Goal: Transaction & Acquisition: Purchase product/service

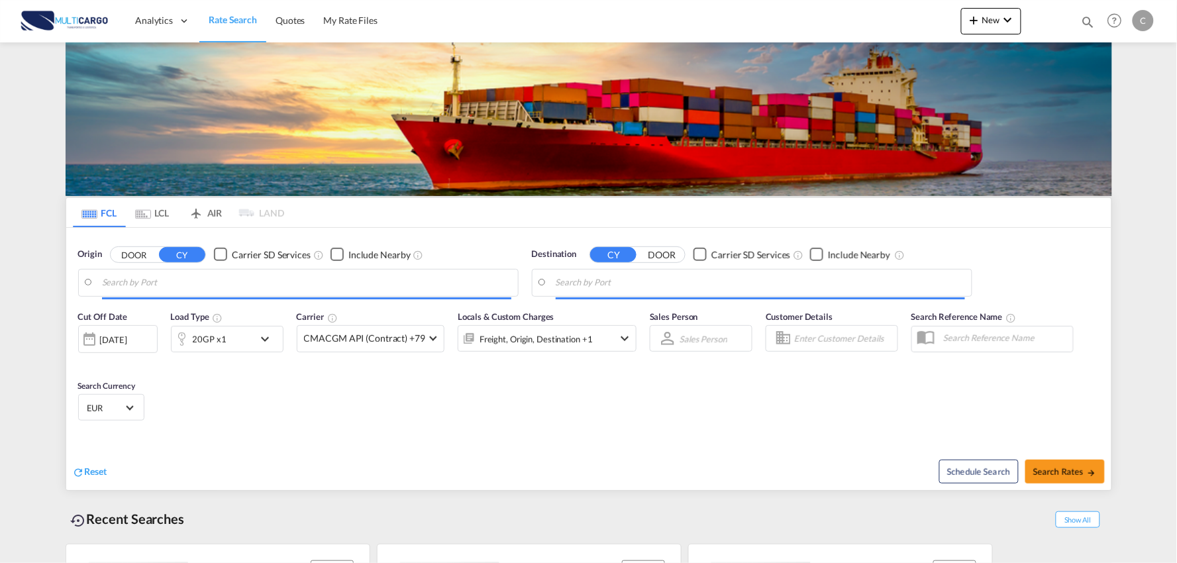
type input "Port of [GEOGRAPHIC_DATA], [GEOGRAPHIC_DATA], [GEOGRAPHIC_DATA]"
type input "Leixoes, Leixoes, PTLEI"
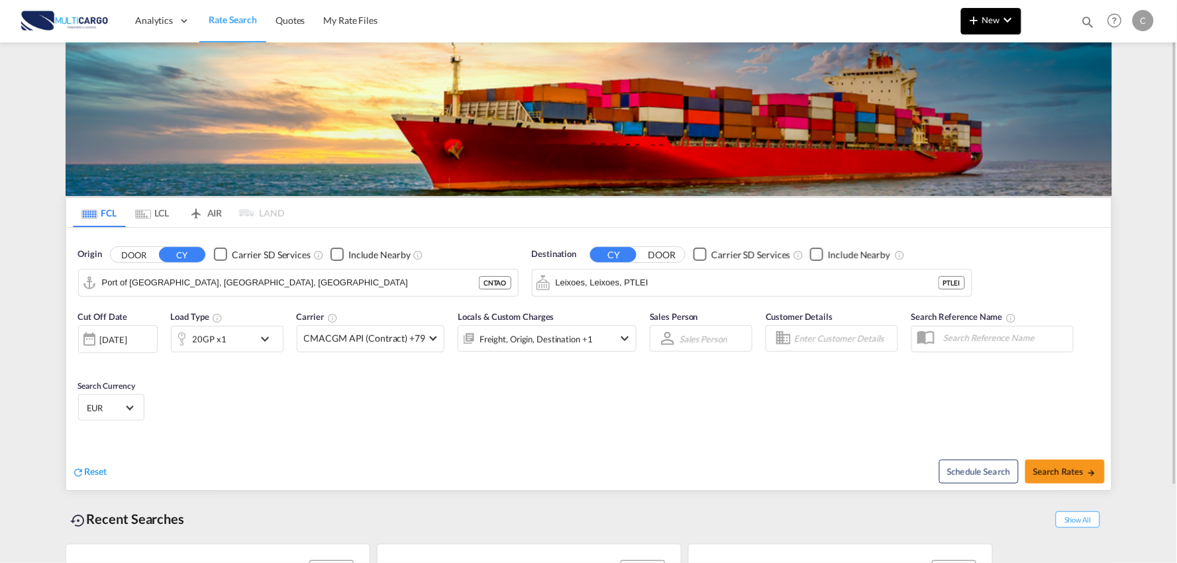
click at [1003, 28] on button "New" at bounding box center [991, 21] width 60 height 26
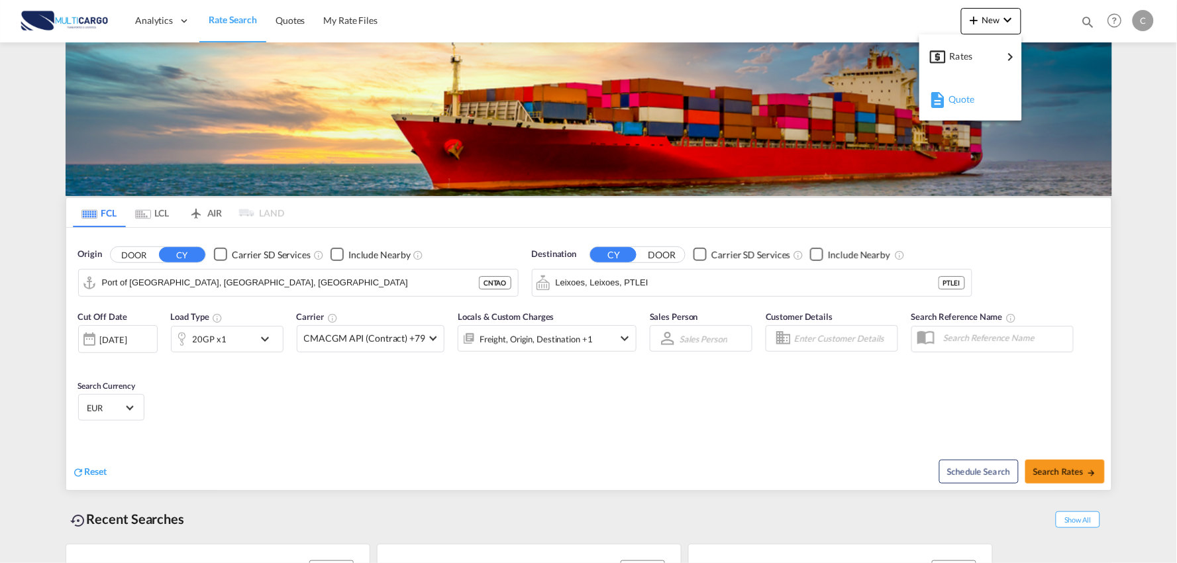
click at [952, 117] on button "Quote" at bounding box center [970, 98] width 103 height 43
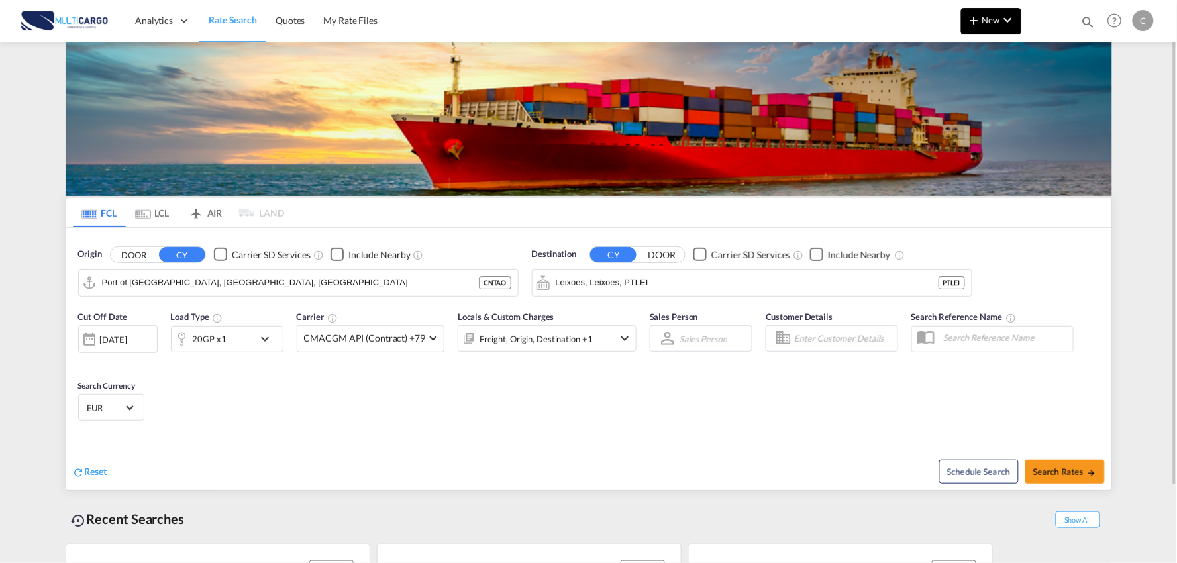
click at [987, 9] on button "New" at bounding box center [991, 21] width 60 height 26
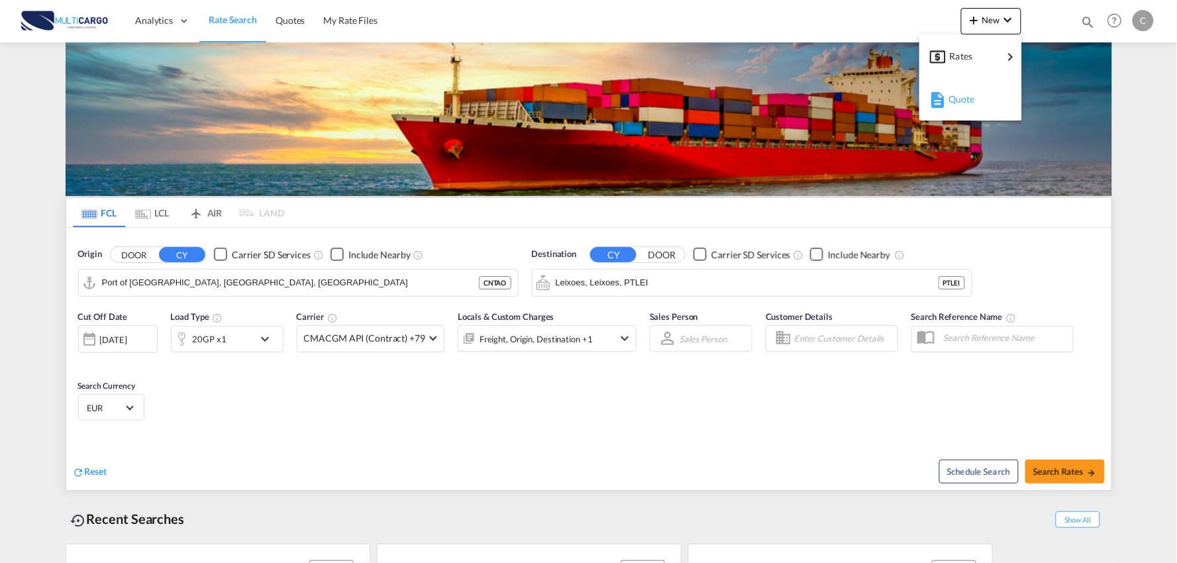
click at [957, 93] on span "Quote" at bounding box center [955, 99] width 15 height 26
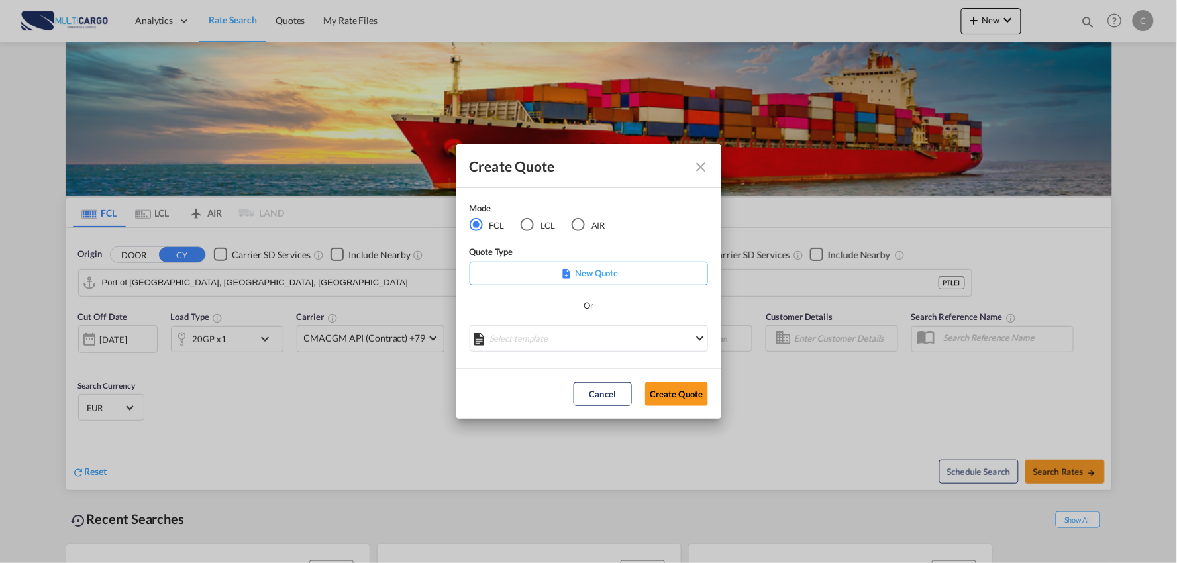
click at [578, 220] on div "AIR" at bounding box center [577, 224] width 13 height 13
click at [591, 338] on md-select "Select template 26/02/25 IMP_DAP_AIR_>500 Patricia Barroso | 26 Feb 2025 26/02/…" at bounding box center [588, 338] width 238 height 26
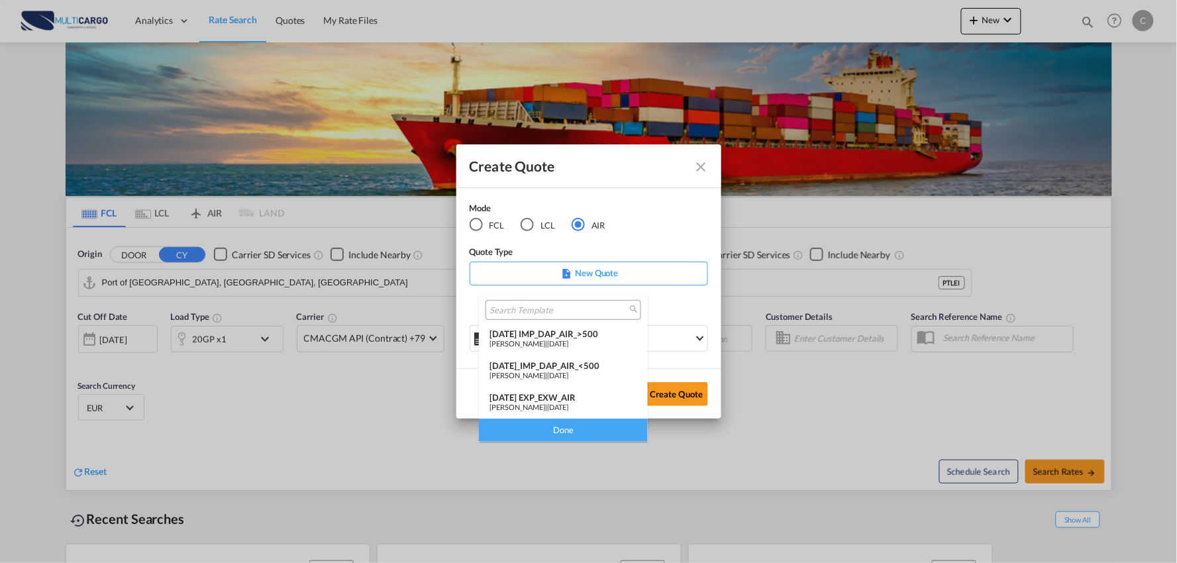
click at [568, 340] on span "26 Feb 2025" at bounding box center [557, 343] width 21 height 9
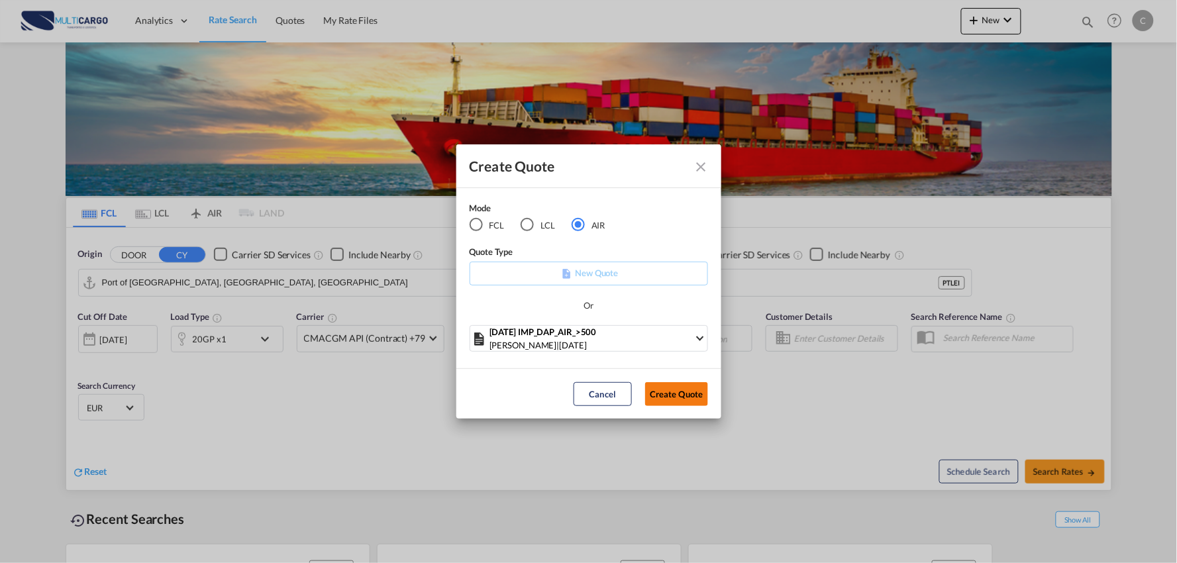
click at [673, 388] on button "Create Quote" at bounding box center [676, 394] width 63 height 24
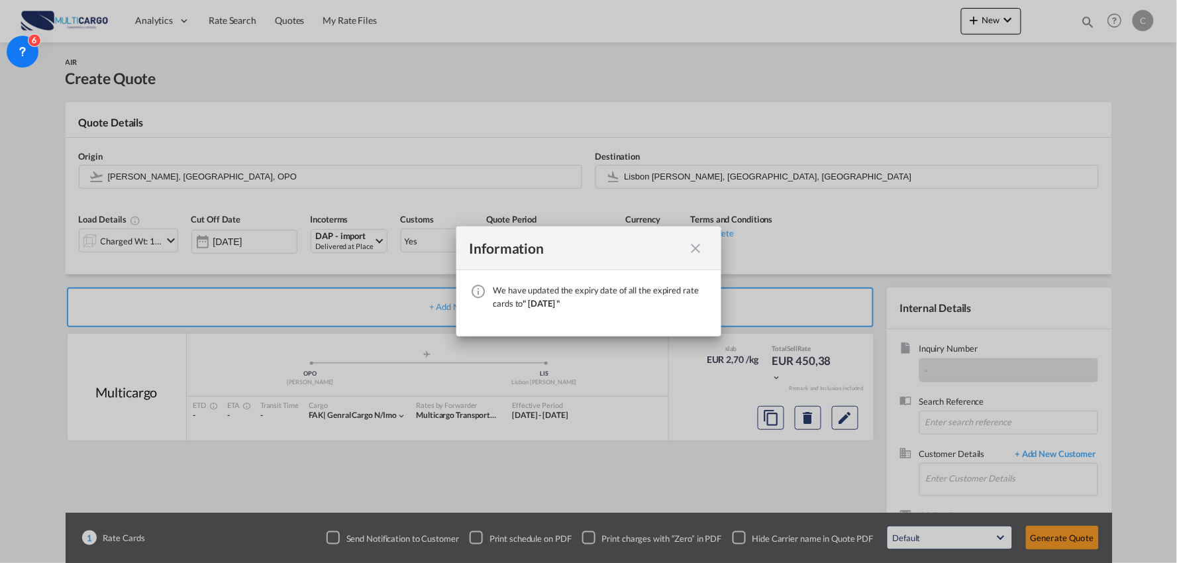
click at [696, 248] on md-icon "icon-close fg-AAA8AD cursor" at bounding box center [696, 248] width 16 height 16
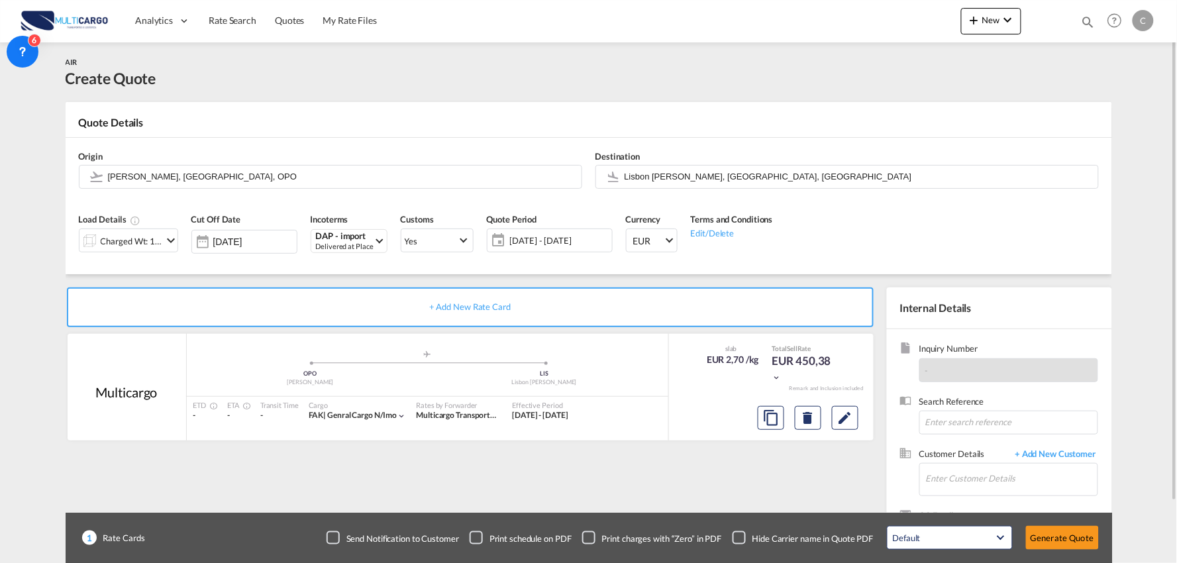
click at [742, 538] on div "Checkbox No Ink" at bounding box center [738, 537] width 13 height 13
click at [739, 471] on div "+ Add New Rate Card Multicargo added by you .a{fill:#aaa8ad;} .a{fill:#aaa8ad;}…" at bounding box center [473, 425] width 814 height 277
click at [1068, 453] on span "+ Add New Customer" at bounding box center [1052, 455] width 89 height 15
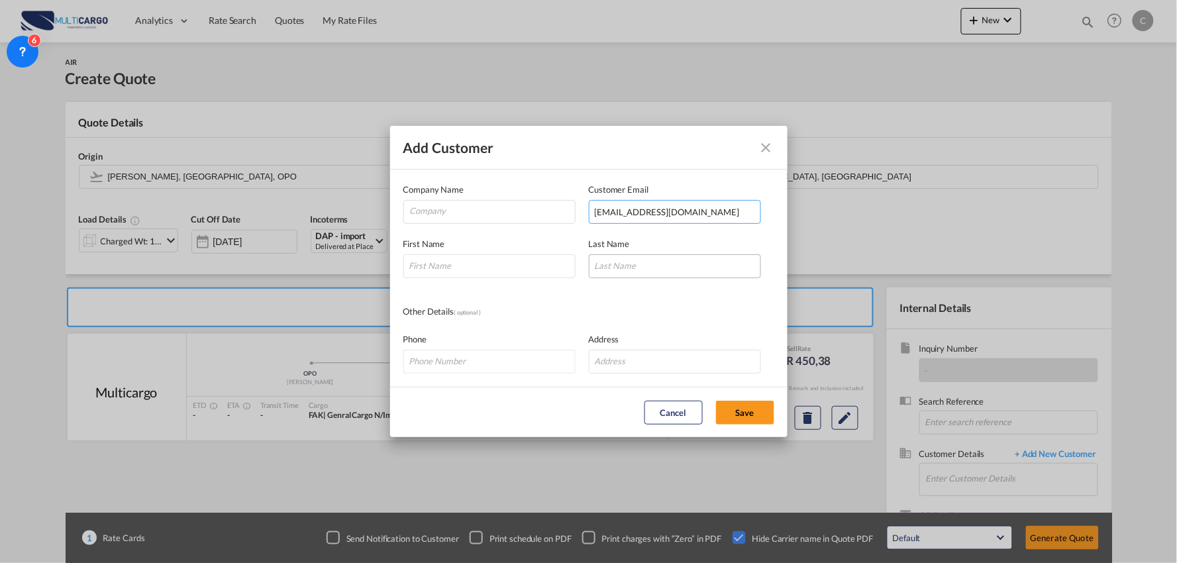
type input "jathy.jin@ctsfreight.com"
click at [661, 270] on input "Add Customer Company ..." at bounding box center [675, 266] width 172 height 24
click at [454, 273] on input "Add Customer Company ..." at bounding box center [489, 266] width 172 height 24
drag, startPoint x: 490, startPoint y: 260, endPoint x: 478, endPoint y: 260, distance: 11.9
click at [490, 260] on input "Add Customer Company ..." at bounding box center [489, 266] width 172 height 24
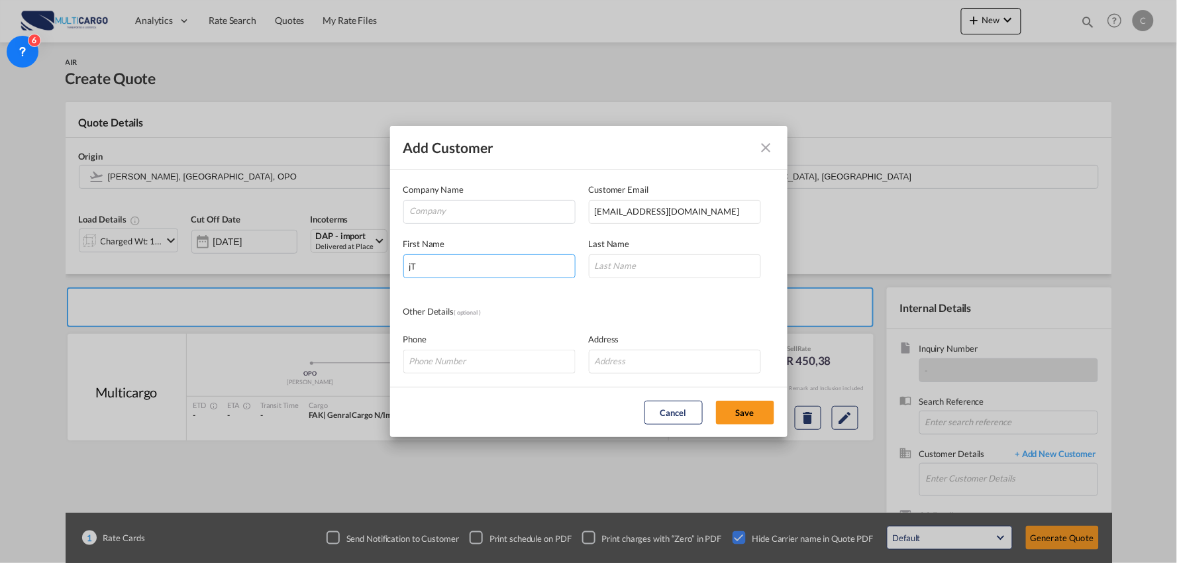
type input "j"
type input "Jathy"
click at [664, 265] on input "Add Customer Company ..." at bounding box center [675, 266] width 172 height 24
type input "Jathy"
click at [650, 303] on md-dialog-content "Company Name Customer Email jathy.jin@ctsfreight.com First Name Jathy Last Name…" at bounding box center [588, 278] width 397 height 217
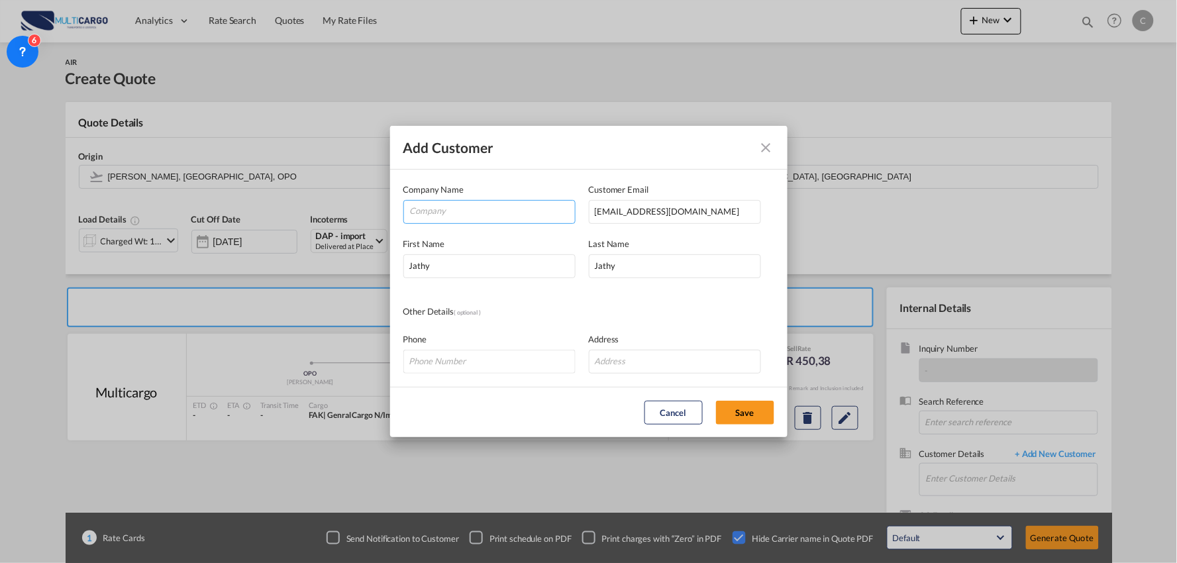
click at [479, 206] on input "Company" at bounding box center [492, 211] width 165 height 20
click at [775, 150] on button "Add Customer Company ..." at bounding box center [766, 147] width 26 height 26
click at [769, 143] on md-icon "icon-close" at bounding box center [766, 148] width 16 height 16
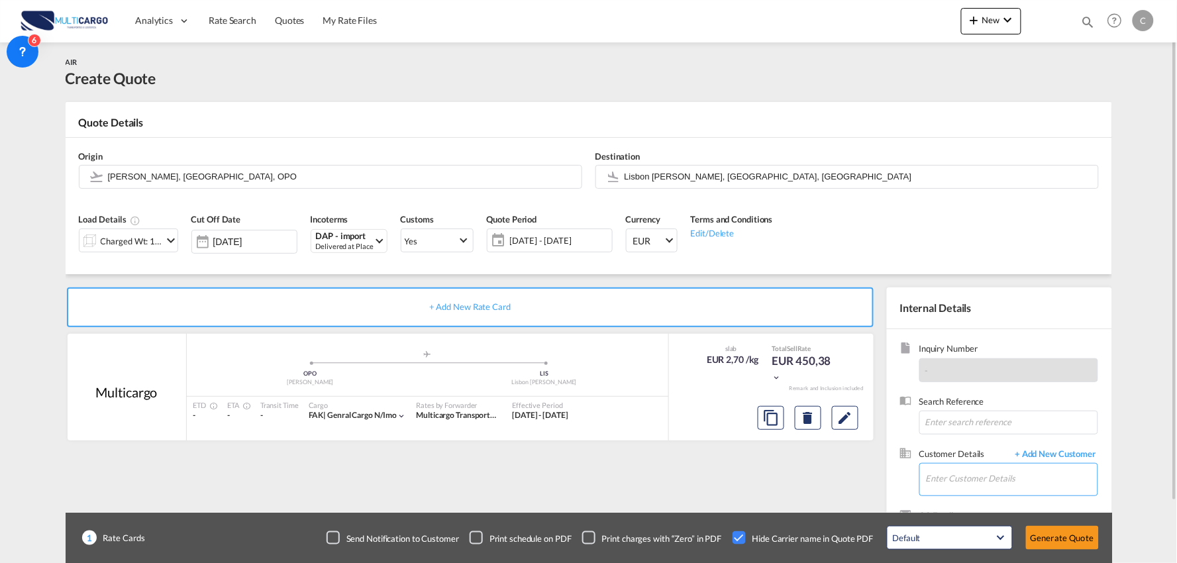
click at [960, 475] on input "Enter Customer Details" at bounding box center [1012, 479] width 172 height 30
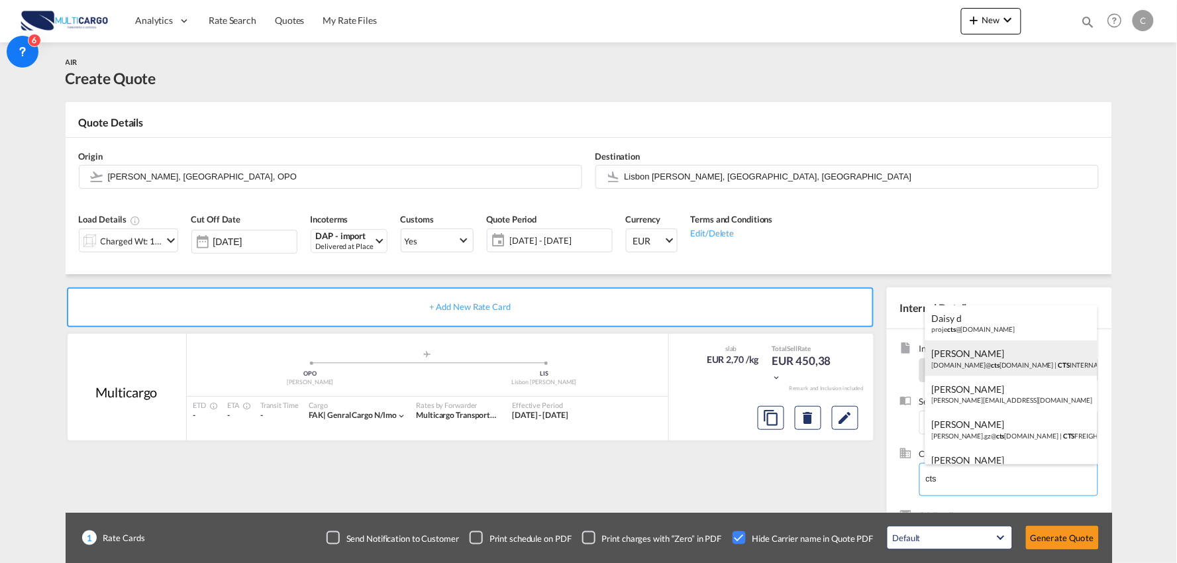
click at [998, 350] on div "Reya Han reya.tj@ cts freight.com | CTS INTERNATIONAL LOGISTICS Co., Ltd" at bounding box center [1011, 358] width 172 height 36
type input "CTS INTERNATIONAL LOGISTICS Co., Ltd, Reya Han, reya.tj@ctsfreight.com"
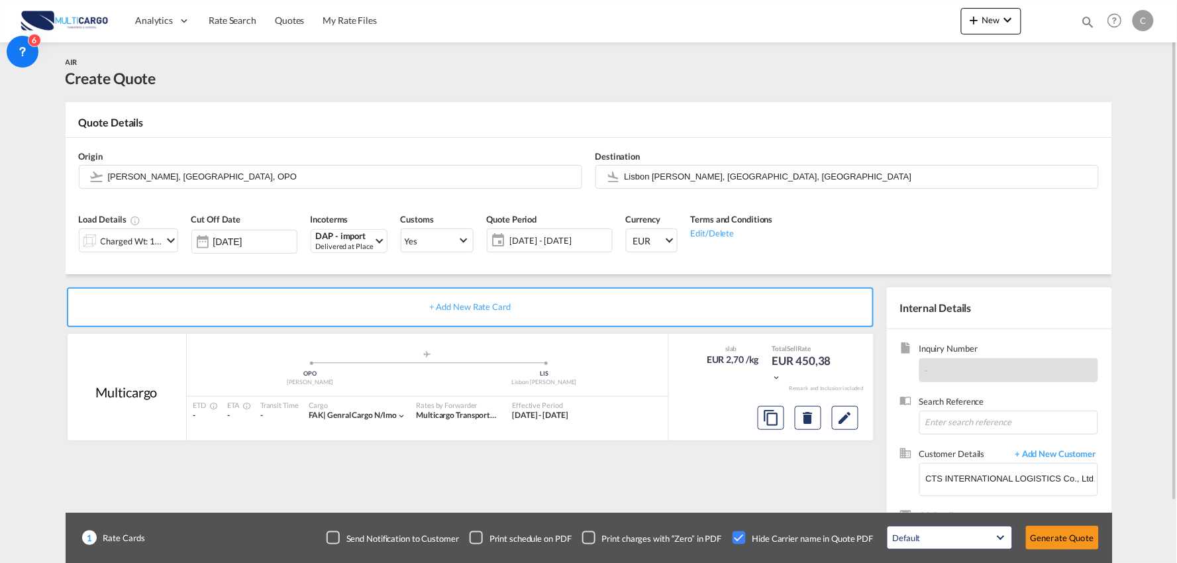
click at [775, 479] on div "+ Add New Rate Card Multicargo added by you .a{fill:#aaa8ad;} .a{fill:#aaa8ad;}…" at bounding box center [473, 425] width 814 height 277
click at [661, 182] on input "Lisbon [PERSON_NAME], [GEOGRAPHIC_DATA], [GEOGRAPHIC_DATA]" at bounding box center [857, 176] width 467 height 23
click at [652, 175] on input "leixo" at bounding box center [857, 176] width 467 height 23
click at [652, 170] on input "leixo" at bounding box center [857, 176] width 467 height 23
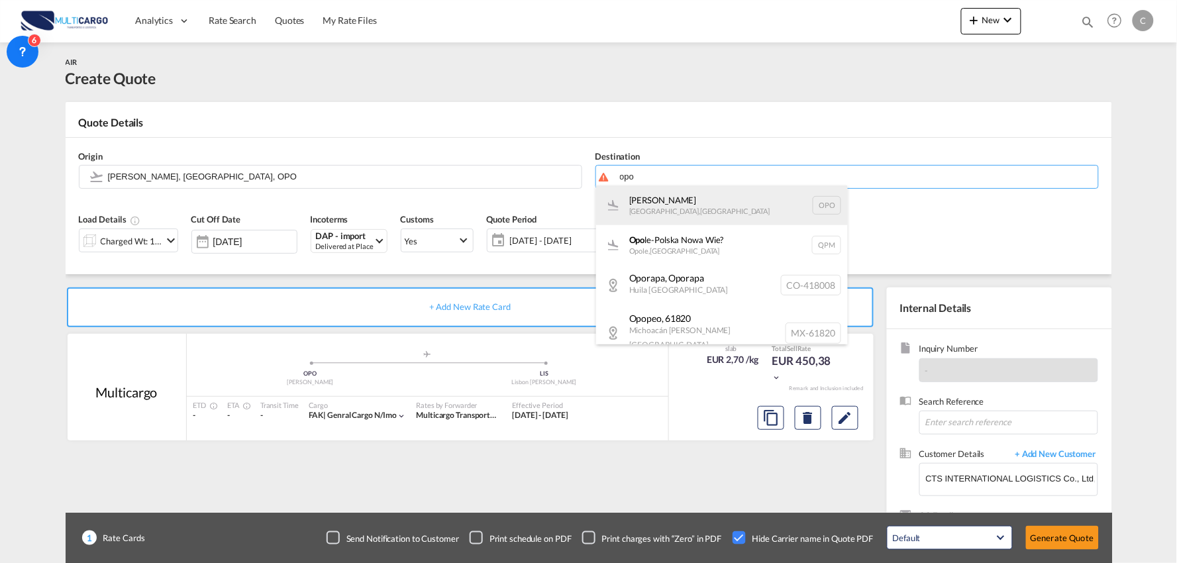
click at [660, 199] on div "Francisco de Sá Carneiro Porto , Portugal OPO" at bounding box center [722, 205] width 252 height 40
type input "[PERSON_NAME], [GEOGRAPHIC_DATA], OPO"
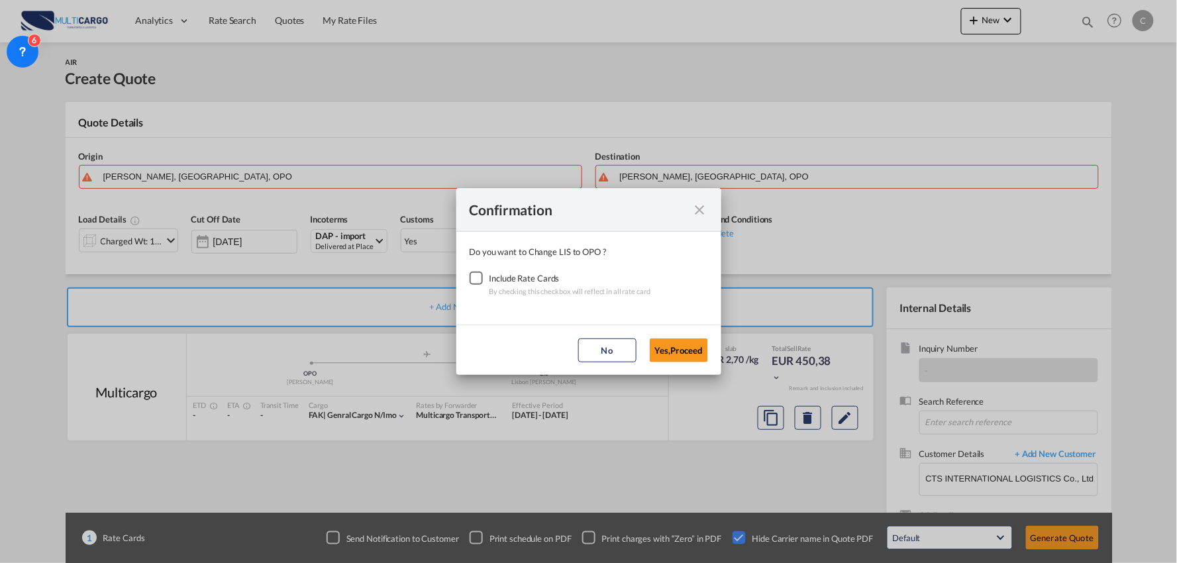
click at [477, 277] on div "Checkbox No Ink" at bounding box center [475, 277] width 13 height 13
click at [680, 346] on button "Yes,Proceed" at bounding box center [679, 350] width 58 height 24
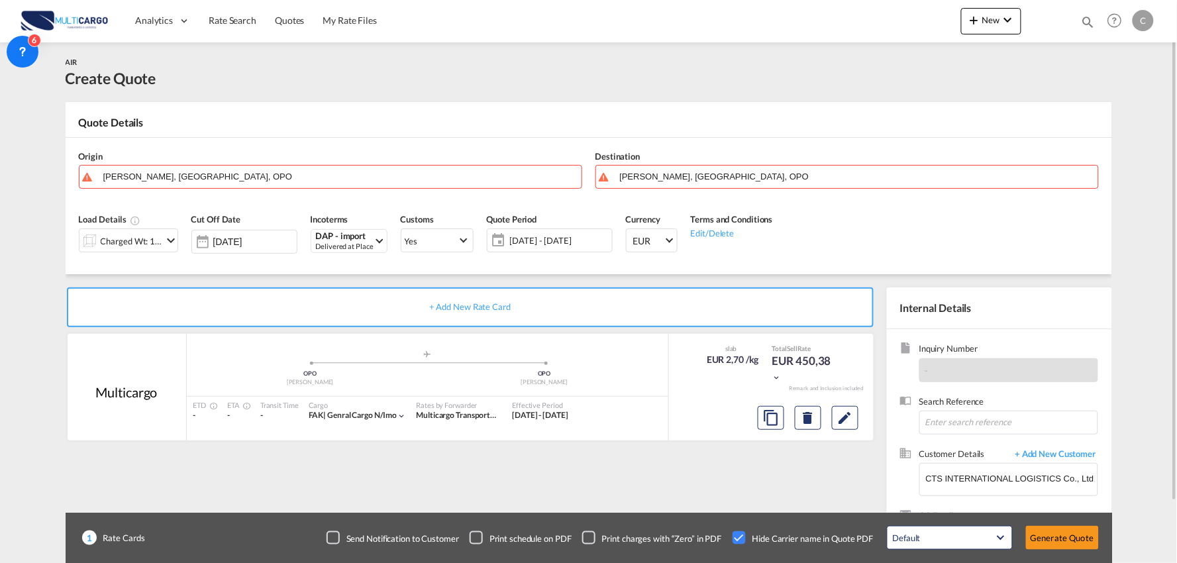
click at [765, 487] on div "+ Add New Rate Card Multicargo added by you .a{fill:#aaa8ad;} .a{fill:#aaa8ad;}…" at bounding box center [473, 425] width 814 height 277
click at [994, 475] on input "CTS INTERNATIONAL LOGISTICS Co., Ltd, Reya Han, reya.tj@ctsfreight.com" at bounding box center [1012, 479] width 172 height 30
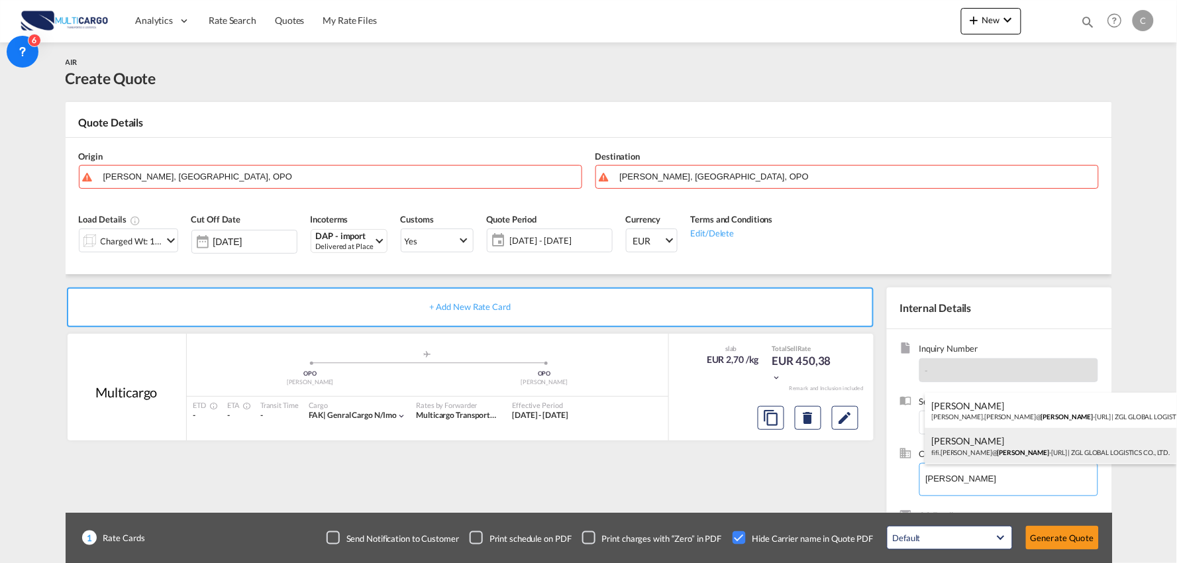
click at [971, 448] on div "Fifi Zheng fifi.zheng@ zelin -international.com | ZGL GLOBAL LOGISTICS CO., LTD." at bounding box center [1051, 446] width 252 height 36
type input "ZGL GLOBAL LOGISTICS CO., LTD., Fifi Zheng, fifi.zheng@zelin-international.com"
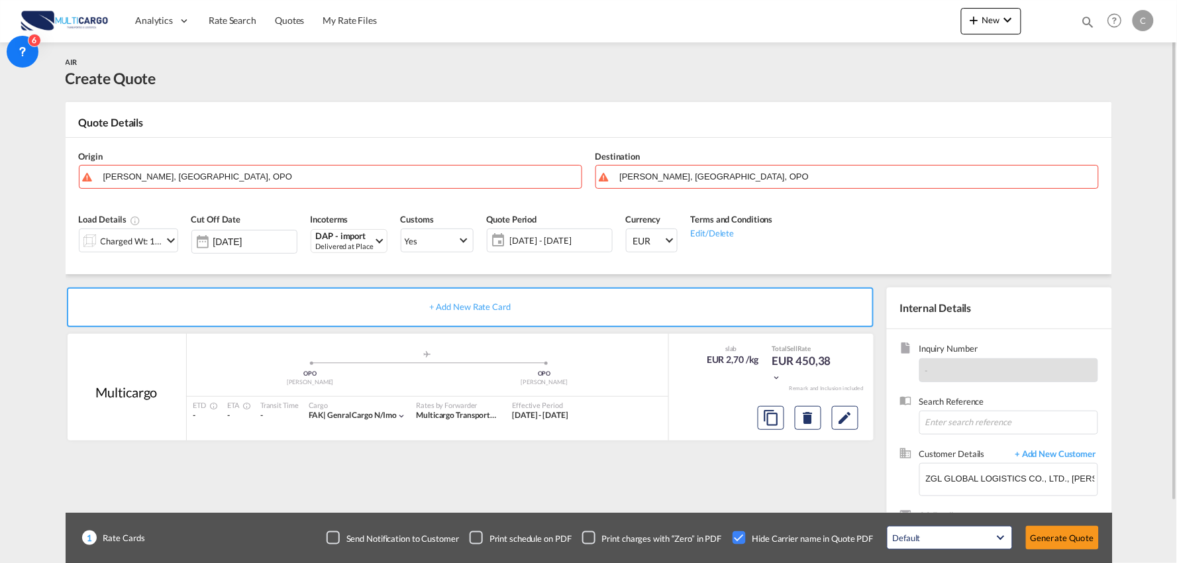
click at [691, 470] on div "+ Add New Rate Card Multicargo added by you .a{fill:#aaa8ad;} .a{fill:#aaa8ad;}…" at bounding box center [473, 425] width 814 height 277
click at [196, 170] on input "[PERSON_NAME], [GEOGRAPHIC_DATA], OPO" at bounding box center [341, 176] width 467 height 23
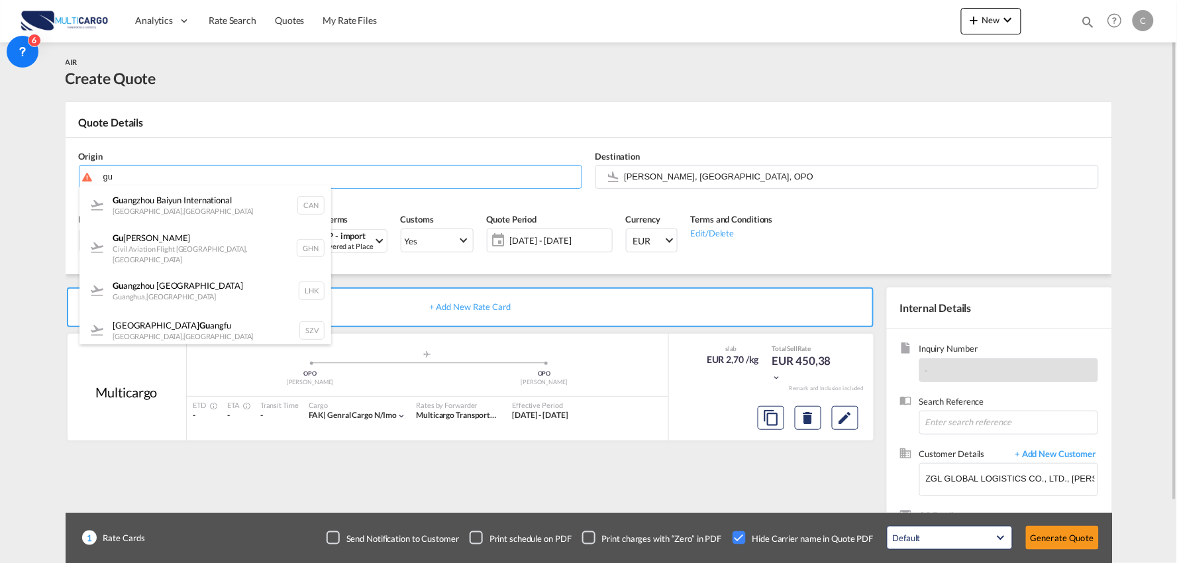
type input "g"
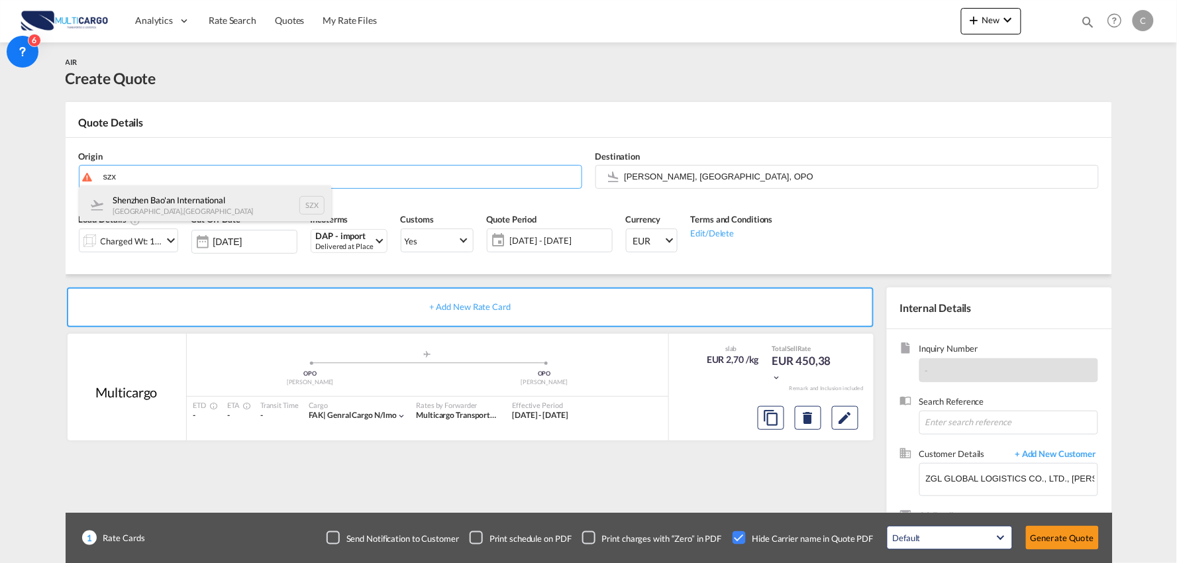
click at [156, 207] on div "Shenzhen Bao'an International Shenzhen , China SZX" at bounding box center [205, 205] width 252 height 40
type input "Shenzhen Bao'an International, Shenzhen, SZX"
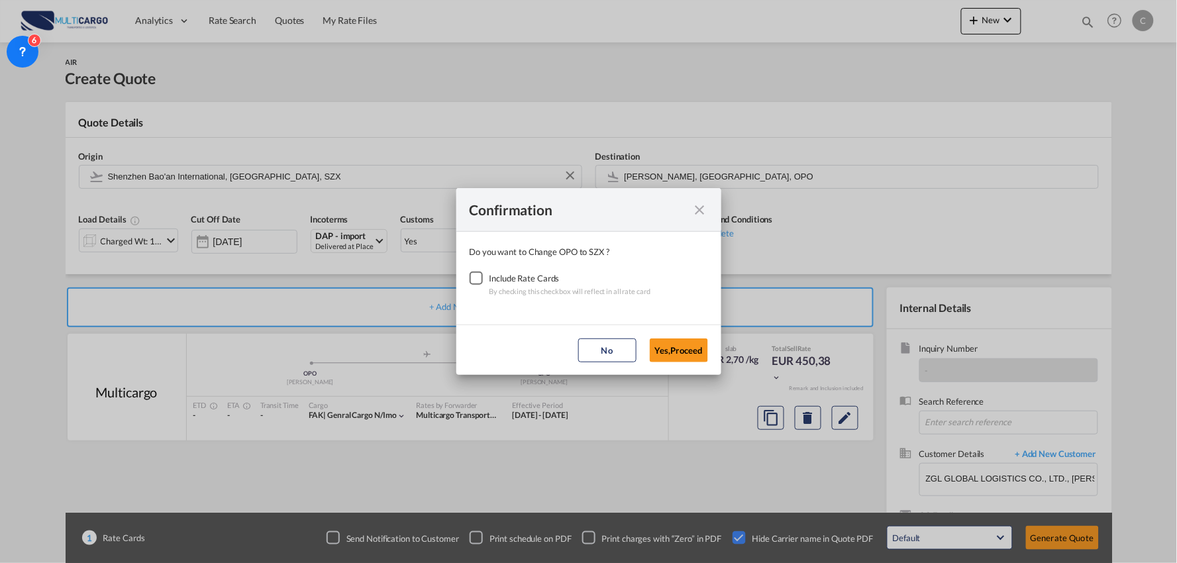
click at [473, 280] on div "Checkbox No Ink" at bounding box center [475, 277] width 13 height 13
click at [670, 346] on button "Yes,Proceed" at bounding box center [679, 350] width 58 height 24
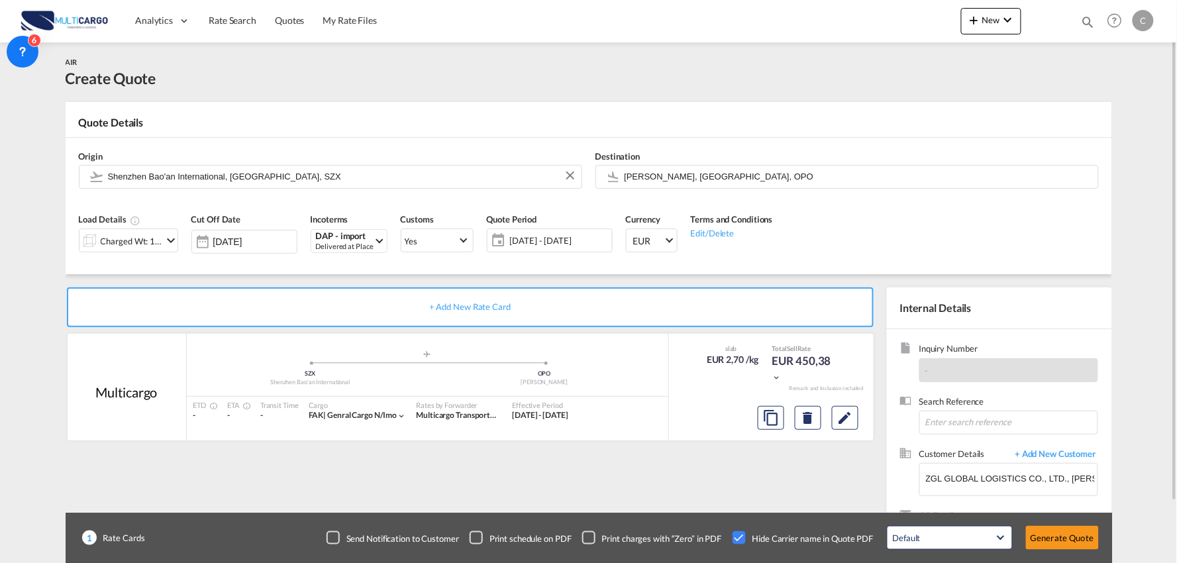
click at [132, 244] on div "Charged Wt: 166,67 KG" at bounding box center [132, 241] width 62 height 19
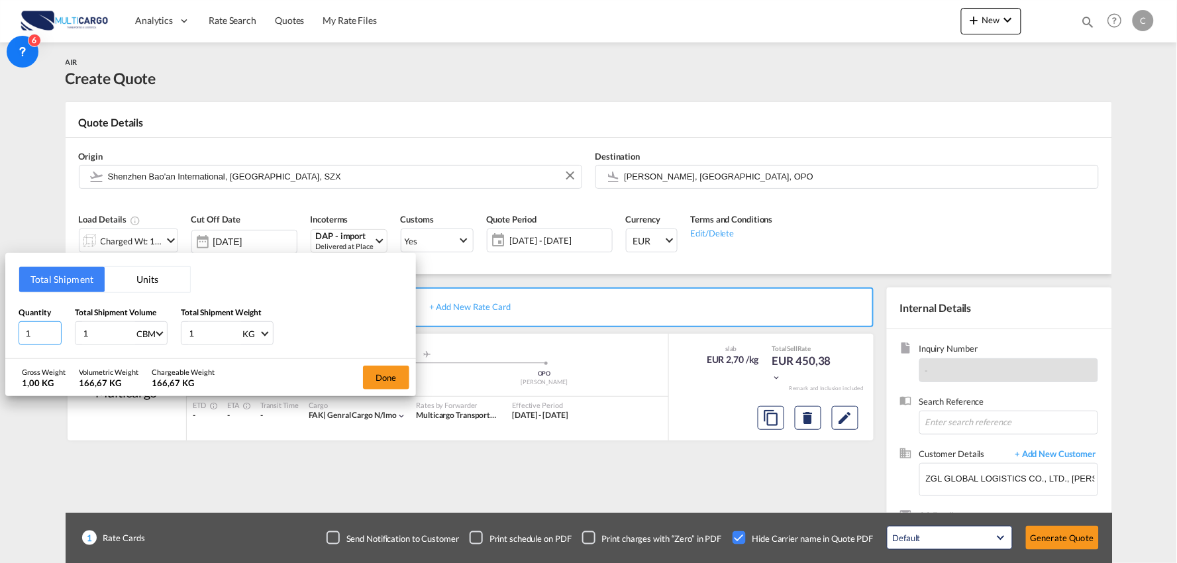
drag, startPoint x: 38, startPoint y: 332, endPoint x: -21, endPoint y: 341, distance: 59.6
click at [0, 341] on html "Analytics Reports Dashboard Rate Search Quotes My Rate Files" at bounding box center [588, 281] width 1177 height 563
type input "42"
type input "3"
type input "3.43"
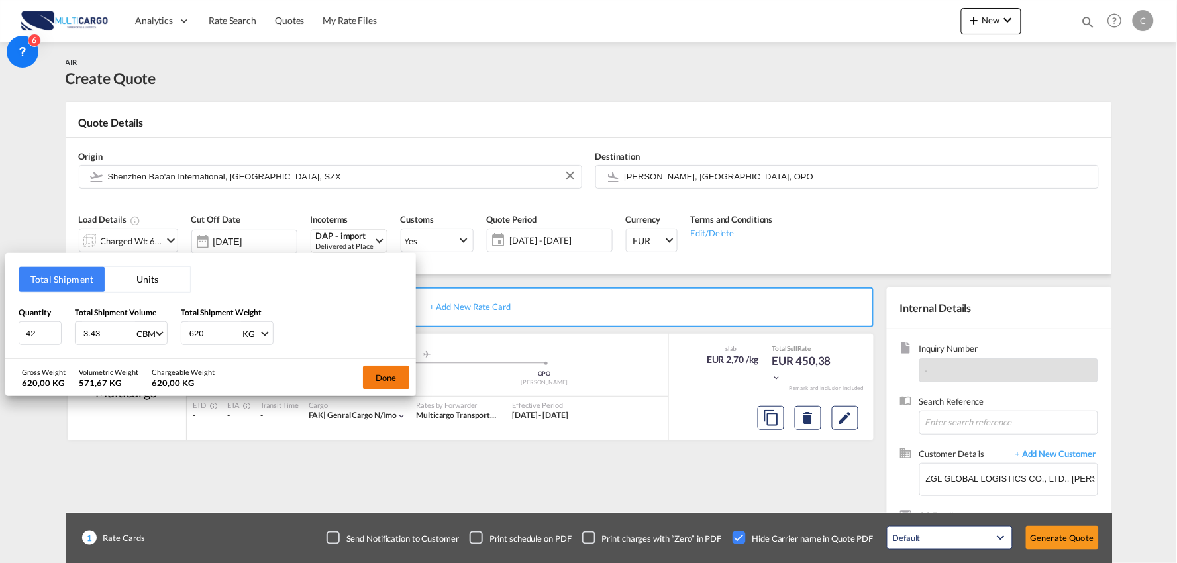
type input "620"
click at [392, 373] on button "Done" at bounding box center [386, 378] width 46 height 24
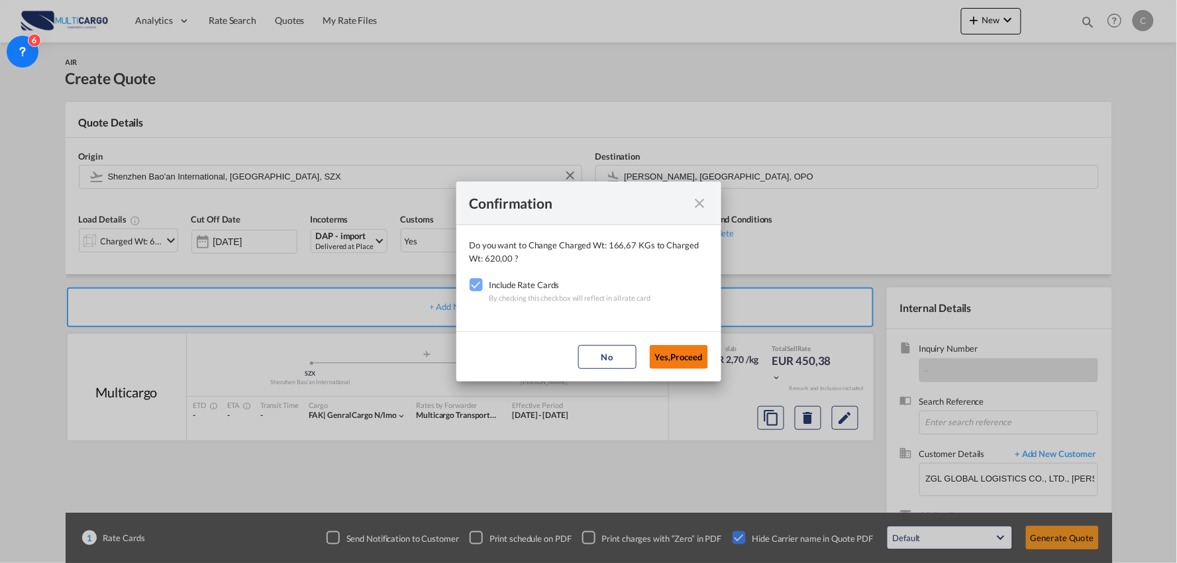
click at [657, 350] on button "Yes,Proceed" at bounding box center [679, 357] width 58 height 24
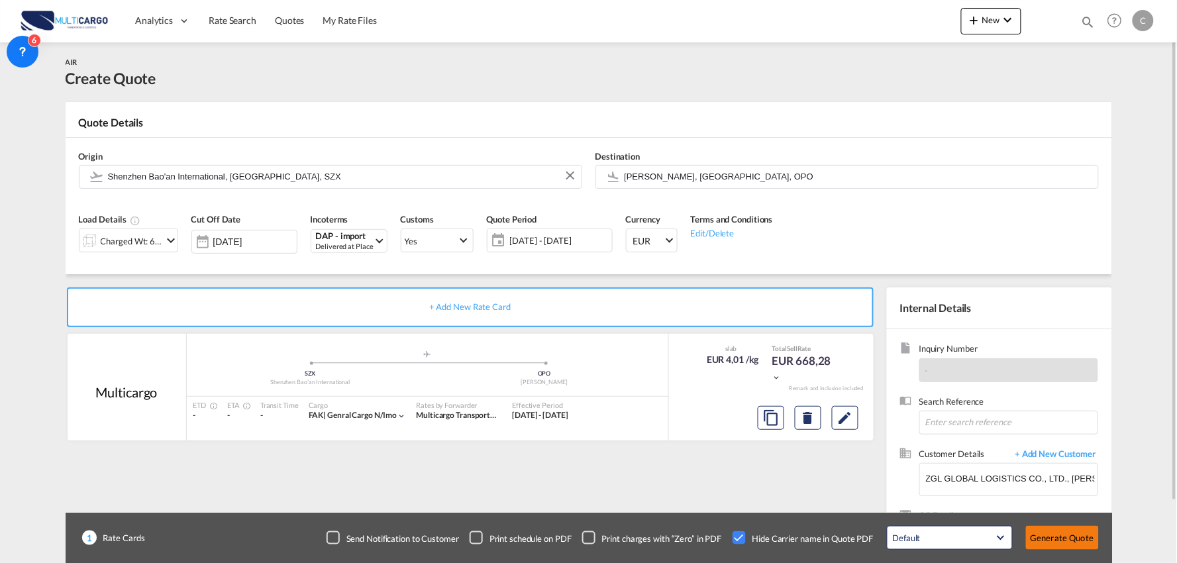
click at [1063, 538] on button "Generate Quote" at bounding box center [1062, 538] width 73 height 24
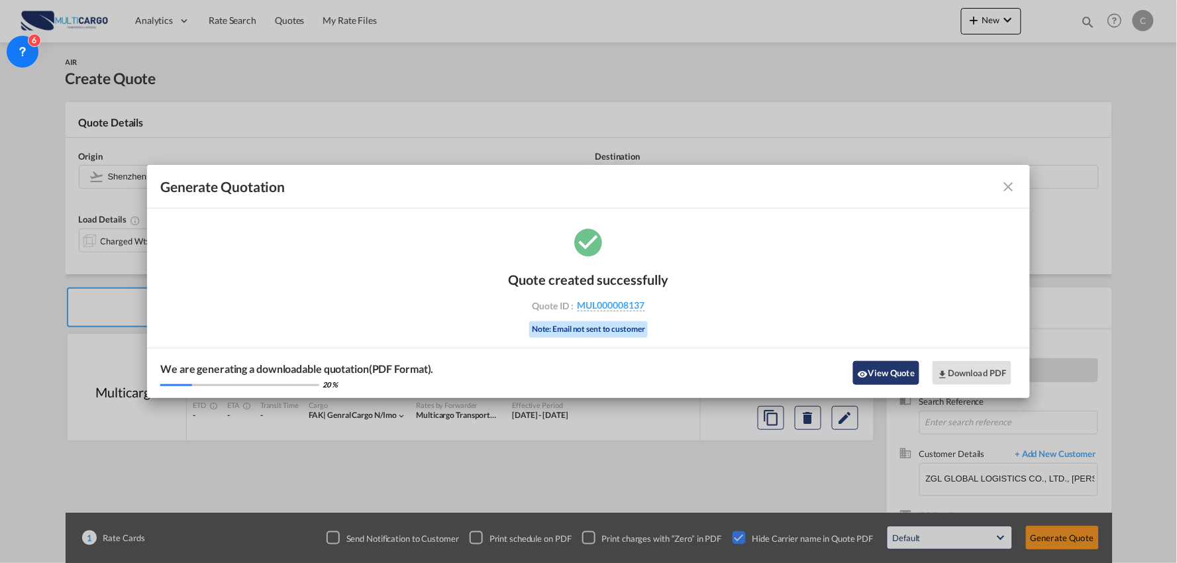
click at [878, 371] on button "View Quote" at bounding box center [886, 373] width 66 height 24
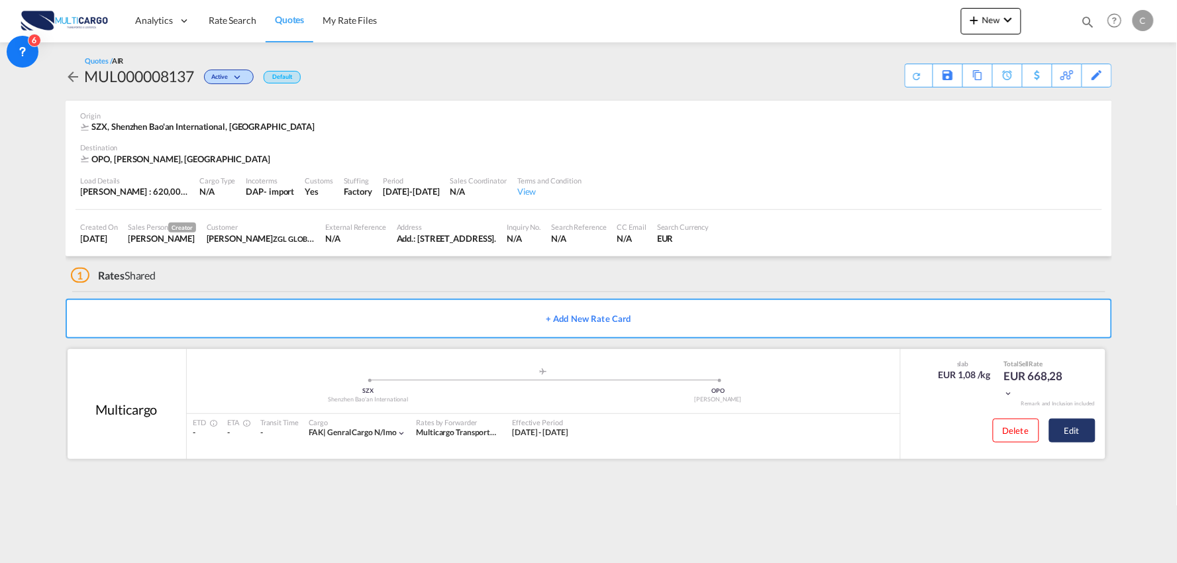
click at [1078, 427] on button "Edit" at bounding box center [1072, 430] width 46 height 24
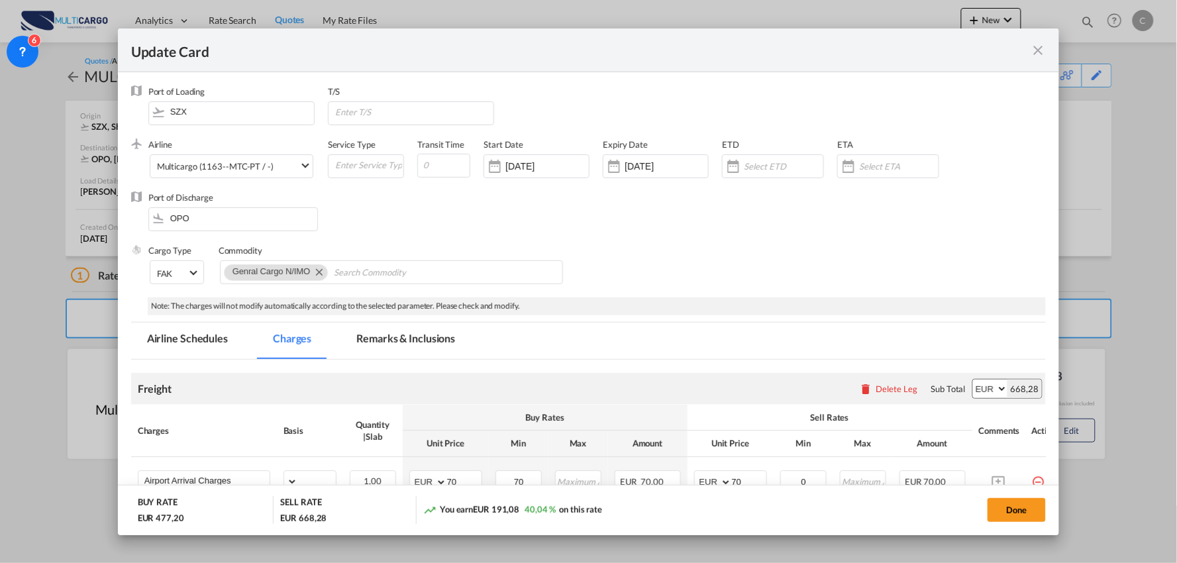
select select "per_bl"
select select "per_kg"
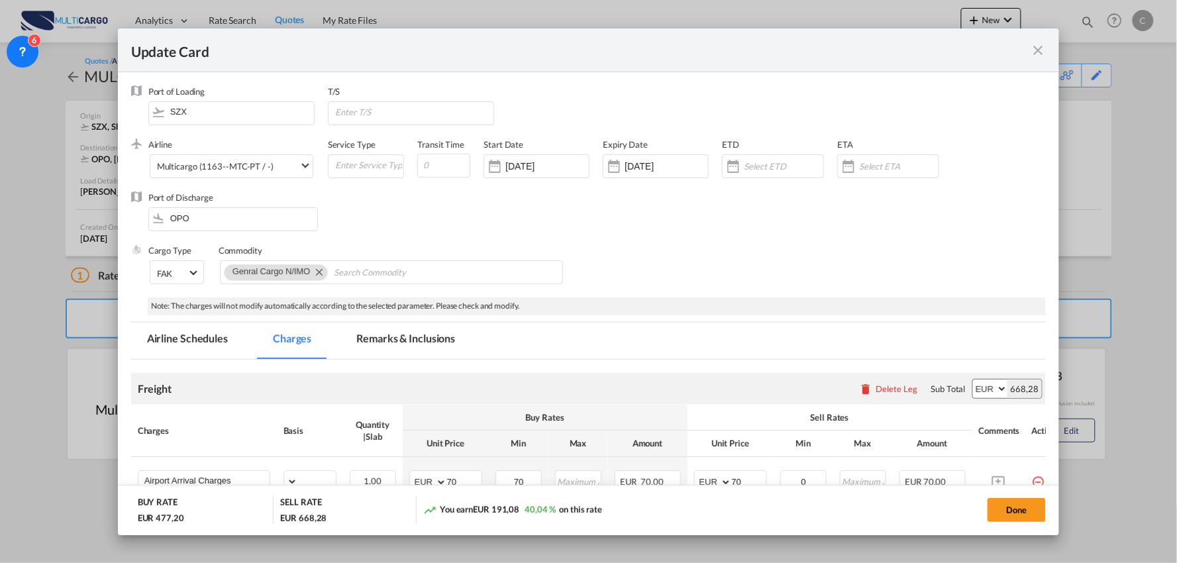
select select "per_shipment"
select select "per_bl"
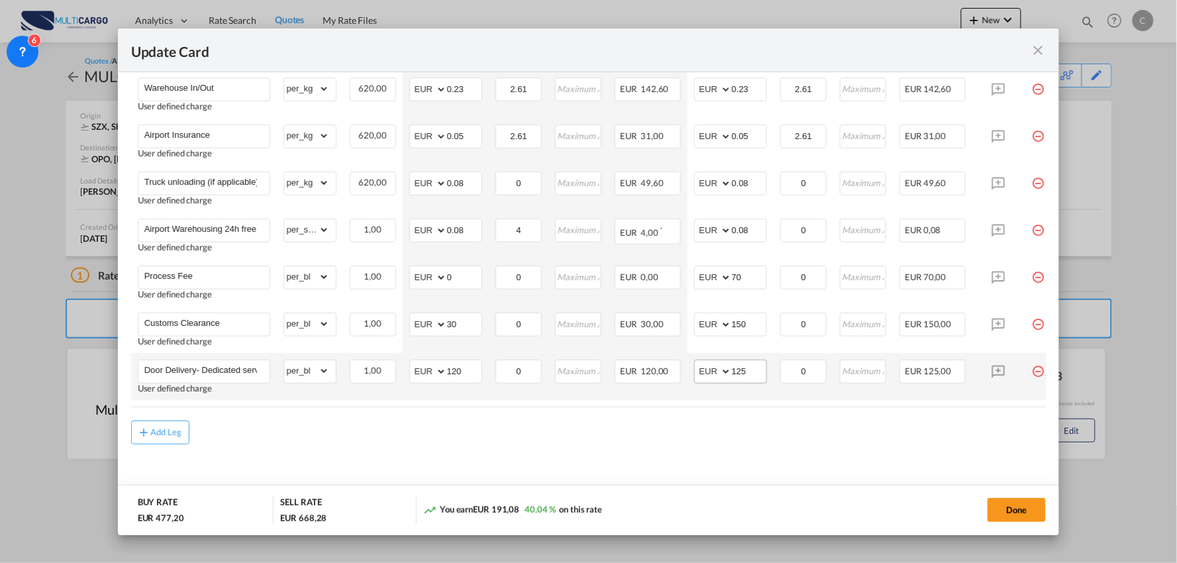
scroll to position [497, 0]
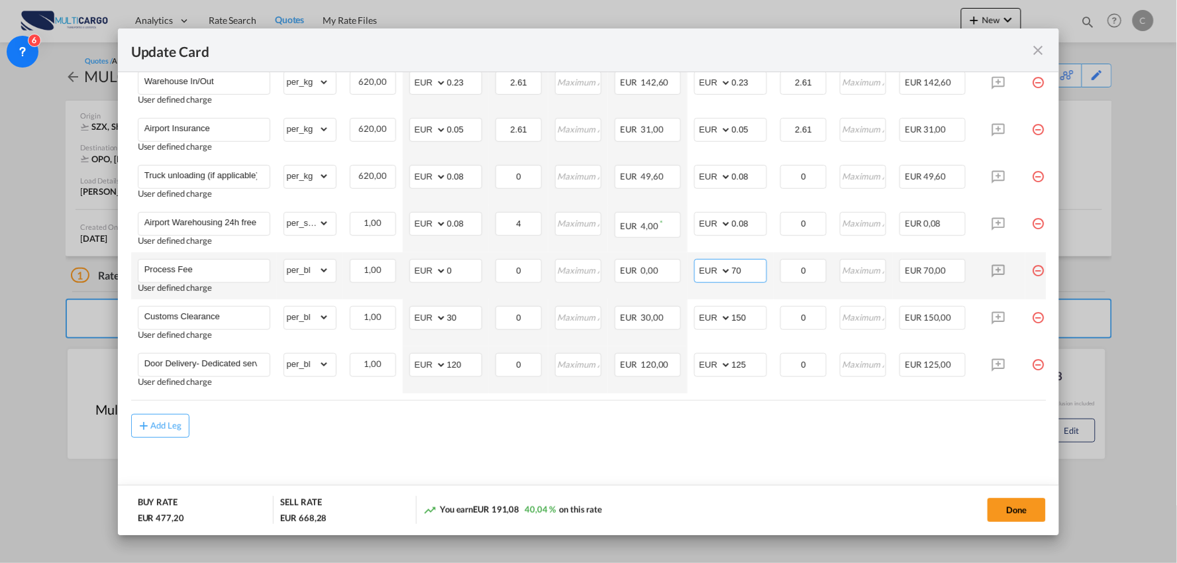
drag, startPoint x: 703, startPoint y: 272, endPoint x: 685, endPoint y: 276, distance: 18.3
click at [675, 276] on tr "Process Fee User defined charge Please Enter Already Exists gross_weight volume…" at bounding box center [600, 275] width 938 height 47
type input "90"
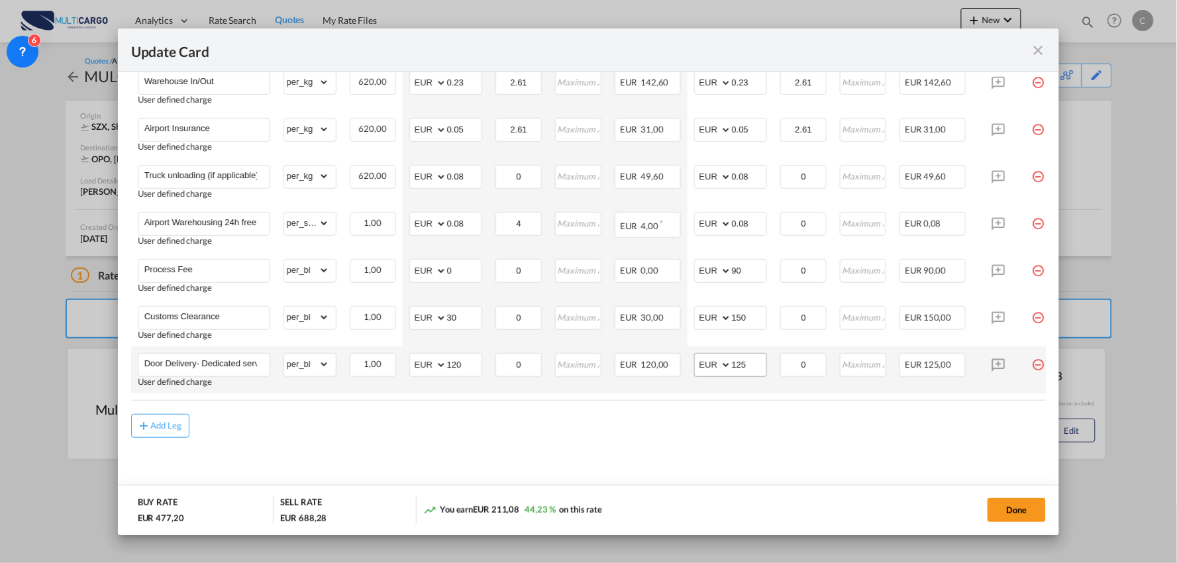
drag, startPoint x: 673, startPoint y: 436, endPoint x: 729, endPoint y: 371, distance: 85.5
click at [676, 428] on div "Add Leg" at bounding box center [588, 426] width 915 height 24
drag, startPoint x: 752, startPoint y: 358, endPoint x: 684, endPoint y: 368, distance: 68.3
click at [687, 368] on td "AED AFN ALL AMD ANG AOA ARS AUD AWG AZN BAM BBD BDT BGN BHD BIF BMD BND BOB BRL…" at bounding box center [730, 369] width 86 height 47
click at [503, 424] on div "Add Leg" at bounding box center [588, 426] width 915 height 24
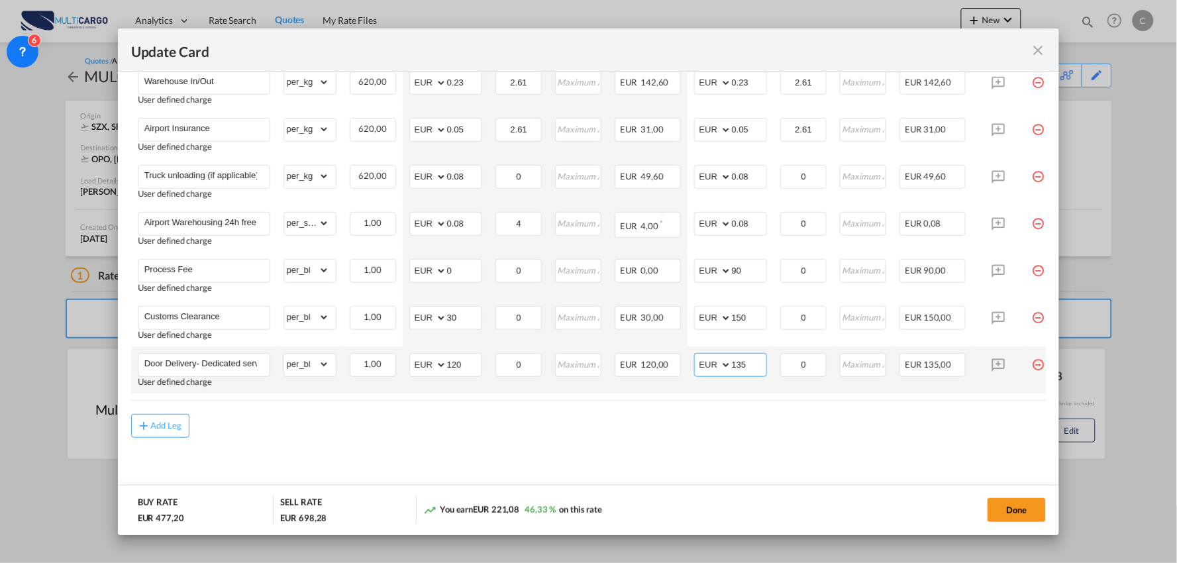
drag, startPoint x: 755, startPoint y: 359, endPoint x: 680, endPoint y: 365, distance: 75.1
click at [682, 365] on tr "Door Delivery- Dedicated service User defined charge Please Enter Already Exist…" at bounding box center [600, 369] width 938 height 47
type input "140"
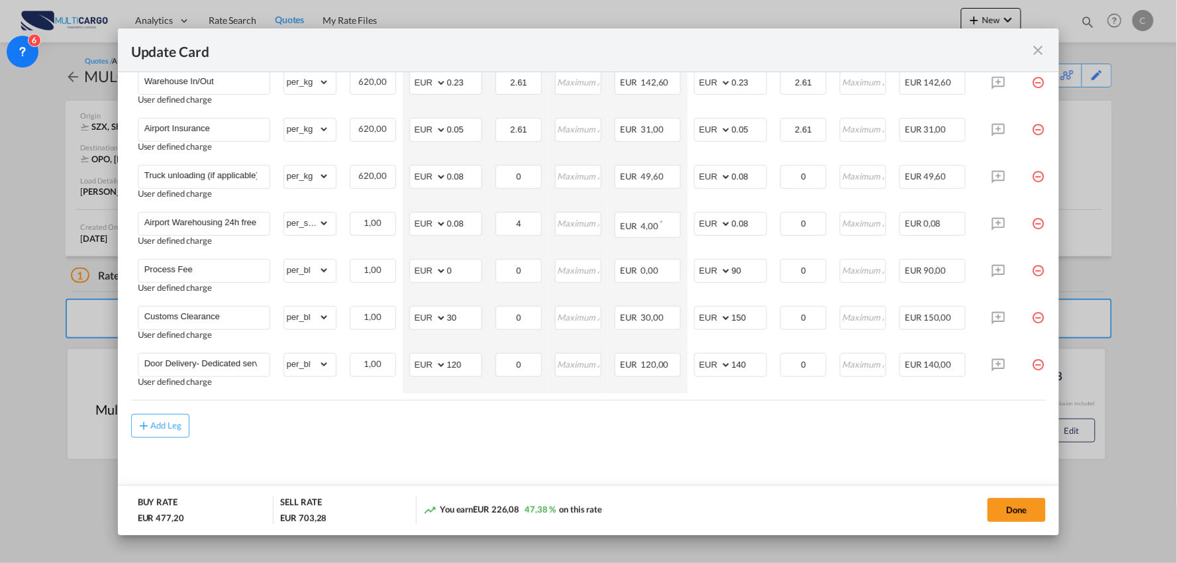
click at [689, 396] on table "Charges Basis Quantity | Slab Buy Rates Sell Rates Comments Action Unit Price M…" at bounding box center [600, 155] width 938 height 489
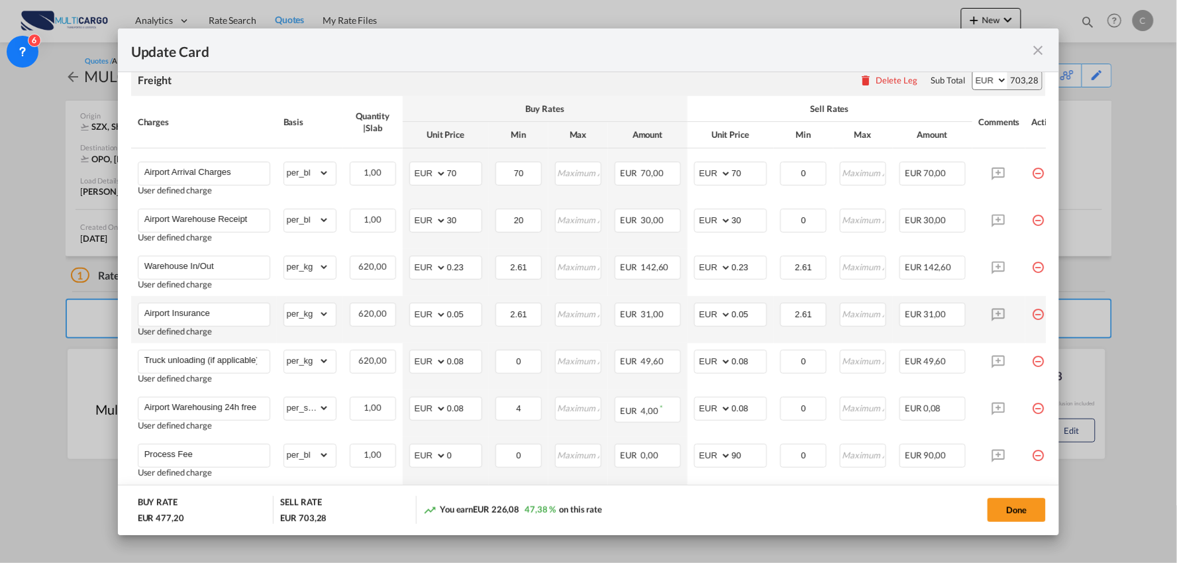
scroll to position [275, 0]
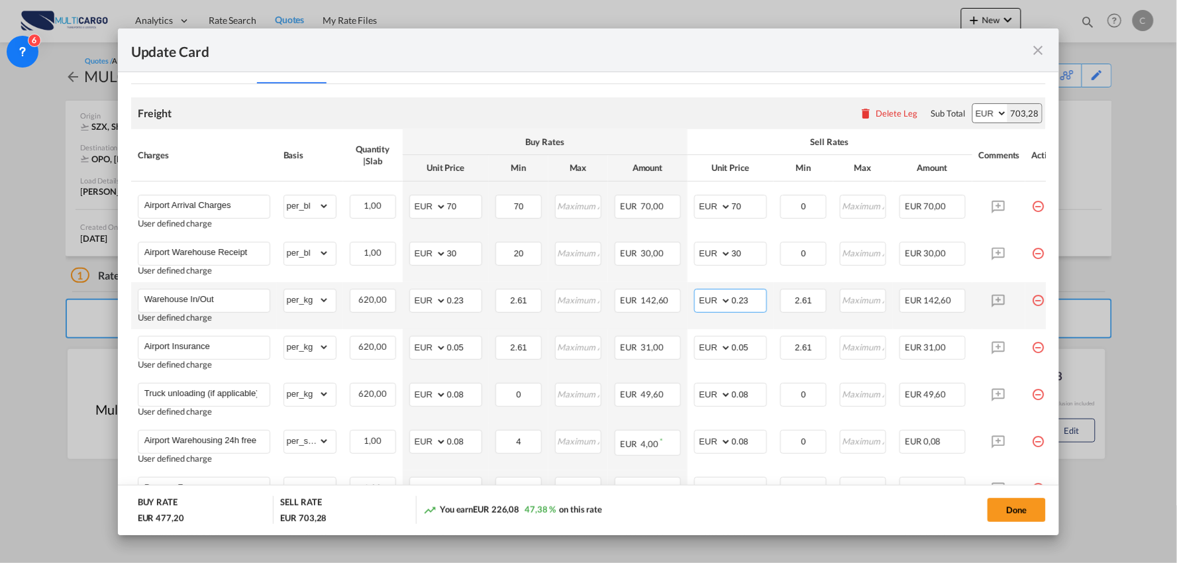
click at [756, 306] on input "0.23" at bounding box center [749, 299] width 34 height 20
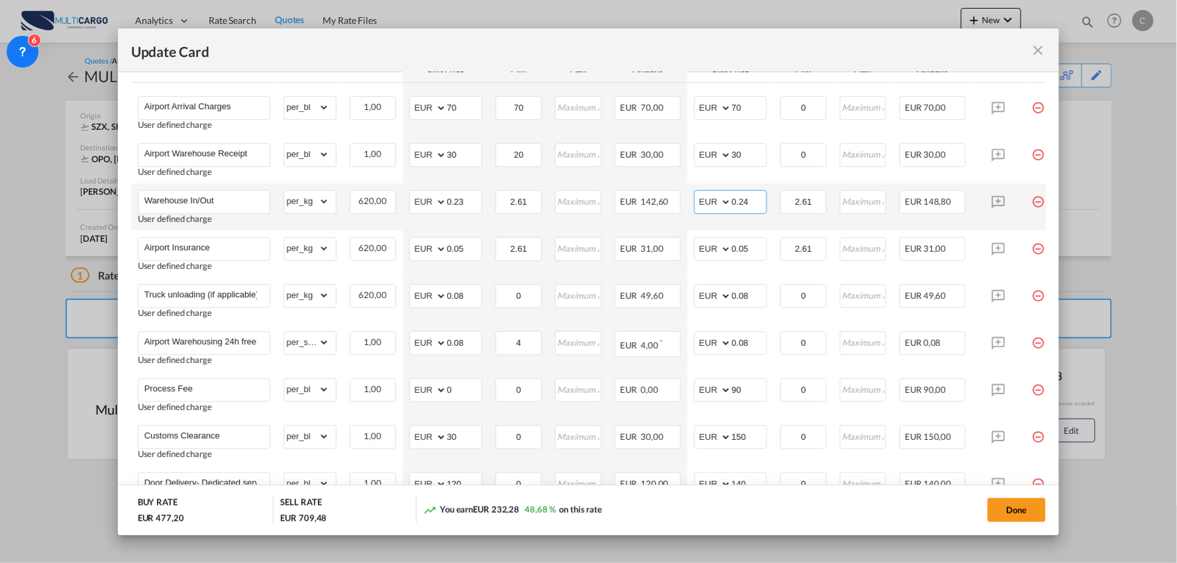
scroll to position [497, 0]
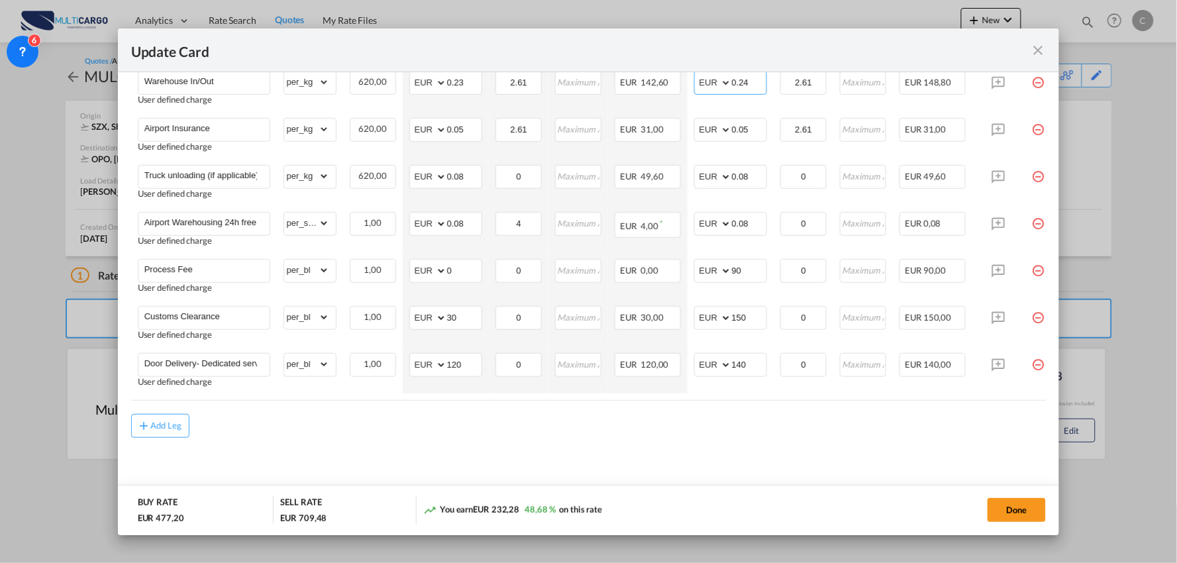
type input "0.24"
click at [713, 407] on air-lcl-rate-modification "Freight Please enter leg name Leg Name Already Exists Delete Leg Sub Total AED …" at bounding box center [588, 151] width 915 height 571
click at [1021, 511] on button "Done" at bounding box center [1016, 510] width 58 height 24
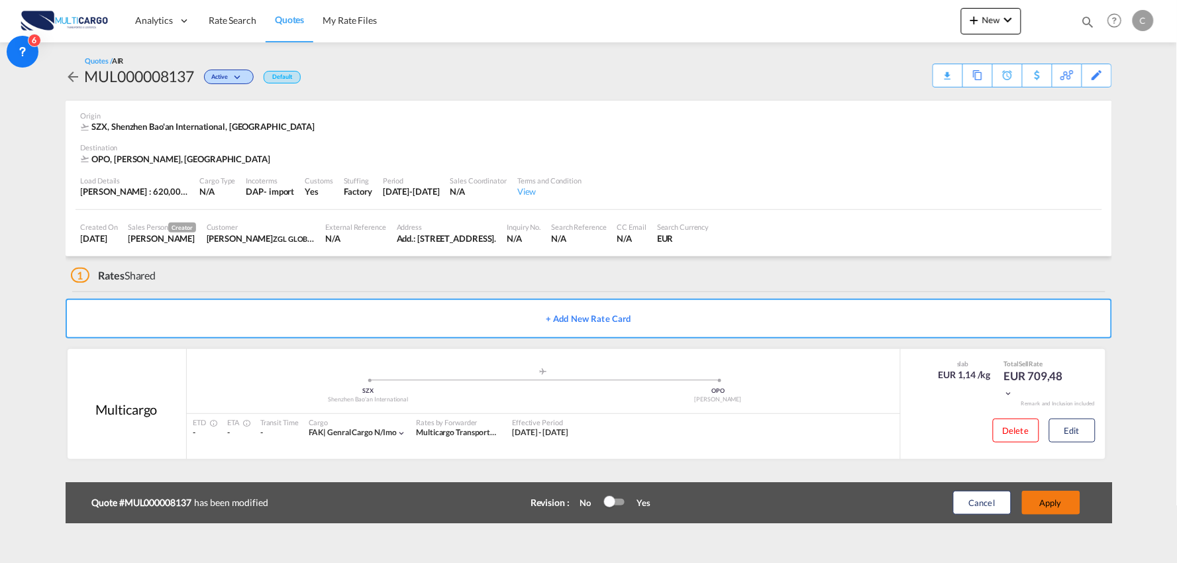
click at [1056, 501] on button "Apply" at bounding box center [1051, 503] width 58 height 24
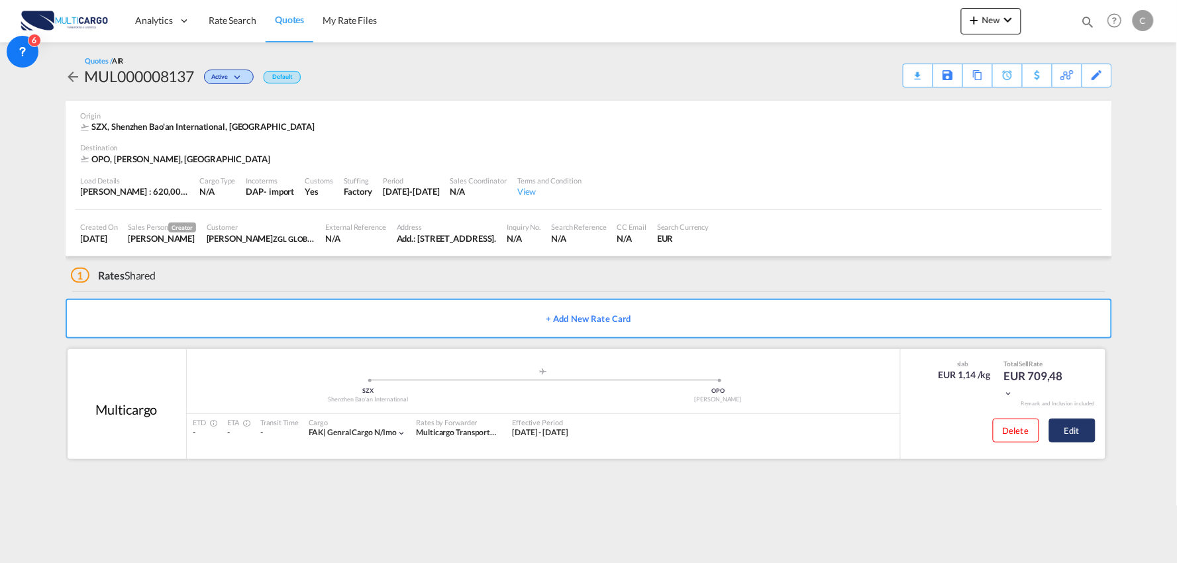
click at [1066, 424] on button "Edit" at bounding box center [1072, 430] width 46 height 24
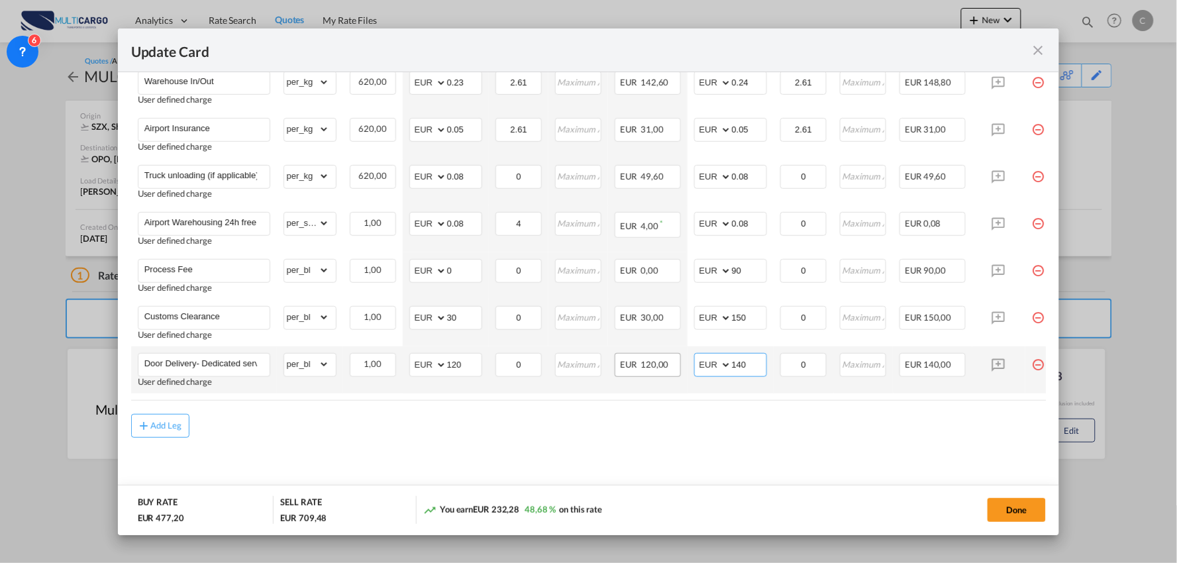
drag, startPoint x: 754, startPoint y: 362, endPoint x: 673, endPoint y: 371, distance: 81.2
click at [673, 369] on tr "Door Delivery- Dedicated service User defined charge Please Enter Already Exist…" at bounding box center [600, 369] width 938 height 47
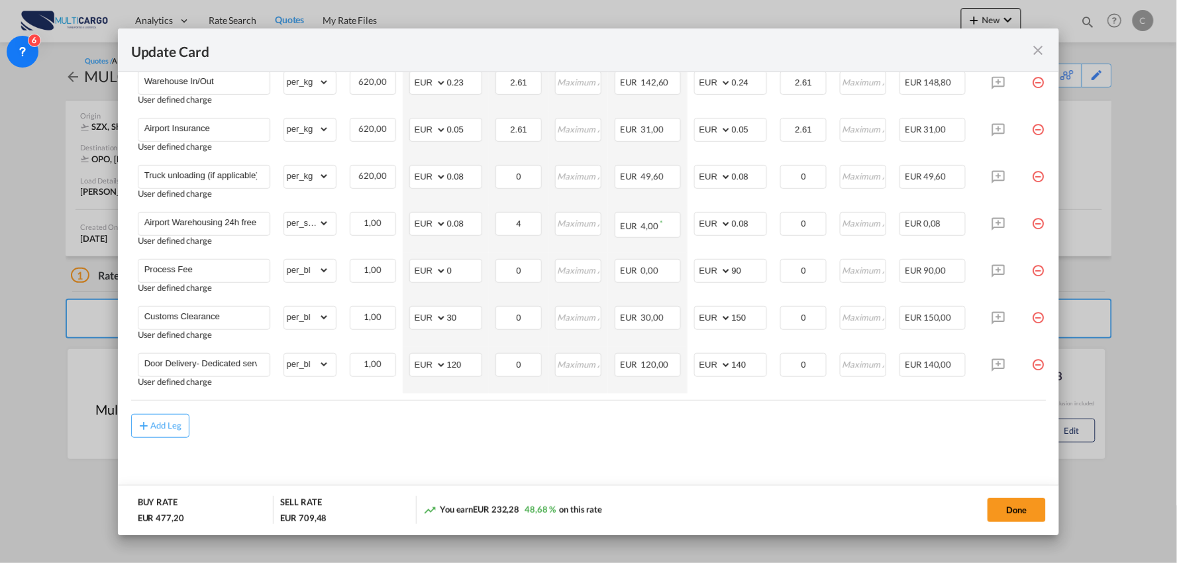
click at [837, 450] on md-content "Freight Please enter leg name Leg Name Already Exists Delete Leg Sub Total AED …" at bounding box center [588, 183] width 915 height 635
click at [1034, 507] on button "Done" at bounding box center [1016, 510] width 58 height 24
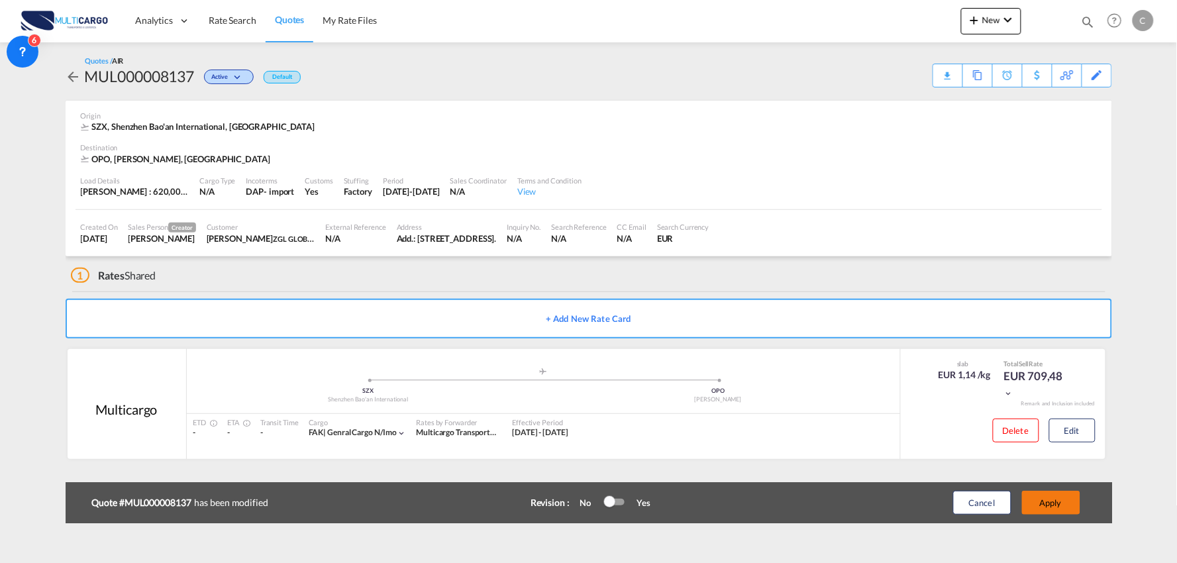
click at [1056, 507] on button "Apply" at bounding box center [1051, 503] width 58 height 24
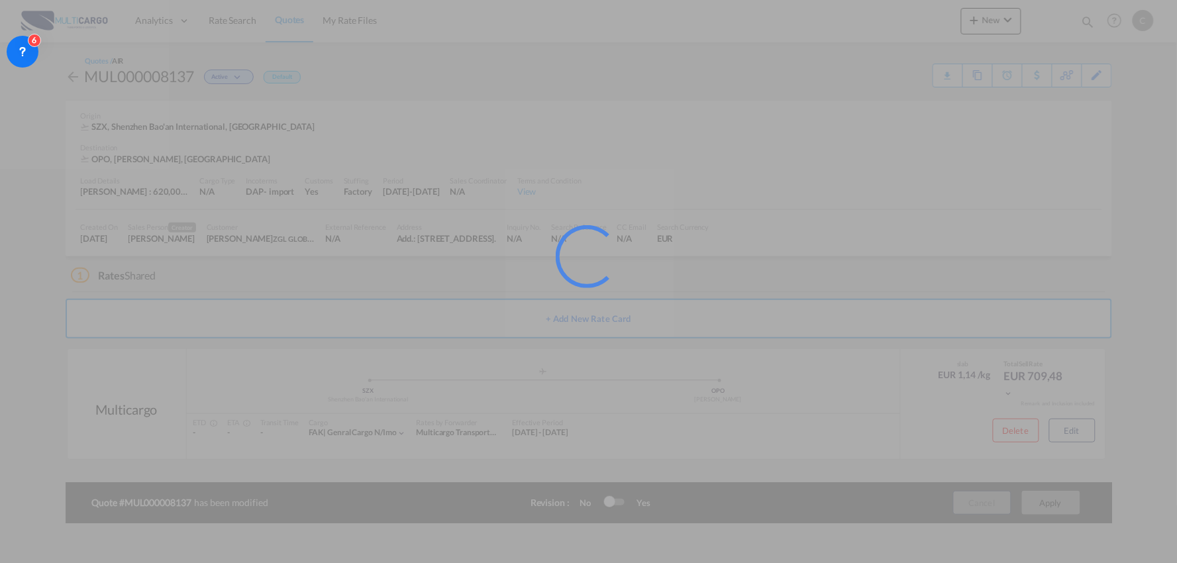
click at [725, 104] on div at bounding box center [588, 281] width 1177 height 563
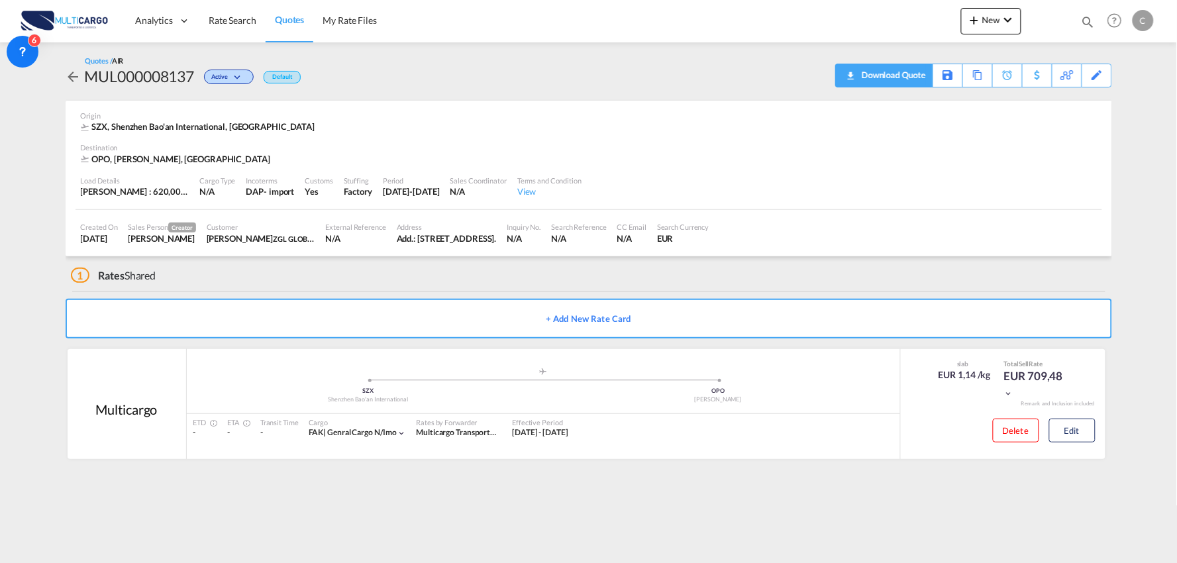
click at [915, 75] on div "Download Quote" at bounding box center [892, 74] width 68 height 21
click at [995, 25] on button "New" at bounding box center [991, 21] width 60 height 26
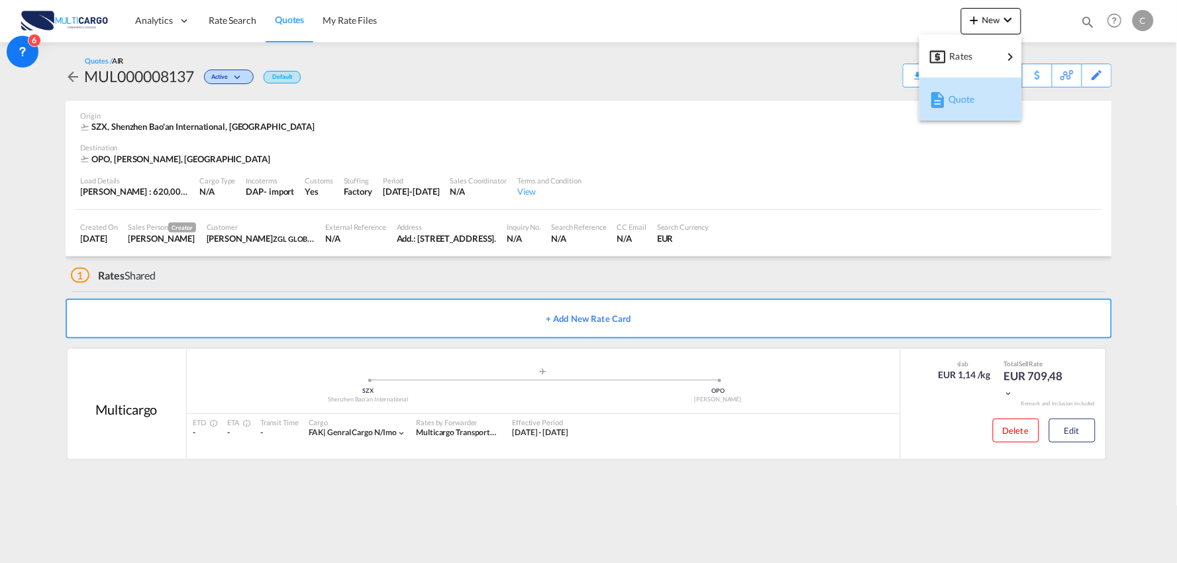
click at [958, 96] on span "Quote" at bounding box center [955, 99] width 15 height 26
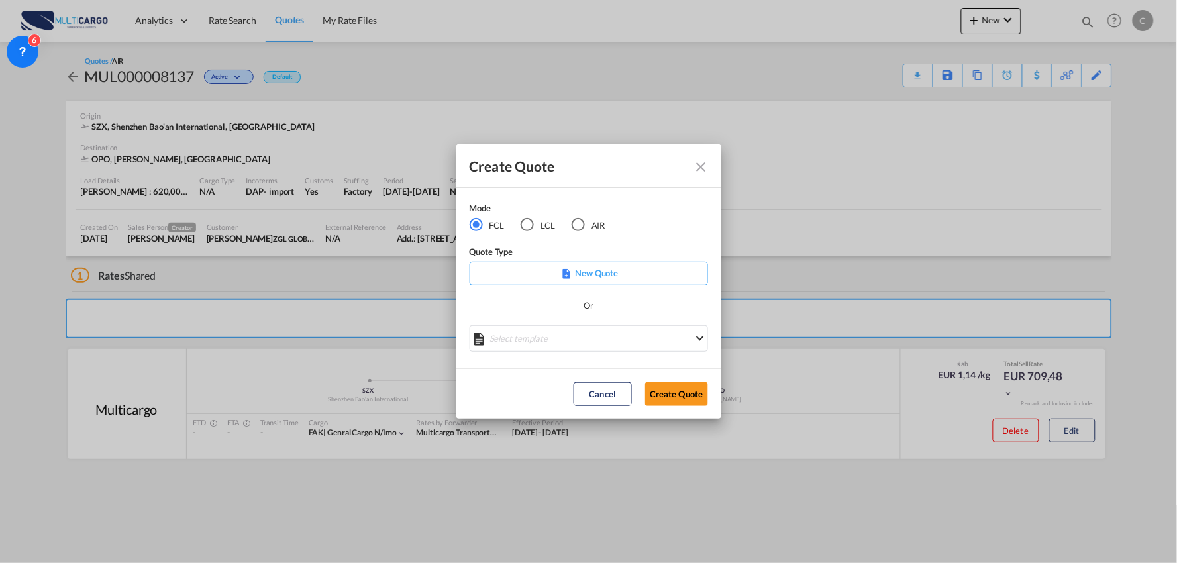
click at [584, 232] on md-radio-button "AIR" at bounding box center [588, 225] width 34 height 15
click at [574, 335] on md-select "Select template [DATE] IMP_DAP_AIR_>500 [PERSON_NAME] | [DATE] [DATE]_IMP_DAP_A…" at bounding box center [588, 338] width 238 height 26
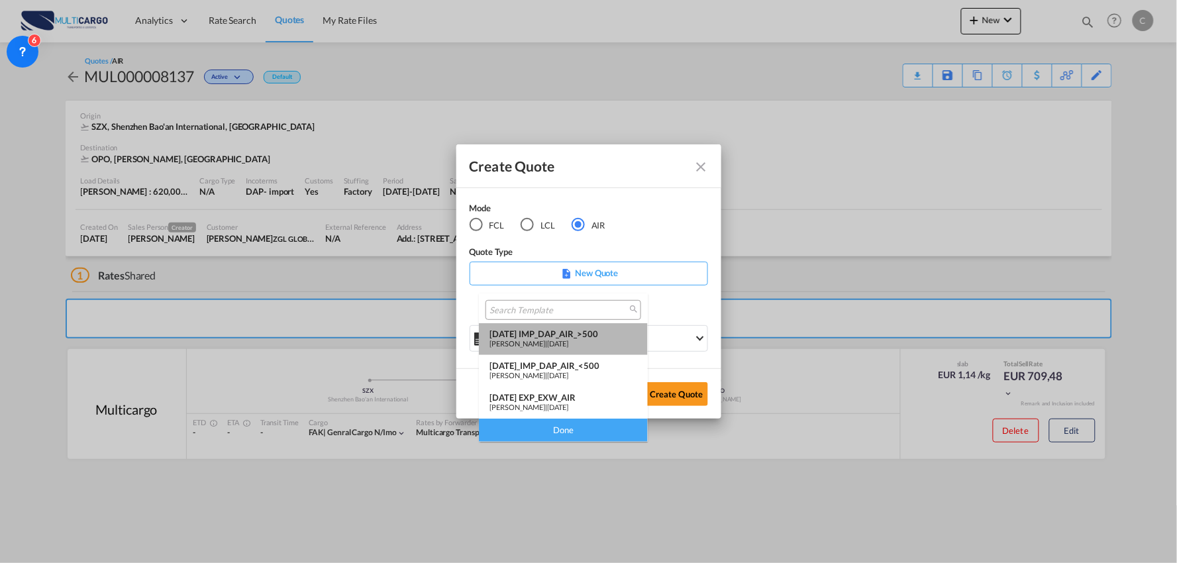
click at [590, 334] on div "[DATE] IMP_DAP_AIR_>500" at bounding box center [563, 333] width 148 height 11
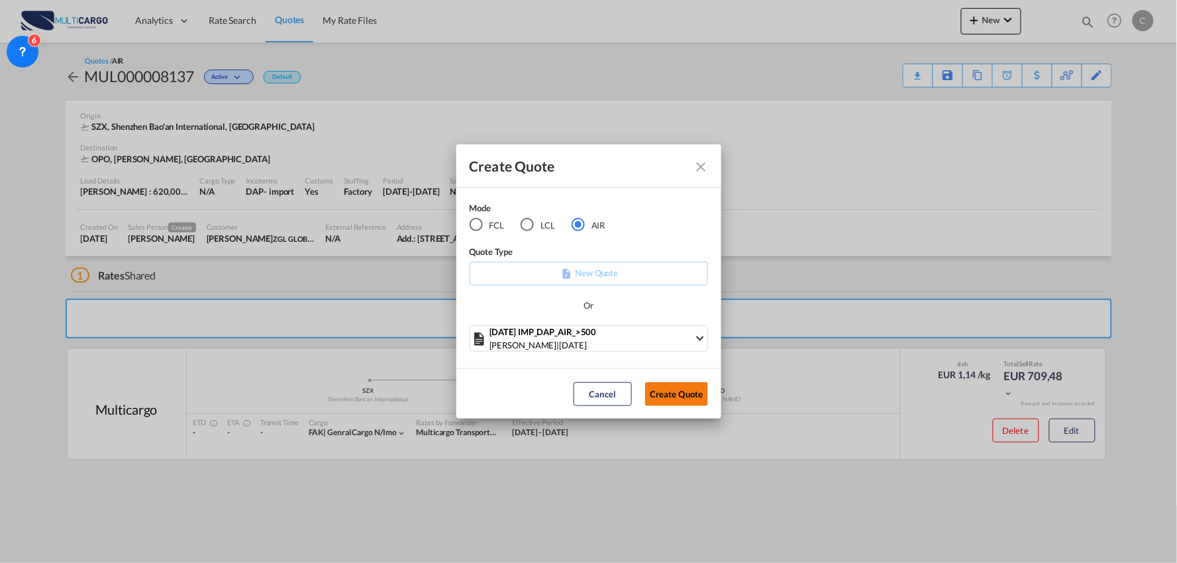
click at [671, 394] on button "Create Quote" at bounding box center [676, 394] width 63 height 24
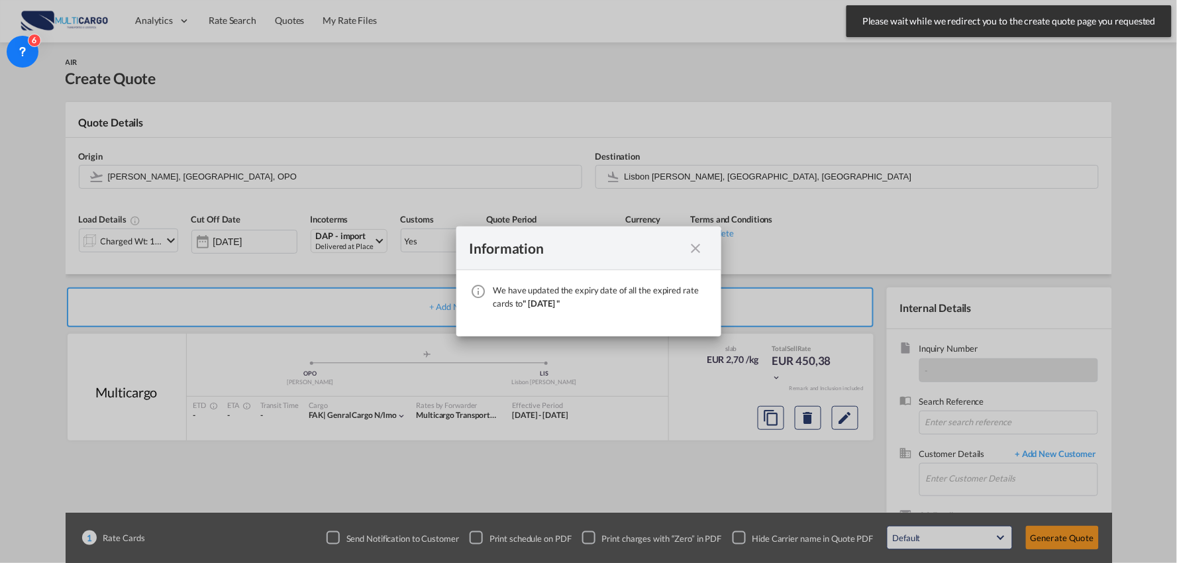
click at [699, 250] on md-icon "icon-close fg-AAA8AD cursor" at bounding box center [696, 248] width 16 height 16
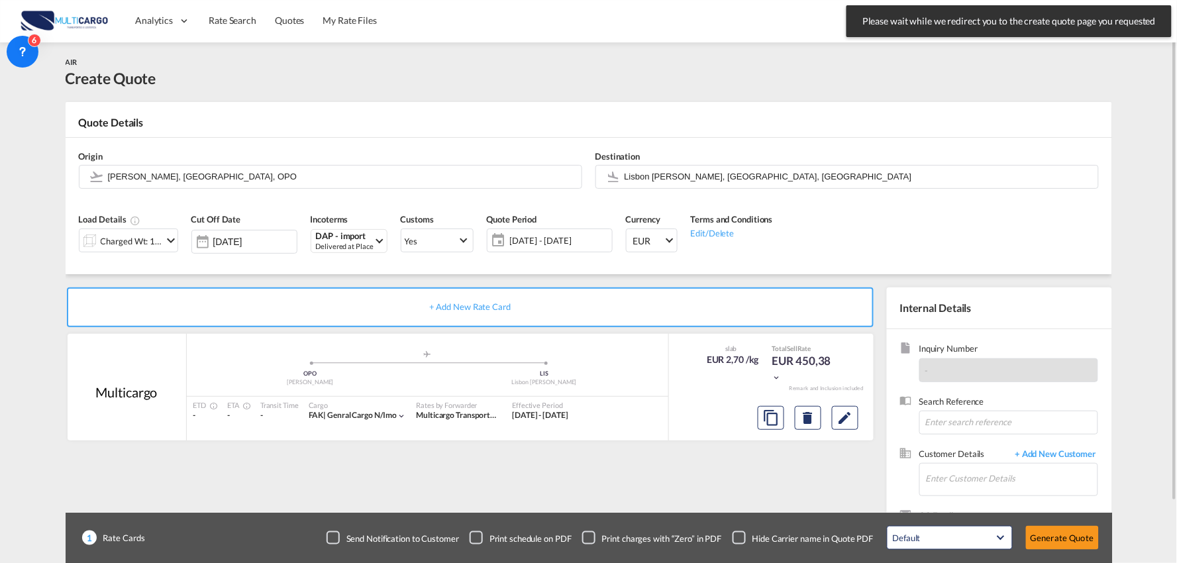
click at [738, 532] on div "Checkbox No Ink" at bounding box center [738, 537] width 13 height 13
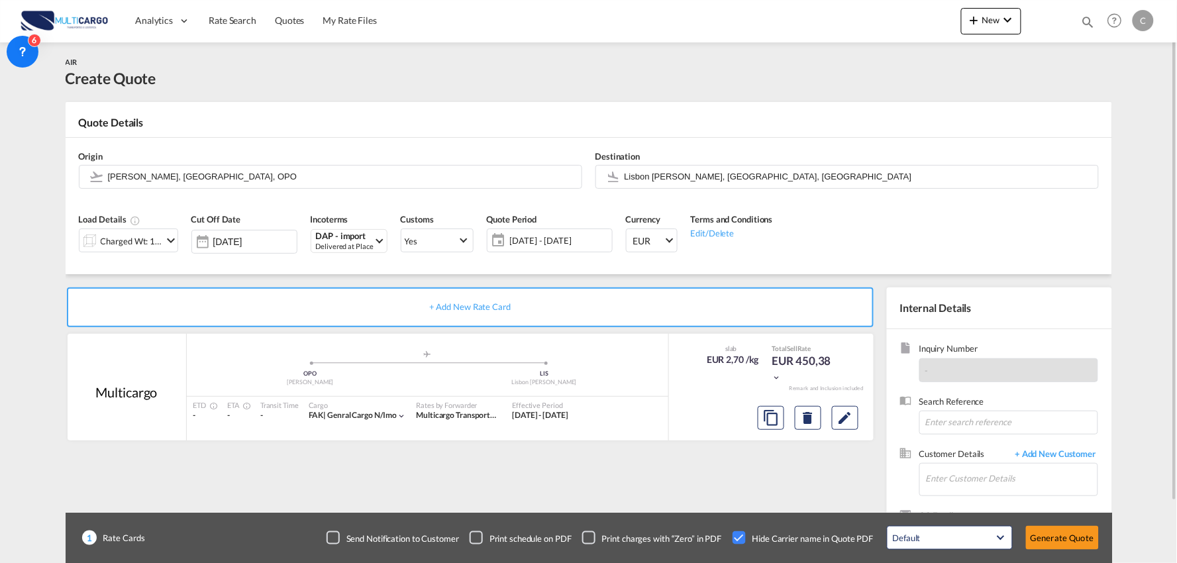
click at [756, 489] on div "+ Add New Rate Card Multicargo added by you .a{fill:#aaa8ad;} .a{fill:#aaa8ad;}…" at bounding box center [473, 425] width 814 height 277
click at [1012, 485] on input "Enter Customer Details" at bounding box center [1012, 479] width 172 height 30
click at [955, 477] on input "Enter Customer Details" at bounding box center [1012, 479] width 172 height 30
click at [950, 482] on input "cst2" at bounding box center [1012, 479] width 172 height 30
type input "c"
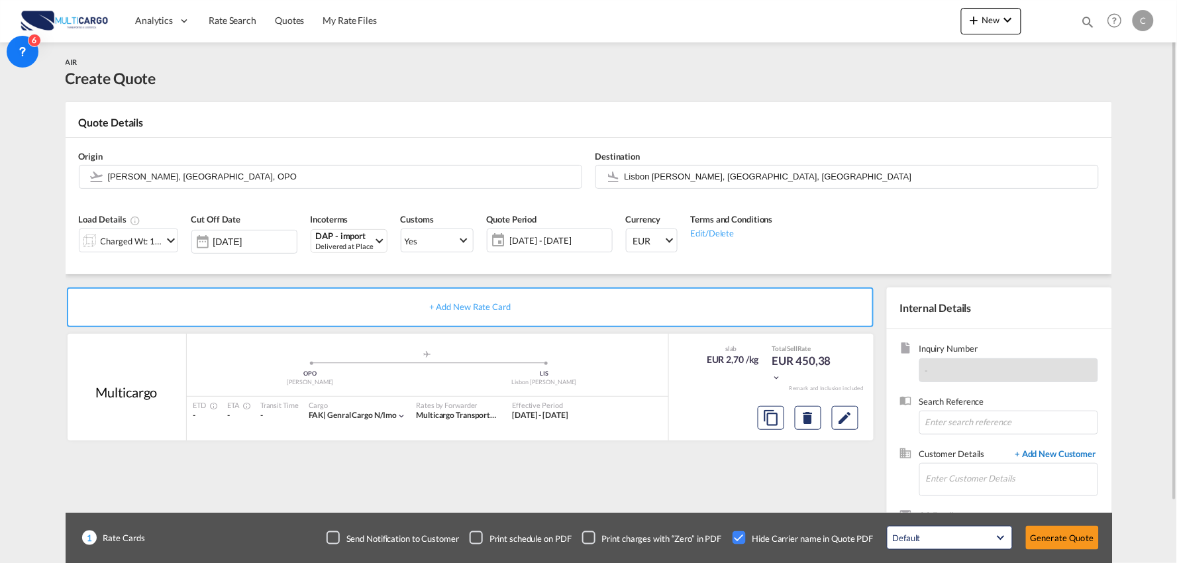
click at [1036, 452] on span "+ Add New Customer" at bounding box center [1052, 455] width 89 height 15
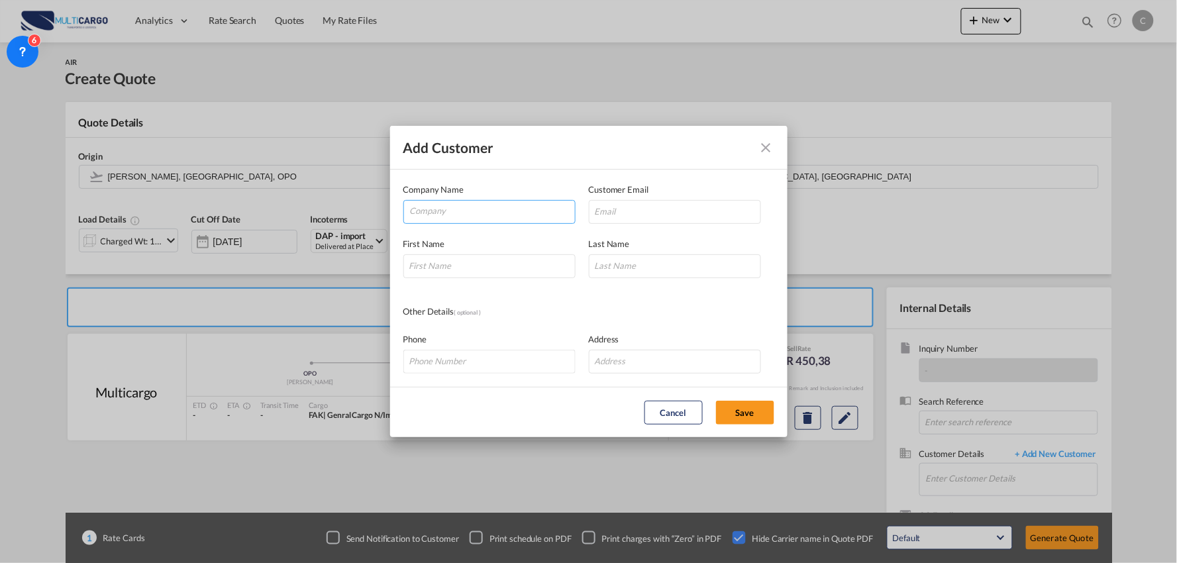
click at [481, 211] on input "Company" at bounding box center [492, 211] width 165 height 20
click at [467, 209] on input "Company" at bounding box center [492, 211] width 165 height 20
paste input "Shanghai Weiming Cargo Transportation co., Ltd."
type input "Shanghai Weiming Cargo Transportation co., Ltd."
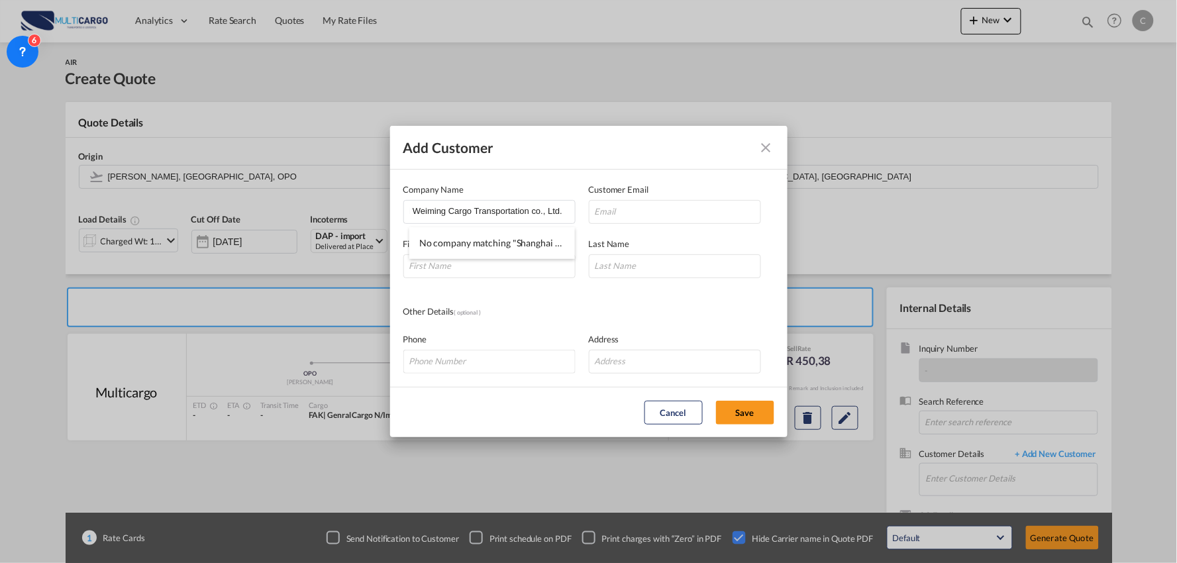
scroll to position [0, 0]
click at [705, 216] on input "'cst2@wmgroup.com.cn'" at bounding box center [675, 212] width 172 height 24
click at [598, 211] on input "'cst2@wmgroup.com.cn" at bounding box center [675, 212] width 172 height 24
type input "cst2@wmgroup.com.cn"
click at [444, 268] on input "Add Customer Company ..." at bounding box center [489, 266] width 172 height 24
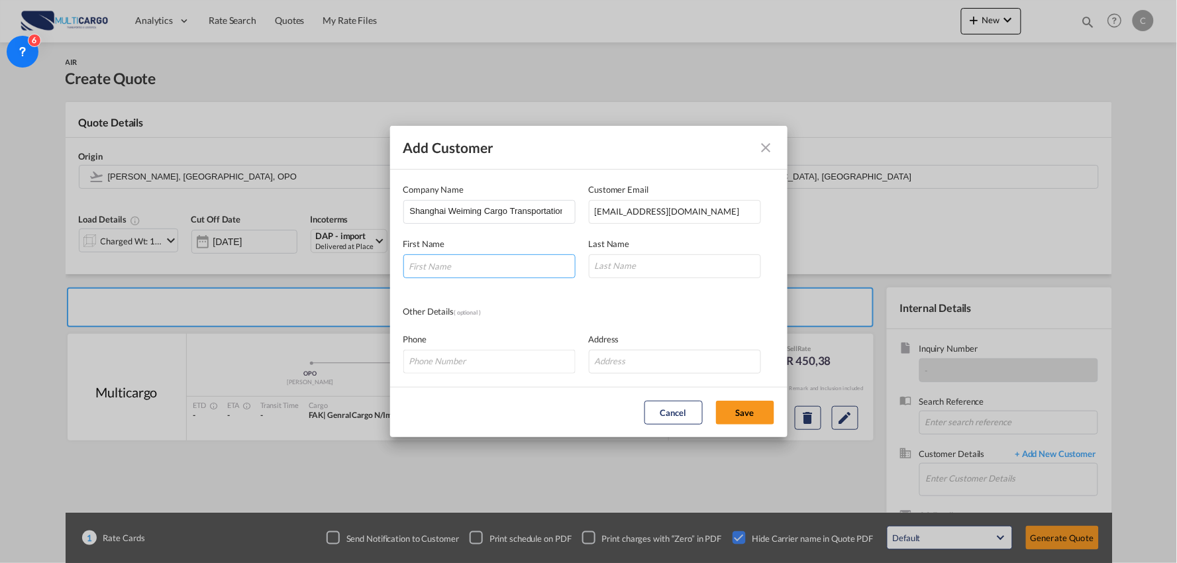
click at [458, 268] on input "Add Customer Company ..." at bounding box center [489, 266] width 172 height 24
type input "Ailsa"
type input "Wang"
click at [642, 334] on div "Address" at bounding box center [681, 352] width 185 height 41
click at [750, 416] on button "Save" at bounding box center [745, 413] width 58 height 24
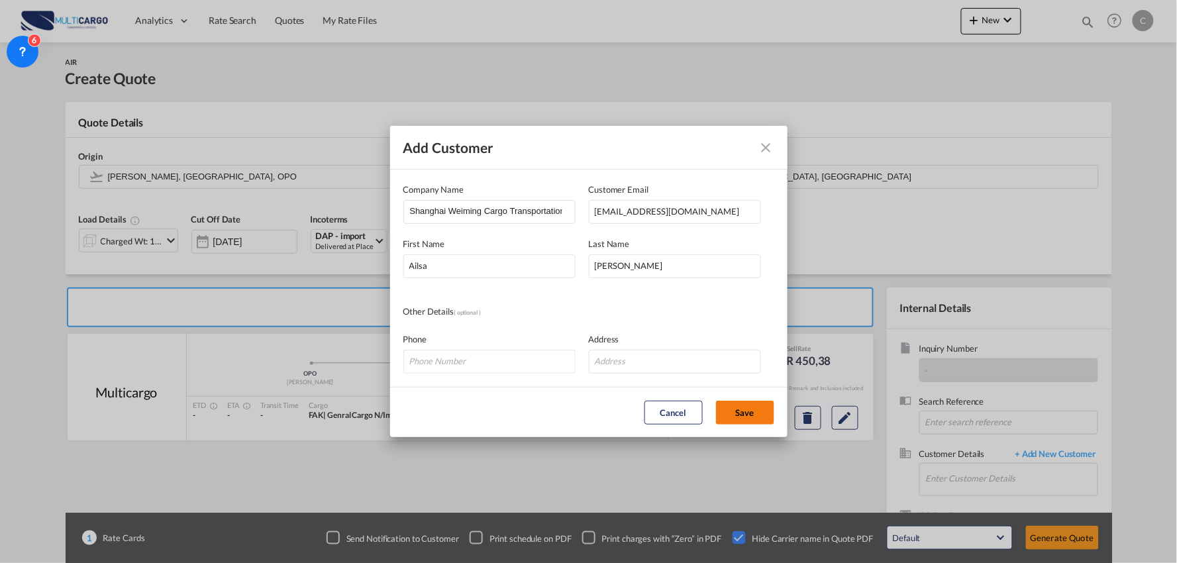
type input "Shanghai Weiming Cargo Transportation co., Ltd., Ailsa Wang, cst2@wmgroup.com.cn"
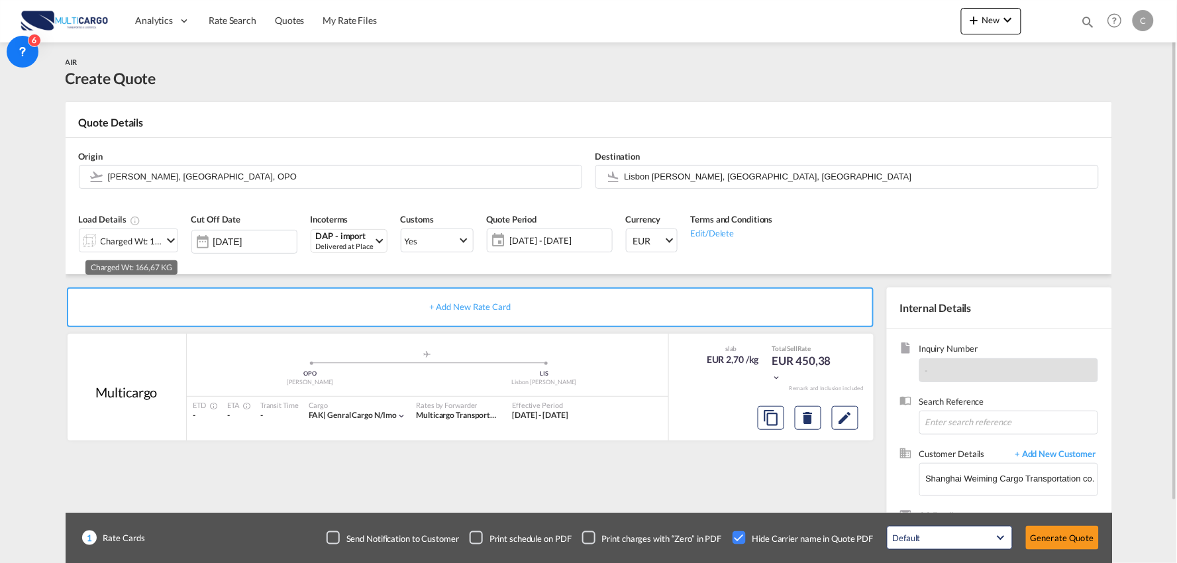
click at [111, 241] on div "Charged Wt: 166,67 KG" at bounding box center [132, 241] width 62 height 19
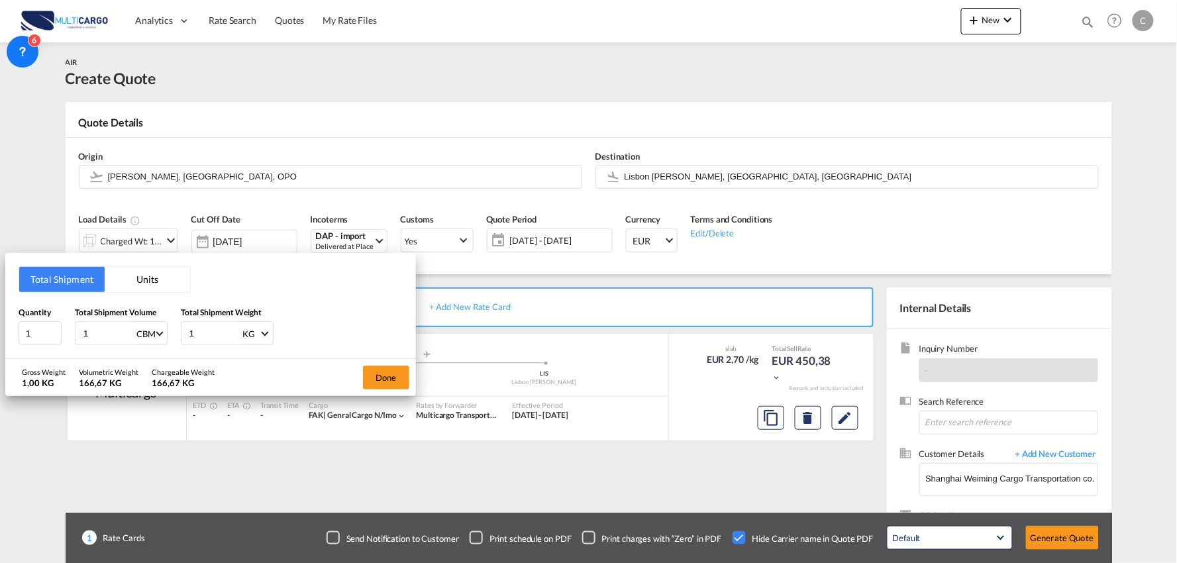
drag, startPoint x: 97, startPoint y: 334, endPoint x: 9, endPoint y: 346, distance: 89.4
click at [9, 346] on div "Total Shipment Units Quantity 1 Total Shipment Volume 1 CBM CBM CFT KG LB Total…" at bounding box center [210, 306] width 411 height 106
drag, startPoint x: 214, startPoint y: 329, endPoint x: 170, endPoint y: 333, distance: 44.5
click at [166, 333] on div "Quantity 1 Total Shipment Volume 1 CBM CBM CFT KG LB Total Shipment Weight 1 KG…" at bounding box center [211, 326] width 384 height 40
click at [101, 328] on input "1" at bounding box center [108, 333] width 53 height 23
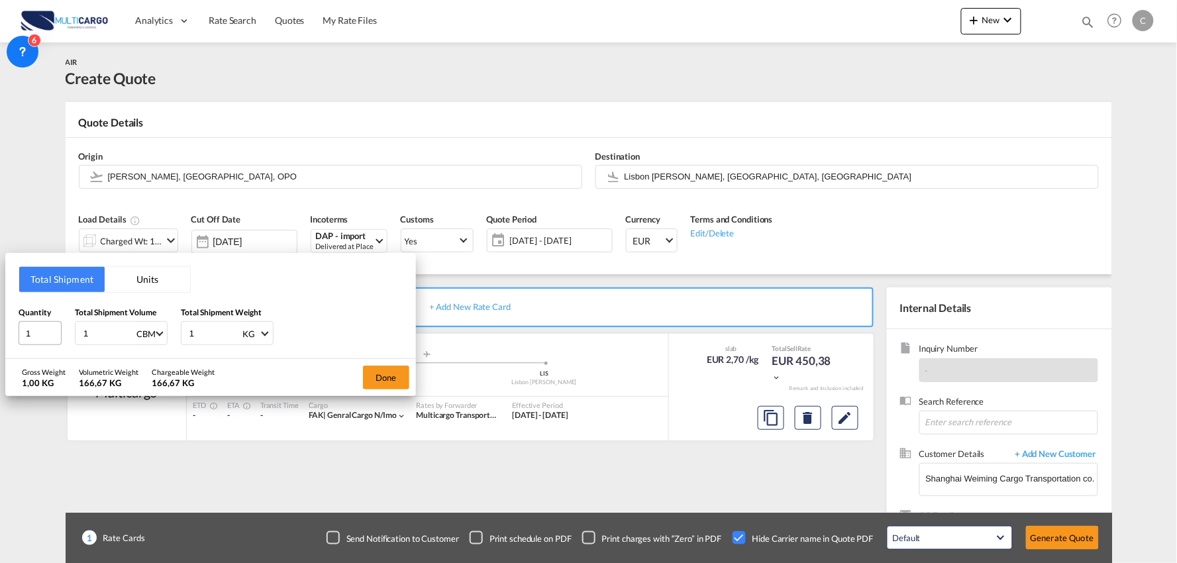
drag, startPoint x: 101, startPoint y: 328, endPoint x: 38, endPoint y: 338, distance: 63.7
click at [38, 338] on div "Quantity 1 Total Shipment Volume 1 CBM CBM CFT KG LB Total Shipment Weight 1 KG…" at bounding box center [211, 326] width 384 height 40
type input "1.65"
drag, startPoint x: 202, startPoint y: 326, endPoint x: 168, endPoint y: 328, distance: 34.5
click at [168, 328] on div "Quantity 1 Total Shipment Volume 1.65 CBM CBM CFT KG LB Total Shipment Weight 1…" at bounding box center [211, 326] width 384 height 40
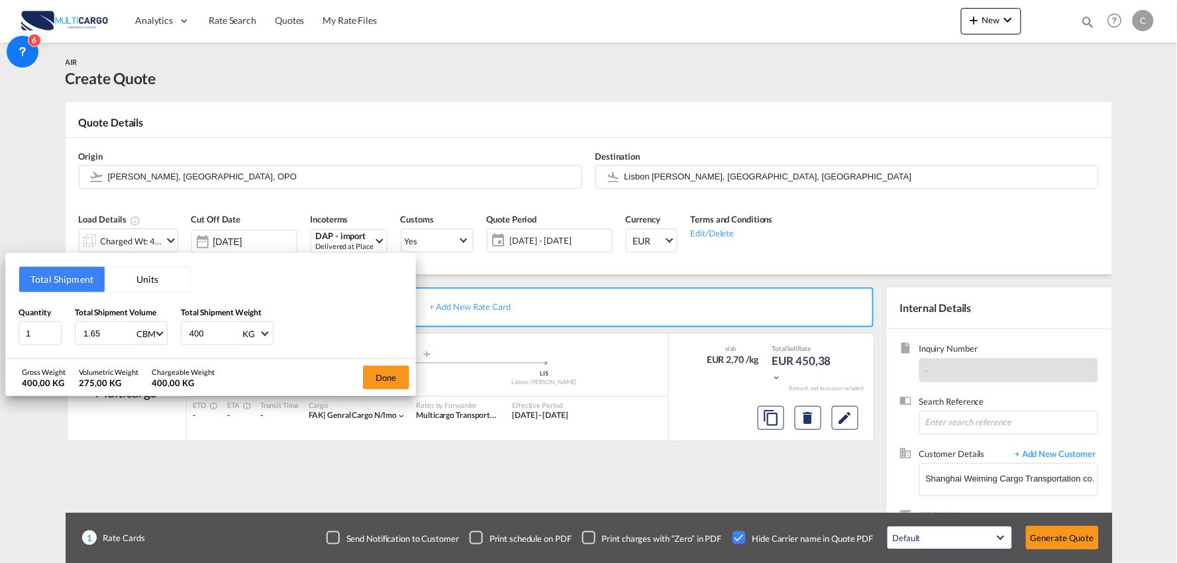
type input "400"
click at [365, 338] on div "Quantity 1 Total Shipment Volume 1.65 CBM CBM CFT KG LB Total Shipment Weight 4…" at bounding box center [211, 326] width 384 height 40
click at [369, 334] on div "Quantity 1 Total Shipment Volume 1.65 CBM CBM CFT KG LB Total Shipment Weight 4…" at bounding box center [211, 326] width 384 height 40
click at [347, 333] on div "Quantity 1 Total Shipment Volume 1.65 CBM CBM CFT KG LB Total Shipment Weight 4…" at bounding box center [211, 326] width 384 height 40
click at [346, 332] on div "Quantity 1 Total Shipment Volume 1.65 CBM CBM CFT KG LB Total Shipment Weight 4…" at bounding box center [211, 326] width 384 height 40
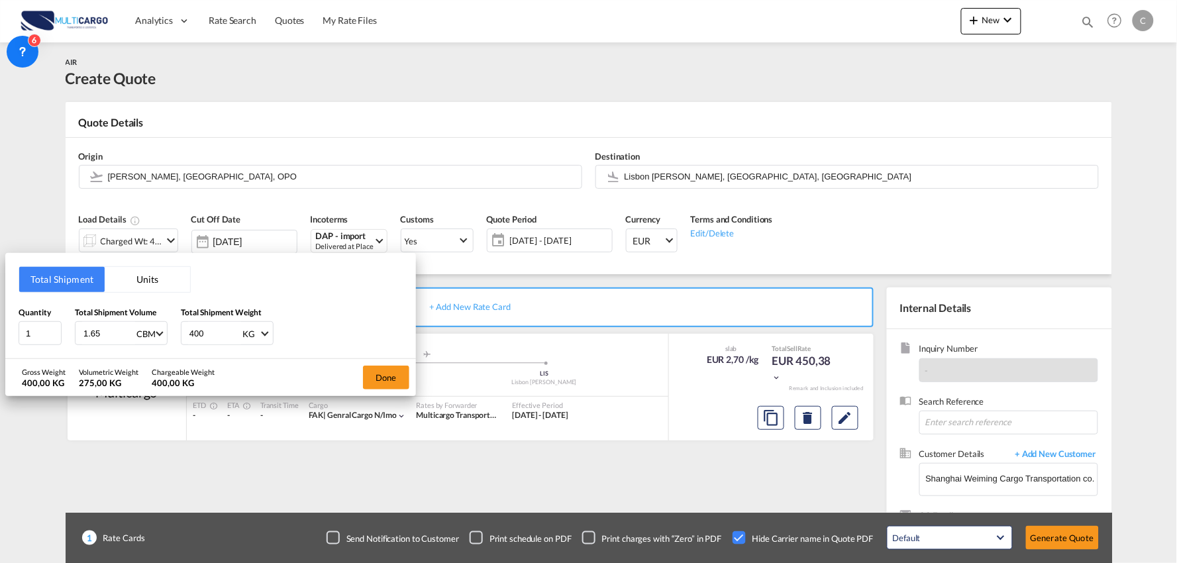
click at [344, 301] on div "Total Shipment Units Quantity 1 Total Shipment Volume 1.65 CBM CBM CFT KG LB To…" at bounding box center [210, 306] width 411 height 106
click at [336, 320] on div "Quantity 1 Total Shipment Volume 1.65 CBM CBM CFT KG LB Total Shipment Weight 4…" at bounding box center [211, 326] width 384 height 40
click at [343, 315] on div "Quantity 1 Total Shipment Volume 1.65 CBM CBM CFT KG LB Total Shipment Weight 4…" at bounding box center [211, 326] width 384 height 40
click at [381, 373] on button "Done" at bounding box center [386, 378] width 46 height 24
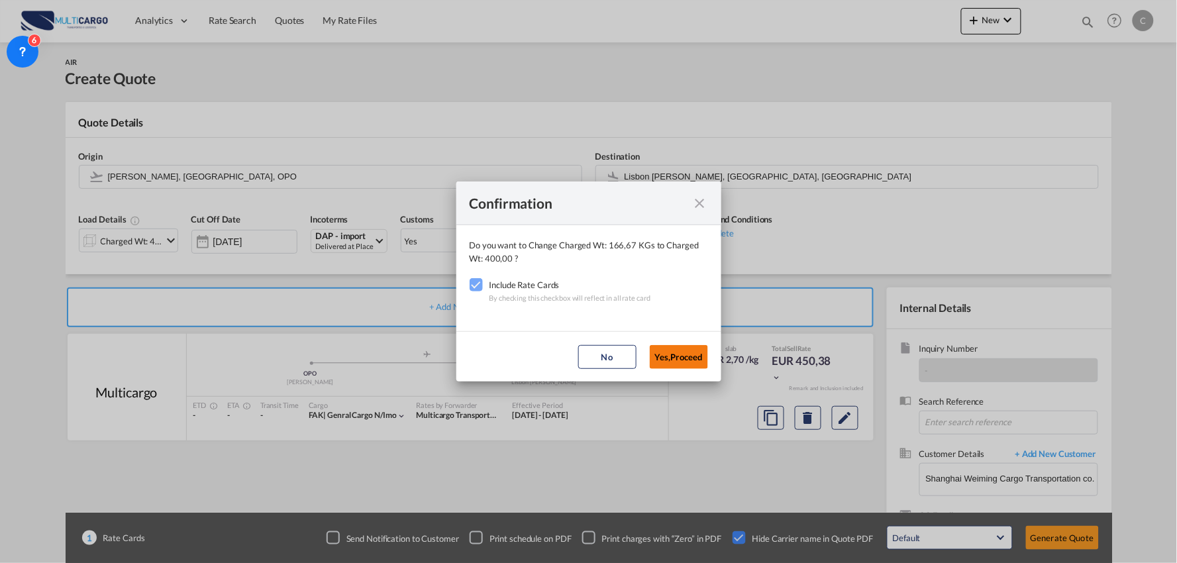
click at [679, 352] on button "Yes,Proceed" at bounding box center [679, 357] width 58 height 24
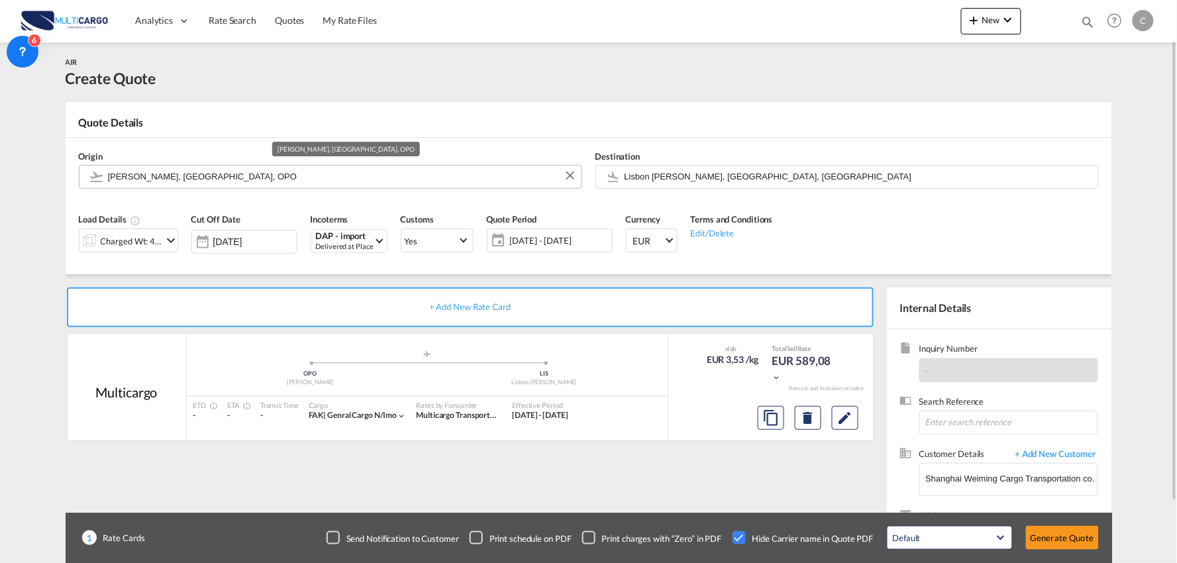
click at [157, 166] on input "[PERSON_NAME], [GEOGRAPHIC_DATA], OPO" at bounding box center [341, 176] width 467 height 23
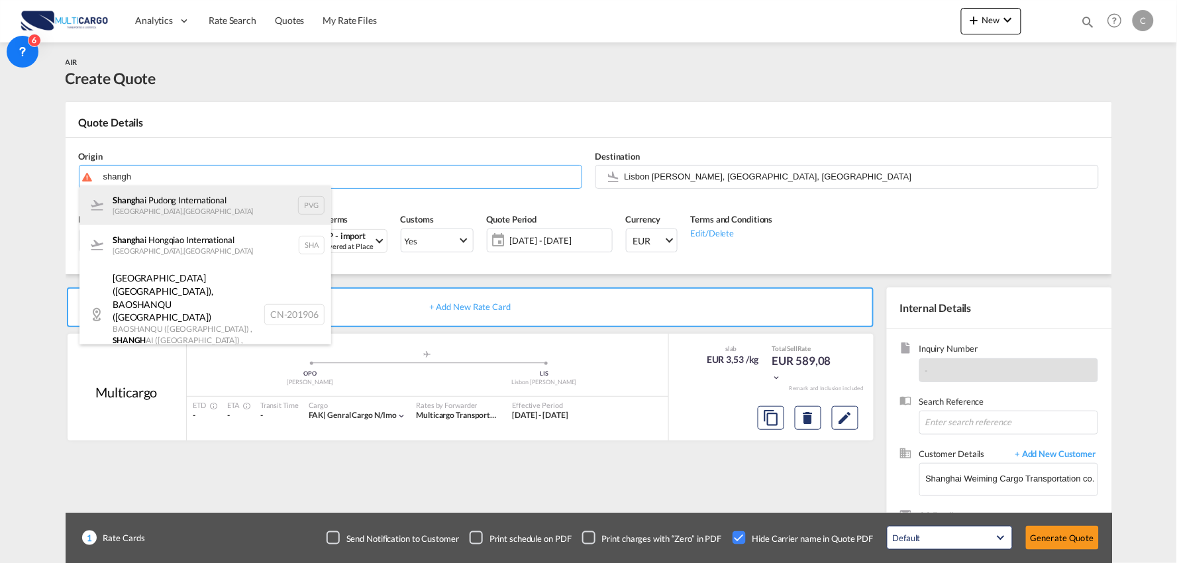
click at [170, 207] on div "Shangh ai Pudong International Shanghai , China PVG" at bounding box center [205, 205] width 252 height 40
type input "Shanghai Pudong International, Shanghai, PVG"
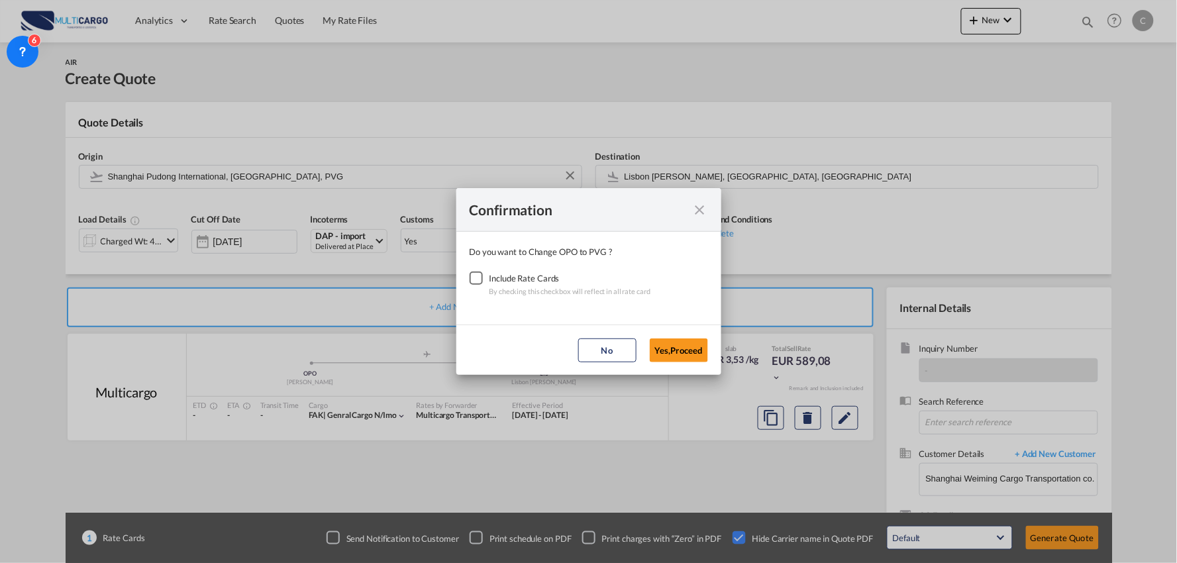
click at [474, 274] on div "Checkbox No Ink" at bounding box center [475, 277] width 13 height 13
click at [687, 346] on button "Yes,Proceed" at bounding box center [679, 350] width 58 height 24
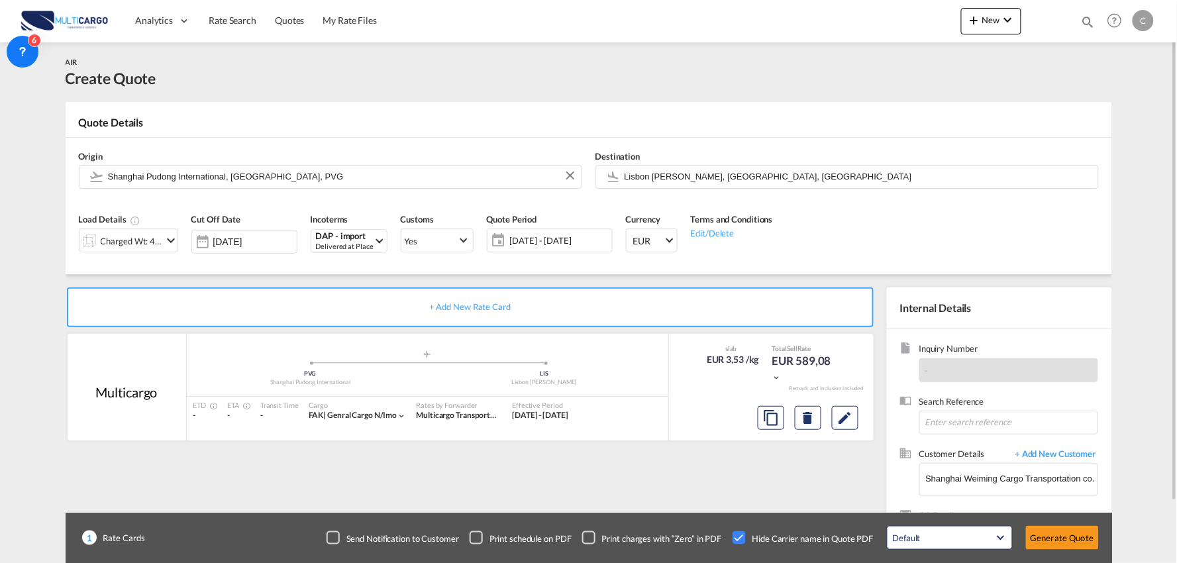
click at [271, 281] on div "+ Add New Rate Card Multicargo added by you .a{fill:#aaa8ad;} .a{fill:#aaa8ad;}…" at bounding box center [589, 422] width 1046 height 297
click at [1062, 532] on button "Generate Quote" at bounding box center [1062, 538] width 73 height 24
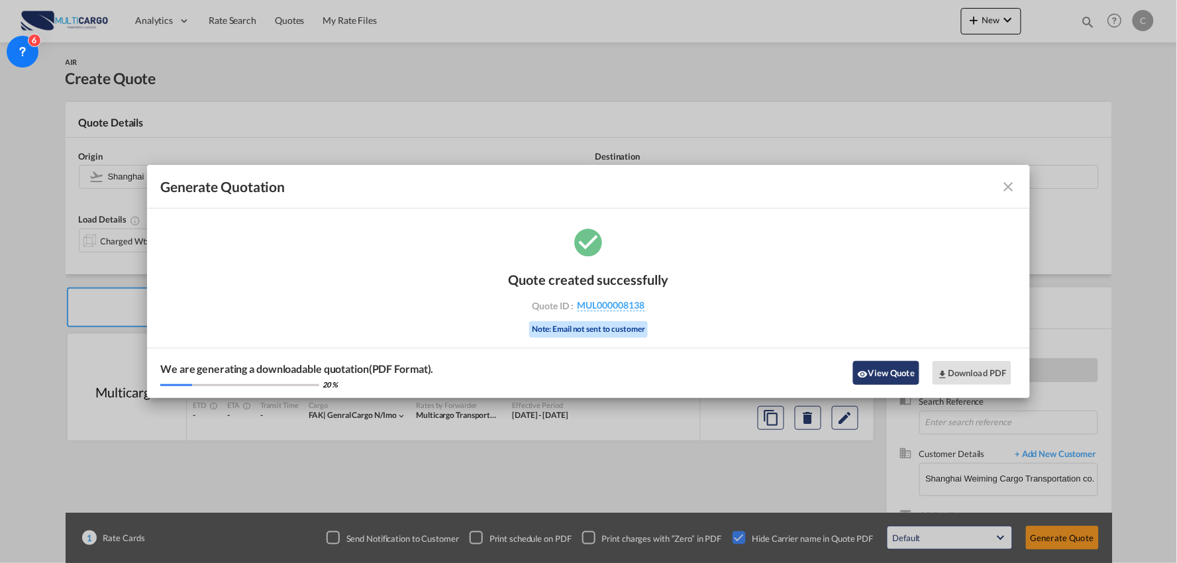
click at [881, 374] on button "View Quote" at bounding box center [886, 373] width 66 height 24
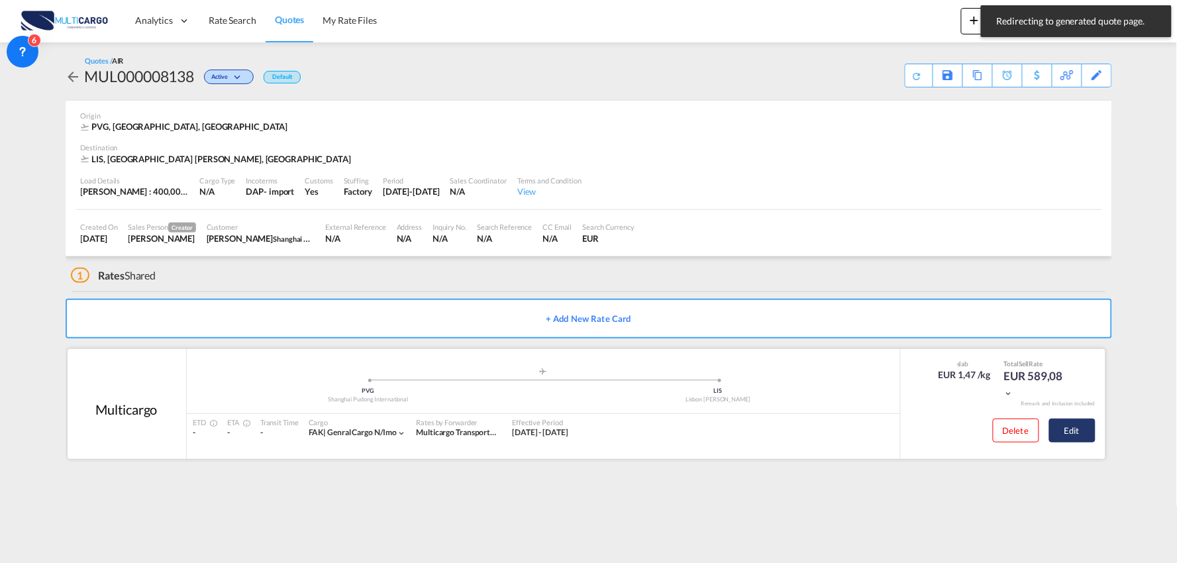
click at [1073, 433] on button "Edit" at bounding box center [1072, 430] width 46 height 24
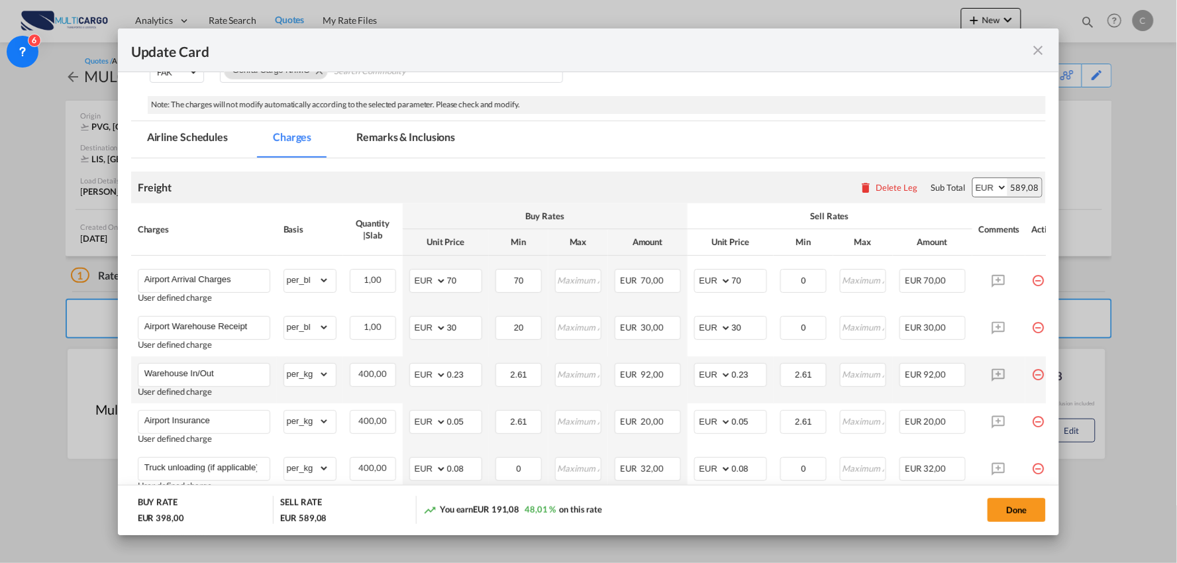
scroll to position [221, 0]
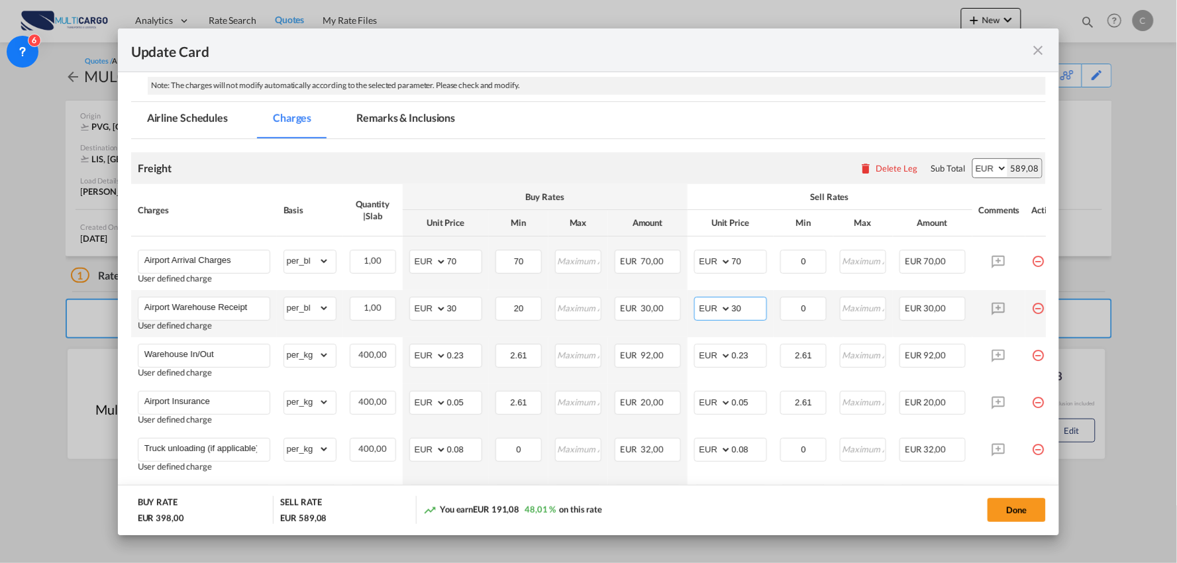
drag, startPoint x: 750, startPoint y: 309, endPoint x: 680, endPoint y: 316, distance: 70.6
click at [682, 316] on tr "Airport Warehouse Receipt User defined charge Please Enter Already Exists gross…" at bounding box center [600, 313] width 938 height 47
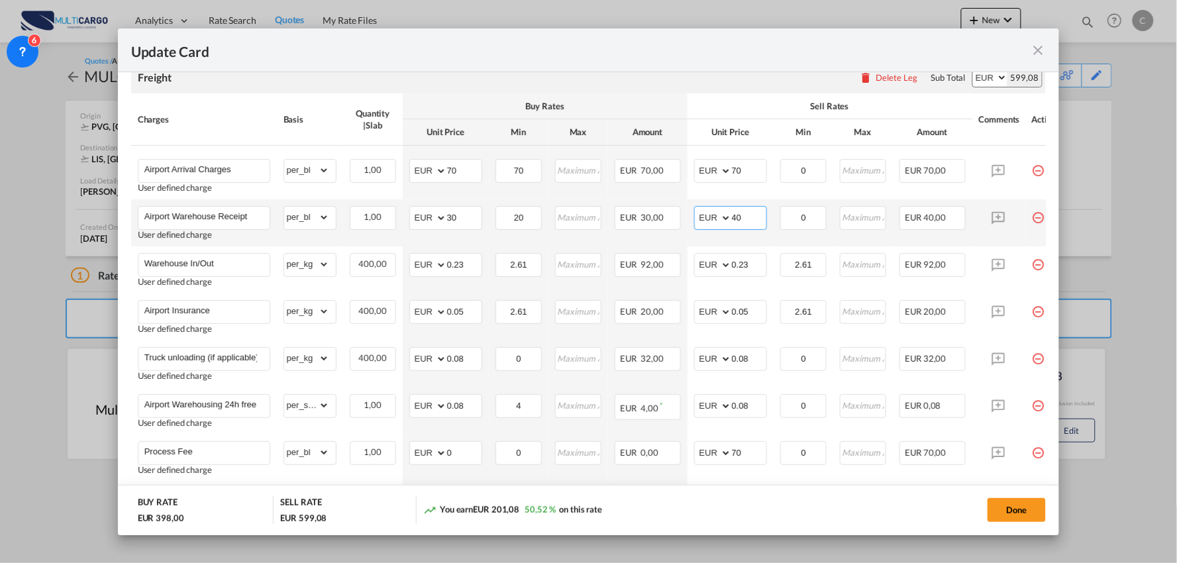
scroll to position [441, 0]
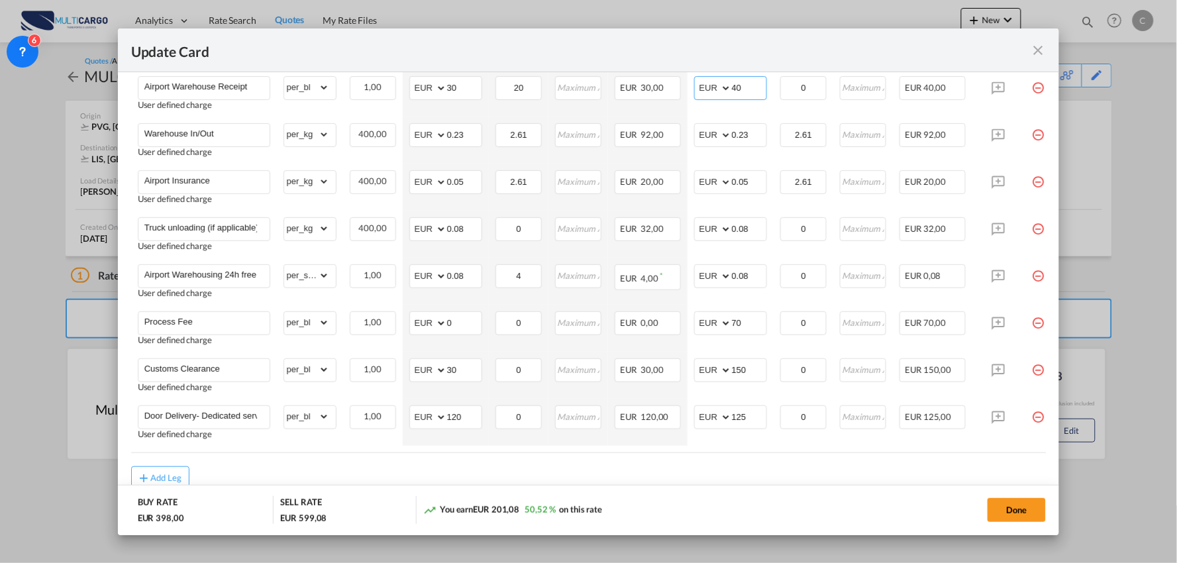
type input "40"
click at [759, 458] on air-lcl-rate-modification "Freight Please enter leg name Leg Name Already Exists Delete Leg Sub Total AED …" at bounding box center [588, 204] width 915 height 571
drag, startPoint x: 722, startPoint y: 332, endPoint x: 671, endPoint y: 332, distance: 51.0
click at [685, 334] on tr "Process Fee User defined charge Please Enter Already Exists gross_weight volume…" at bounding box center [600, 328] width 938 height 47
type input "90"
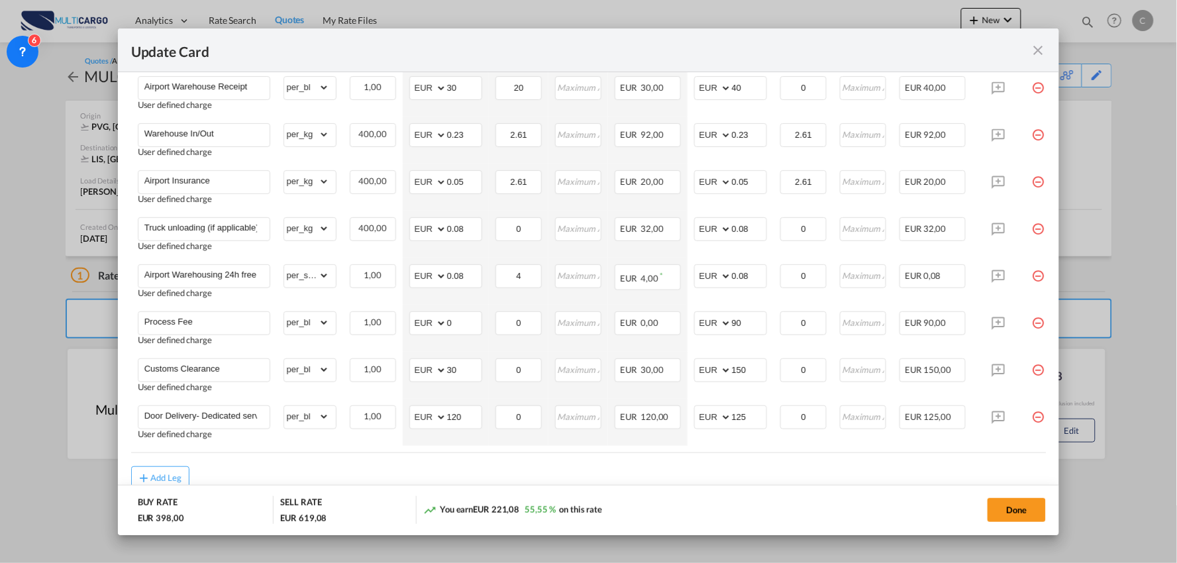
click at [779, 473] on div "Add Leg" at bounding box center [588, 478] width 915 height 24
click at [748, 458] on air-lcl-rate-modification "Freight Please enter leg name Leg Name Already Exists Delete Leg Sub Total AED …" at bounding box center [588, 204] width 915 height 571
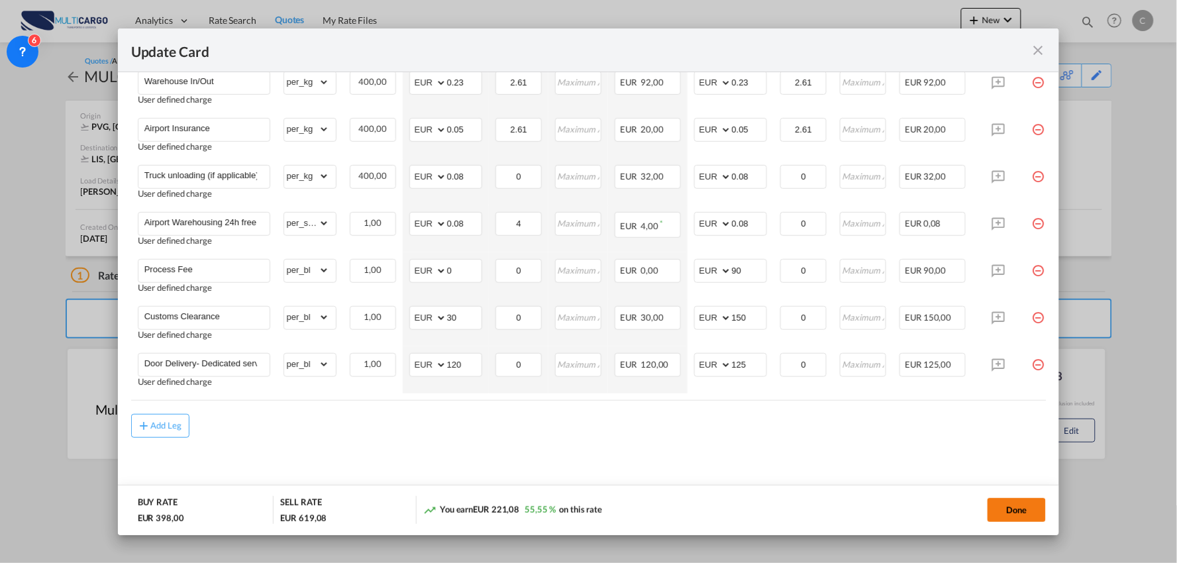
click at [1014, 507] on button "Done" at bounding box center [1016, 510] width 58 height 24
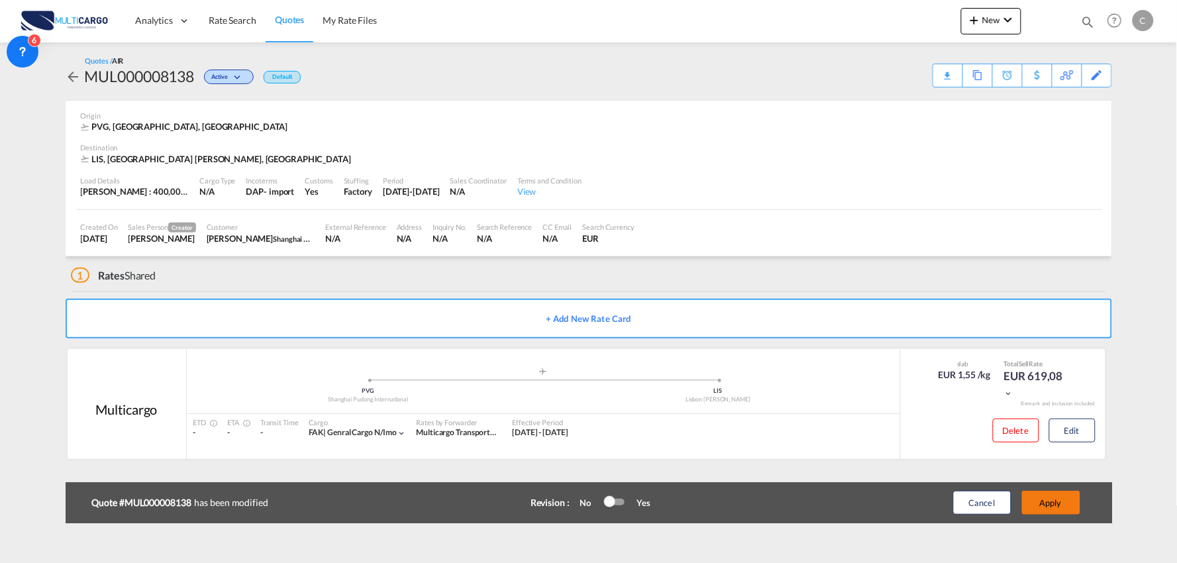
click at [1057, 502] on button "Apply" at bounding box center [1051, 503] width 58 height 24
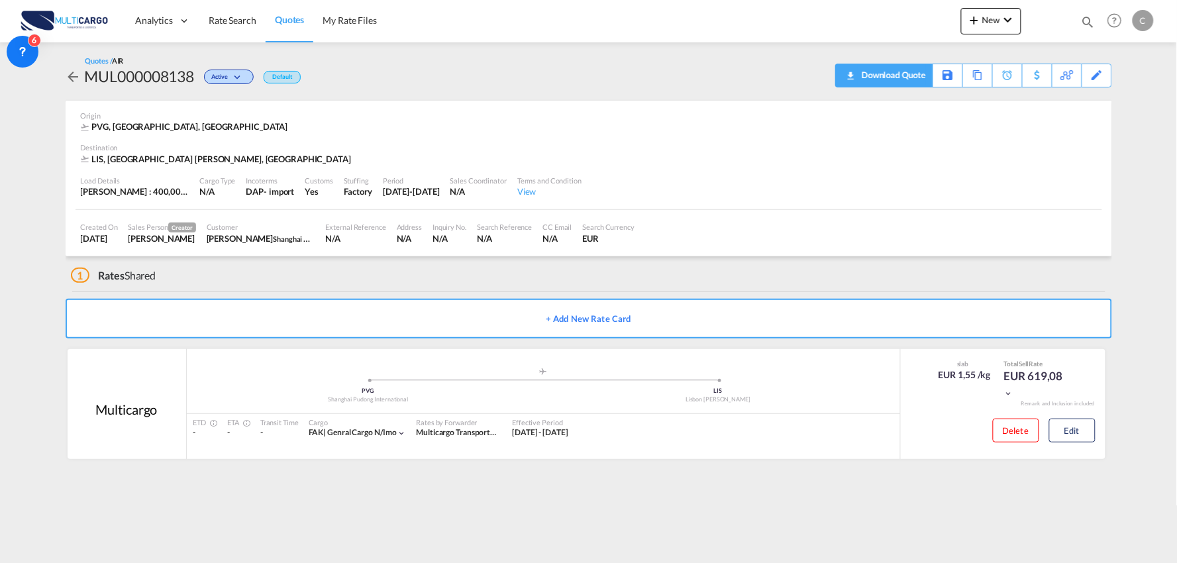
click at [909, 75] on div "Download Quote" at bounding box center [892, 74] width 68 height 21
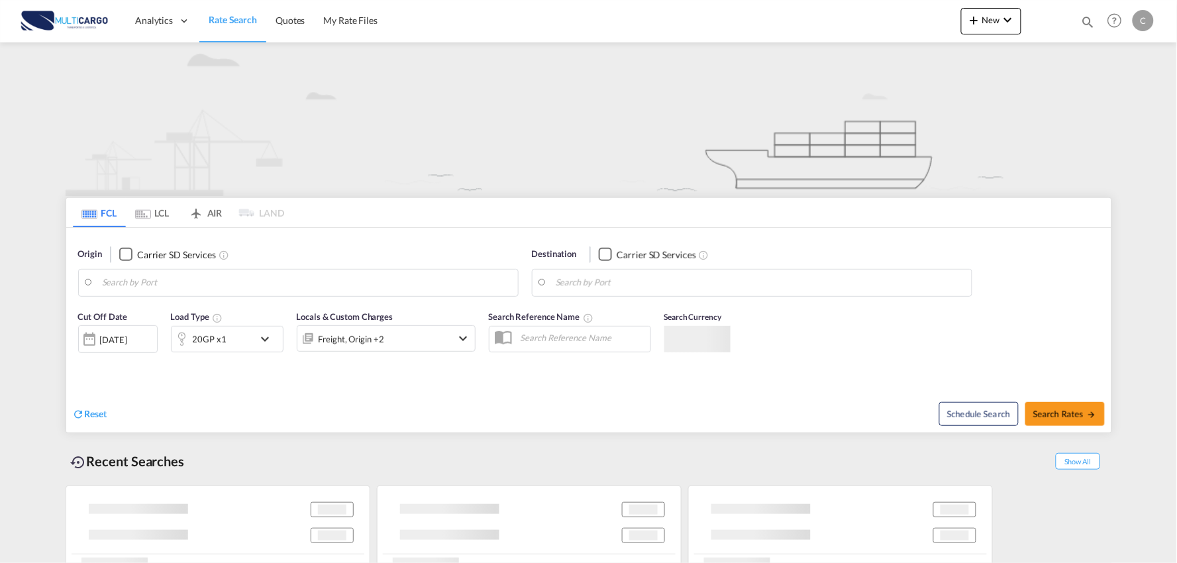
type input "Port of Qingdao, Qingdao, CNTAO"
type input "Leixoes, Leixoes, PTLEI"
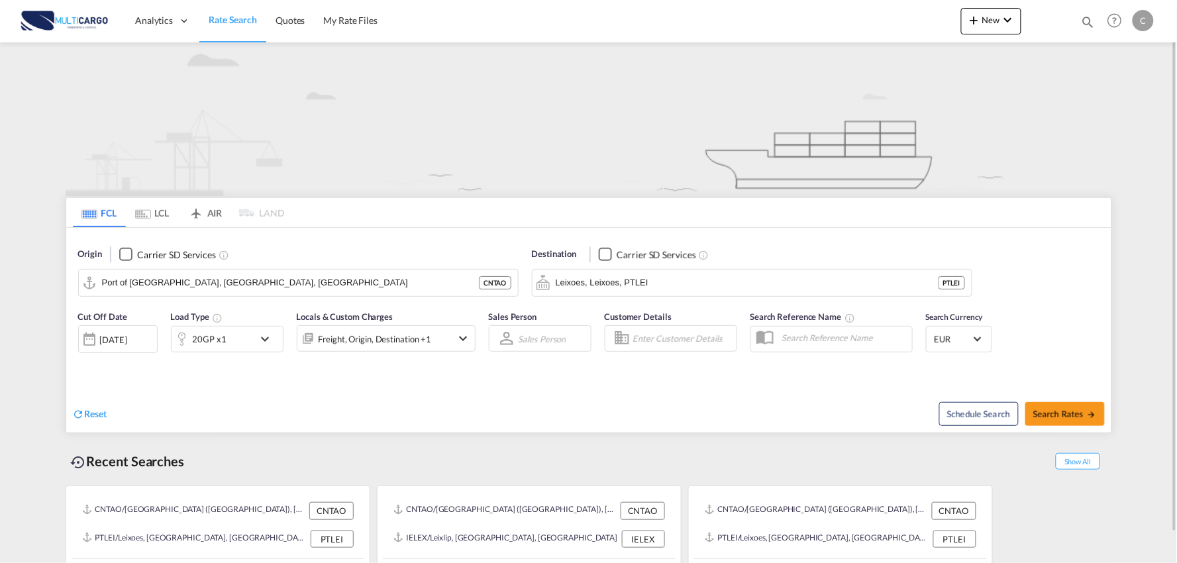
click at [685, 141] on img at bounding box center [589, 119] width 1046 height 154
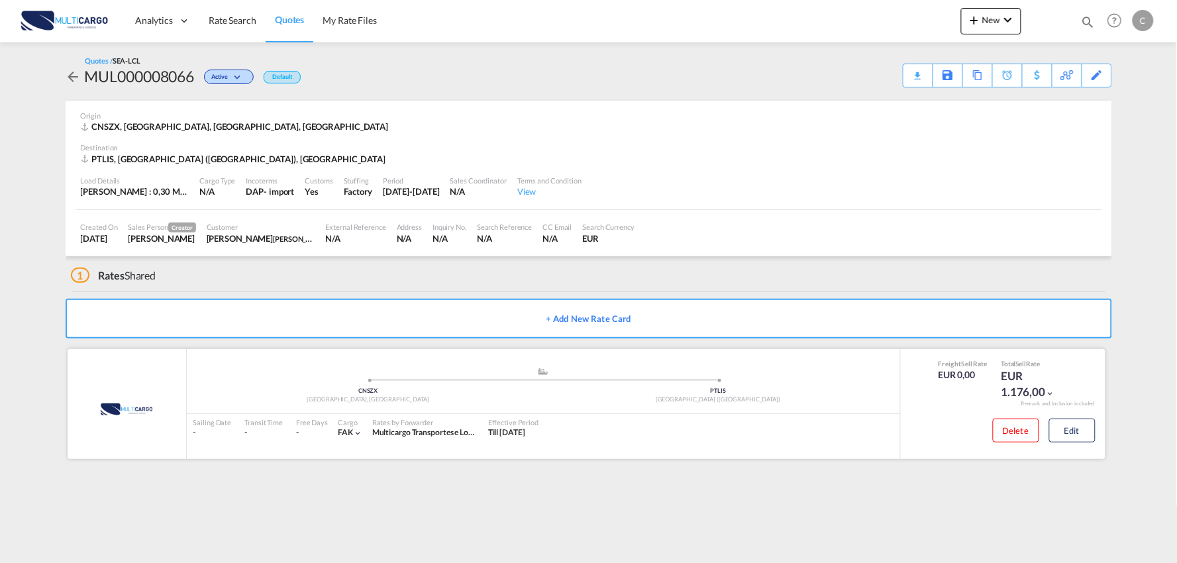
drag, startPoint x: 400, startPoint y: 274, endPoint x: 1014, endPoint y: 409, distance: 628.5
click at [400, 274] on div "1 Rates Shared" at bounding box center [591, 272] width 1041 height 32
click at [1079, 432] on button "Edit" at bounding box center [1072, 430] width 46 height 24
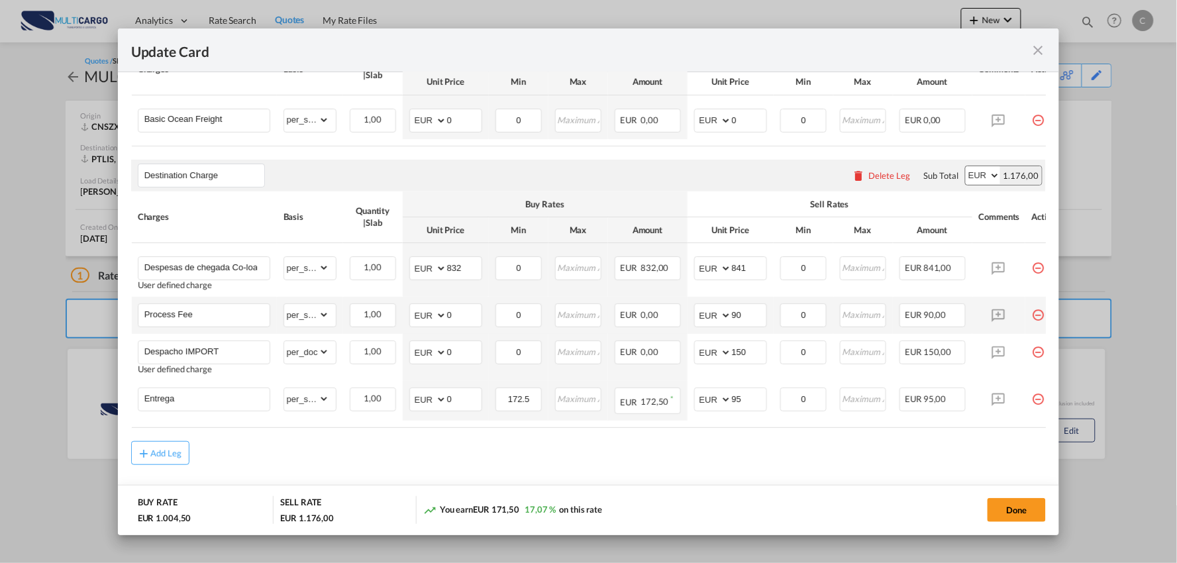
scroll to position [368, 0]
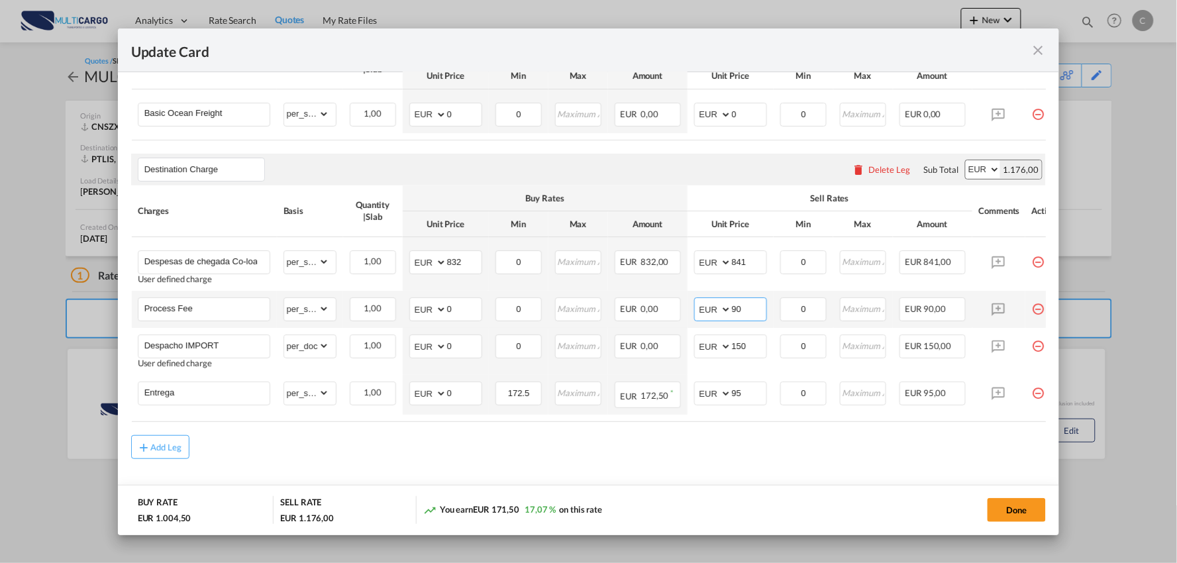
click at [749, 311] on input "90" at bounding box center [749, 308] width 34 height 20
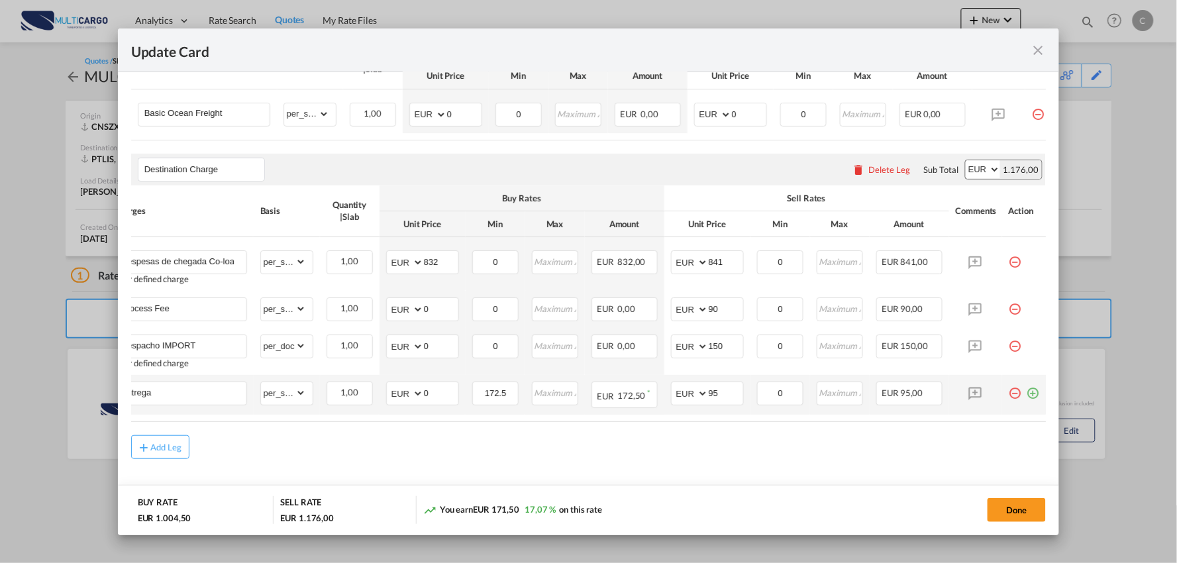
click at [1026, 395] on md-icon "icon-plus-circle-outline green-400-fg" at bounding box center [1032, 387] width 13 height 13
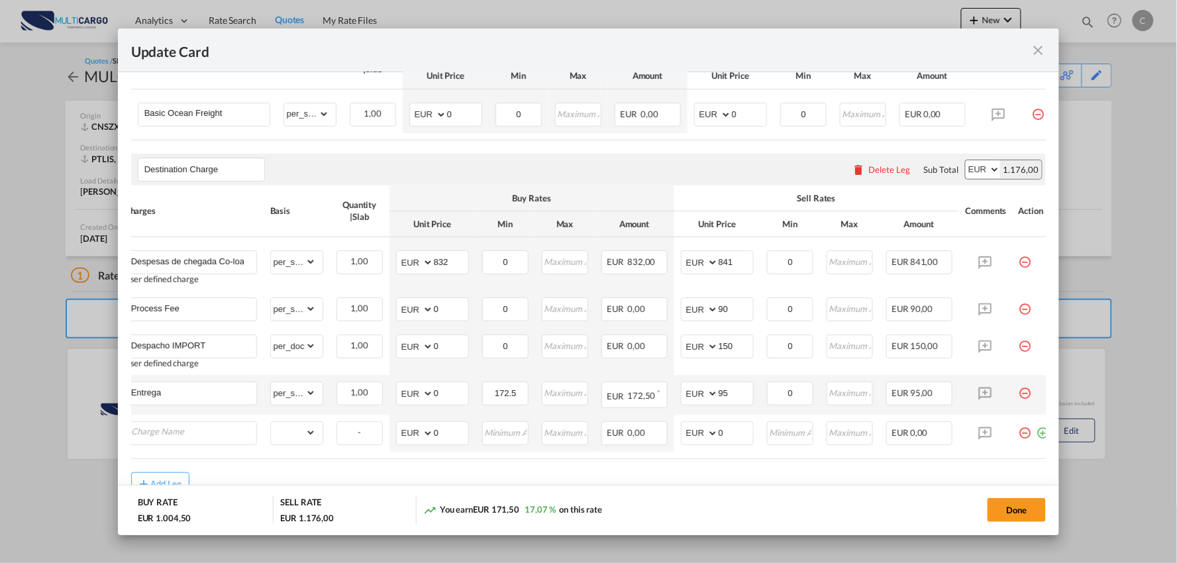
scroll to position [0, 0]
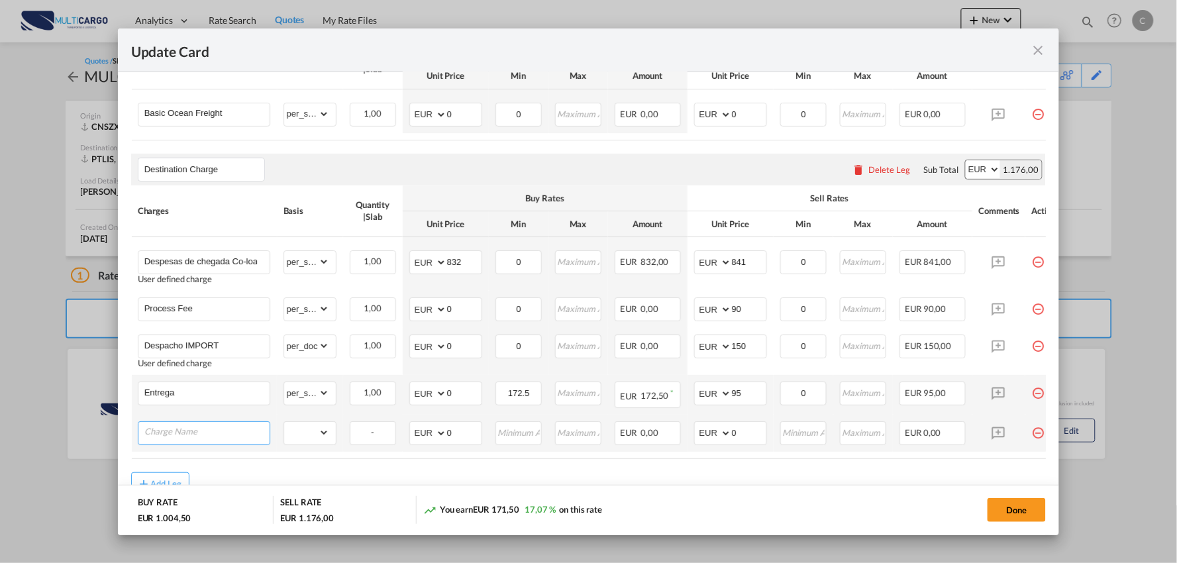
click at [229, 436] on input "Charge Name" at bounding box center [206, 432] width 125 height 20
type input "Verificao Fisica"
click at [303, 438] on select "gross_weight volumetric_weight per_shipment per_bl per_km per_hawb per_kg flat …" at bounding box center [306, 432] width 45 height 21
select select "per_shipment"
click at [284, 424] on select "gross_weight volumetric_weight per_shipment per_bl per_km per_hawb per_kg flat …" at bounding box center [306, 432] width 45 height 21
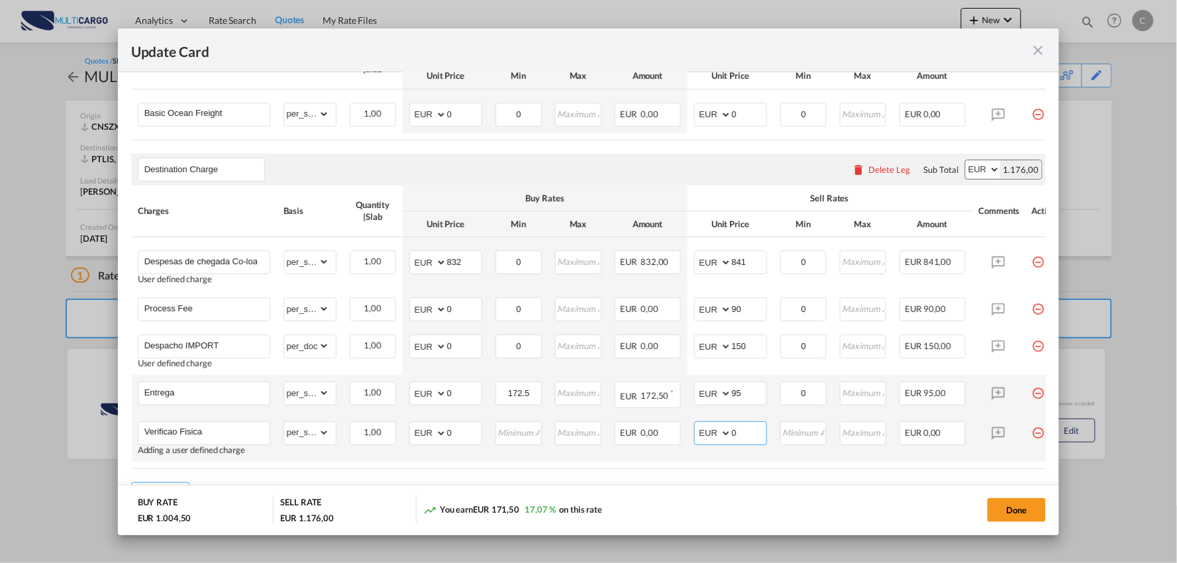
click at [697, 433] on md-input-container "AED AFN ALL AMD ANG AOA ARS AUD AWG AZN BAM BBD BDT BGN BHD BIF BMD BND [PERSON…" at bounding box center [730, 433] width 73 height 24
type input "125"
click at [462, 432] on input "0" at bounding box center [464, 432] width 34 height 20
click at [1027, 512] on button "Done" at bounding box center [1016, 510] width 58 height 24
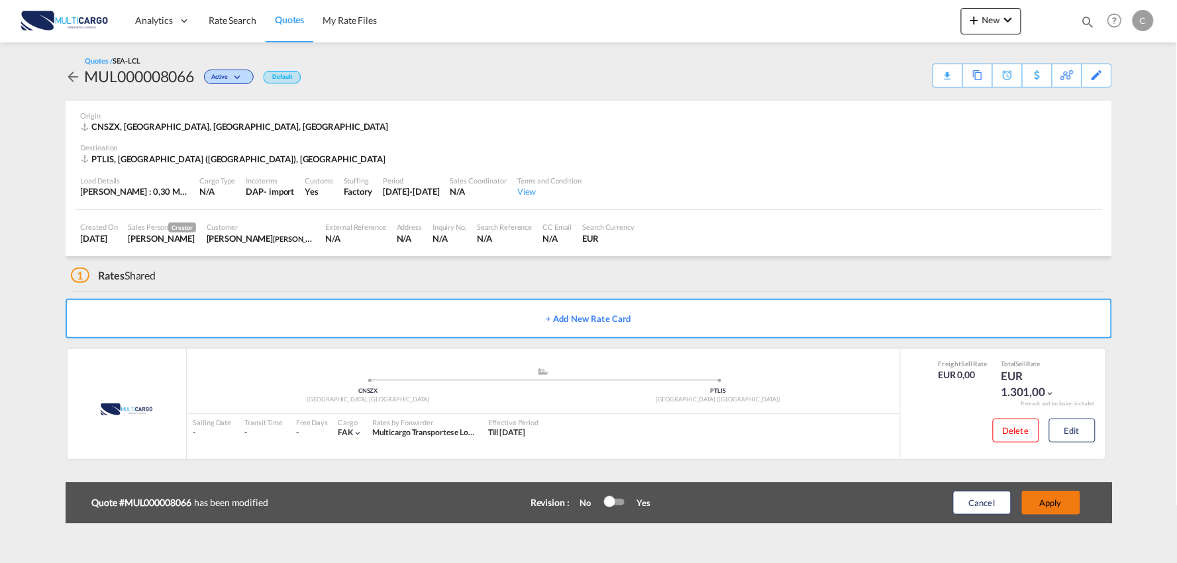
click at [1050, 500] on button "Apply" at bounding box center [1051, 503] width 58 height 24
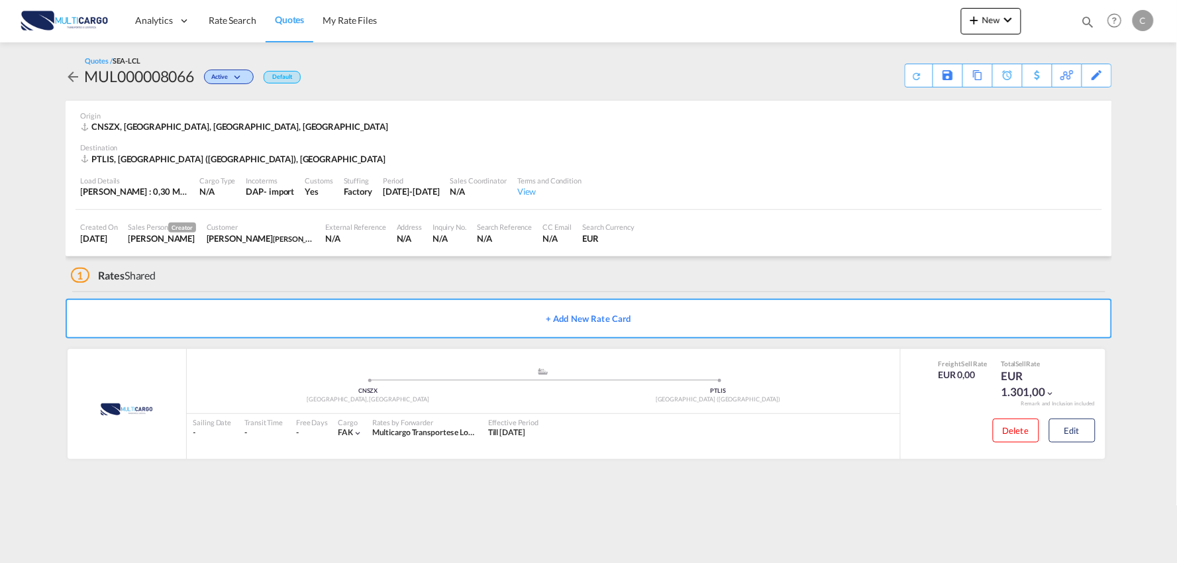
click at [680, 67] on div "Quotes / SEA-LCL MUL000008066 Active Default Save As Template Copy Quote Set Re…" at bounding box center [589, 72] width 1046 height 32
click at [639, 75] on div "Quotes / SEA-LCL MUL000008066 Active Default Download Quote Save As Template Co…" at bounding box center [589, 72] width 1046 height 32
click at [912, 75] on div "Download Quote" at bounding box center [892, 74] width 68 height 21
click at [567, 62] on div "Quotes / SEA-LCL MUL000008119 Active Default Download Quote Save As Template Co…" at bounding box center [589, 72] width 1046 height 32
drag, startPoint x: 466, startPoint y: 71, endPoint x: 89, endPoint y: 75, distance: 377.5
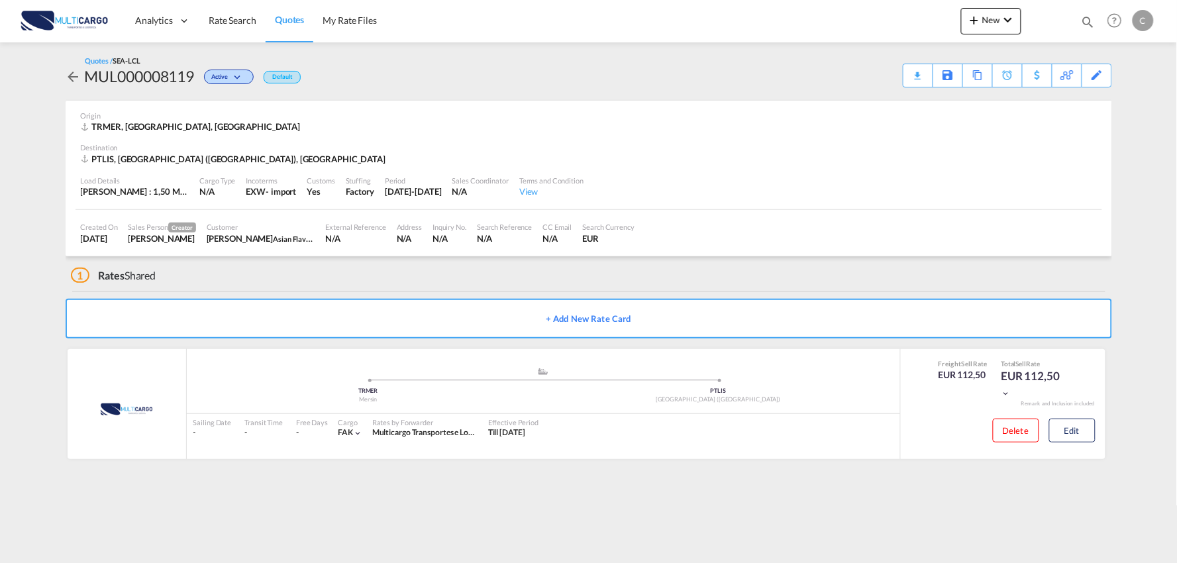
click at [335, 90] on div "Quotes / SEA-LCL MUL000008119 Active Default Download Quote Save As Template Co…" at bounding box center [589, 71] width 1046 height 58
click at [604, 52] on div "Quotes / SEA-LCL MUL000008119 Active Default Download Quote Save As Template Co…" at bounding box center [589, 71] width 1046 height 58
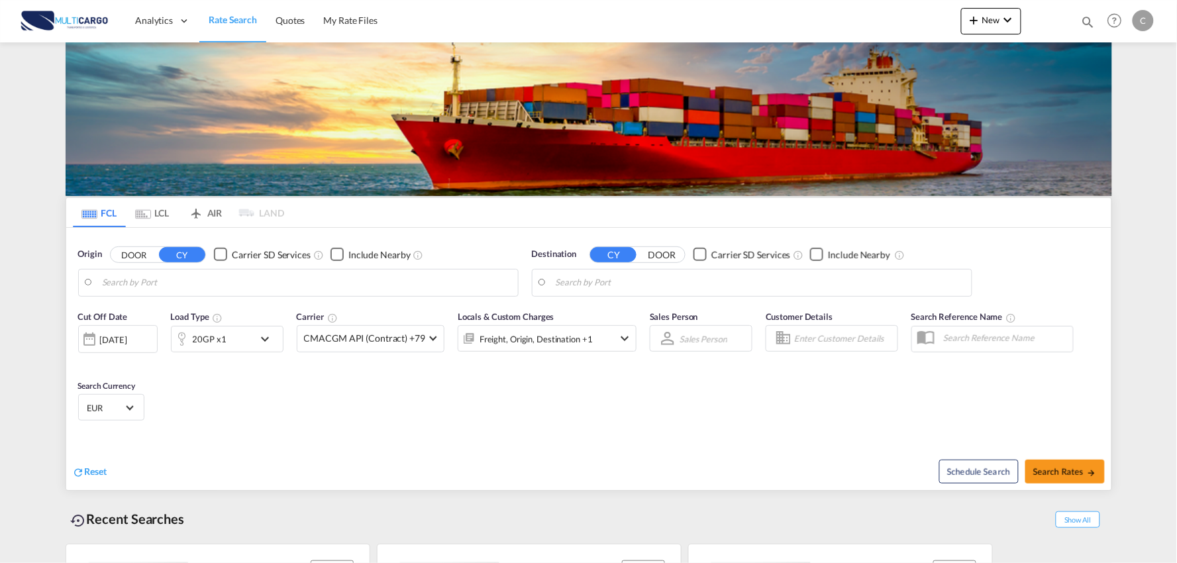
type input "Port of [GEOGRAPHIC_DATA], [GEOGRAPHIC_DATA], [GEOGRAPHIC_DATA]"
type input "Leixoes, Leixoes, PTLEI"
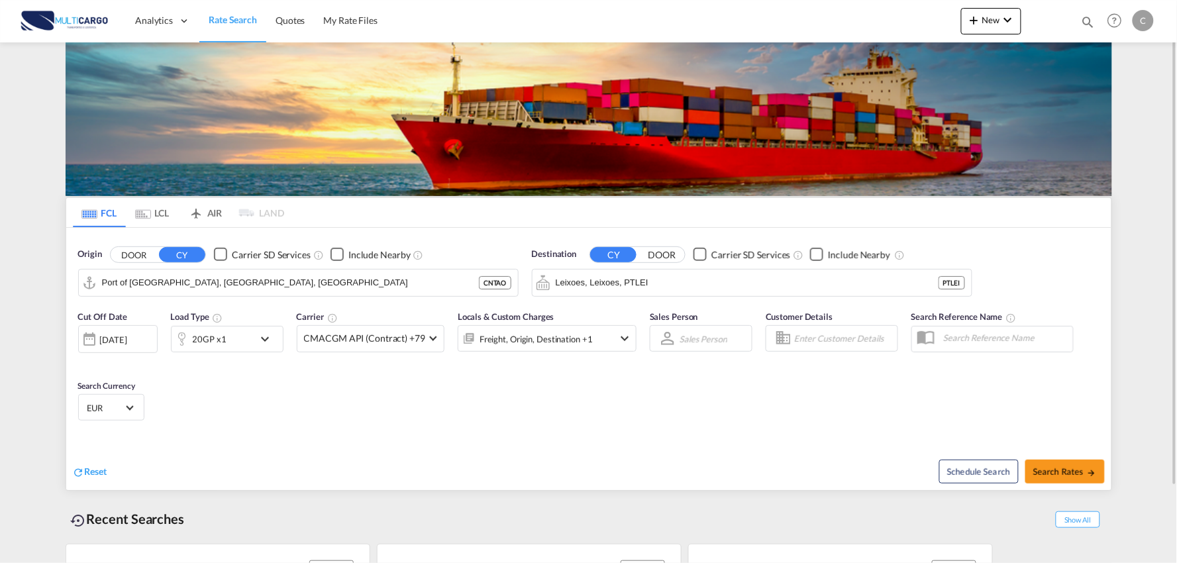
drag, startPoint x: 614, startPoint y: 520, endPoint x: 691, endPoint y: 437, distance: 112.5
click at [614, 520] on div "Recent Searches Show All" at bounding box center [589, 515] width 1046 height 36
click at [987, 17] on span "New" at bounding box center [991, 20] width 50 height 11
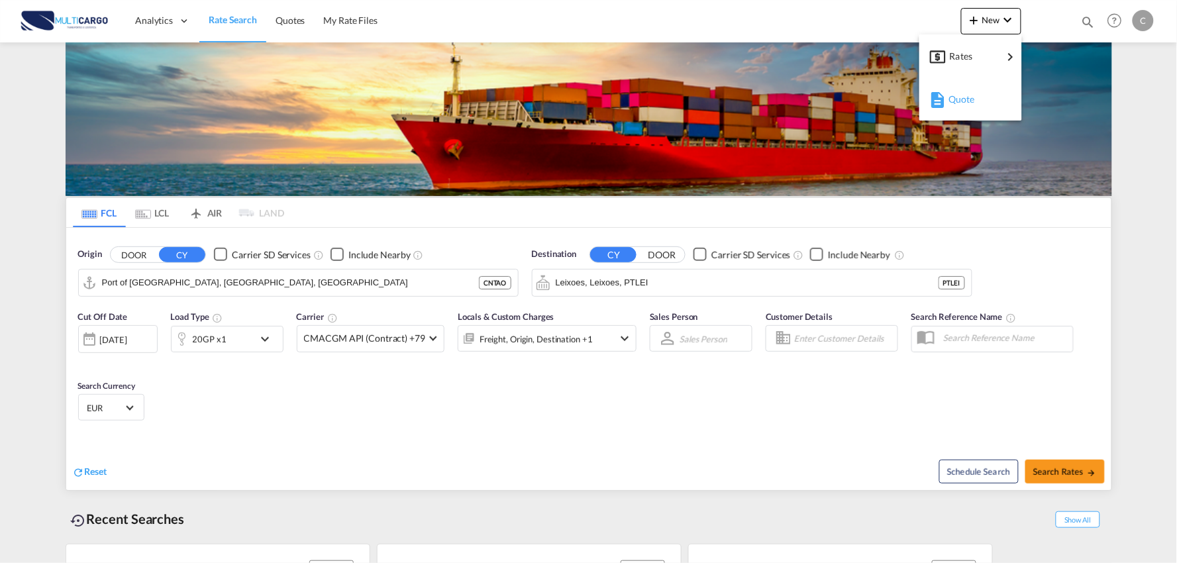
click at [963, 97] on span "Quote" at bounding box center [955, 99] width 15 height 26
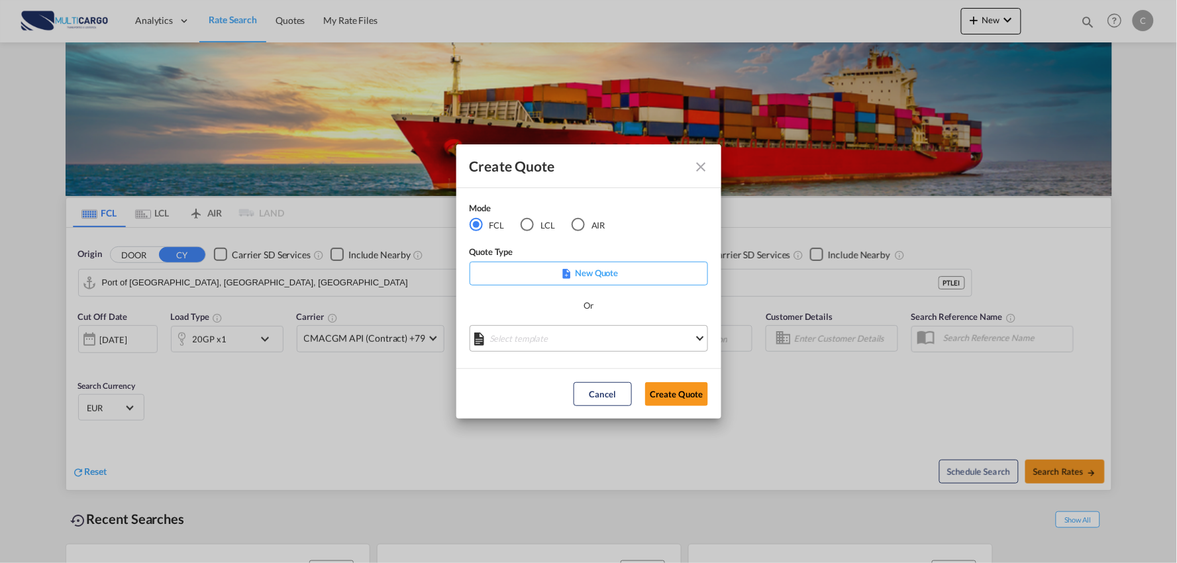
click at [592, 341] on md-select "Select template [DATE] IMP_EXW_FCL [PERSON_NAME] | [DATE] [DATE] IMP_DAP_FCL S/…" at bounding box center [588, 338] width 238 height 26
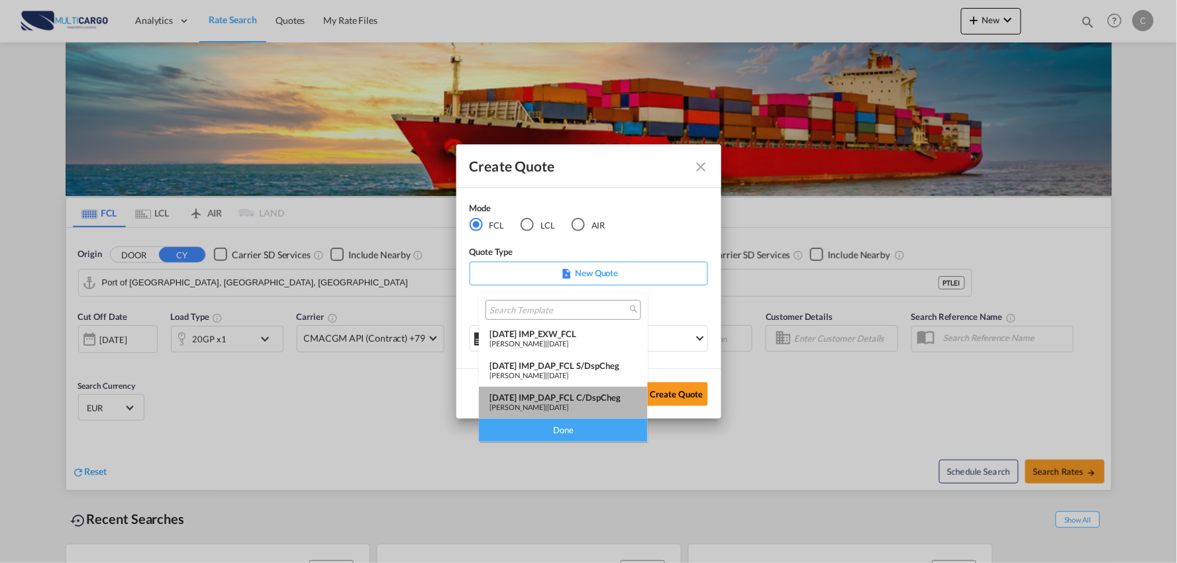
click at [594, 397] on div "[DATE] IMP_DAP_FCL C/DspCheg" at bounding box center [563, 397] width 148 height 11
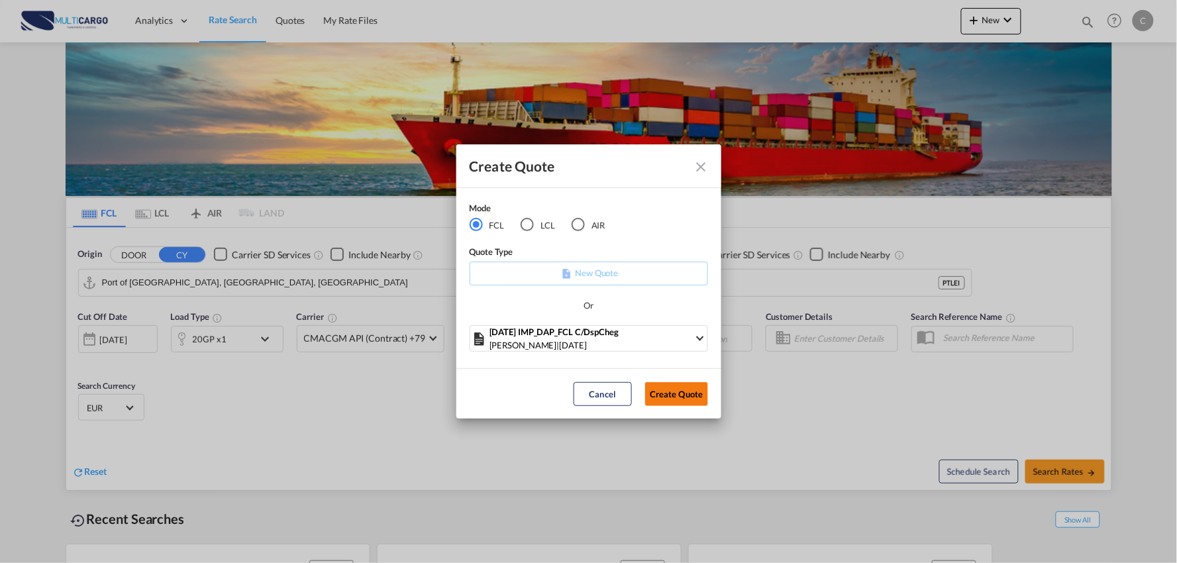
click at [657, 389] on button "Create Quote" at bounding box center [676, 394] width 63 height 24
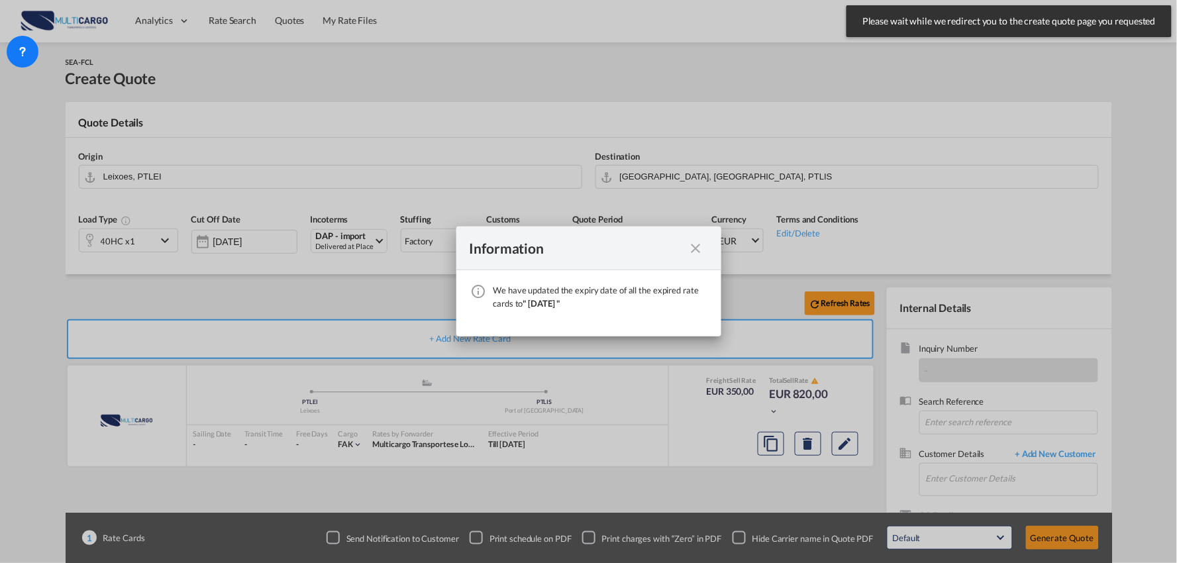
click at [691, 244] on md-icon "icon-close fg-AAA8AD cursor" at bounding box center [696, 248] width 16 height 16
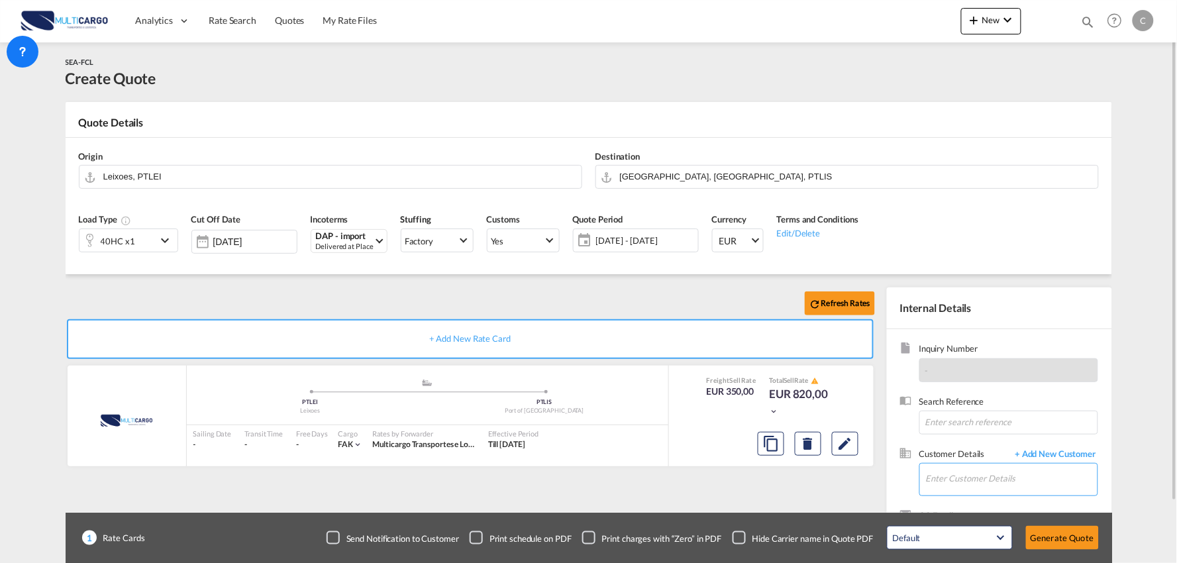
click at [1018, 482] on input "Enter Customer Details" at bounding box center [1012, 479] width 172 height 30
click at [984, 479] on body "Analytics Reports Dashboard Rate Search Quotes My Rate Files Analytics" at bounding box center [588, 281] width 1177 height 563
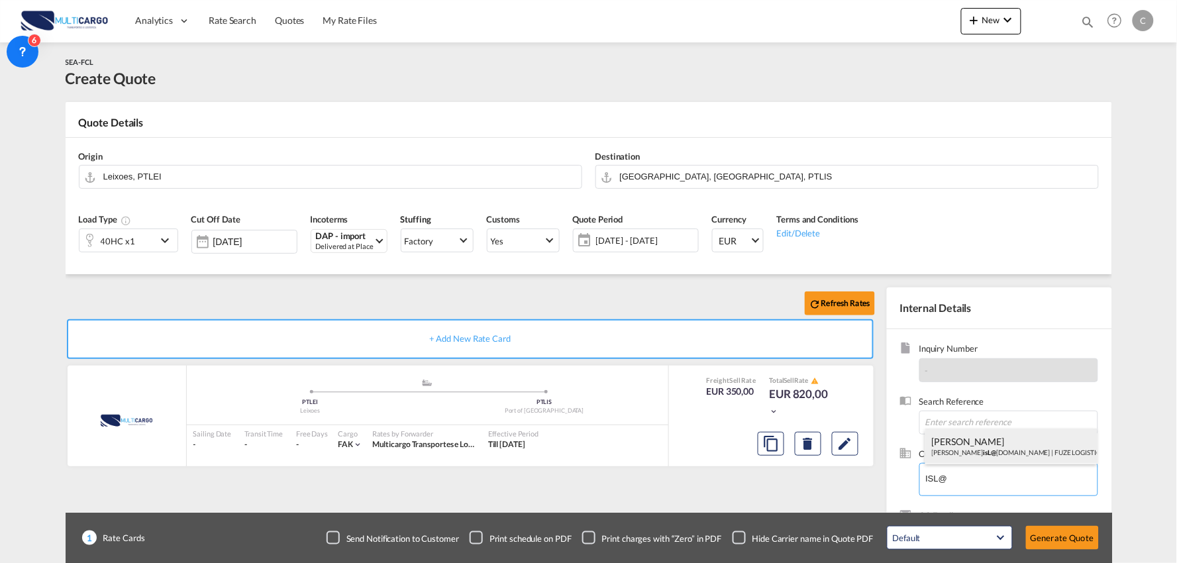
click at [995, 448] on div "Alexis Lockless Alex isL@ fuzelogistics.com | FUZE LOGISTICS" at bounding box center [1011, 446] width 172 height 36
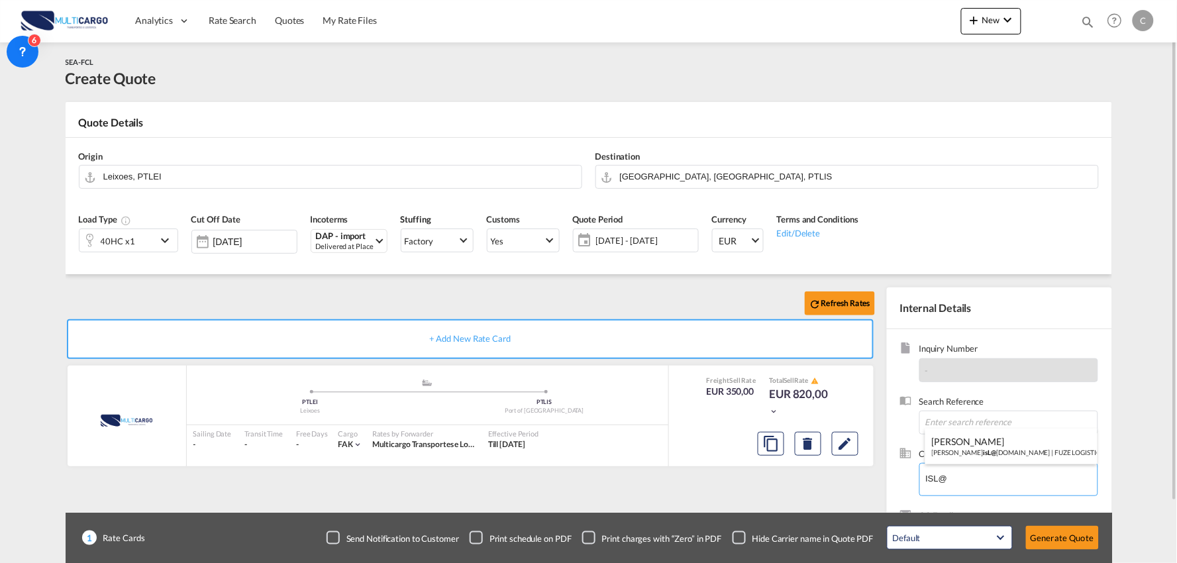
type input "FUZE LOGISTICS, Alexis Lockless, AlexisL@fuzelogistics.com"
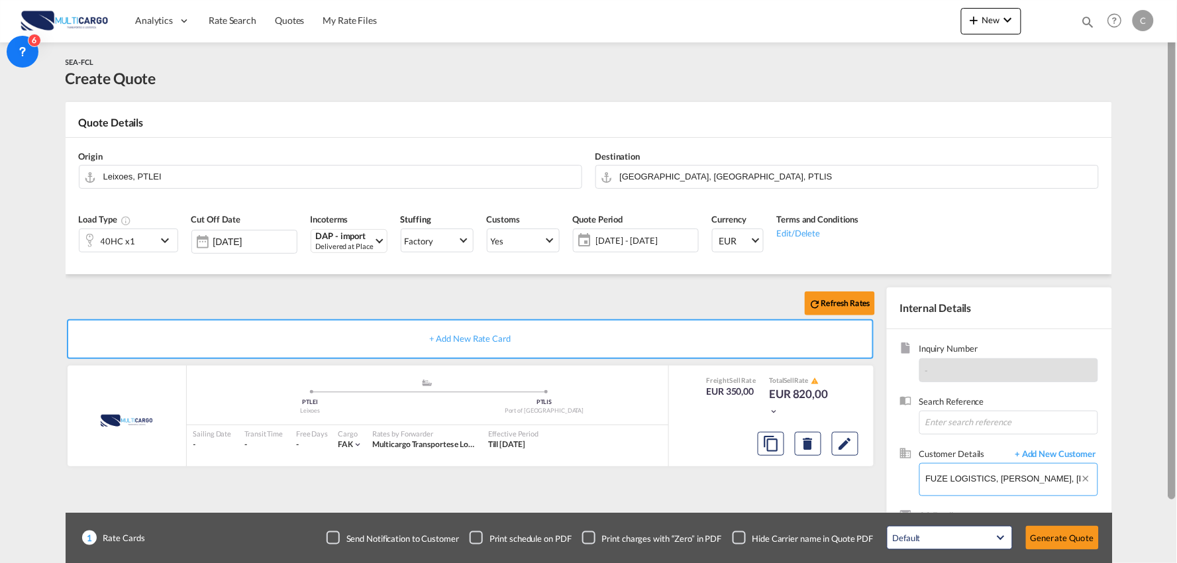
scroll to position [0, 69]
drag, startPoint x: 1034, startPoint y: 479, endPoint x: 1176, endPoint y: 488, distance: 142.7
click at [1176, 488] on md-content "Analytics Reports Dashboard Rate Search Quotes My Rate Files New Quotes" at bounding box center [588, 281] width 1177 height 563
click at [1090, 479] on button "Clear Input" at bounding box center [1088, 474] width 17 height 20
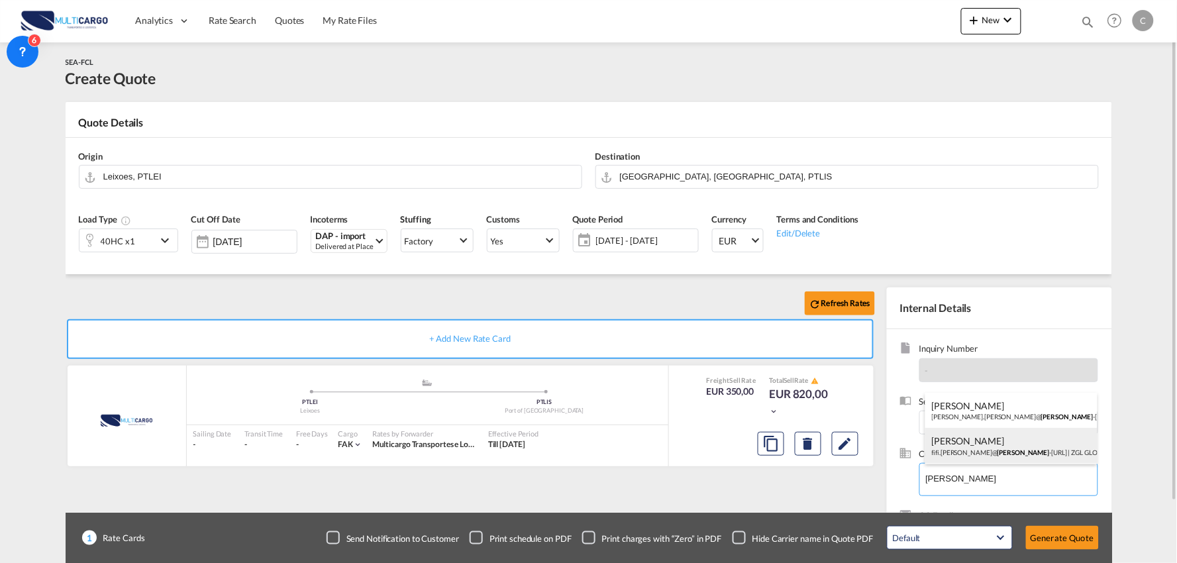
click at [977, 448] on div "Fifi Zheng fifi.zheng@ zelin -international.com | ZGL GLOBAL LOGISTICS CO., LTD." at bounding box center [1011, 446] width 172 height 36
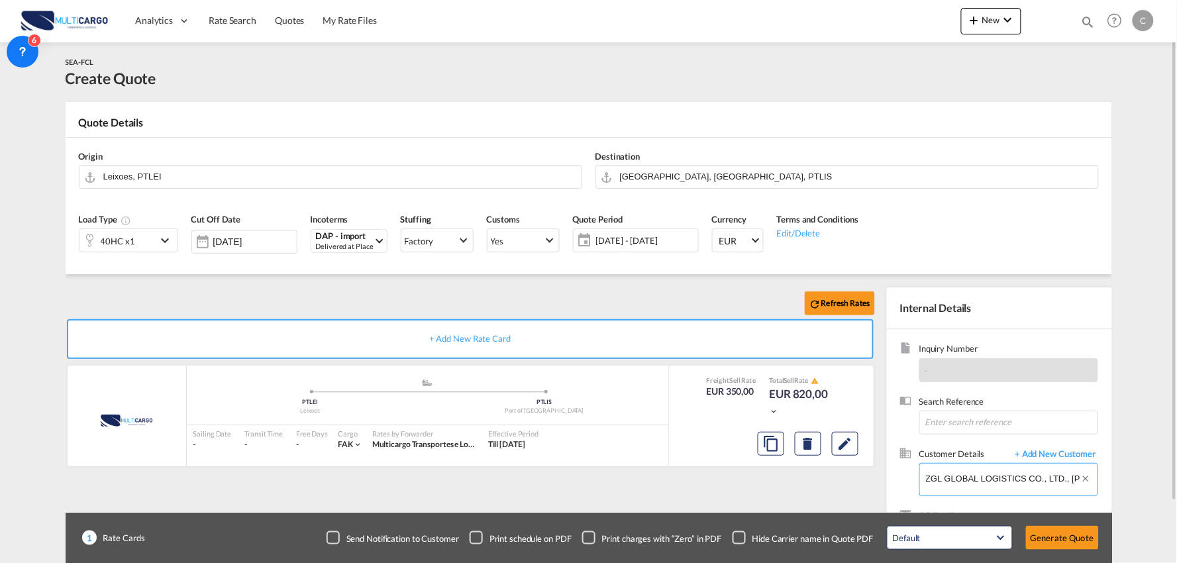
click at [1027, 471] on input "ZGL GLOBAL LOGISTICS CO., LTD., Fifi Zheng, fifi.zheng@zelin-international.com" at bounding box center [1012, 479] width 172 height 30
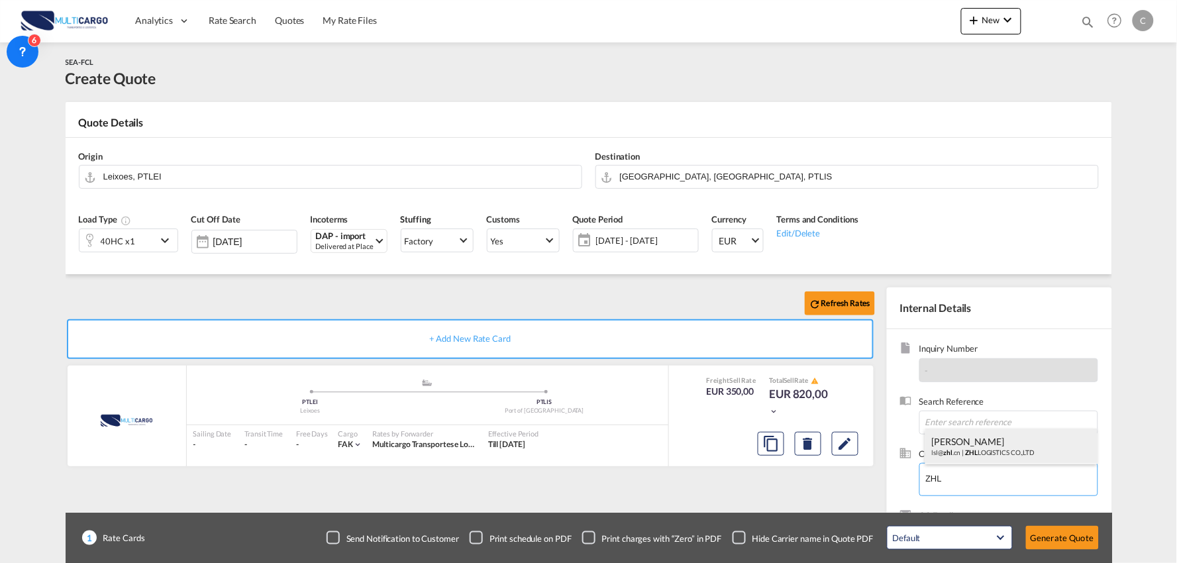
click at [969, 444] on div "CARRIE LI lsl@ zhl .cn | ZHL LOGISTICS CO.,LTD" at bounding box center [1011, 446] width 172 height 36
type input "ZHL LOGISTICS CO.,LTD, CARRIE LI, lsl@zhl.cn"
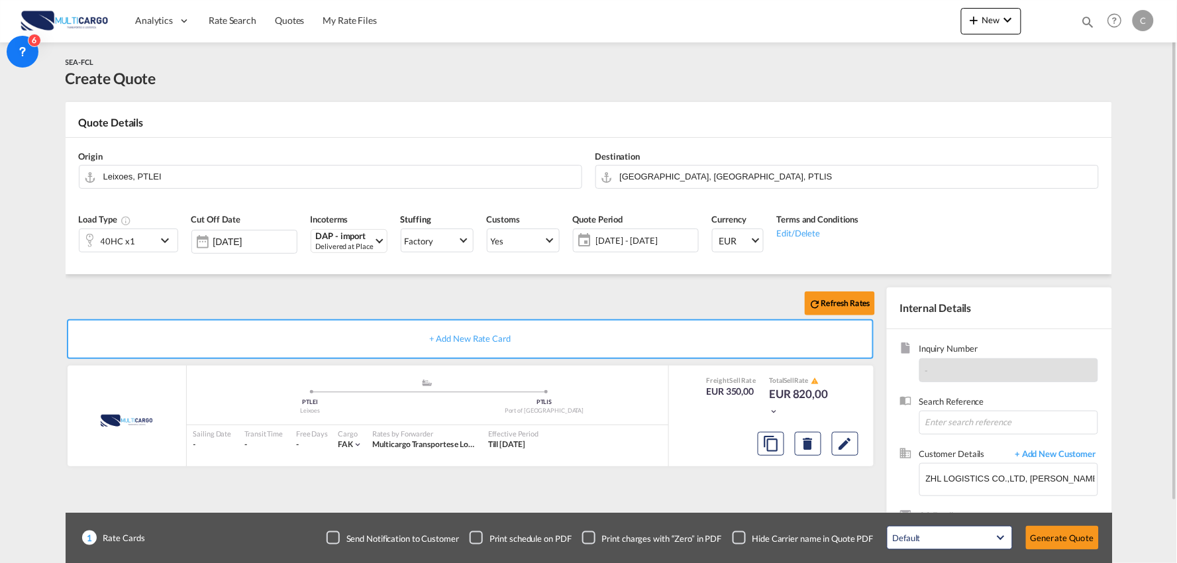
click at [740, 540] on div "Checkbox No Ink" at bounding box center [738, 537] width 13 height 13
click at [729, 481] on div "Refresh Rates + Add New Rate Card MultiCargo added by you .a{fill:#aaa8ad;} .a{…" at bounding box center [473, 425] width 814 height 277
click at [157, 180] on input "Leixoes, PTLEI" at bounding box center [338, 176] width 471 height 23
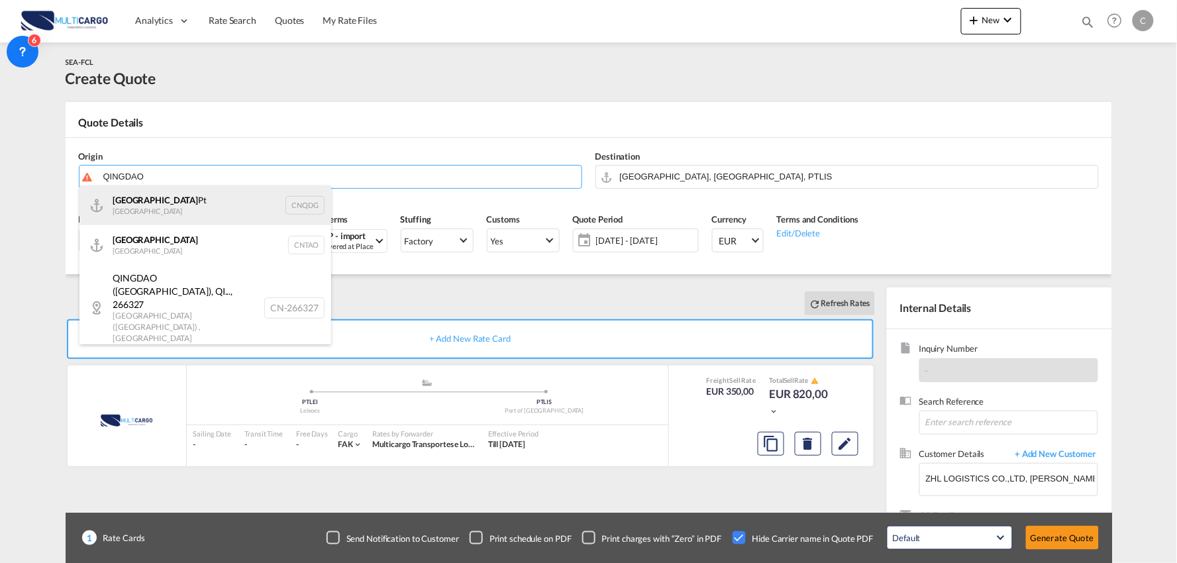
click at [160, 209] on div "Qingdao Pt China CNQDG" at bounding box center [205, 205] width 252 height 40
type input "Qingdao Pt, CNQDG"
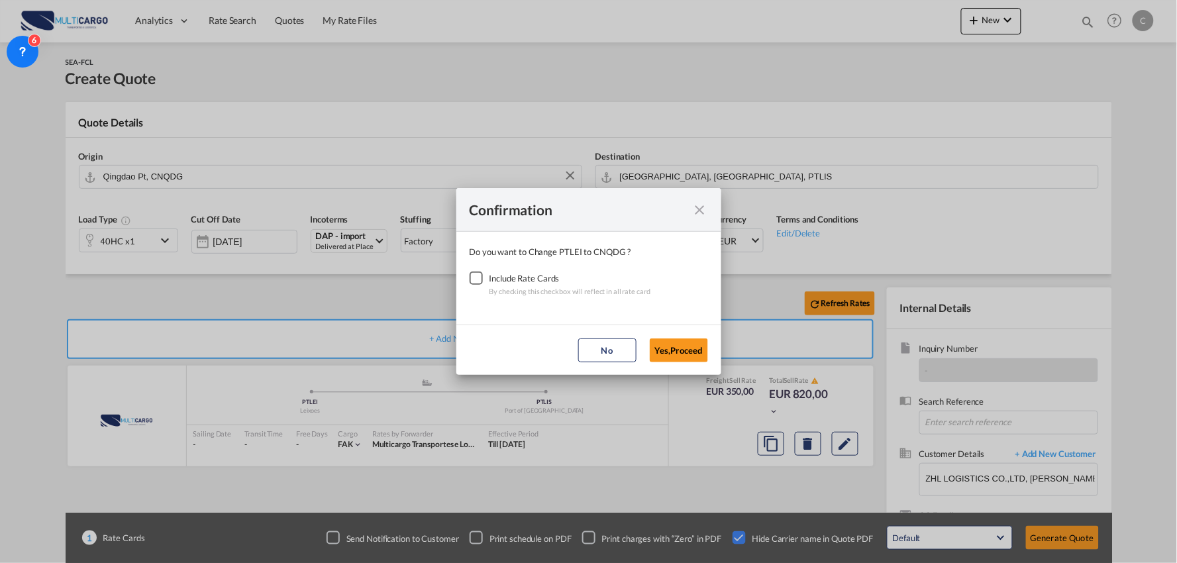
click at [475, 278] on div "Checkbox No Ink" at bounding box center [475, 277] width 13 height 13
click at [659, 343] on button "Yes,Proceed" at bounding box center [679, 350] width 58 height 24
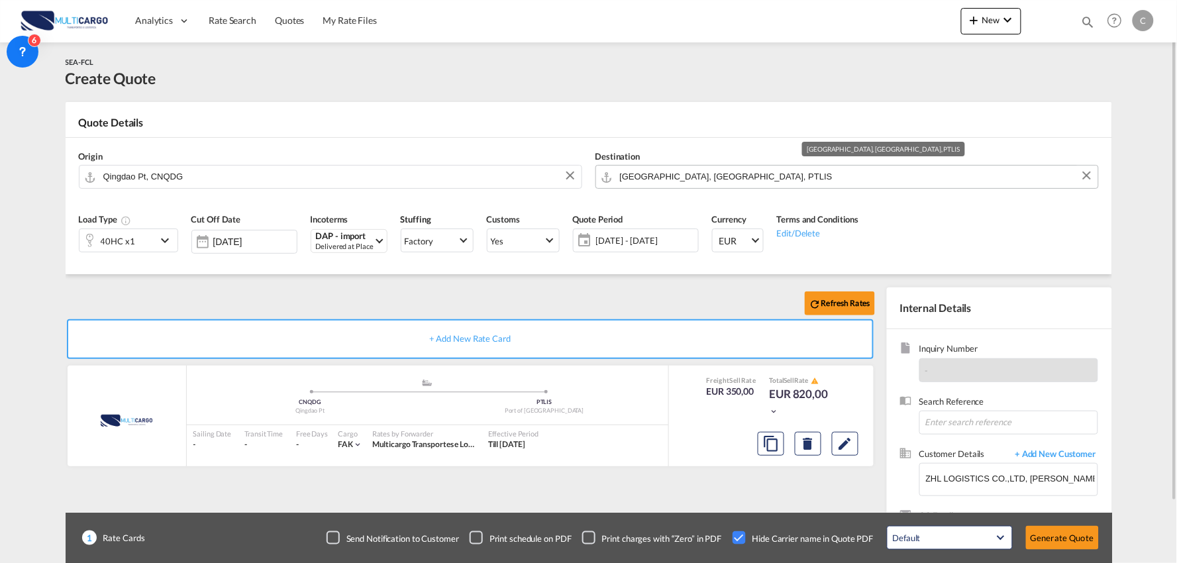
click at [692, 184] on input "Port of Lisbon, Lisbon, PTLIS" at bounding box center [855, 176] width 471 height 23
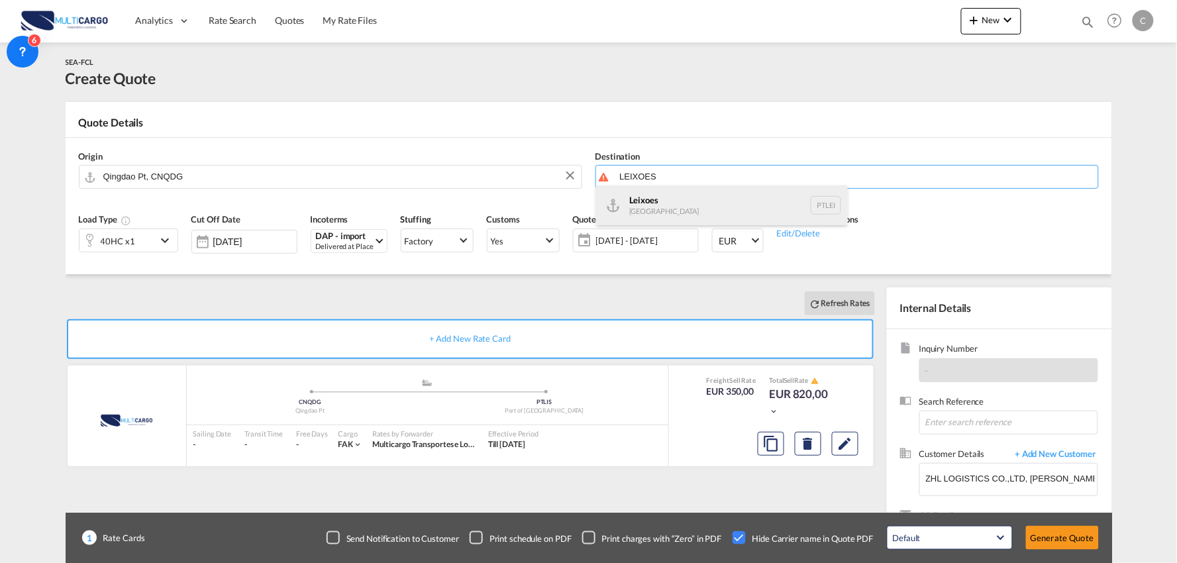
click at [645, 203] on div "Leixoes Portugal PTLEI" at bounding box center [722, 205] width 252 height 40
type input "Leixoes, PTLEI"
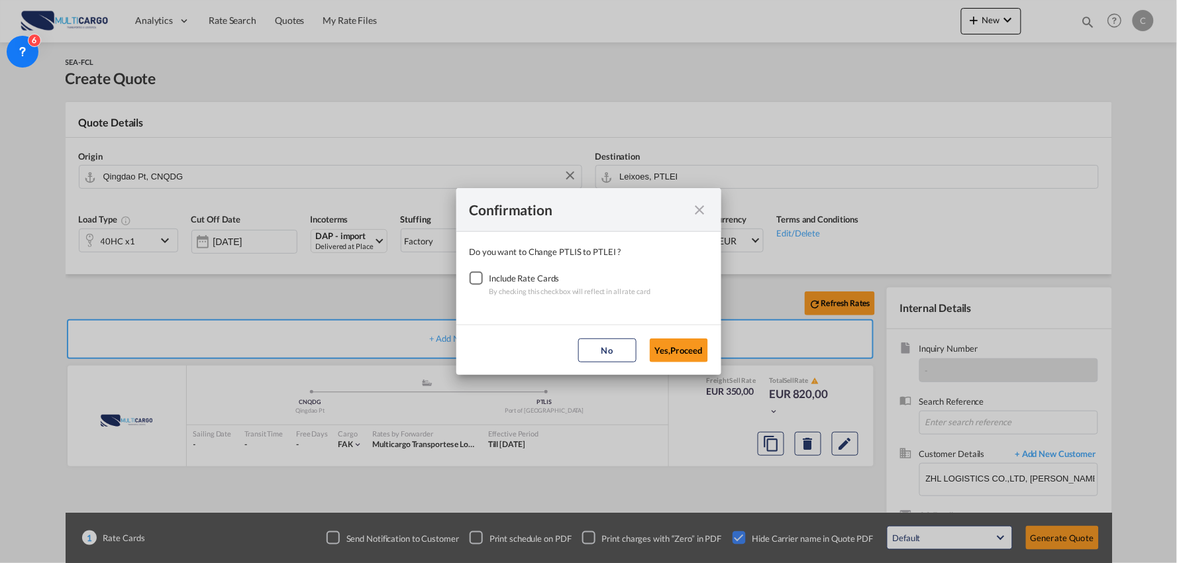
click at [478, 279] on div "Checkbox No Ink" at bounding box center [475, 277] width 13 height 13
click at [673, 358] on button "Yes,Proceed" at bounding box center [679, 350] width 58 height 24
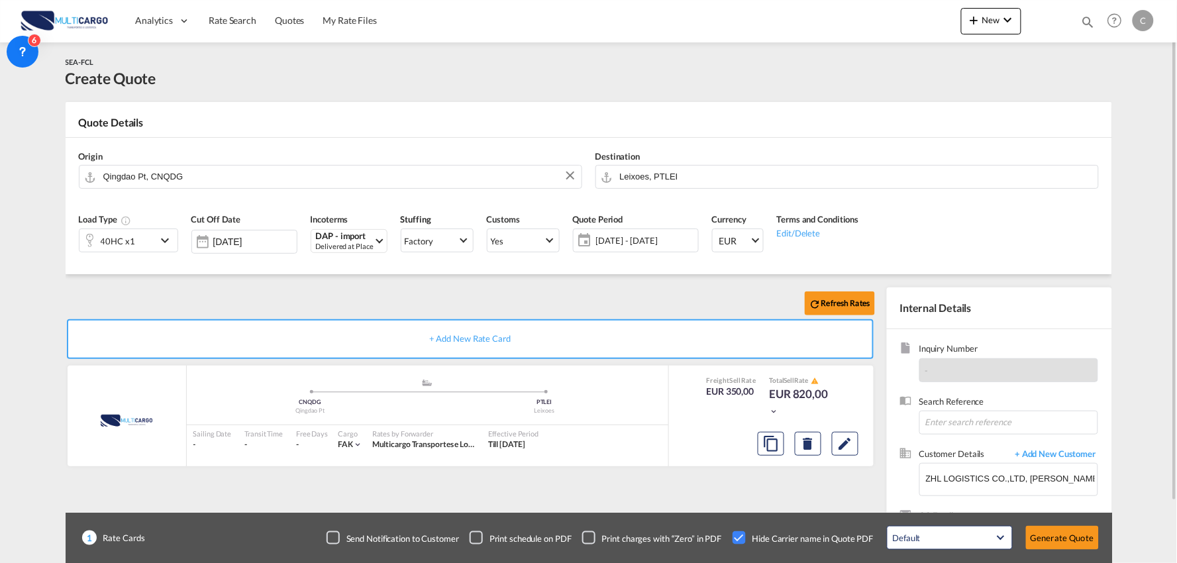
click at [228, 299] on div "Refresh Rates" at bounding box center [473, 303] width 814 height 32
click at [1058, 526] on button "Generate Quote" at bounding box center [1062, 538] width 73 height 24
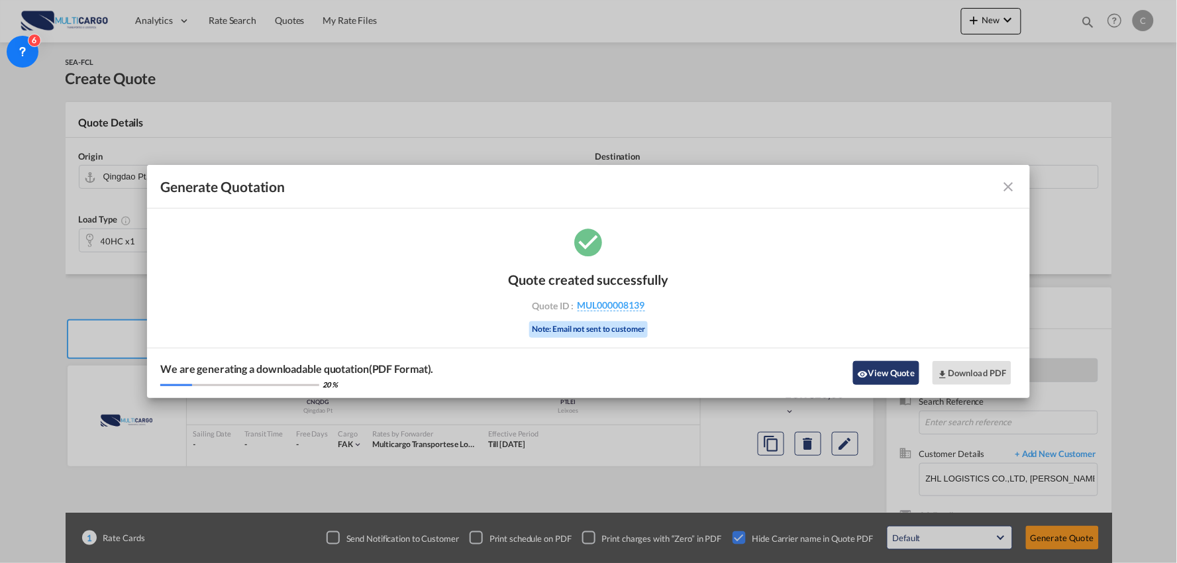
click at [874, 373] on button "View Quote" at bounding box center [886, 373] width 66 height 24
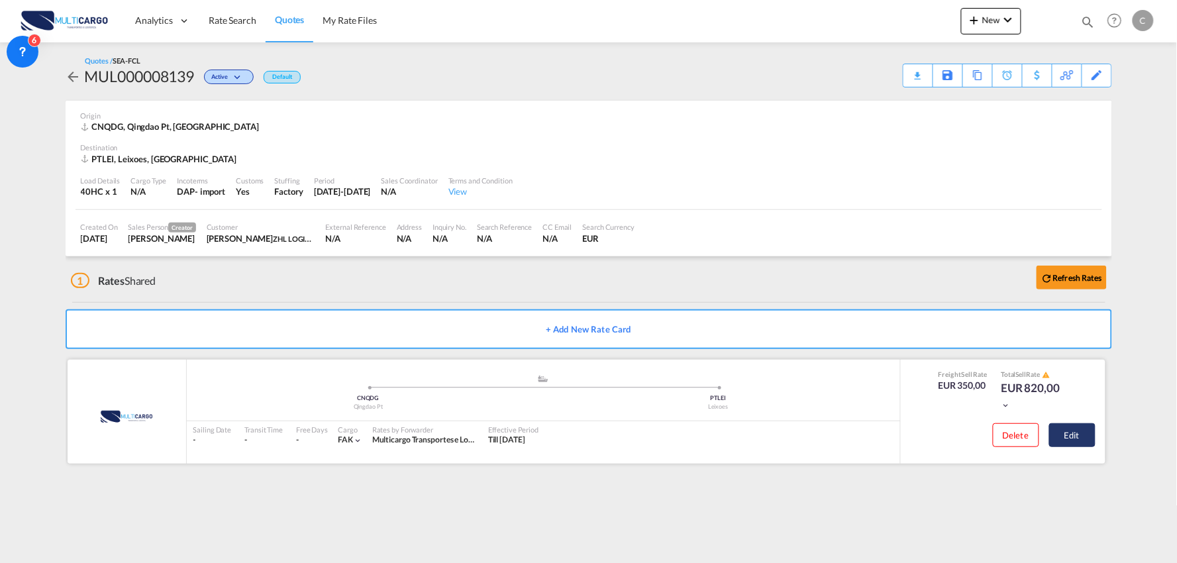
click at [1068, 434] on button "Edit" at bounding box center [1072, 435] width 46 height 24
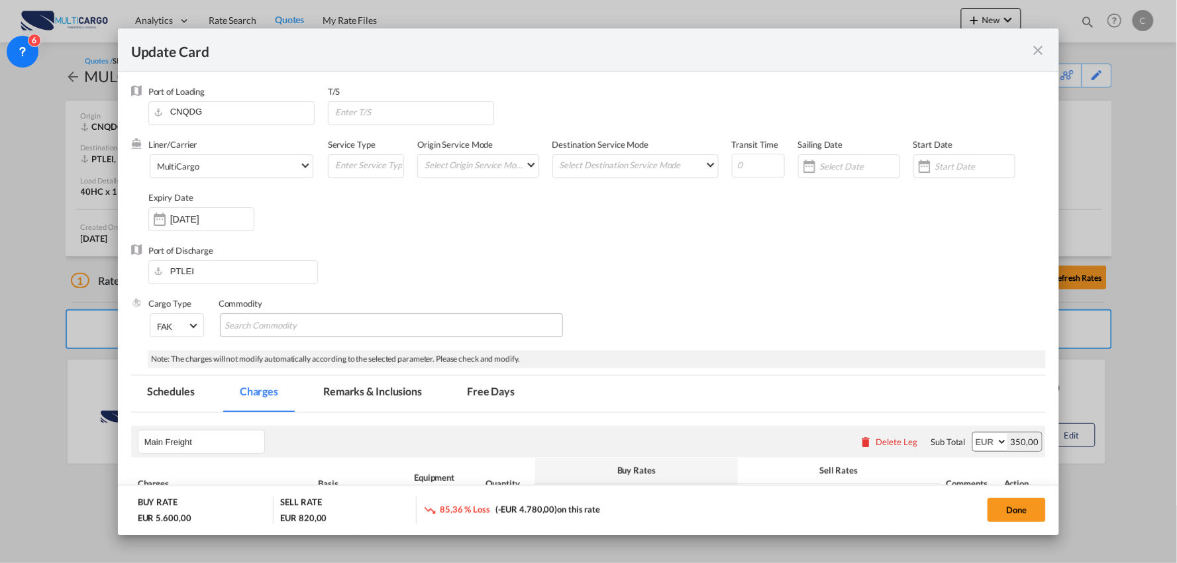
select select "per container"
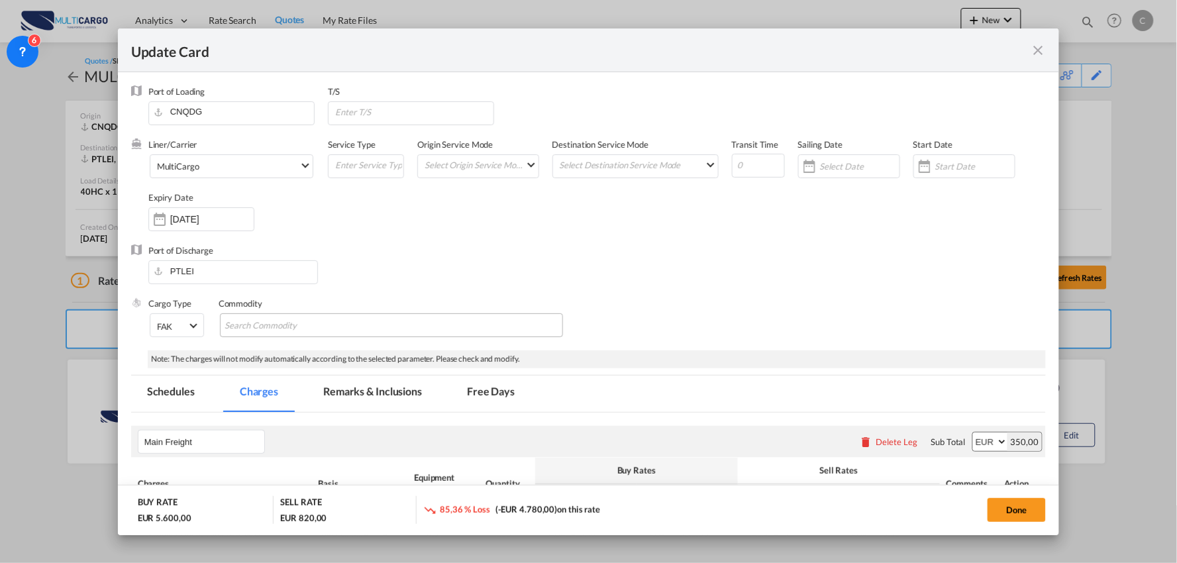
select select "per container"
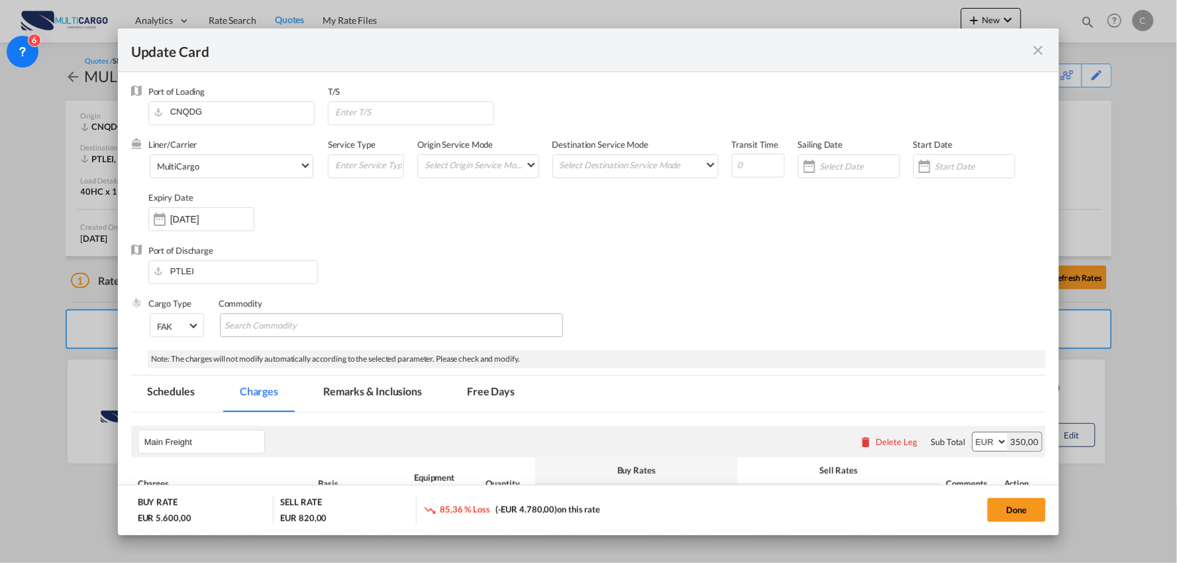
select select "per container"
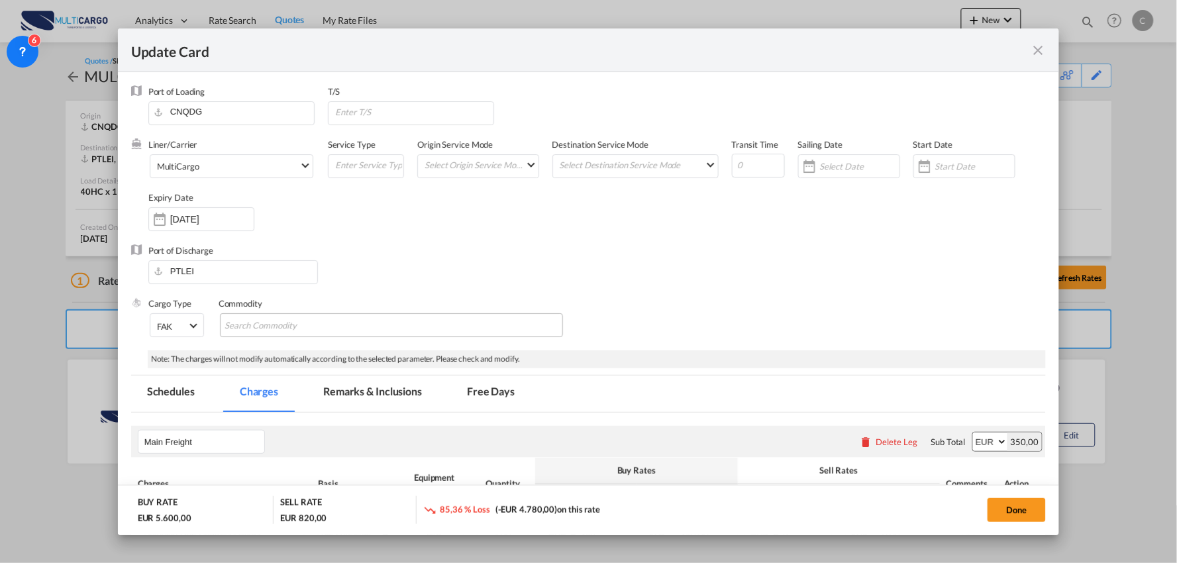
select select "per B/L"
select select "per container"
select select "per B/L"
select select "per container"
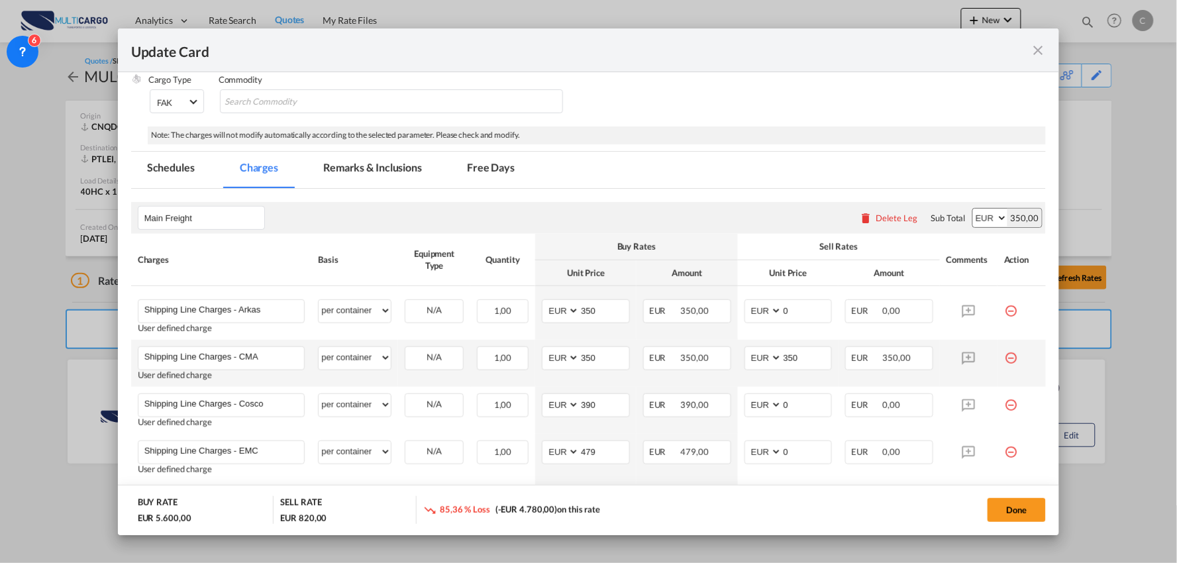
scroll to position [368, 0]
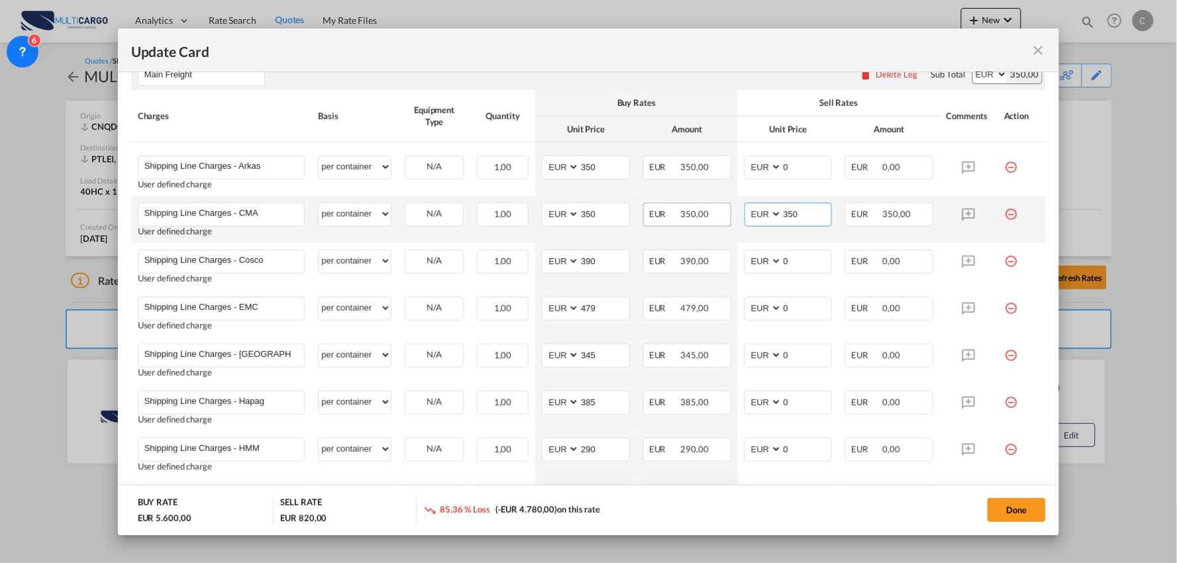
drag, startPoint x: 798, startPoint y: 217, endPoint x: 705, endPoint y: 217, distance: 93.4
click at [705, 217] on tr "Shipping Line Charges - CMA Please Enter User Defined Charges Cannot Be Publish…" at bounding box center [588, 219] width 915 height 47
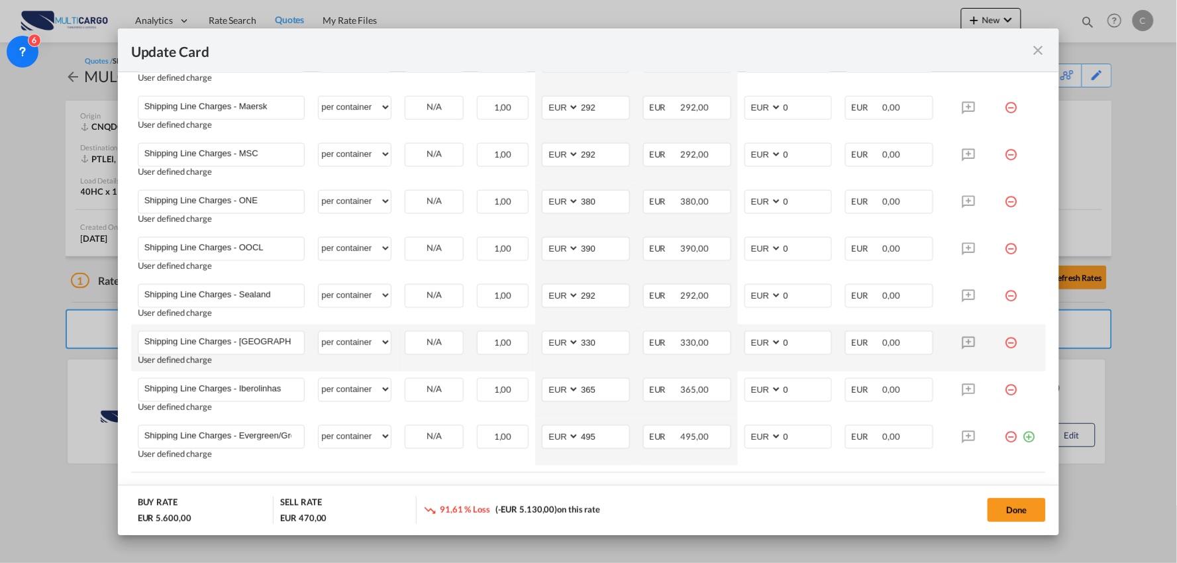
scroll to position [809, 0]
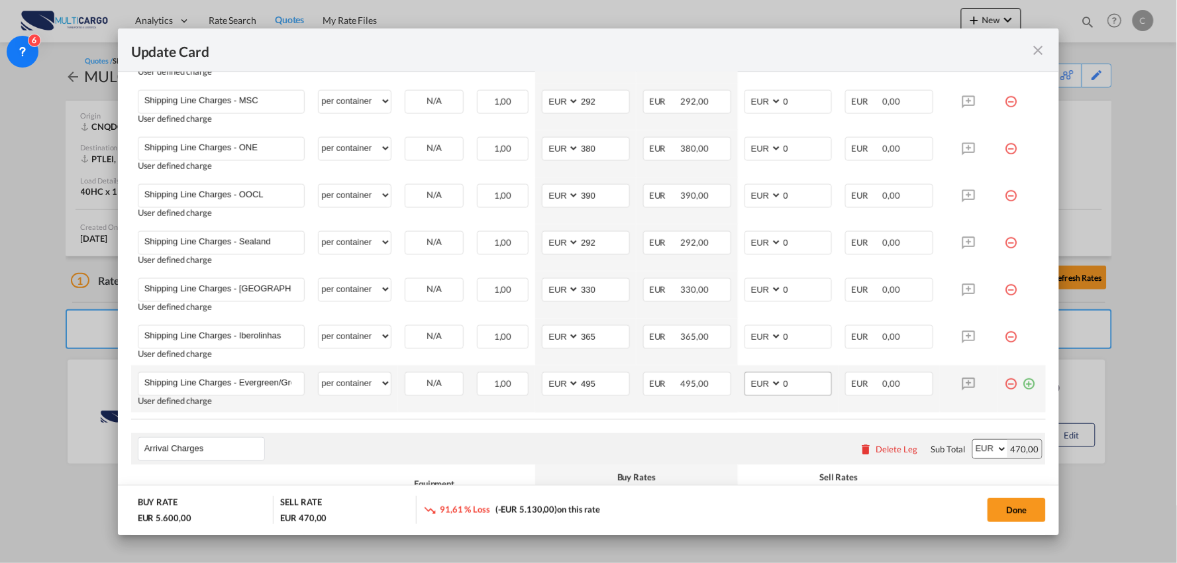
type input "0"
drag, startPoint x: 779, startPoint y: 384, endPoint x: 730, endPoint y: 391, distance: 50.2
click at [738, 391] on td "AED AFN ALL AMD ANG AOA ARS AUD AWG AZN BAM BBD BDT BGN BHD BIF BMD BND BOB BRL…" at bounding box center [788, 389] width 101 height 47
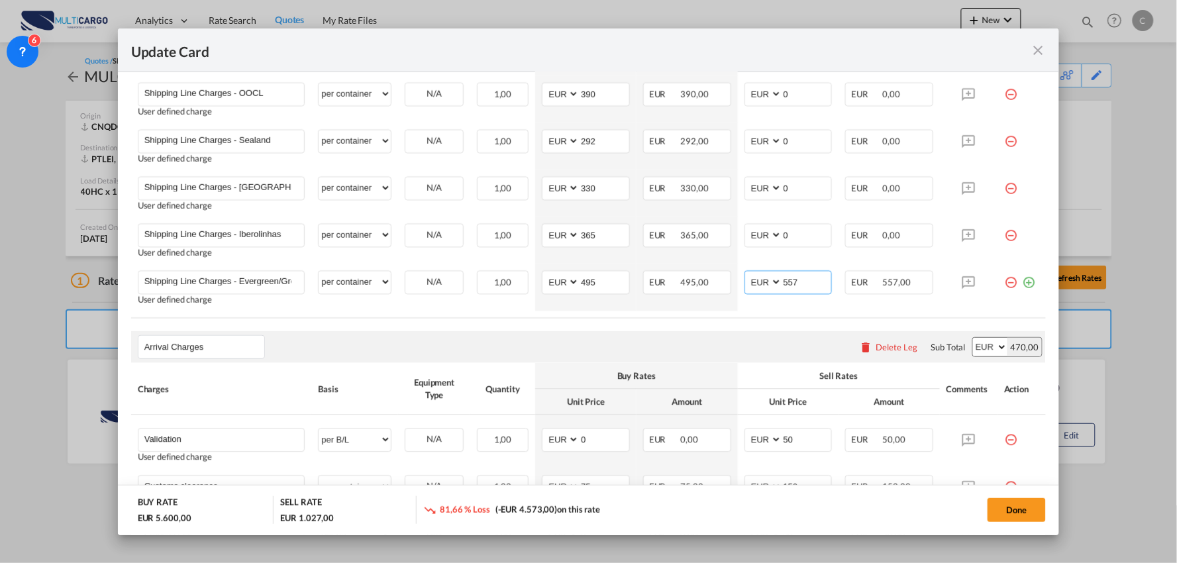
scroll to position [1116, 0]
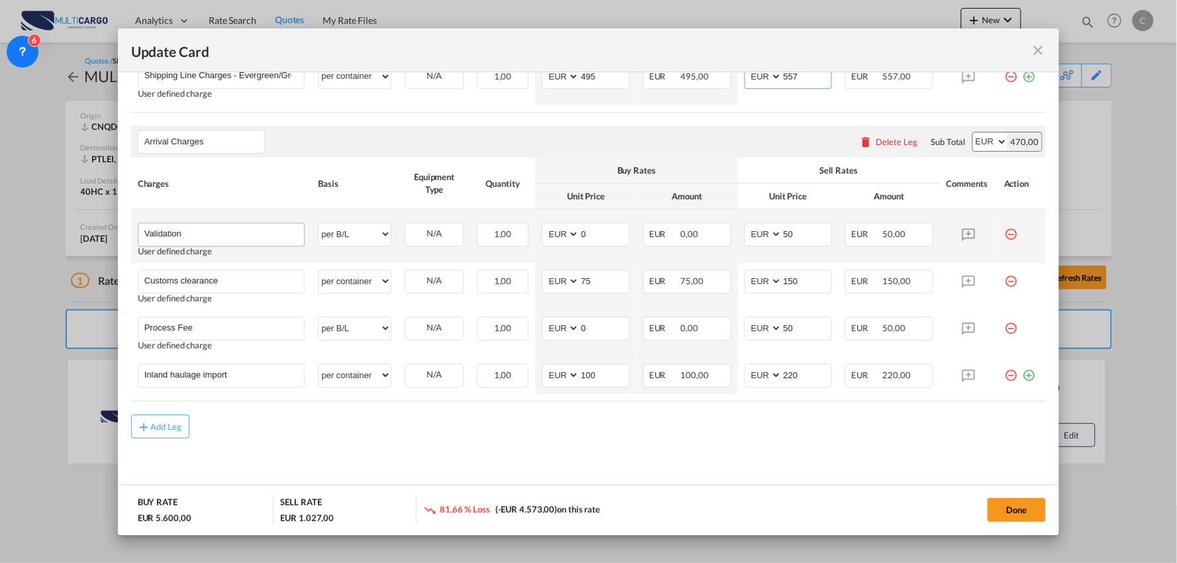
type input "557"
click at [239, 235] on input "Validation" at bounding box center [224, 233] width 160 height 20
type input "Validation + Process Fee"
drag, startPoint x: 788, startPoint y: 236, endPoint x: 740, endPoint y: 233, distance: 48.5
click at [744, 233] on md-input-container "AED AFN ALL AMD ANG AOA ARS AUD AWG AZN BAM BBD BDT BGN BHD BIF BMD BND BOB BRL…" at bounding box center [788, 234] width 88 height 24
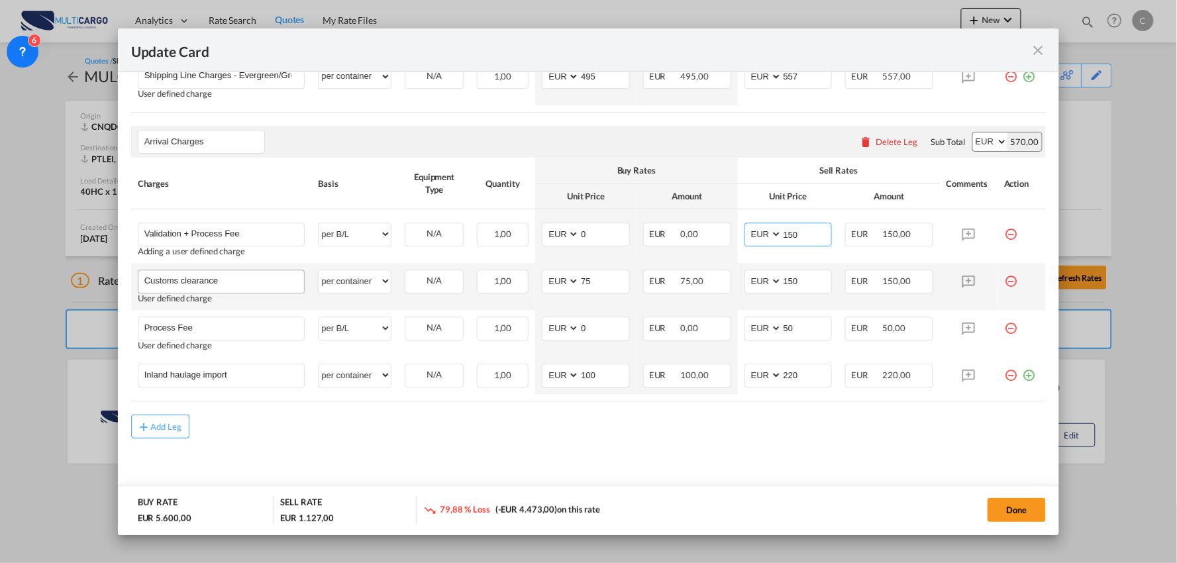
type input "150"
click at [237, 280] on input "Customs clearance" at bounding box center [224, 280] width 160 height 20
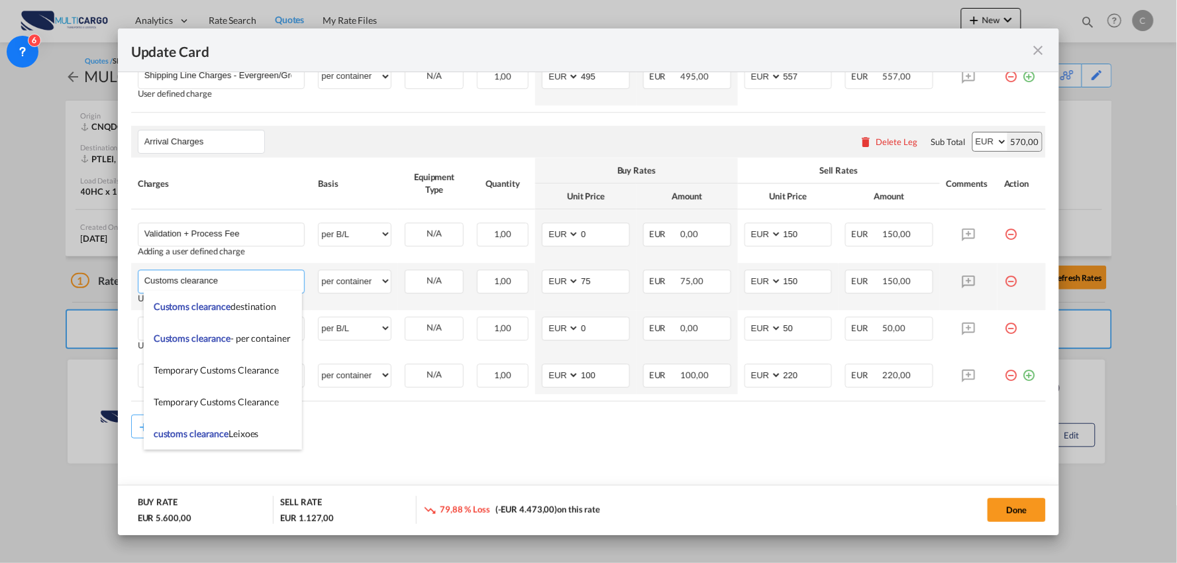
click at [250, 279] on input "Customs clearance" at bounding box center [224, 280] width 160 height 20
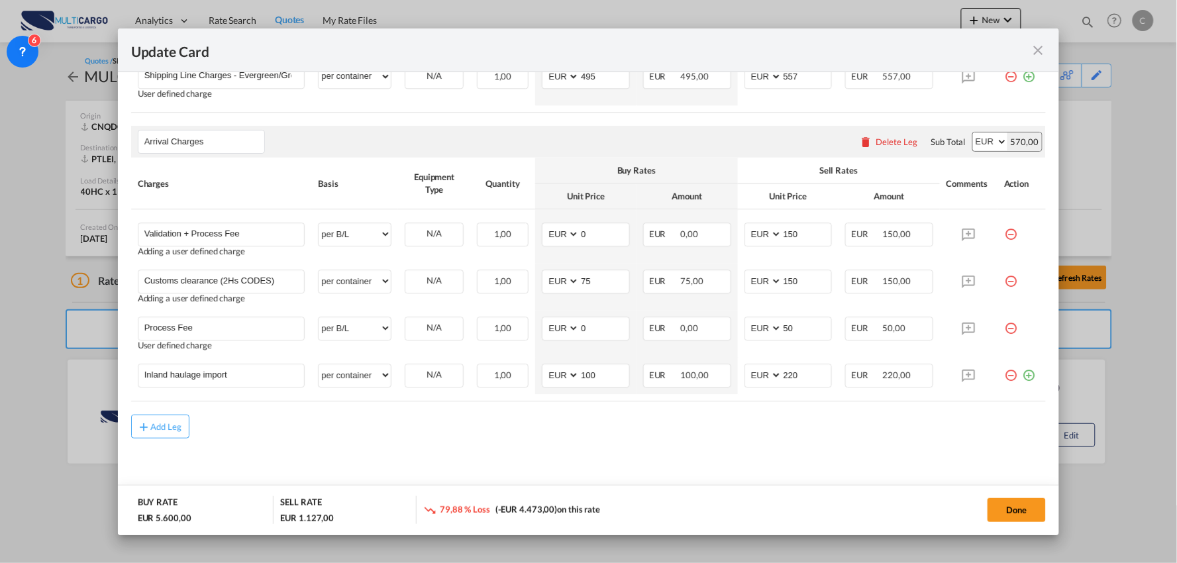
click at [327, 434] on div "Add Leg" at bounding box center [588, 427] width 915 height 24
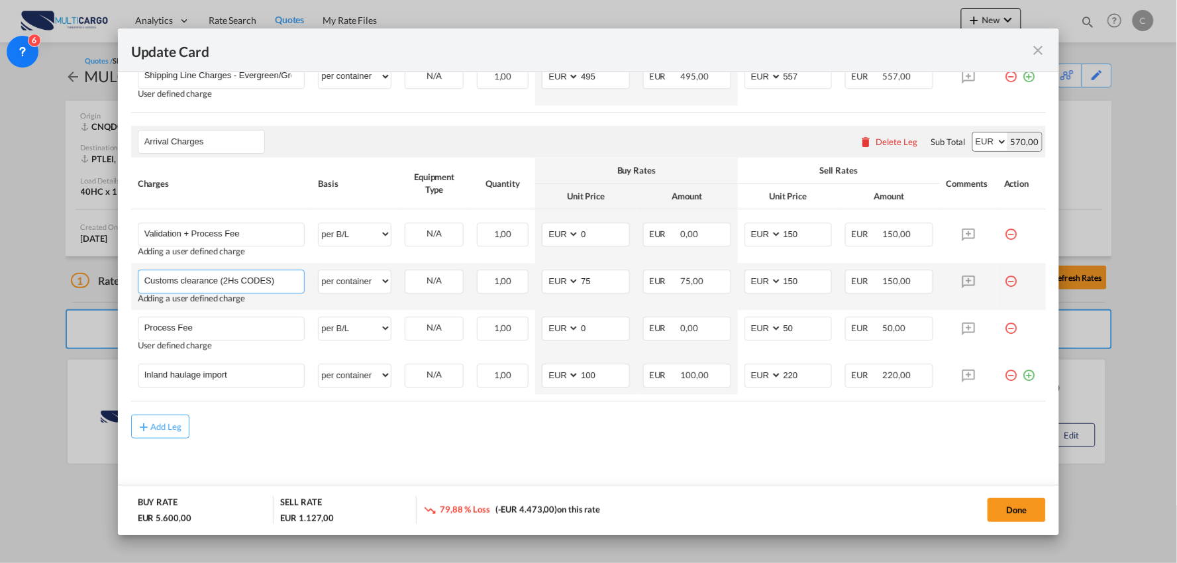
click at [289, 283] on input "Customs clearance (2Hs CODES)" at bounding box center [224, 280] width 160 height 20
drag, startPoint x: 289, startPoint y: 283, endPoint x: 228, endPoint y: 285, distance: 61.0
click at [228, 285] on input "Customs clearance (2Hs CODES)" at bounding box center [224, 280] width 160 height 20
click at [270, 281] on input "Customs clearance (2Hs CODES)" at bounding box center [224, 280] width 160 height 20
drag, startPoint x: 275, startPoint y: 283, endPoint x: 225, endPoint y: 280, distance: 49.7
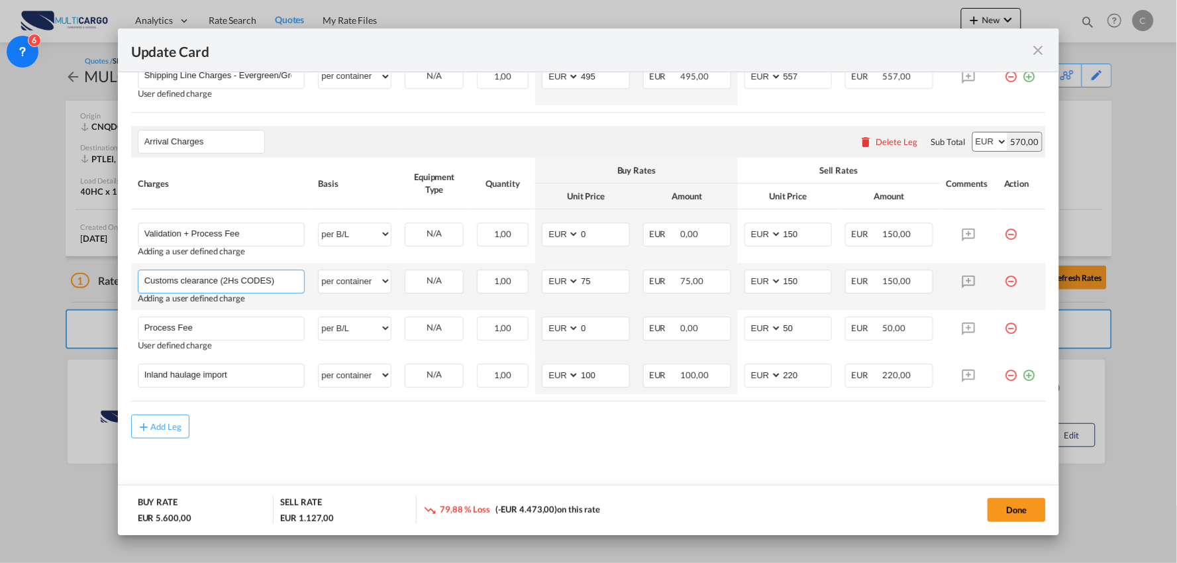
click at [225, 280] on input "Customs clearance (2Hs CODES)" at bounding box center [224, 280] width 160 height 20
paste input "Eur50000"
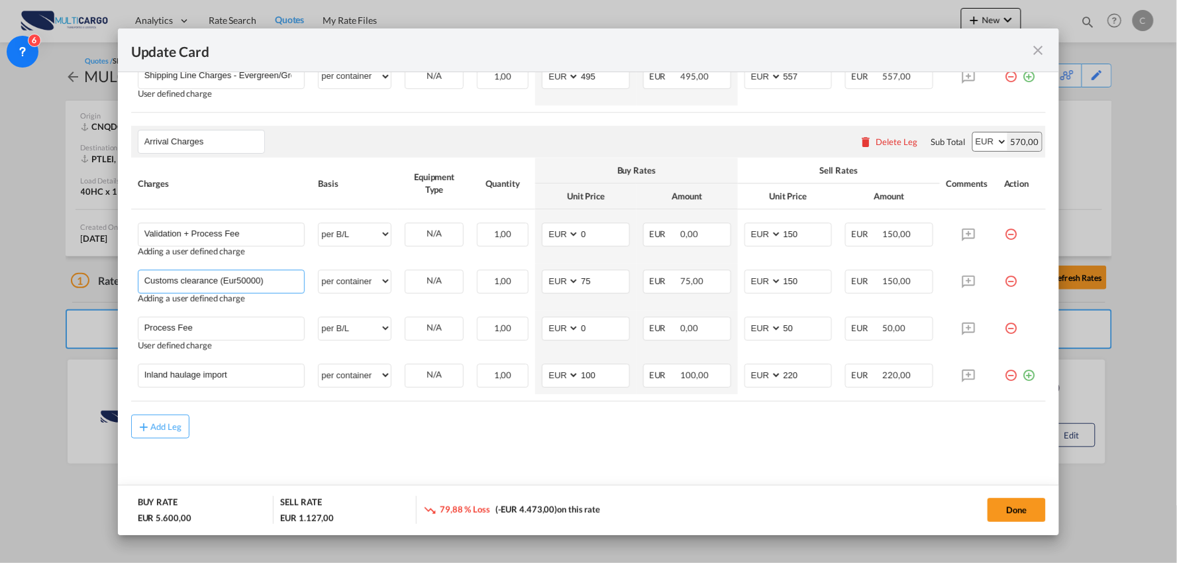
drag, startPoint x: 277, startPoint y: 275, endPoint x: 129, endPoint y: 273, distance: 147.7
click at [129, 273] on md-dialog-content "Port of Loading CNQDG T/S Liner/Carrier MultiCargo 2HM LOGISTICS D.O.O AAXL GLO…" at bounding box center [589, 303] width 942 height 463
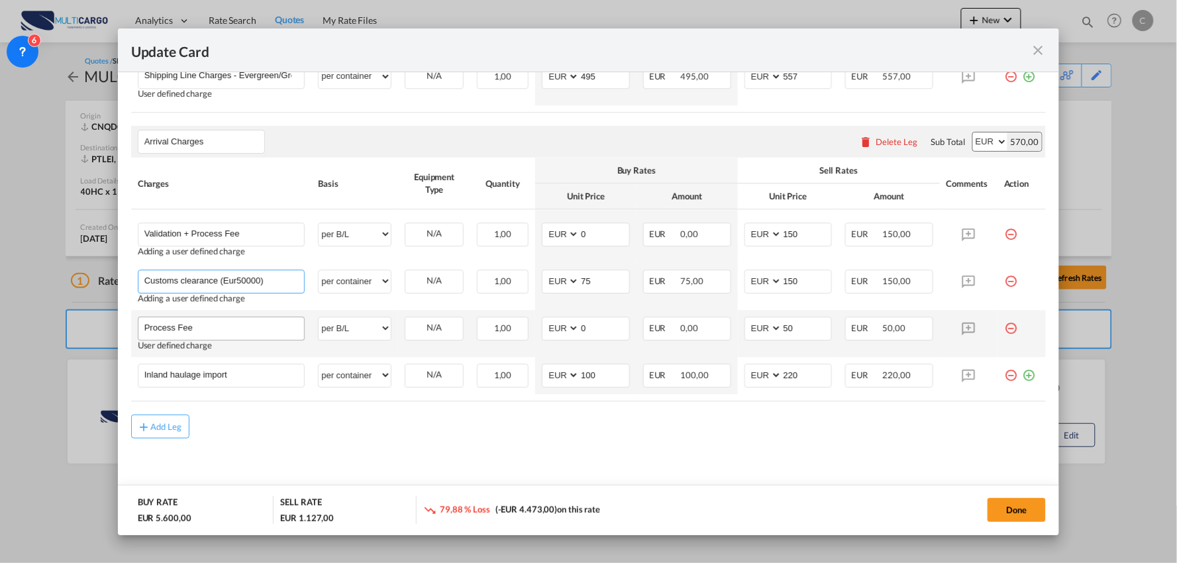
type input "Customs clearance (Eur50000)"
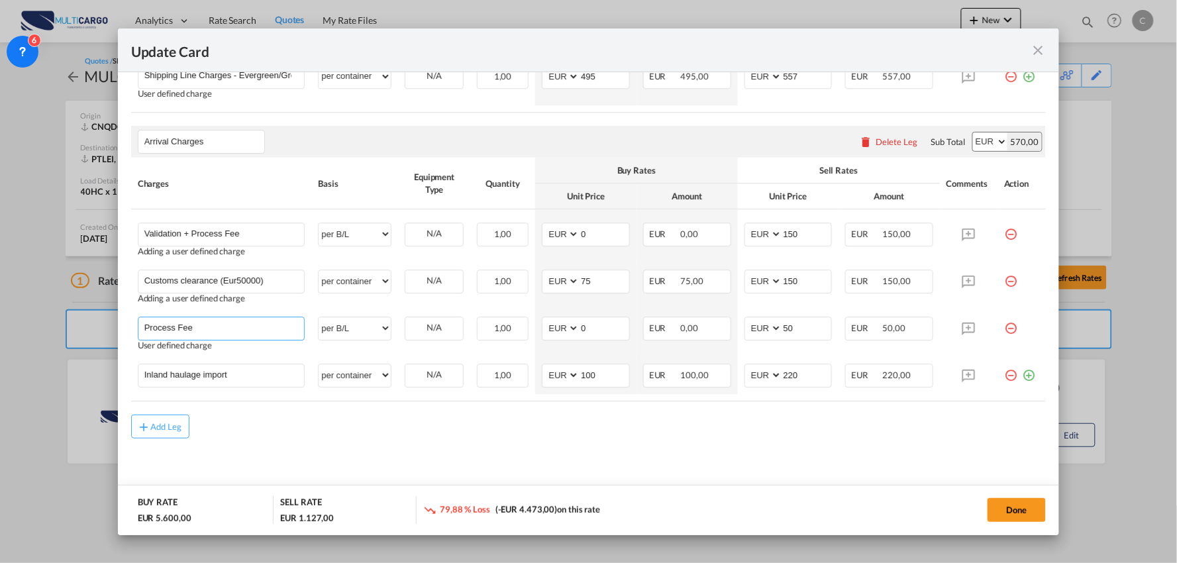
drag, startPoint x: 205, startPoint y: 323, endPoint x: 106, endPoint y: 323, distance: 99.3
click at [106, 323] on div "Update Card Port of Loading CNQDG T/S Liner/Carrier MultiCargo 2HM LOGISTICS D.…" at bounding box center [588, 281] width 1177 height 563
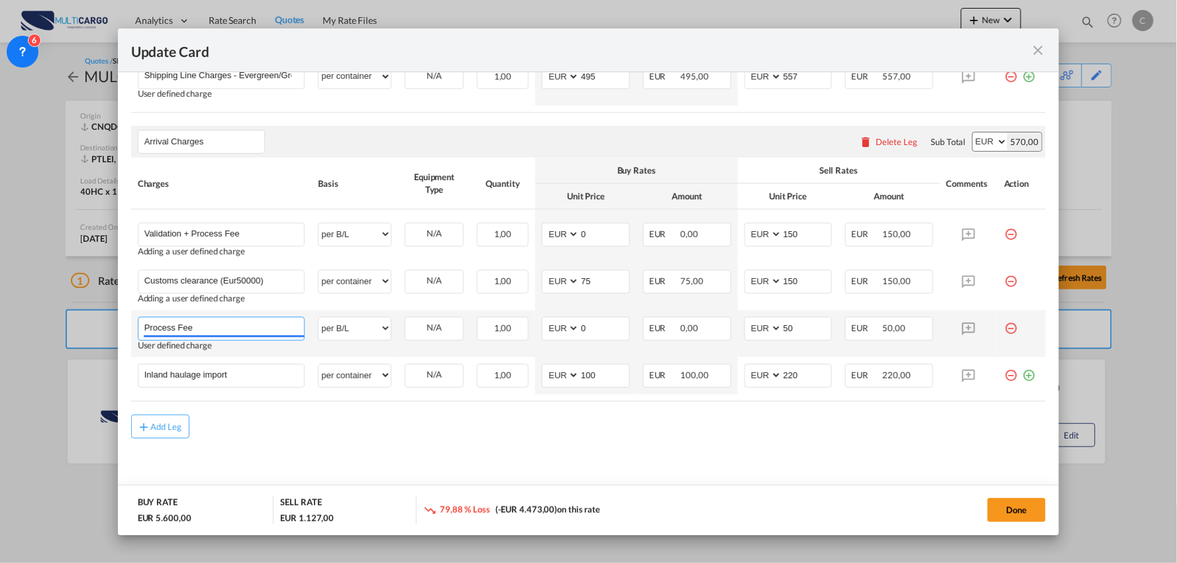
paste input "Customs clearance (Eur50000)"
click at [275, 335] on input "Customs clearance (Eur50000)" at bounding box center [224, 327] width 160 height 20
drag, startPoint x: 268, startPoint y: 329, endPoint x: 222, endPoint y: 328, distance: 45.0
click at [222, 328] on input "Customs clearance (Eur50000)" at bounding box center [224, 327] width 160 height 20
paste input "btw Eur50000andEur250000"
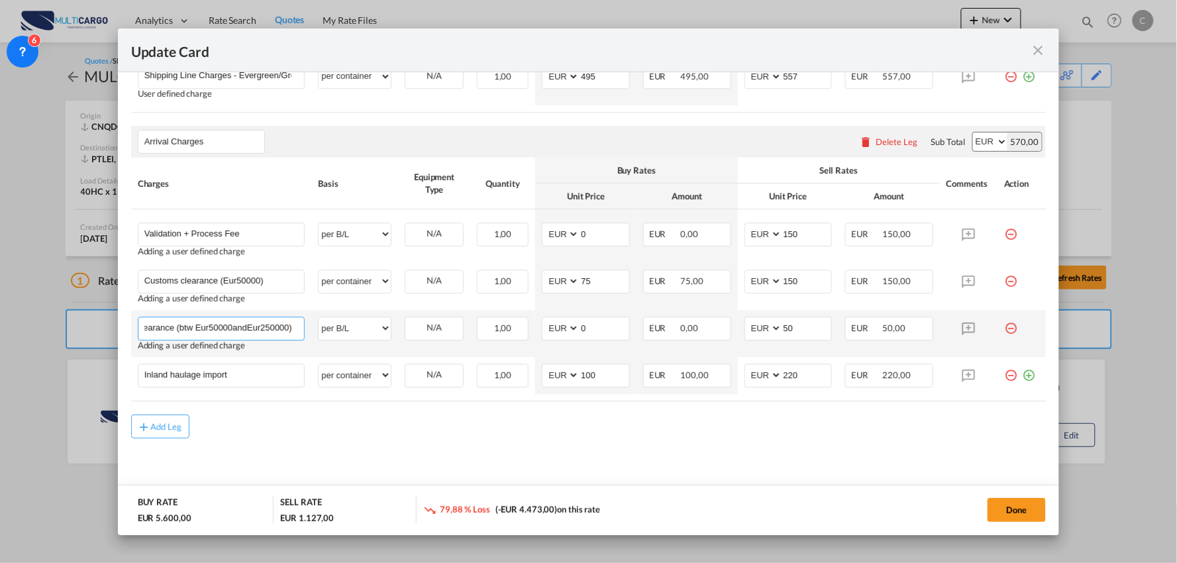
scroll to position [0, 48]
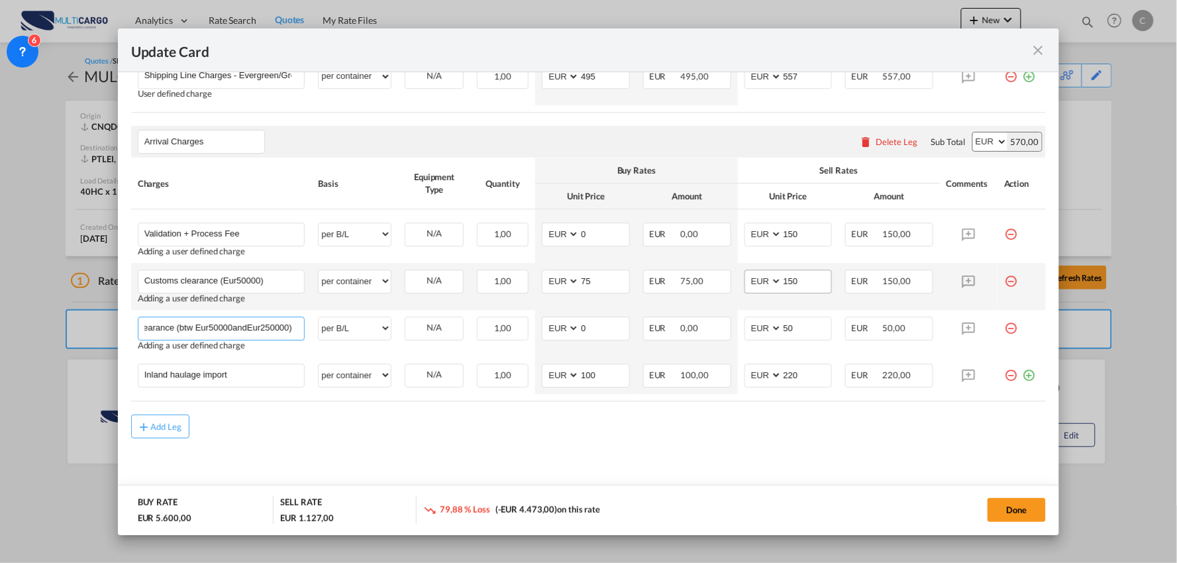
type input "Customs clearance (btw Eur50000andEur250000)"
click at [744, 283] on md-input-container "AED AFN ALL AMD ANG AOA ARS AUD AWG AZN BAM BBD BDT BGN BHD BIF BMD BND BOB BRL…" at bounding box center [788, 282] width 88 height 24
type input "2"
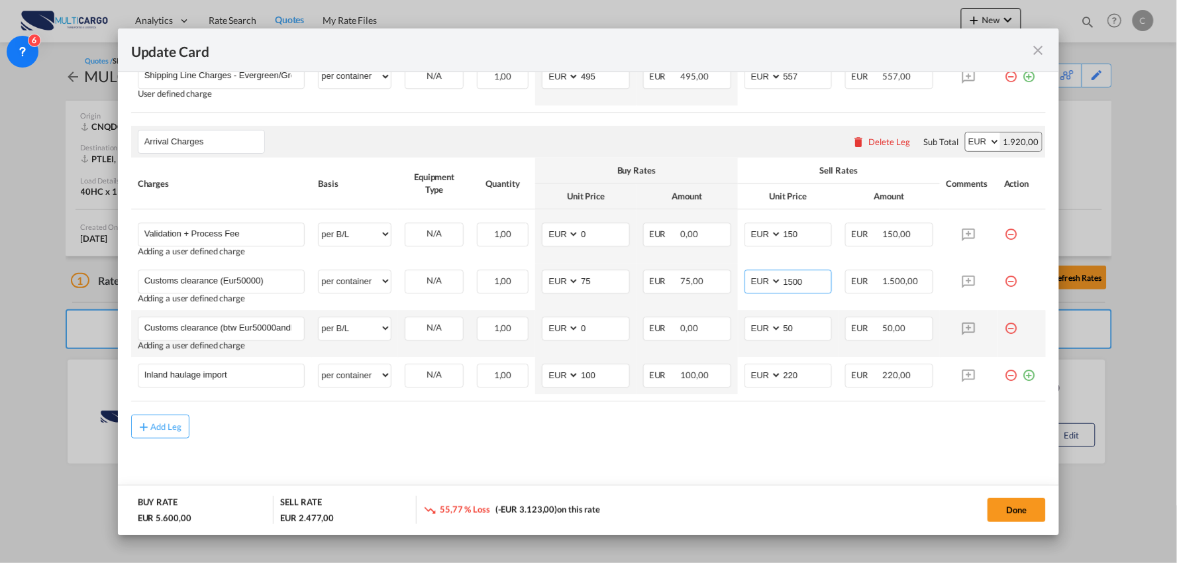
type input "150"
drag, startPoint x: 745, startPoint y: 330, endPoint x: 704, endPoint y: 330, distance: 41.1
click at [704, 330] on tr "Customs clearance (btw Eur50000andEur250000) Please Enter User Defined Charges …" at bounding box center [588, 333] width 915 height 47
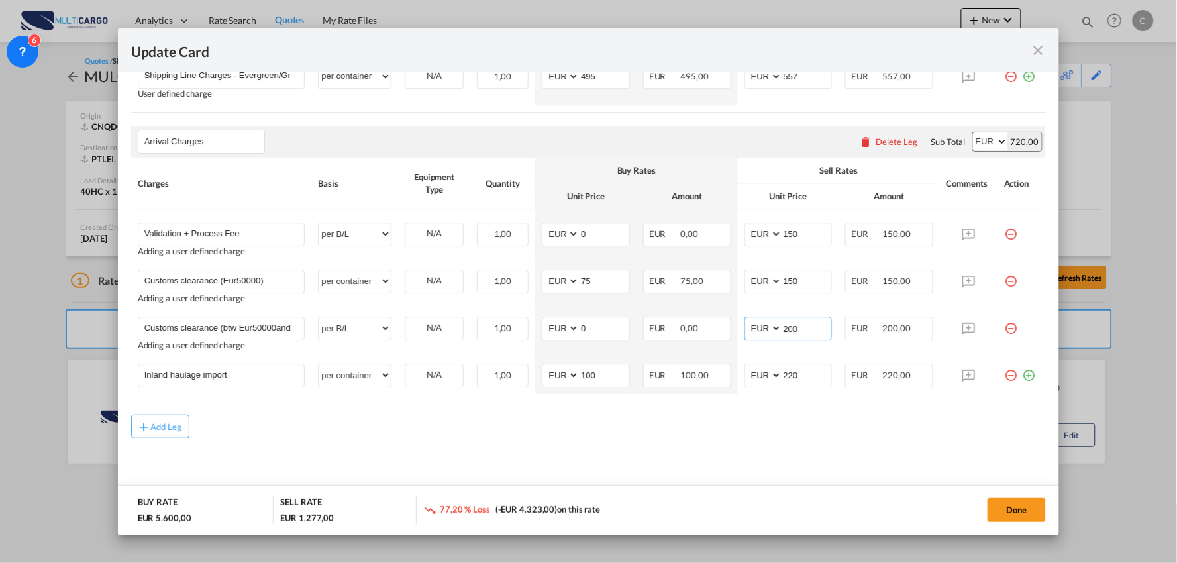
type input "200"
drag, startPoint x: 266, startPoint y: 375, endPoint x: 44, endPoint y: 389, distance: 222.3
click at [44, 389] on div "Update Card Port of Loading CNQDG T/S Liner/Carrier MultiCargo 2HM LOGISTICS D.…" at bounding box center [588, 281] width 1177 height 563
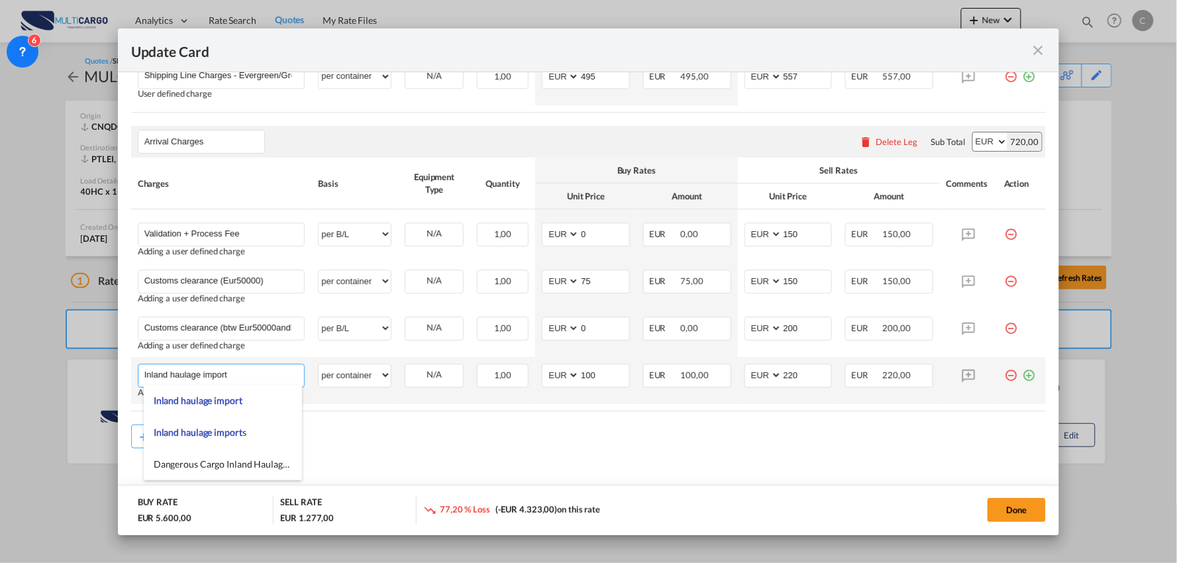
click at [271, 375] on input "Inland haulage import" at bounding box center [224, 374] width 160 height 20
drag, startPoint x: 271, startPoint y: 375, endPoint x: 31, endPoint y: 376, distance: 240.4
click at [40, 376] on div "Update Card Port of Loading CNQDG T/S Liner/Carrier MultiCargo 2HM LOGISTICS D.…" at bounding box center [588, 281] width 1177 height 563
paste input "Haulage Terminal - Warehouse"
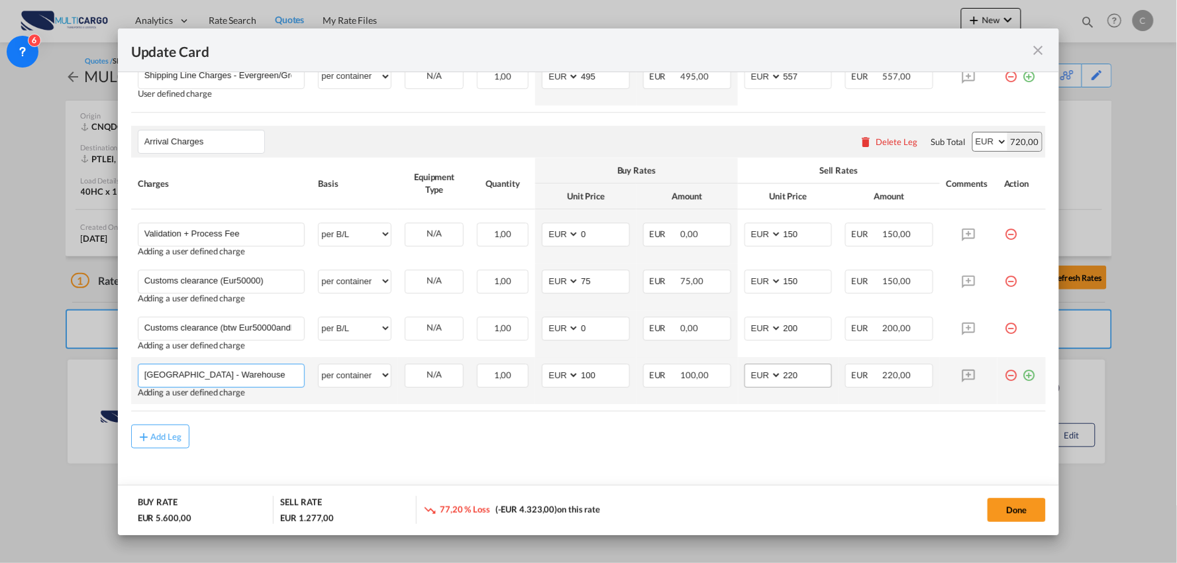
type input "Haulage Terminal - Warehouse"
click at [795, 380] on input "220" at bounding box center [807, 374] width 50 height 20
drag, startPoint x: 793, startPoint y: 378, endPoint x: 717, endPoint y: 383, distance: 76.3
click at [720, 382] on tr "Haulage Terminal - Warehouse Please Enter User Defined Charges Cannot Be Publis…" at bounding box center [588, 380] width 915 height 47
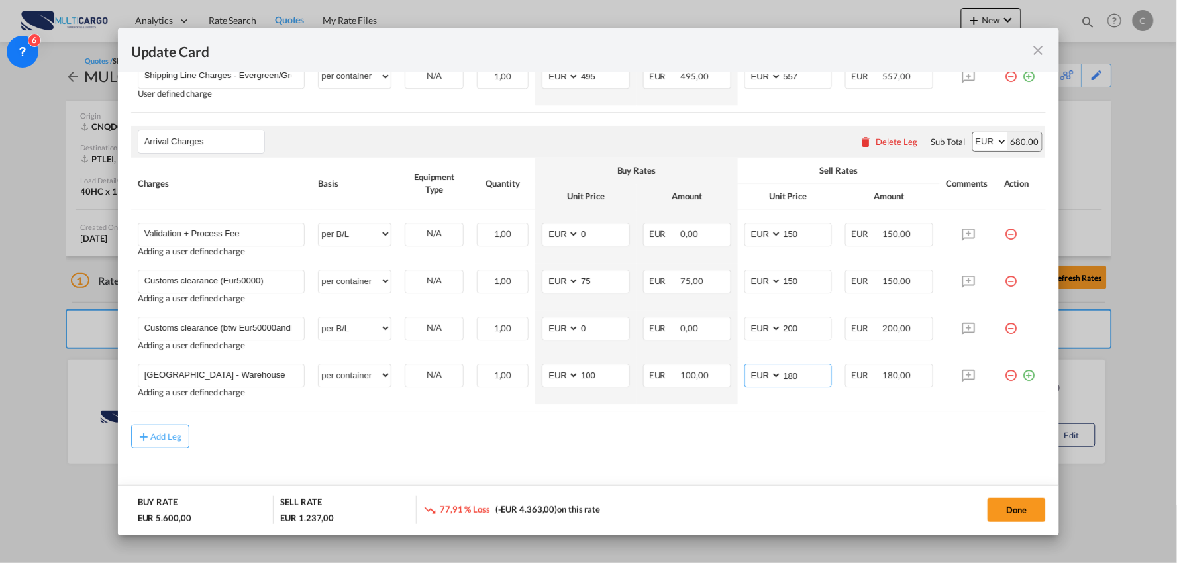
type input "180"
drag, startPoint x: 690, startPoint y: 452, endPoint x: 1050, endPoint y: 377, distance: 367.8
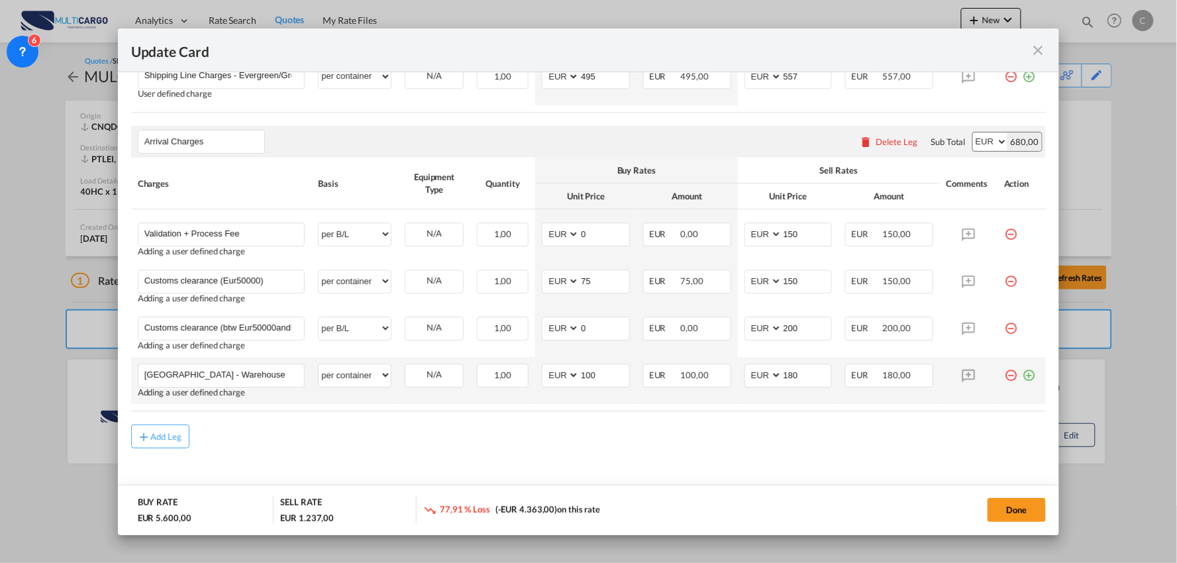
click at [1022, 375] on md-icon "icon-plus-circle-outline green-400-fg" at bounding box center [1028, 370] width 13 height 13
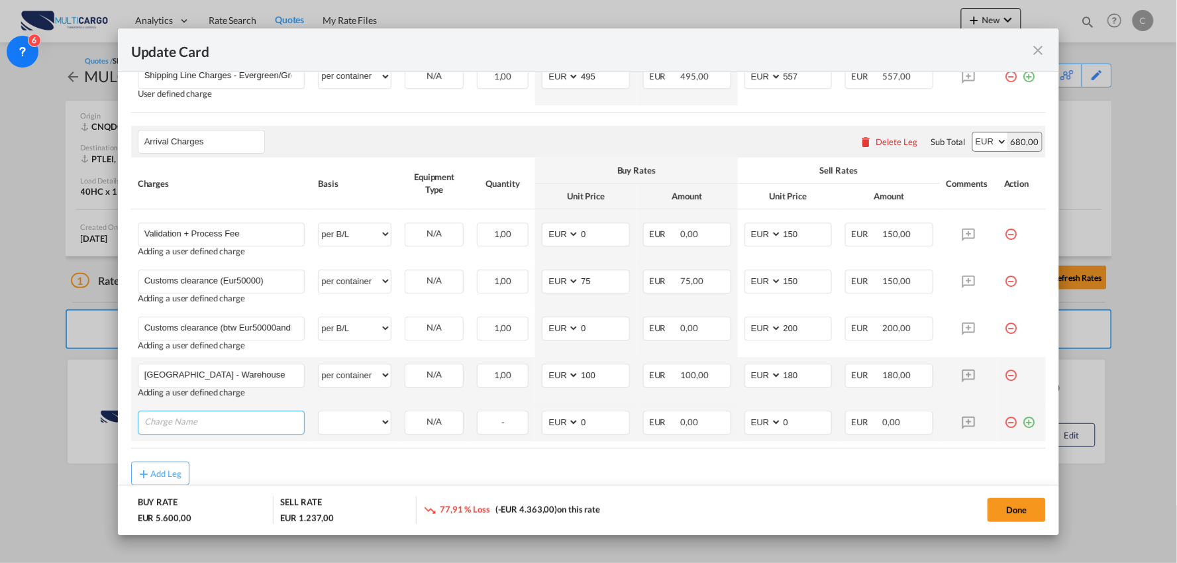
click at [219, 420] on input "Charge Name" at bounding box center [224, 421] width 160 height 20
paste input "Unlaoding/Loading"
type input "Unlaoding/Loading"
click at [373, 415] on select "per equipment per container per B/L per shipping bill per shipment per pallet p…" at bounding box center [355, 421] width 72 height 21
select select "per shipment"
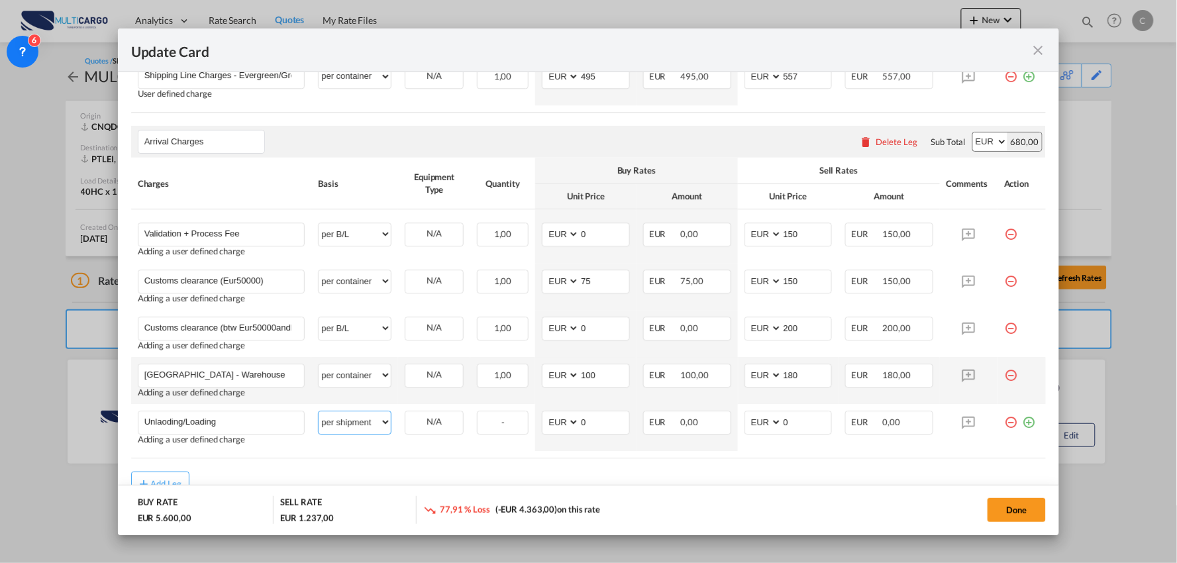
click at [319, 411] on select "per equipment per container per B/L per shipping bill per shipment per pallet p…" at bounding box center [355, 421] width 72 height 21
click at [795, 428] on input "0" at bounding box center [807, 421] width 50 height 20
drag, startPoint x: 803, startPoint y: 427, endPoint x: 709, endPoint y: 427, distance: 93.4
click at [709, 427] on tr "Unlaoding/Loading Please Enter User Defined Charges Cannot Be Published Adding …" at bounding box center [588, 427] width 915 height 47
type input "425"
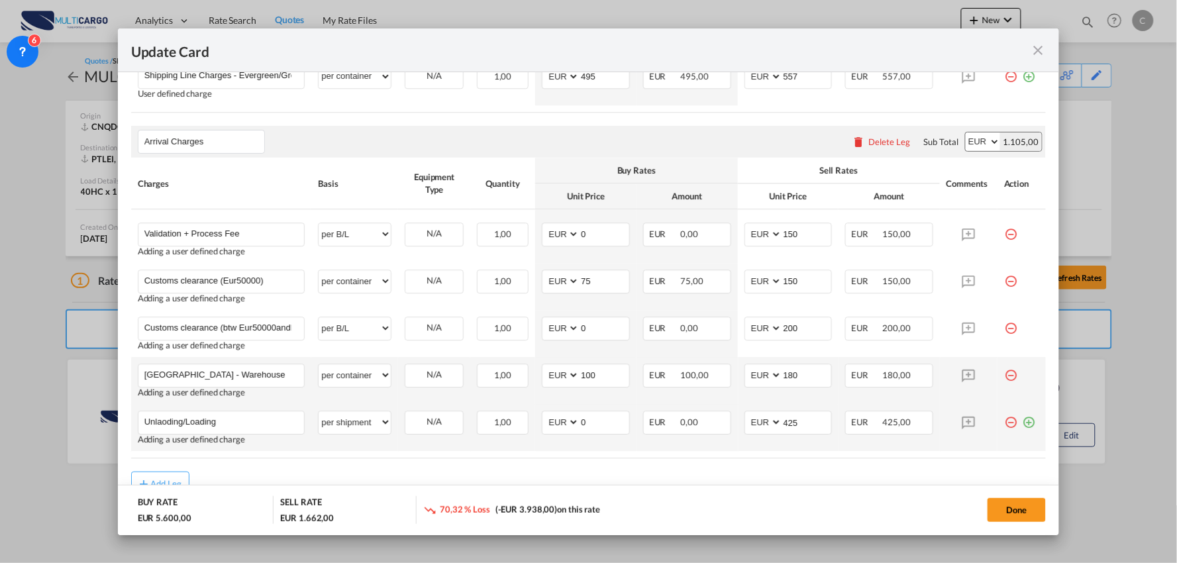
click at [1022, 420] on md-icon "icon-plus-circle-outline green-400-fg" at bounding box center [1028, 417] width 13 height 13
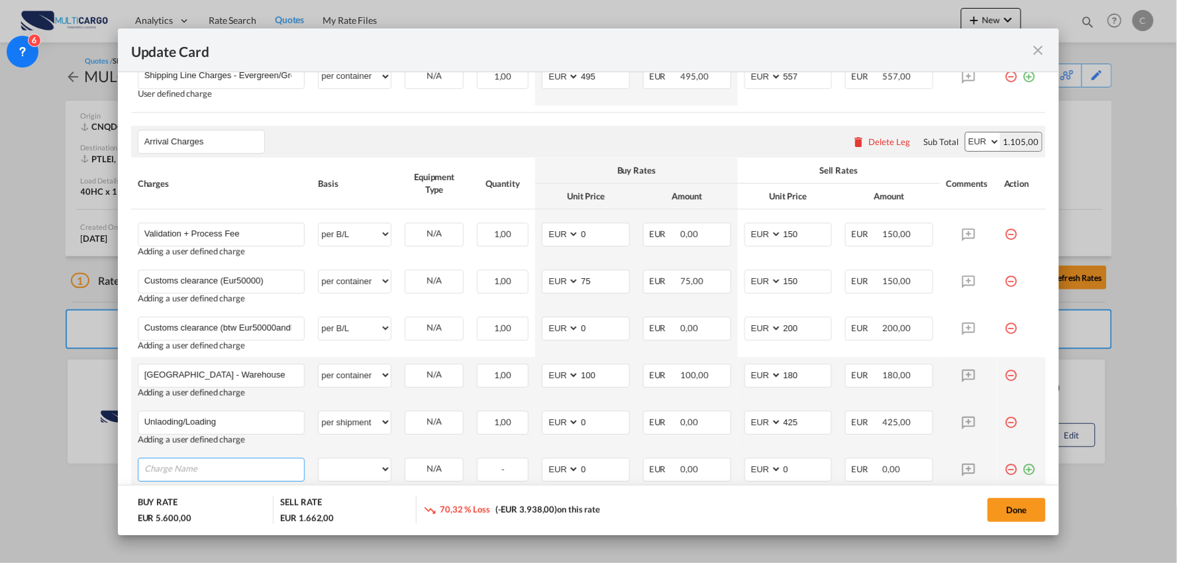
click at [189, 471] on input "Charge Name" at bounding box center [224, 468] width 160 height 20
paste input "Platform Truck to Matosinhos / It will beneeded 2 trips"
type input "Platform Truck to Matosinhos / It will beneeded 2 trips"
click at [371, 465] on select "per equipment per container per B/L per shipping bill per shipment per pallet p…" at bounding box center [355, 468] width 72 height 21
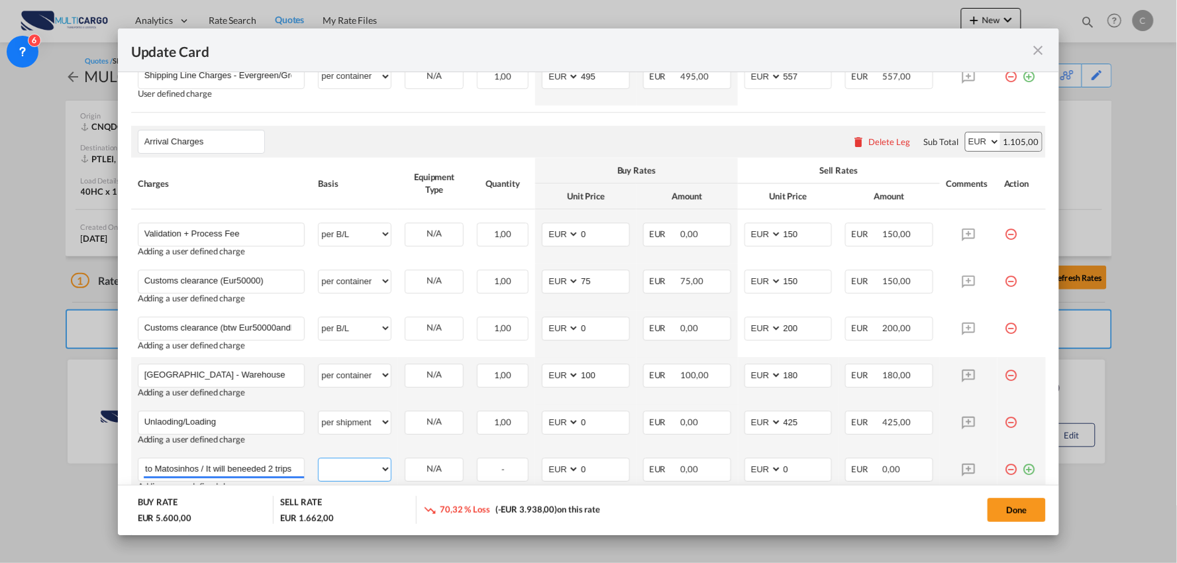
scroll to position [0, 0]
select select "per container"
click at [319, 458] on select "per equipment per container per B/L per shipping bill per shipment per pallet p…" at bounding box center [355, 468] width 72 height 21
drag, startPoint x: 787, startPoint y: 467, endPoint x: 763, endPoint y: 470, distance: 23.4
click at [764, 470] on md-input-container "AED AFN ALL AMD ANG AOA ARS AUD AWG AZN BAM BBD BDT BGN BHD BIF BMD BND BOB BRL…" at bounding box center [788, 470] width 88 height 24
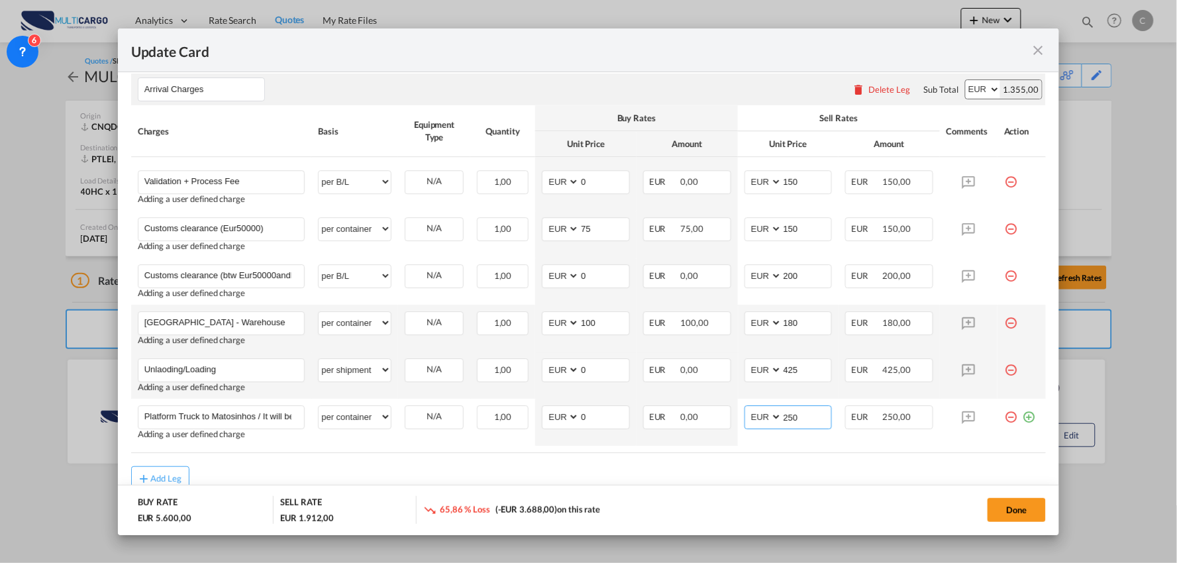
scroll to position [1190, 0]
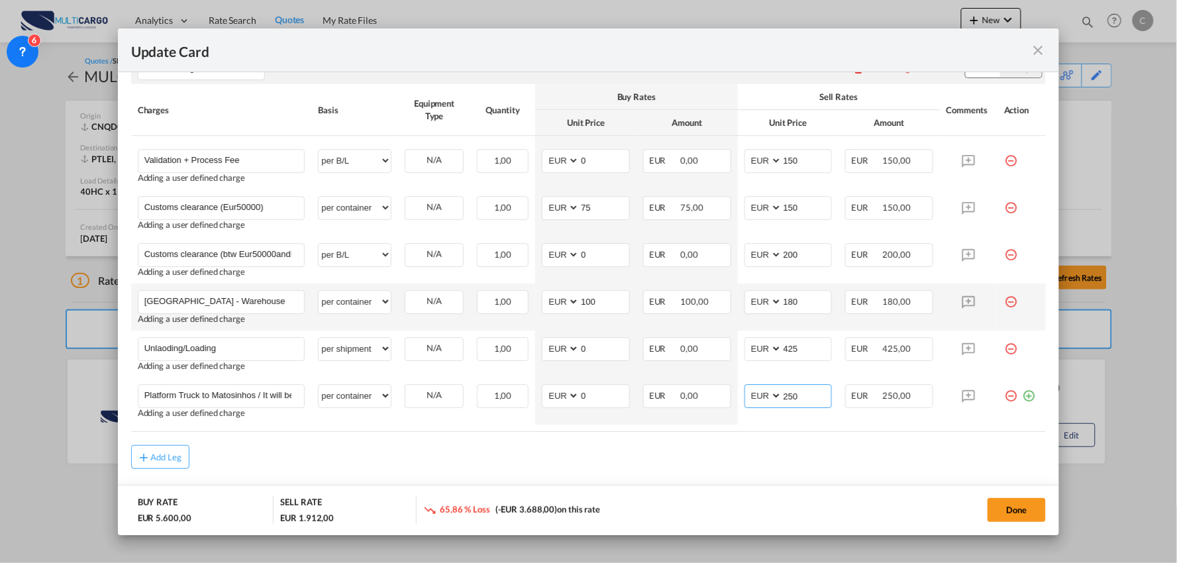
type input "250"
click at [409, 450] on div "Add Leg" at bounding box center [588, 457] width 915 height 24
click at [544, 399] on select "AED AFN ALL AMD ANG AOA ARS AUD AWG AZN BAM BBD BDT BGN BHD BIF BMD BND BOB BRL…" at bounding box center [561, 396] width 34 height 18
click at [583, 399] on input "0" at bounding box center [604, 395] width 50 height 20
drag, startPoint x: 588, startPoint y: 399, endPoint x: 569, endPoint y: 398, distance: 18.6
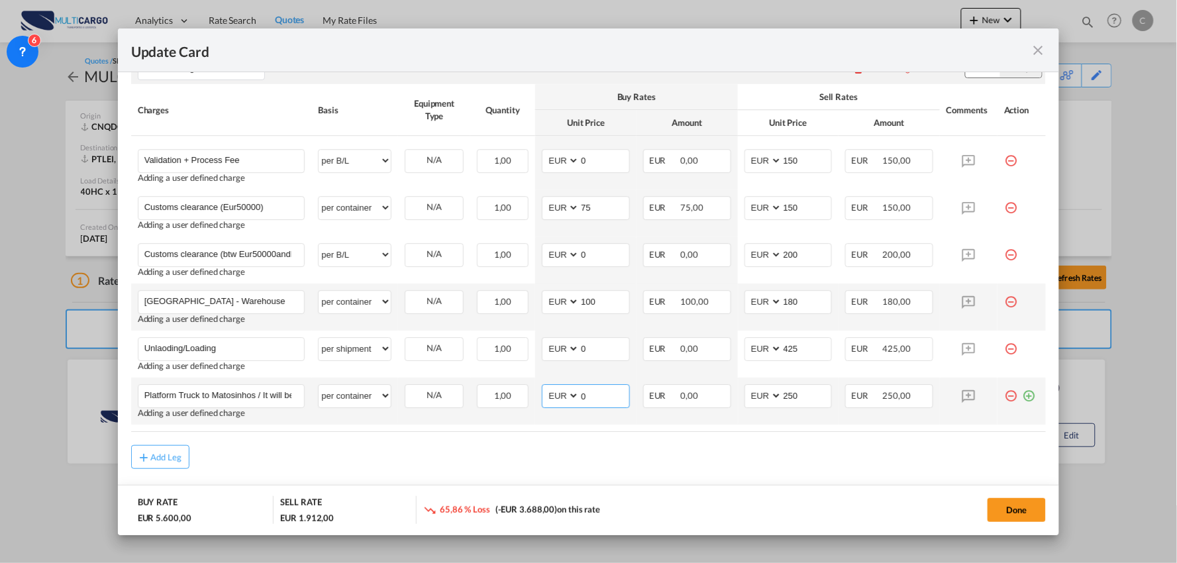
click at [569, 398] on md-input-container "AED AFN ALL AMD ANG AOA ARS AUD AWG AZN BAM BBD BDT BGN BHD BIF BMD BND BOB BRL…" at bounding box center [586, 396] width 88 height 24
drag, startPoint x: 334, startPoint y: 466, endPoint x: 883, endPoint y: 424, distance: 551.1
click at [334, 466] on div "Add Leg" at bounding box center [588, 457] width 915 height 24
click at [1022, 393] on md-icon "icon-plus-circle-outline green-400-fg" at bounding box center [1028, 390] width 13 height 13
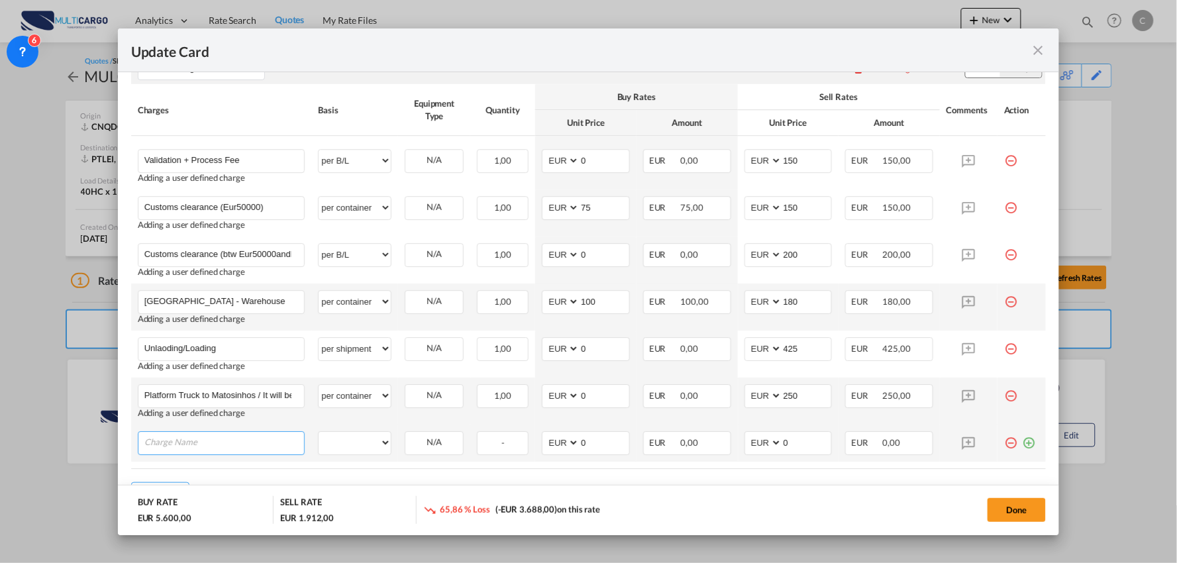
click at [232, 440] on input "Charge Name" at bounding box center [224, 442] width 160 height 20
paste input "Person to Help"
type input "Person to Help"
click at [365, 442] on select "per equipment per container per B/L per shipping bill per shipment per pallet p…" at bounding box center [355, 442] width 72 height 21
select select "per hour"
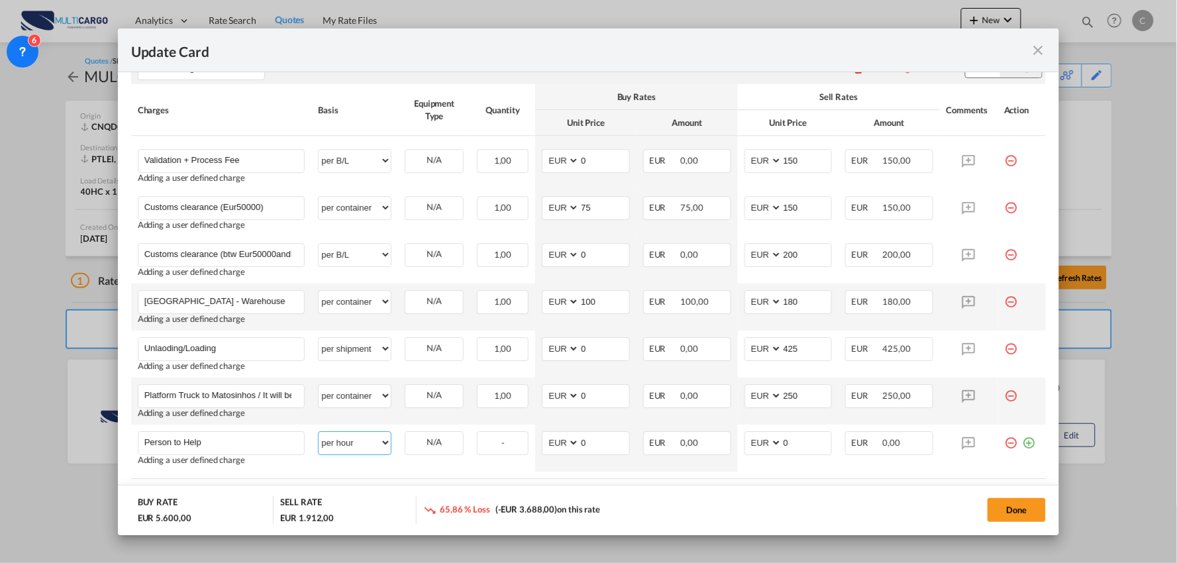
click at [319, 432] on select "per equipment per container per B/L per shipping bill per shipment per pallet p…" at bounding box center [355, 442] width 72 height 21
click at [769, 444] on md-input-container "AED AFN ALL AMD ANG AOA ARS AUD AWG AZN BAM BBD BDT BGN BHD BIF BMD BND BOB BRL…" at bounding box center [788, 443] width 88 height 24
drag, startPoint x: 786, startPoint y: 445, endPoint x: 738, endPoint y: 445, distance: 47.7
click at [744, 445] on md-input-container "AED AFN ALL AMD ANG AOA ARS AUD AWG AZN BAM BBD BDT BGN BHD BIF BMD BND BOB BRL…" at bounding box center [788, 443] width 88 height 24
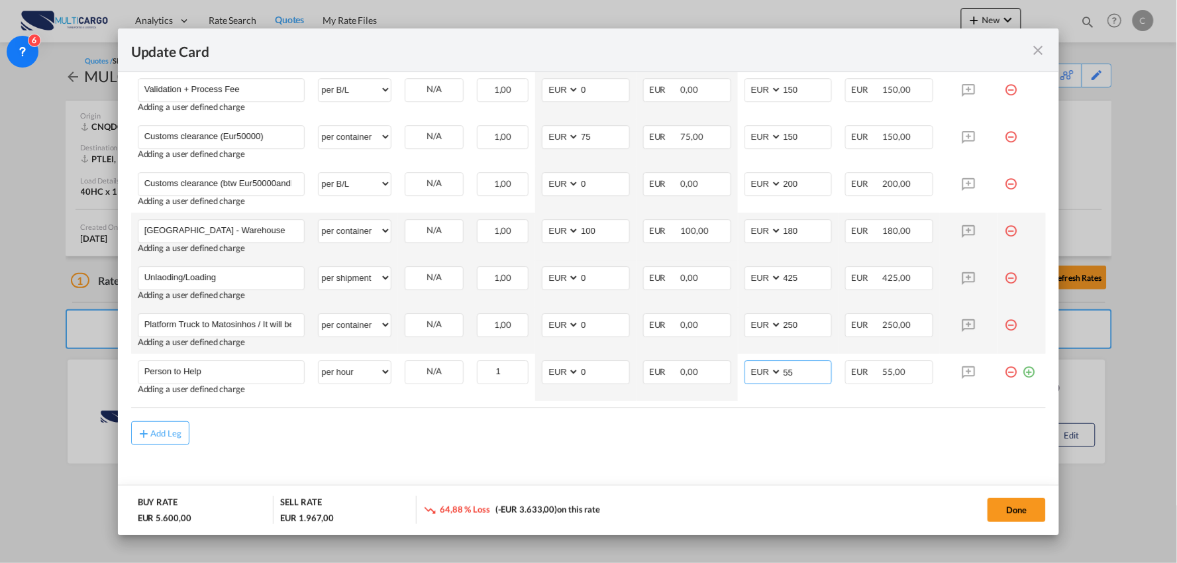
scroll to position [1267, 0]
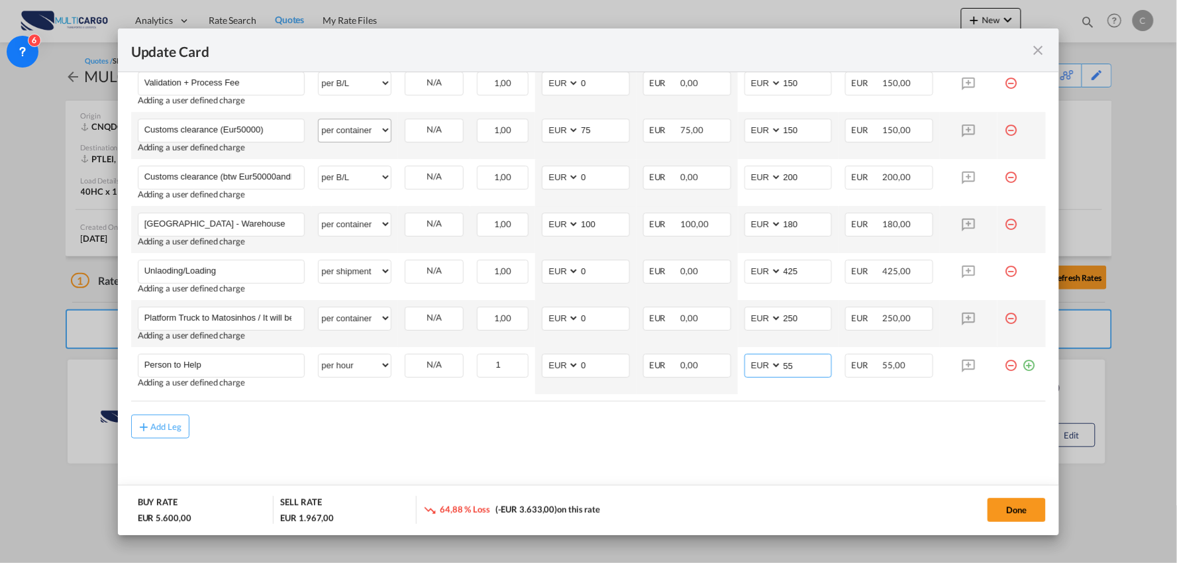
type input "55"
drag, startPoint x: 359, startPoint y: 128, endPoint x: 349, endPoint y: 134, distance: 11.6
click at [359, 128] on select "per equipment per container per B/L per shipping bill per shipment per pallet p…" at bounding box center [355, 129] width 72 height 21
select select "per_document"
click at [319, 119] on select "per equipment per container per B/L per shipping bill per shipment per pallet p…" at bounding box center [355, 129] width 72 height 21
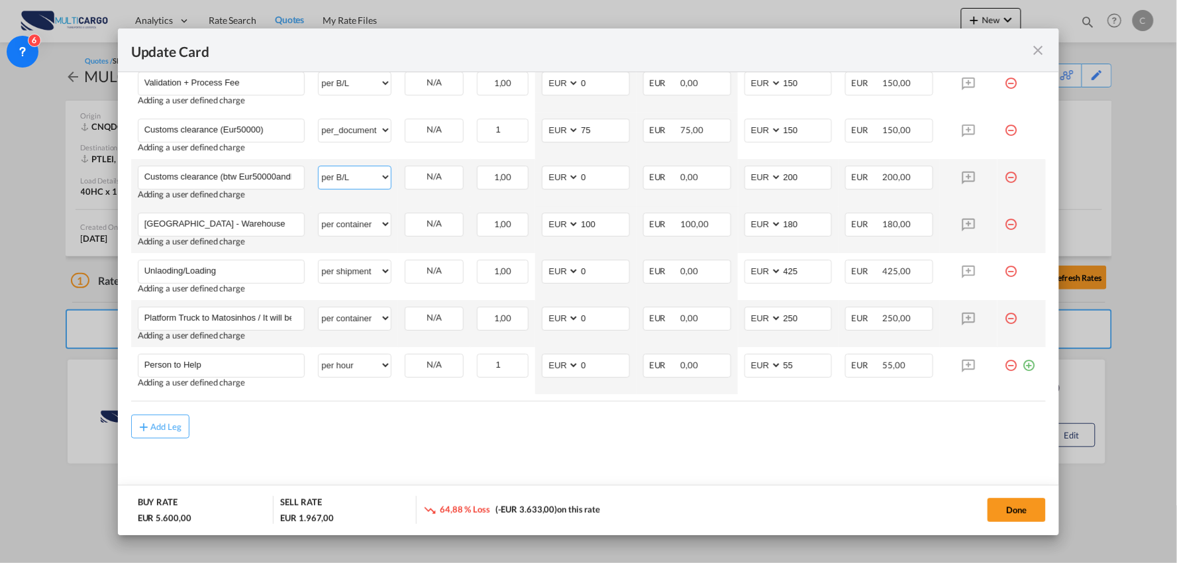
click at [350, 181] on select "per equipment per container per B/L per shipping bill per shipment per pallet p…" at bounding box center [355, 176] width 72 height 21
select select "per_document"
click at [319, 166] on select "per equipment per container per B/L per shipping bill per shipment per pallet p…" at bounding box center [355, 176] width 72 height 21
drag, startPoint x: 413, startPoint y: 449, endPoint x: 409, endPoint y: 431, distance: 18.3
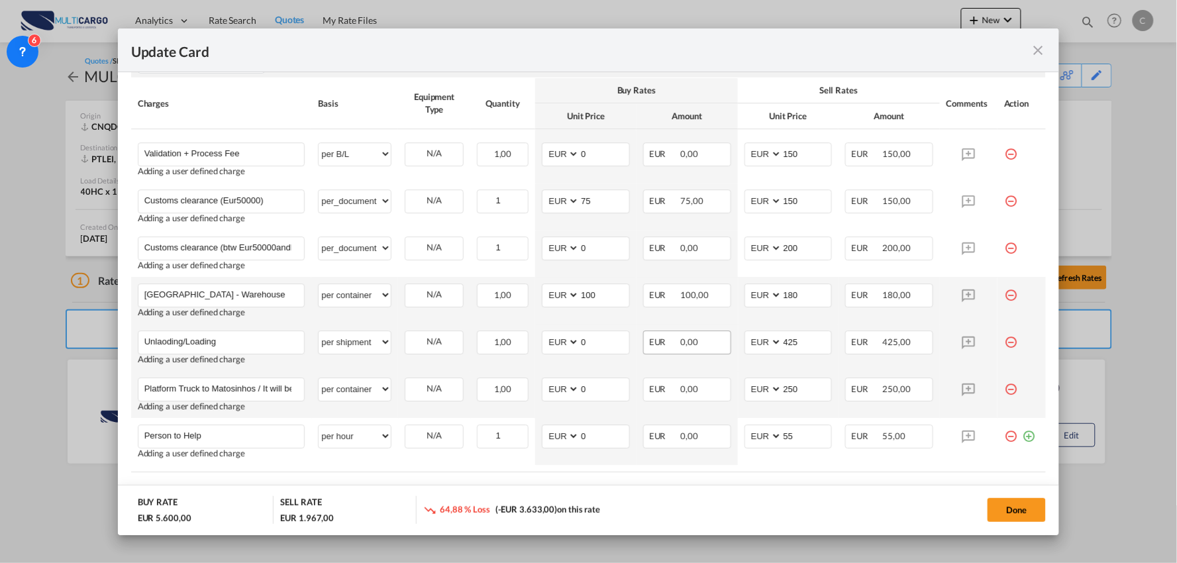
scroll to position [1120, 0]
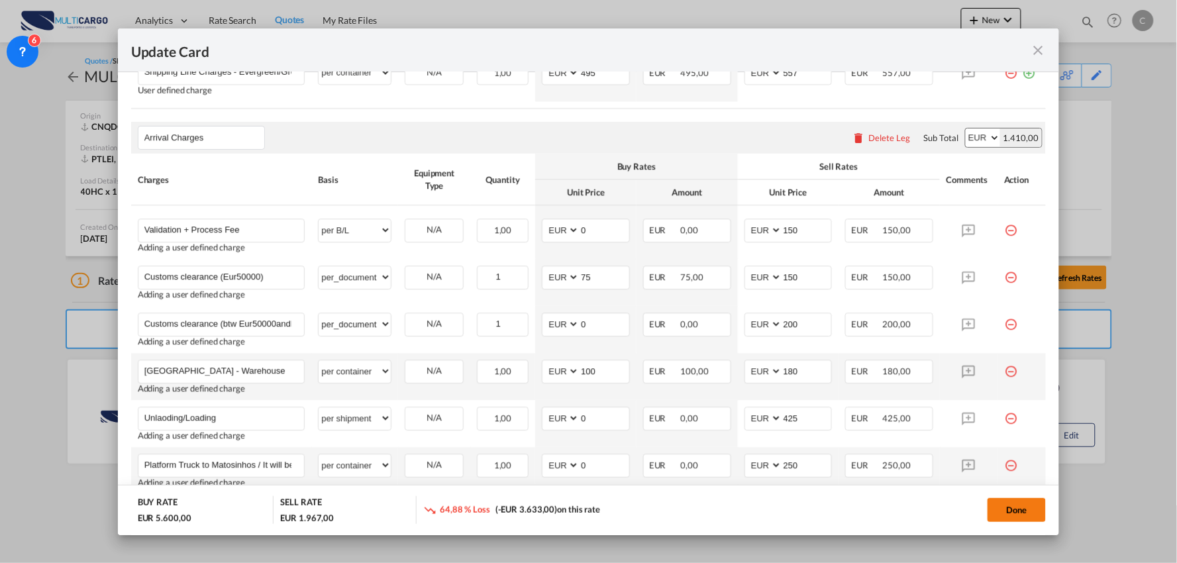
click at [1037, 511] on button "Done" at bounding box center [1016, 510] width 58 height 24
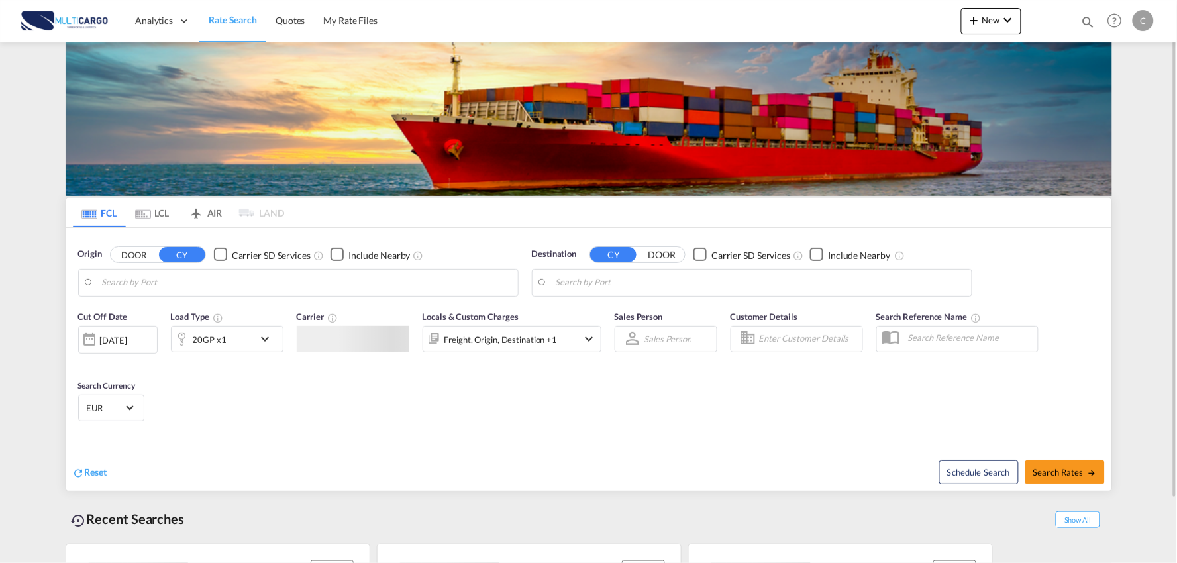
type input "Port of [GEOGRAPHIC_DATA], [GEOGRAPHIC_DATA], [GEOGRAPHIC_DATA]"
type input "Leixoes, Leixoes, PTLEI"
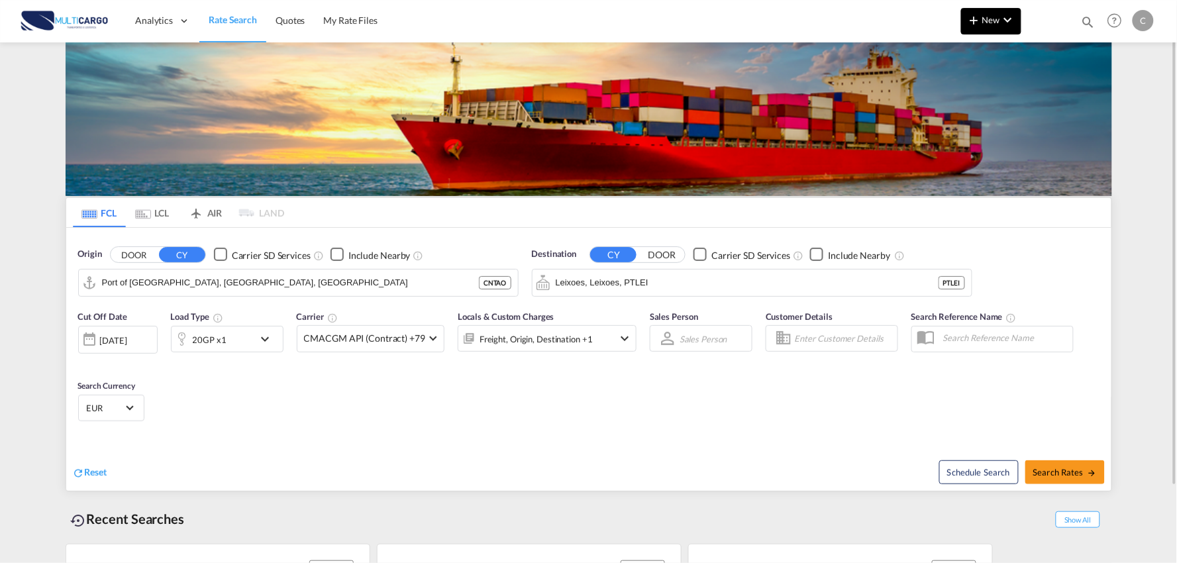
click at [1000, 20] on md-icon "icon-chevron-down" at bounding box center [1008, 20] width 16 height 16
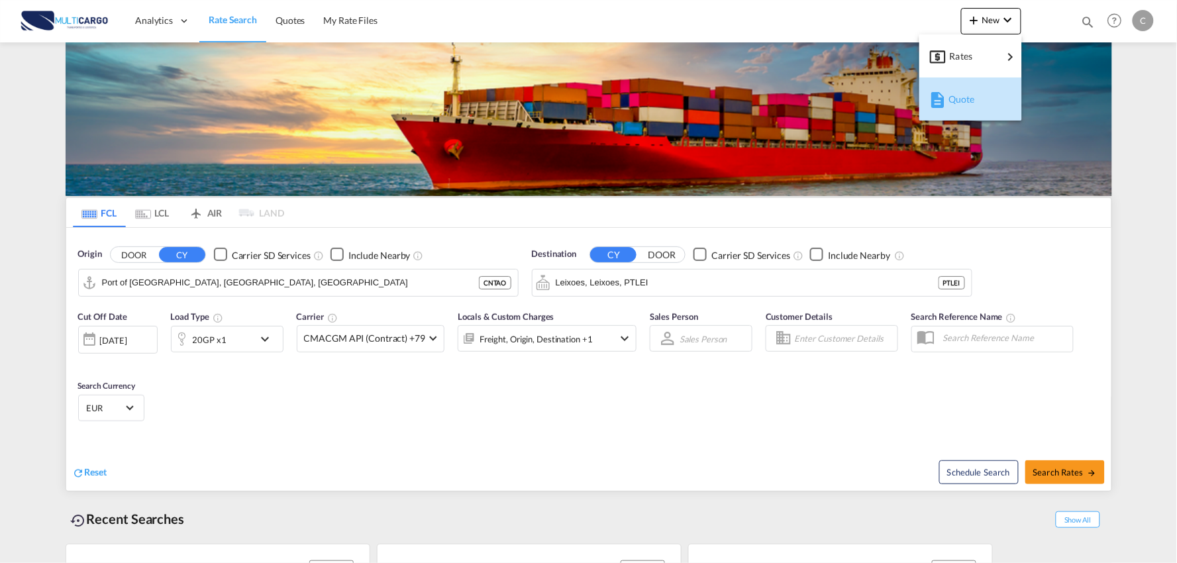
click at [963, 102] on span "Quote" at bounding box center [955, 99] width 15 height 26
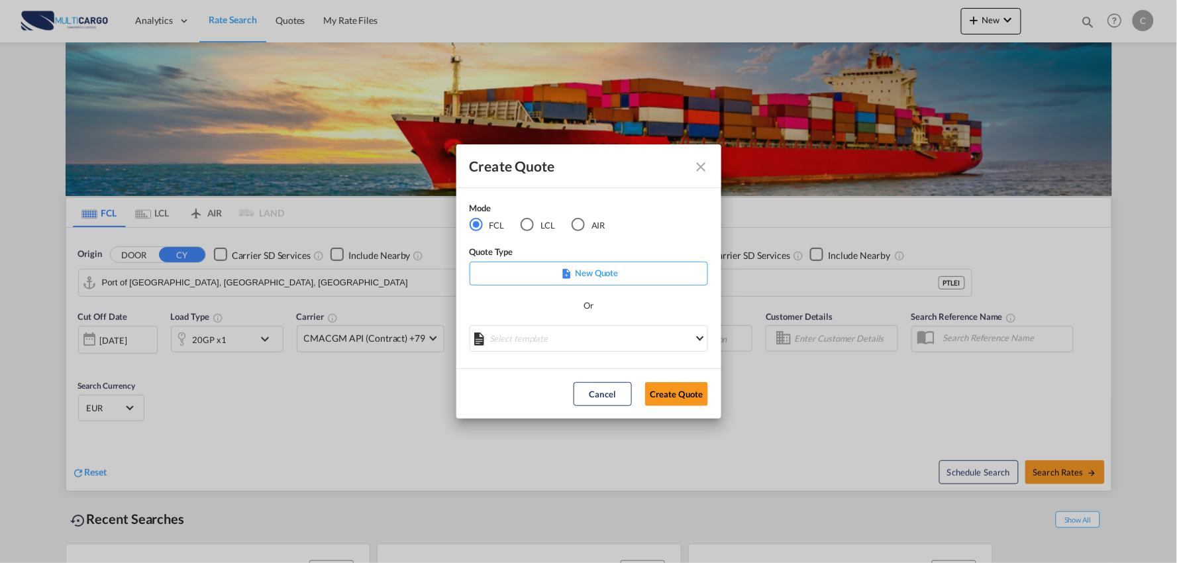
click at [524, 228] on div "LCL" at bounding box center [526, 224] width 13 height 13
click at [583, 338] on md-select "Select template TPS valid up to 31/12 Patricia Barroso | 08 Aug 2025 25/11/24 E…" at bounding box center [588, 338] width 238 height 26
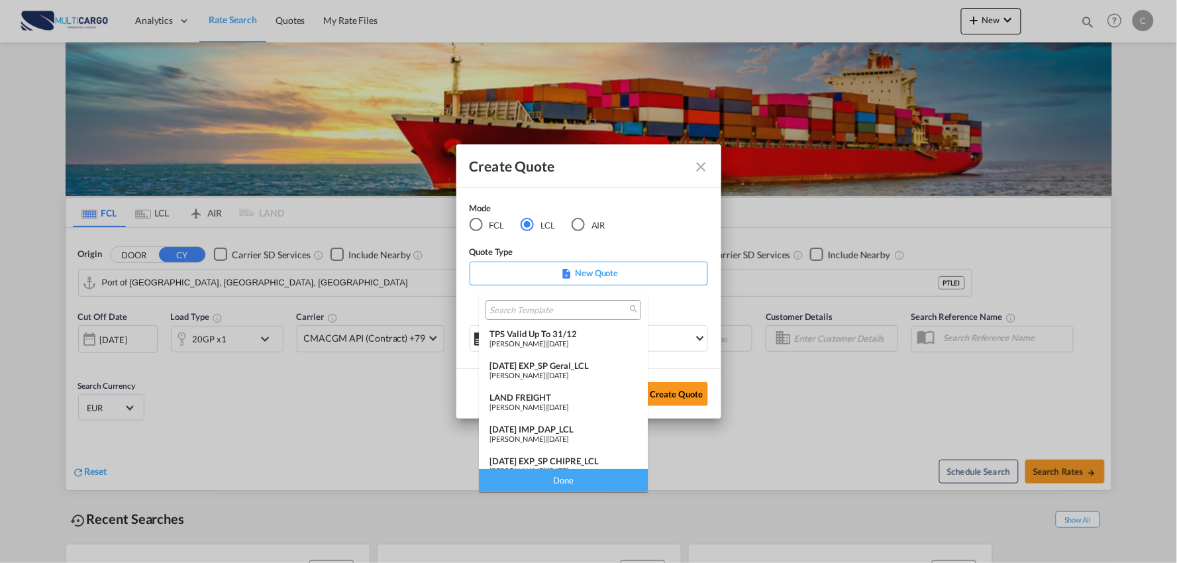
click at [556, 429] on div "25/11/24 IMP_DAP_LCL" at bounding box center [563, 429] width 148 height 11
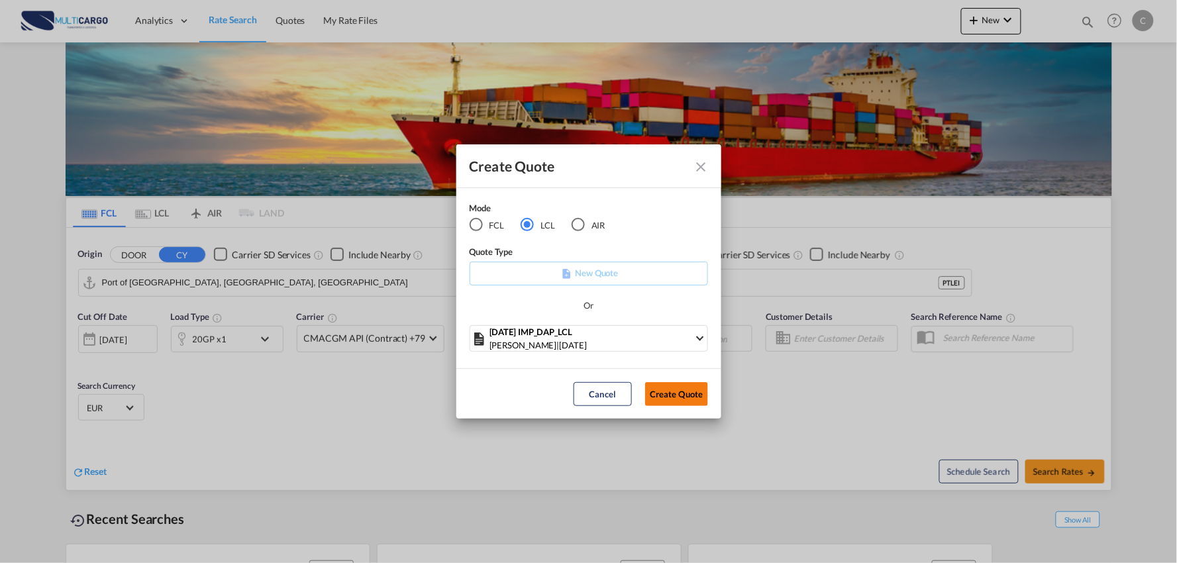
click at [685, 385] on button "Create Quote" at bounding box center [676, 394] width 63 height 24
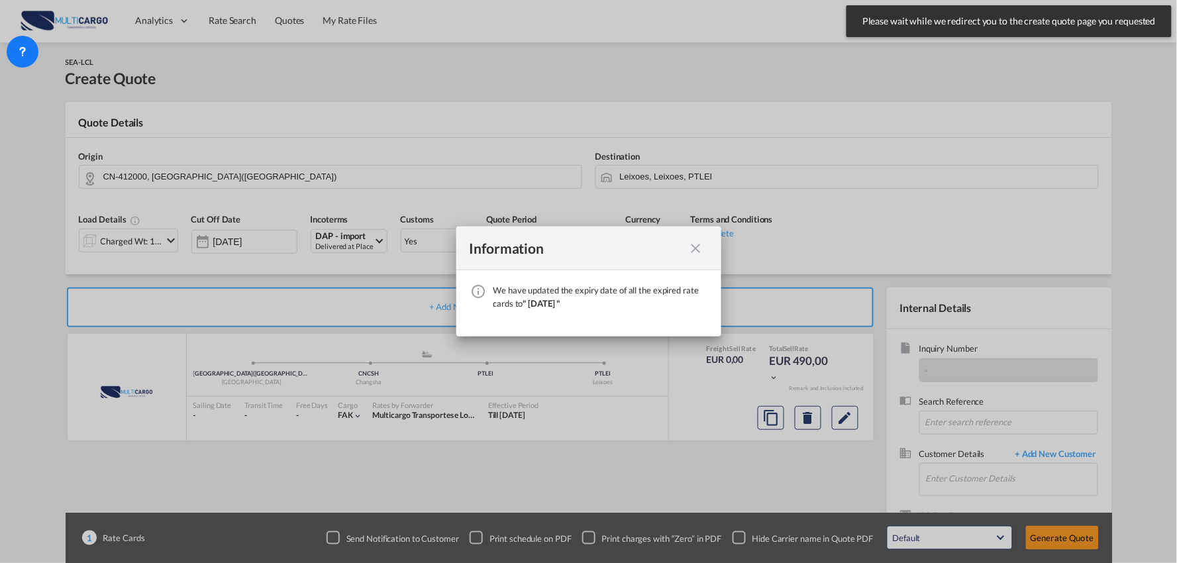
click at [690, 240] on md-icon "icon-close fg-AAA8AD cursor" at bounding box center [696, 248] width 16 height 16
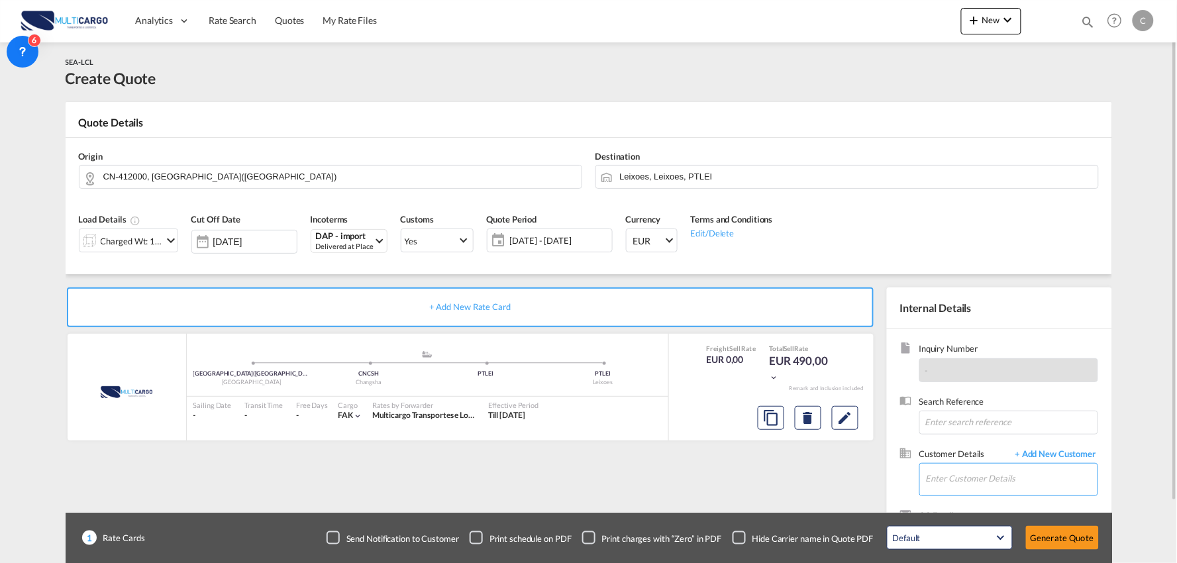
click at [978, 479] on input "Enter Customer Details" at bounding box center [1012, 479] width 172 height 30
click at [949, 478] on input "Enter Customer Details" at bounding box center [1012, 479] width 172 height 30
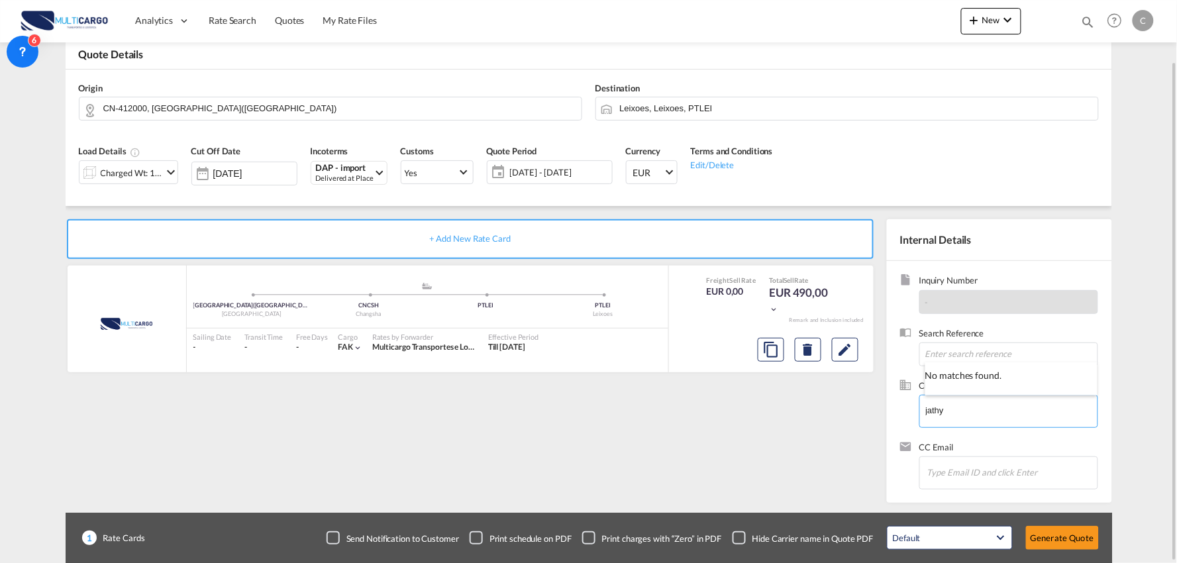
type input "jathy"
drag, startPoint x: 969, startPoint y: 412, endPoint x: 911, endPoint y: 412, distance: 58.3
click at [911, 412] on div "Customer Details + Add New Customer Enter Customer Details jathy" at bounding box center [999, 410] width 199 height 62
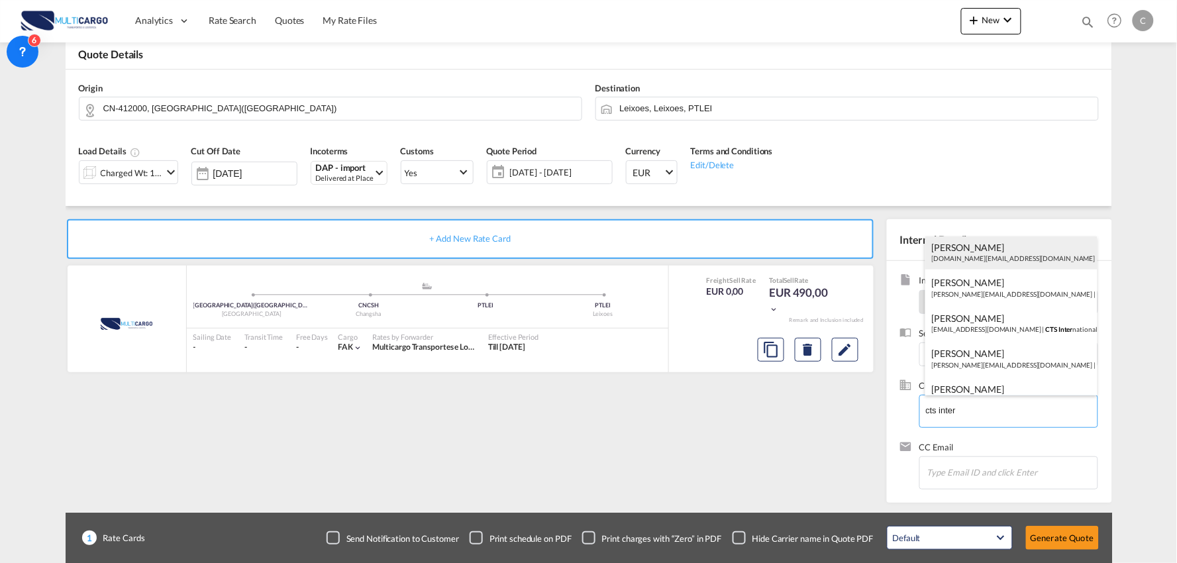
scroll to position [126, 0]
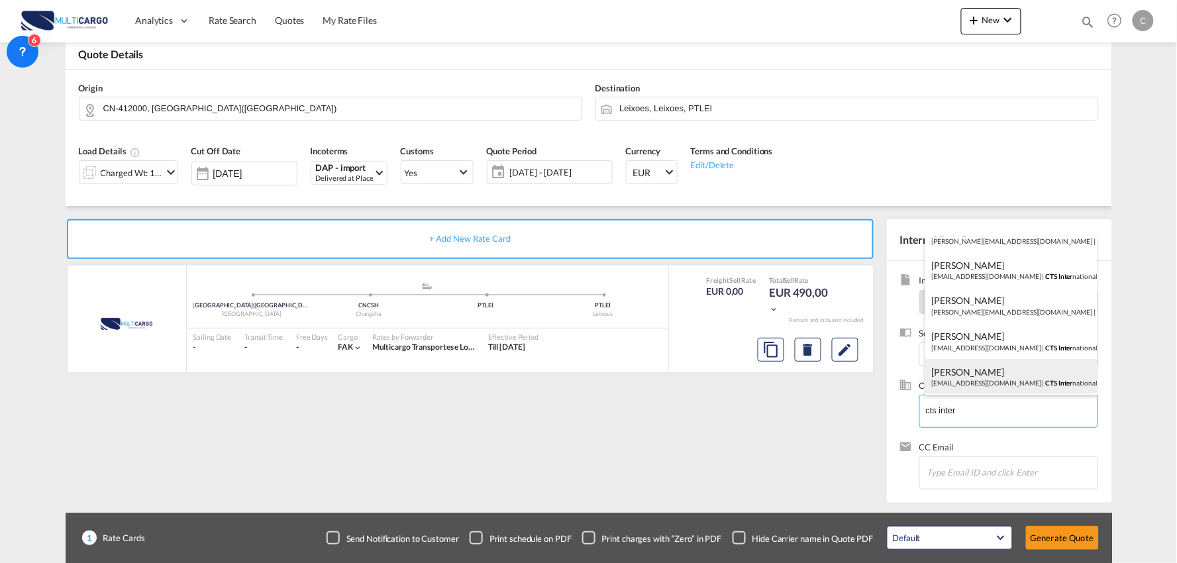
click at [981, 380] on div "Jopy Xu jopy.xm@ctsfreight.com | CTS Inter national Logistics CO., Ltd /Xiamen …" at bounding box center [1011, 377] width 172 height 36
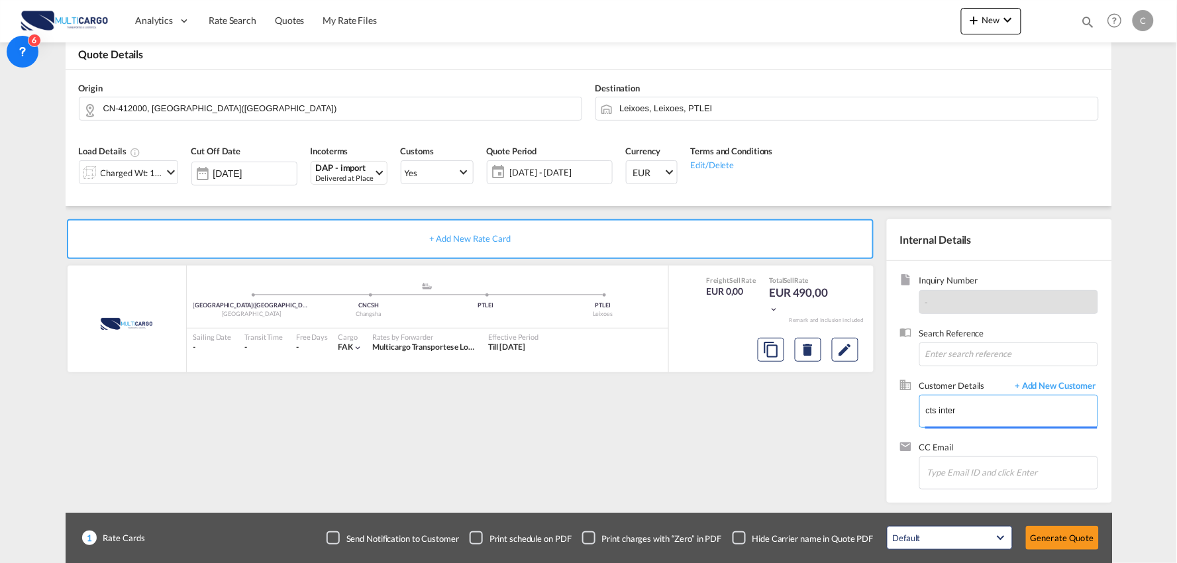
type input "CTS International Logistics CO., Ltd /Xiamen branch, Jopy Xu, jopy.xm@ctsfreigh…"
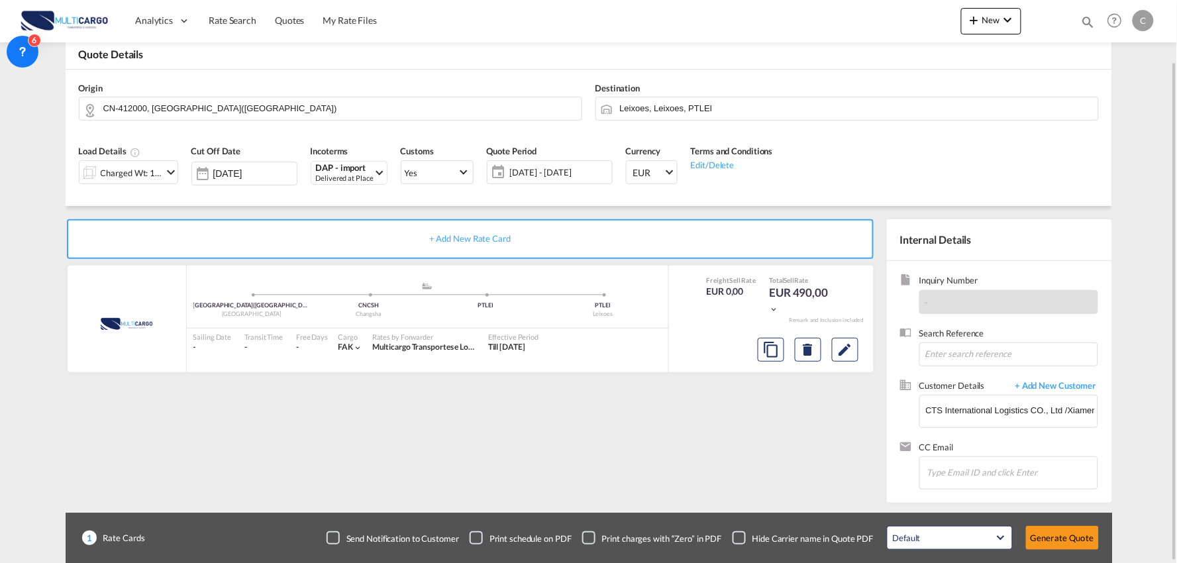
drag, startPoint x: 573, startPoint y: 430, endPoint x: 567, endPoint y: 426, distance: 7.5
click at [573, 431] on div "+ Add New Rate Card MultiCargo added by you ZHUZHOU(株洲市) - 412000 - HUNAN - Chi…" at bounding box center [473, 357] width 814 height 277
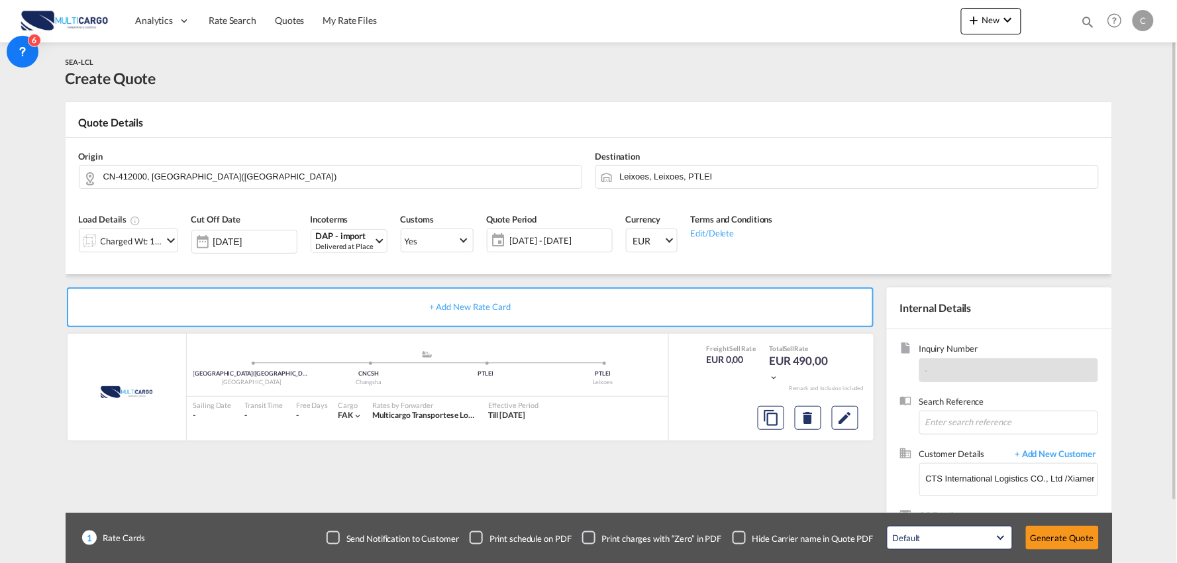
click at [735, 533] on div "Checkbox No Ink" at bounding box center [738, 537] width 13 height 13
click at [605, 479] on div "+ Add New Rate Card MultiCargo added by you ZHUZHOU(株洲市) - 412000 - HUNAN - Chi…" at bounding box center [473, 425] width 814 height 277
click at [93, 245] on div at bounding box center [89, 240] width 21 height 26
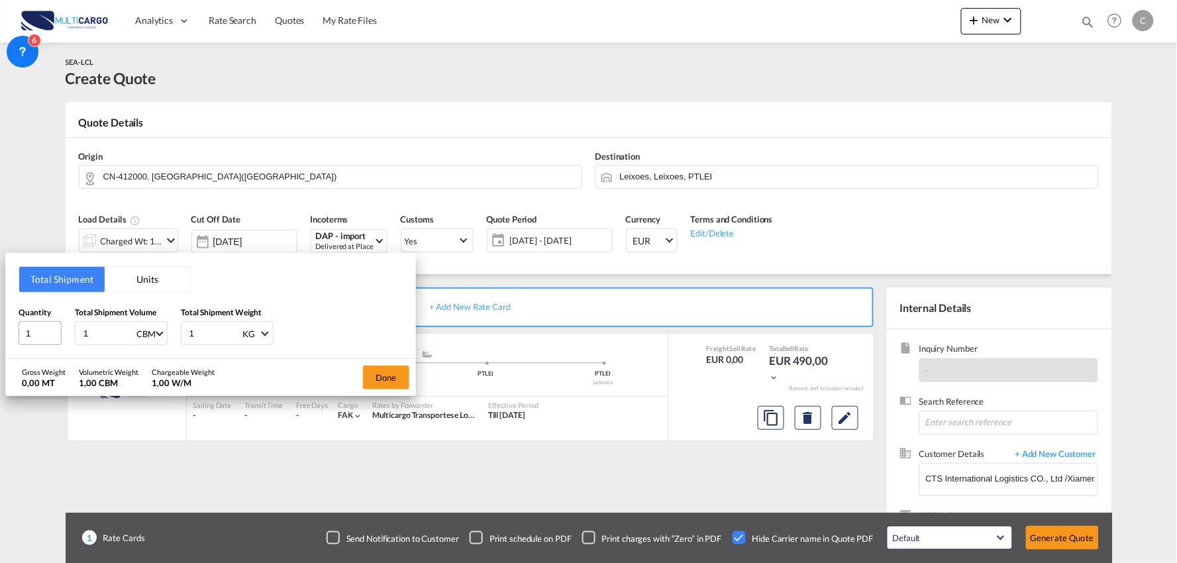
drag, startPoint x: 95, startPoint y: 331, endPoint x: 54, endPoint y: 331, distance: 41.1
click at [54, 331] on div "Quantity 1 Total Shipment Volume 1 CBM CBM CFT Total Shipment Weight 1 KG KG LB" at bounding box center [211, 326] width 384 height 40
type input "9"
type input "9.975"
click at [172, 335] on div "Quantity 1 Total Shipment Volume 9.975 CBM CBM CFT Total Shipment Weight 1 KG K…" at bounding box center [211, 326] width 384 height 40
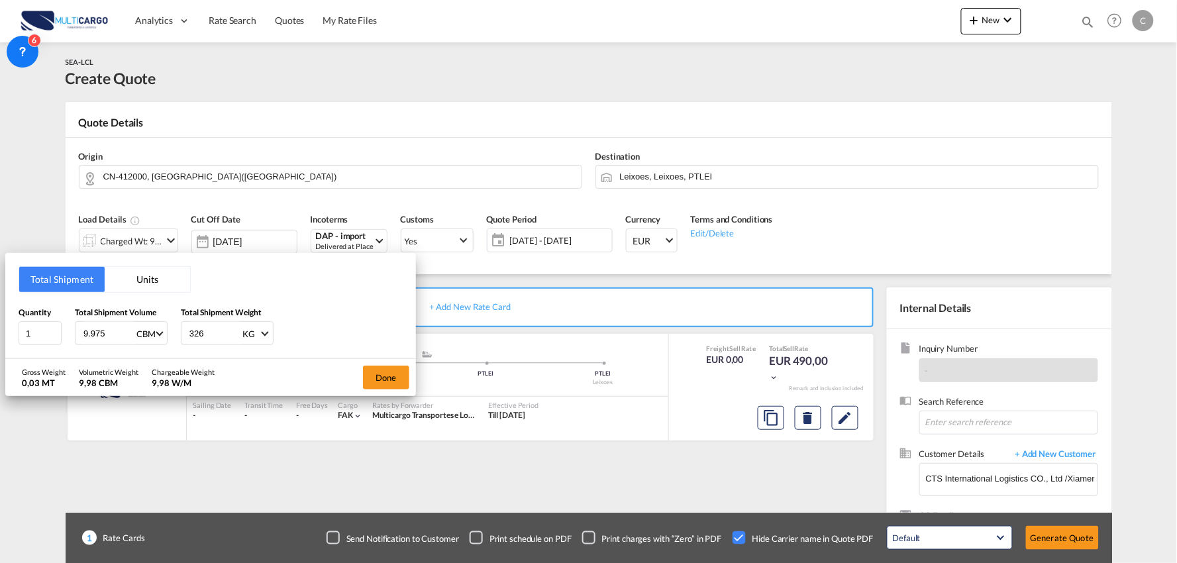
type input "3265"
type input "3265.46"
drag, startPoint x: 26, startPoint y: 335, endPoint x: 1, endPoint y: 340, distance: 26.2
click at [11, 338] on div "Total Shipment Units Quantity 1 Total Shipment Volume 9.975 CBM CBM CFT Total S…" at bounding box center [210, 306] width 411 height 106
type input "13"
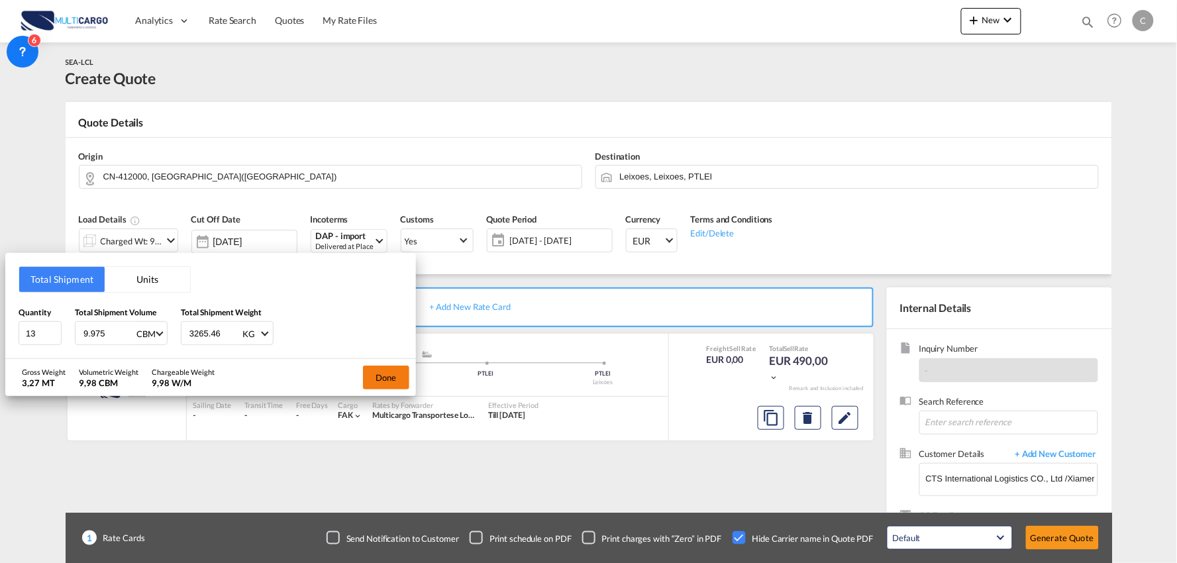
click at [378, 371] on button "Done" at bounding box center [386, 378] width 46 height 24
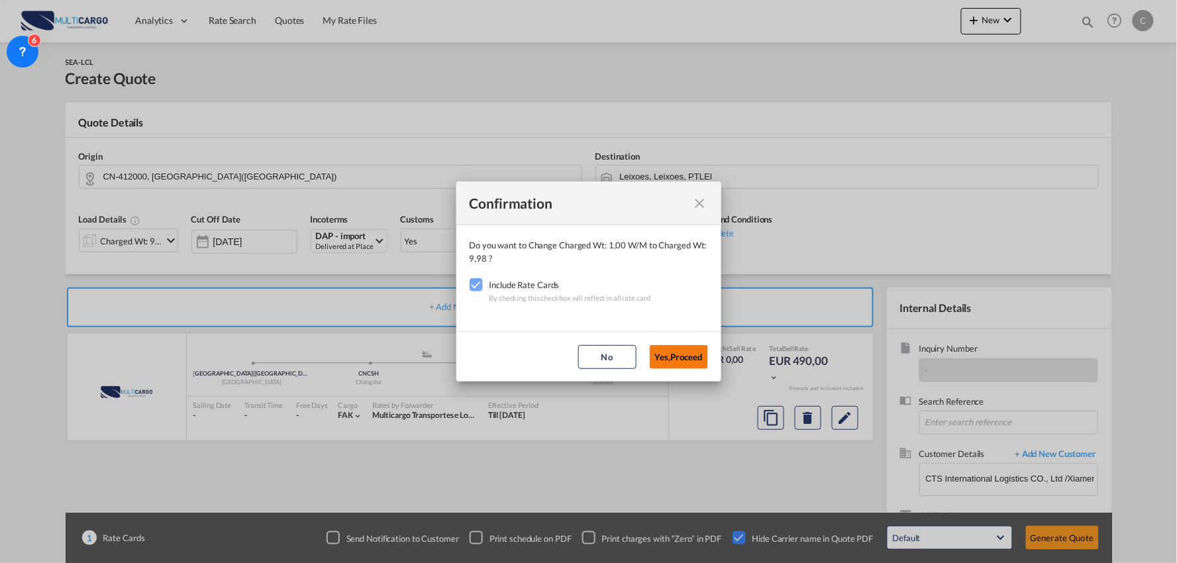
click at [675, 359] on button "Yes,Proceed" at bounding box center [679, 357] width 58 height 24
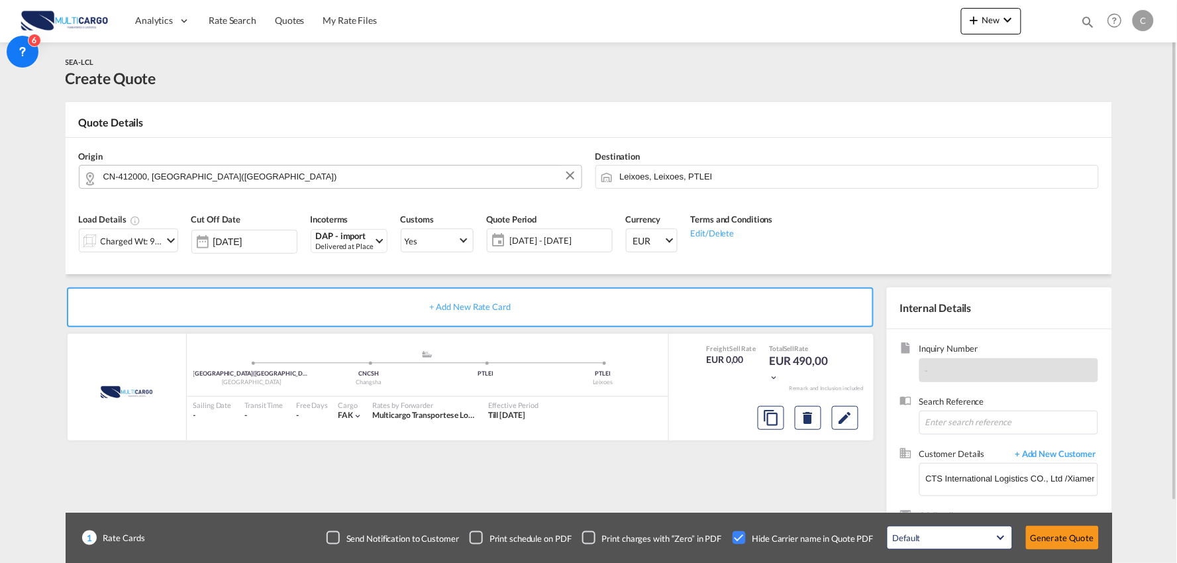
click at [181, 168] on input "CN-412000, ZHUZHOU(株洲市)" at bounding box center [338, 176] width 471 height 23
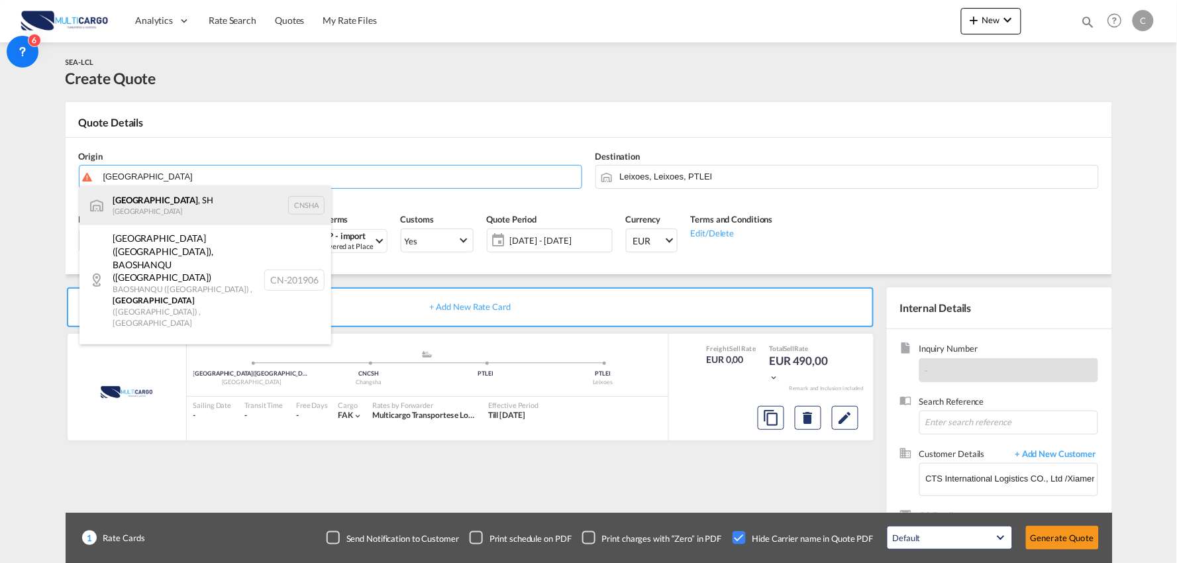
click at [152, 201] on div "Shanghai , SH China CNSHA" at bounding box center [205, 205] width 252 height 40
type input "Shanghai, SH, CNSHA"
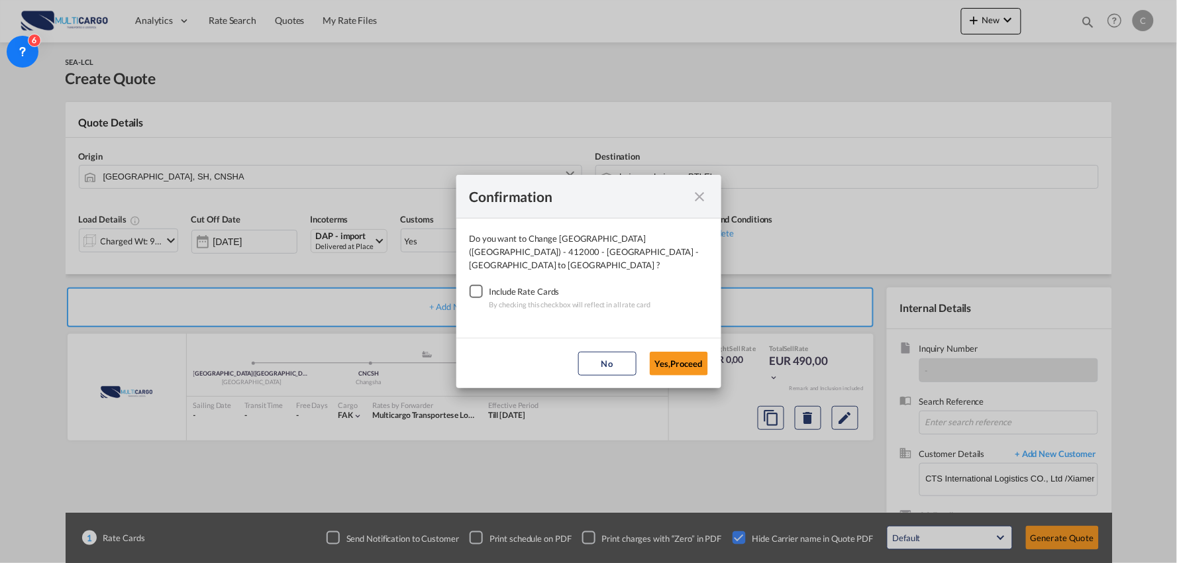
click at [483, 285] on div "Checkbox No Ink" at bounding box center [475, 291] width 13 height 13
drag, startPoint x: 697, startPoint y: 352, endPoint x: 660, endPoint y: 360, distance: 37.4
click at [695, 352] on button "Yes,Proceed" at bounding box center [679, 364] width 58 height 24
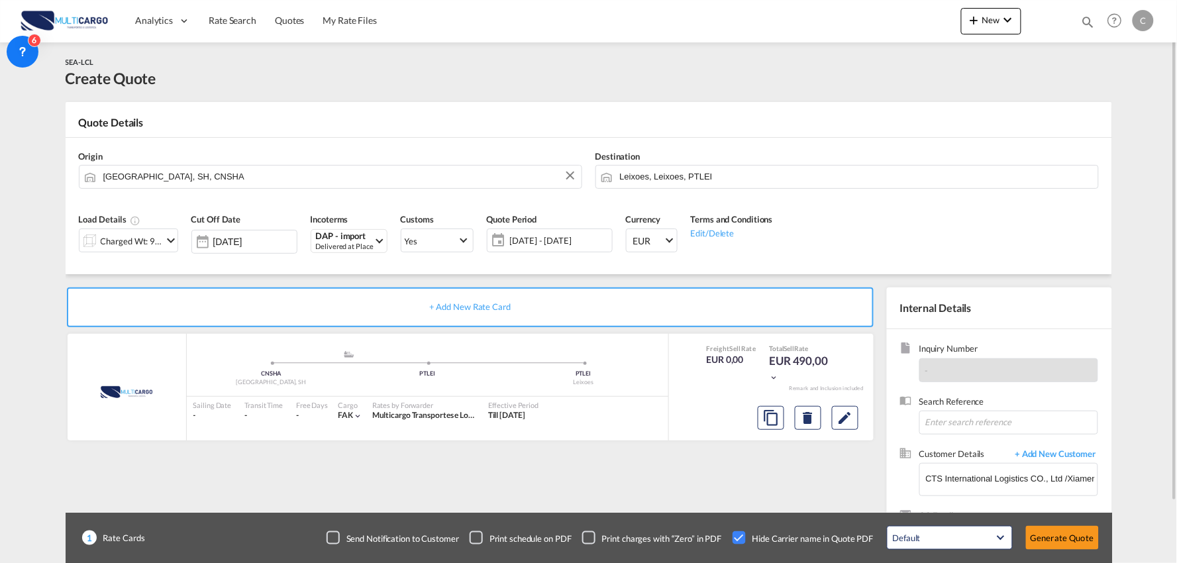
click at [744, 507] on div "+ Add New Rate Card MultiCargo added by you .a{fill:#aaa8ad;} .a{fill:#aaa8ad;}…" at bounding box center [473, 425] width 814 height 277
click at [1048, 535] on button "Generate Quote" at bounding box center [1062, 538] width 73 height 24
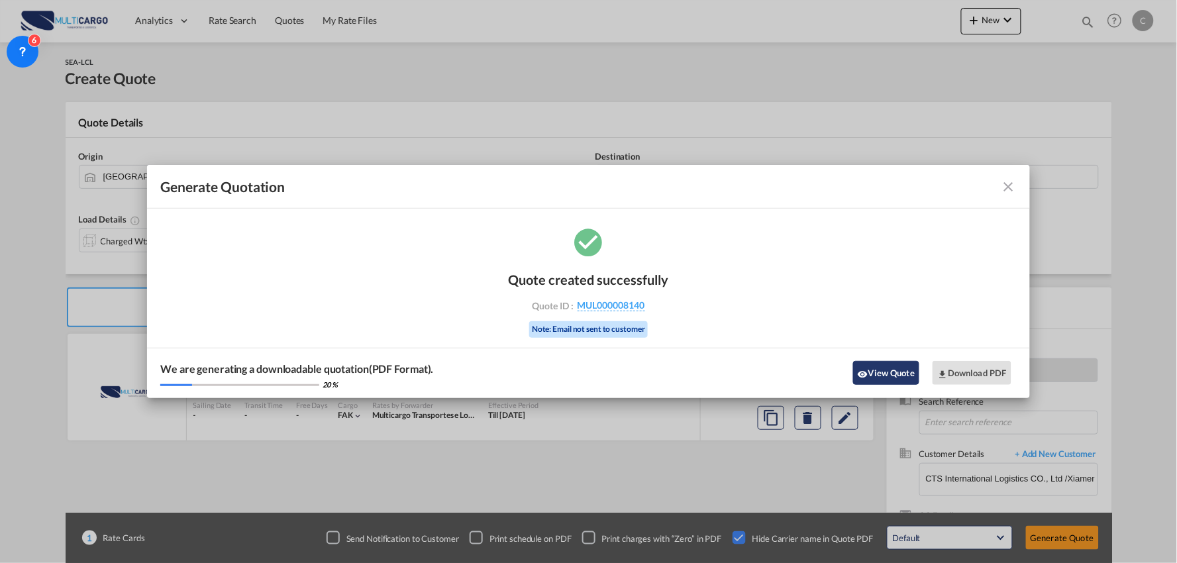
click at [891, 375] on button "View Quote" at bounding box center [886, 373] width 66 height 24
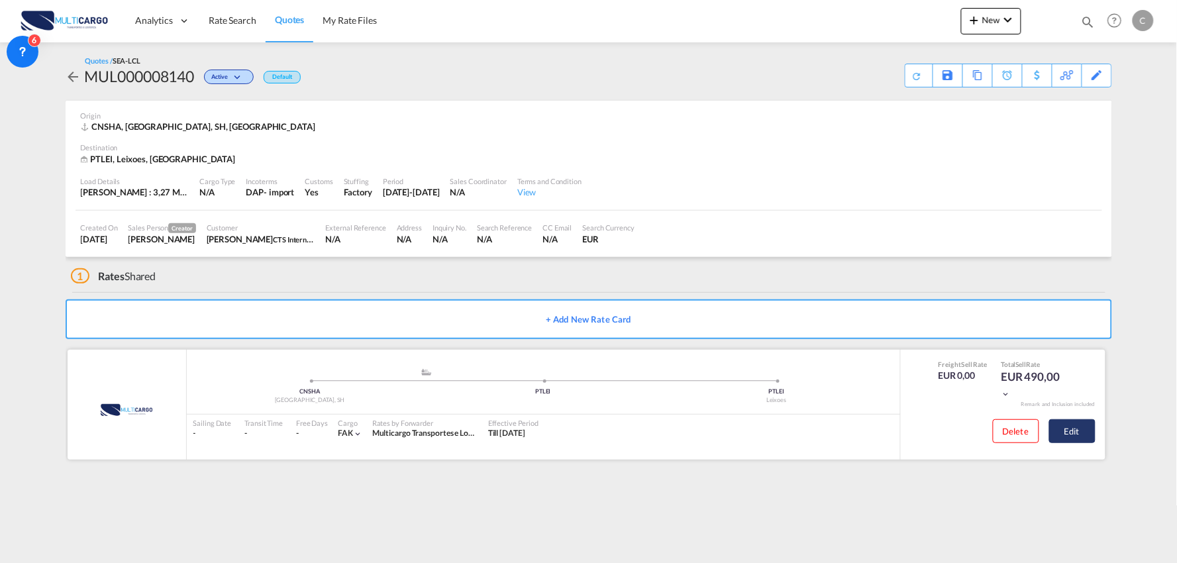
click at [1073, 432] on button "Edit" at bounding box center [1072, 431] width 46 height 24
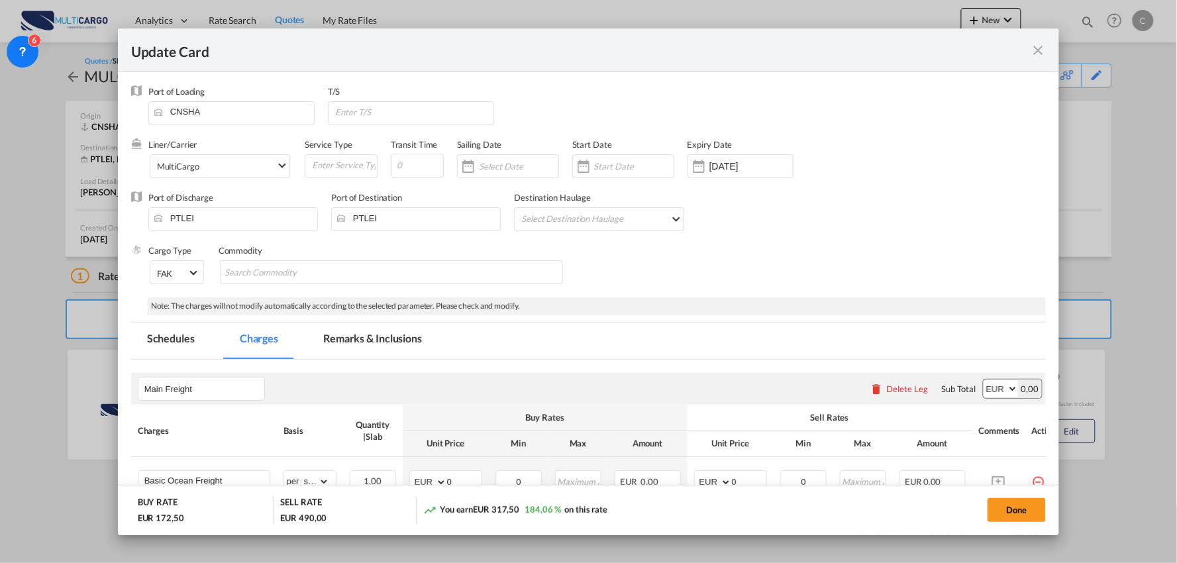
select select "per_shipment"
select select "per_bl"
select select "per_shipment"
select select "per_doc"
select select "per_shipment"
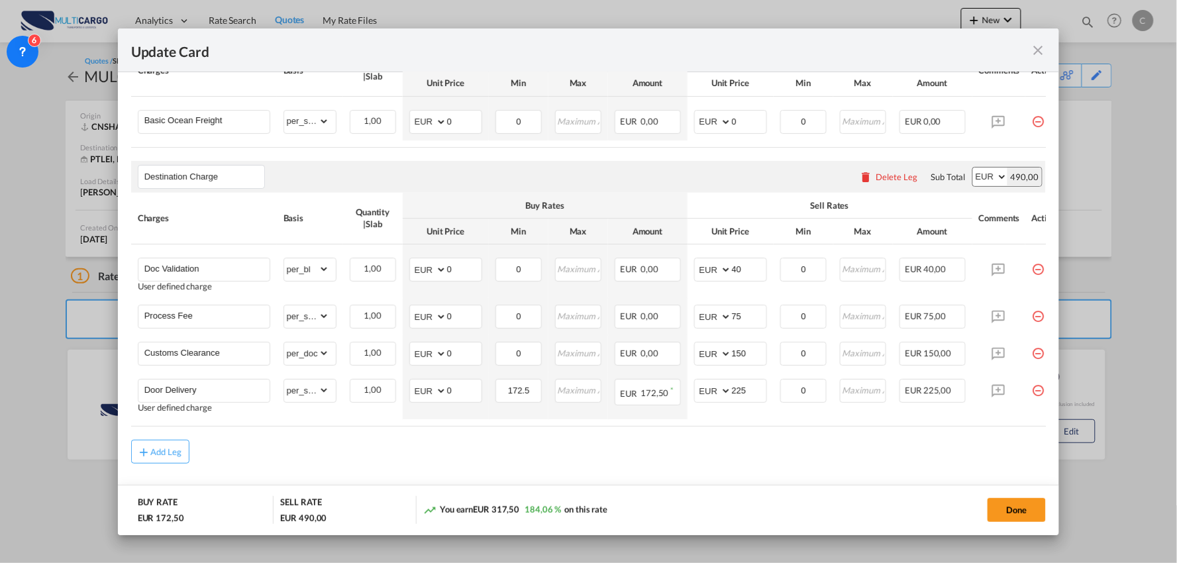
scroll to position [368, 0]
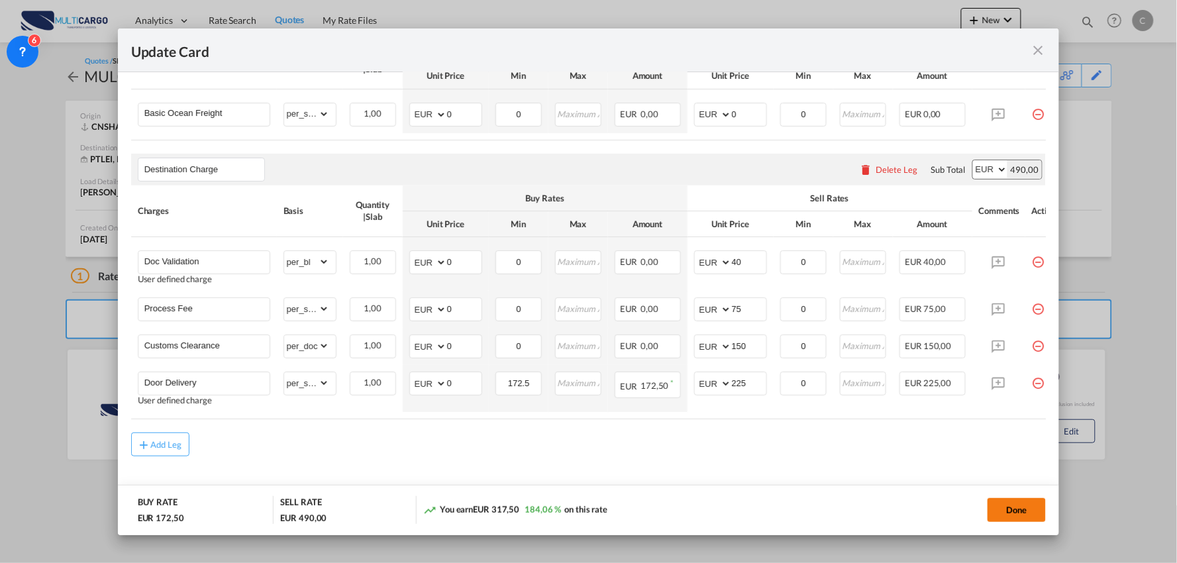
click at [1016, 501] on button "Done" at bounding box center [1016, 510] width 58 height 24
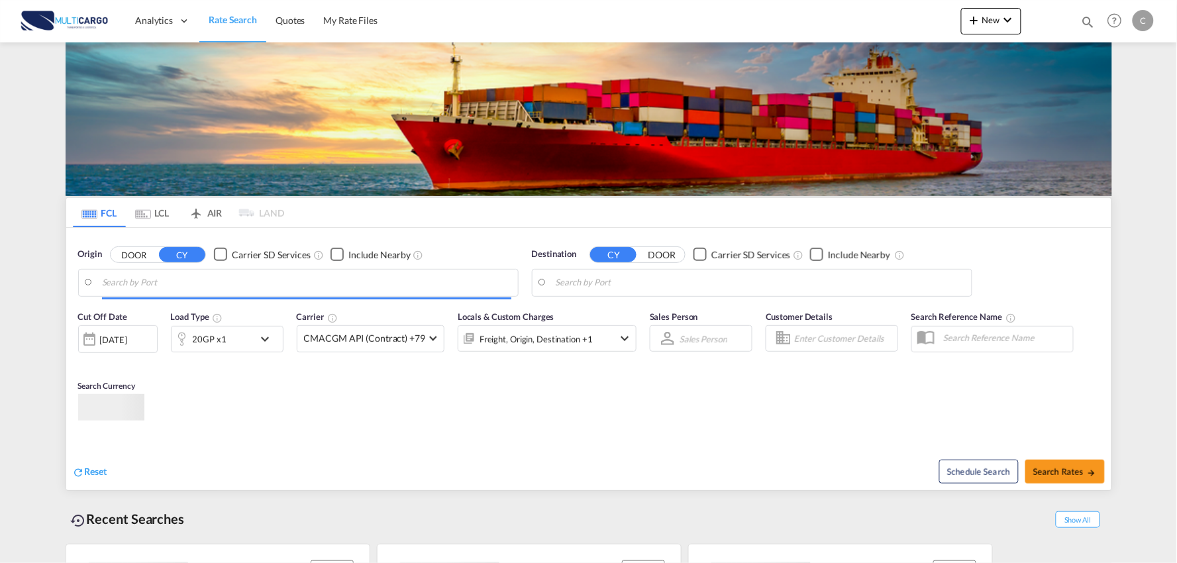
type input "Port of [GEOGRAPHIC_DATA], [GEOGRAPHIC_DATA], [GEOGRAPHIC_DATA]"
type input "Leixoes, Leixoes, PTLEI"
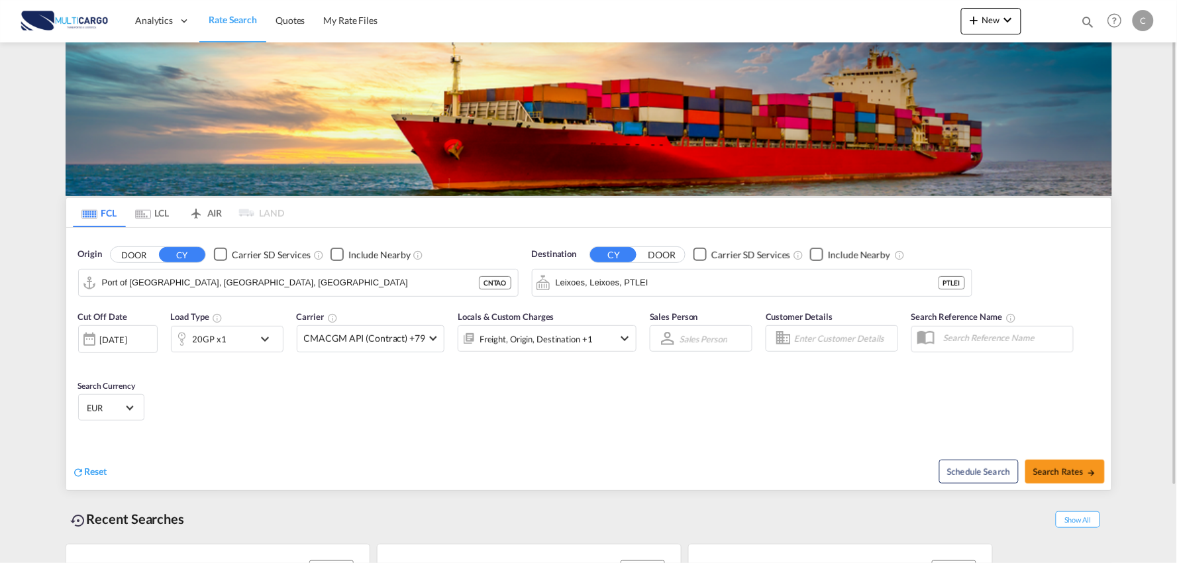
click at [526, 420] on div "Cut Off Date [DATE] [DATE] Load Type 20GP x1 Carrier CMACGM API (Contract) +79 …" at bounding box center [588, 367] width 1045 height 129
click at [991, 20] on span "New" at bounding box center [991, 20] width 50 height 11
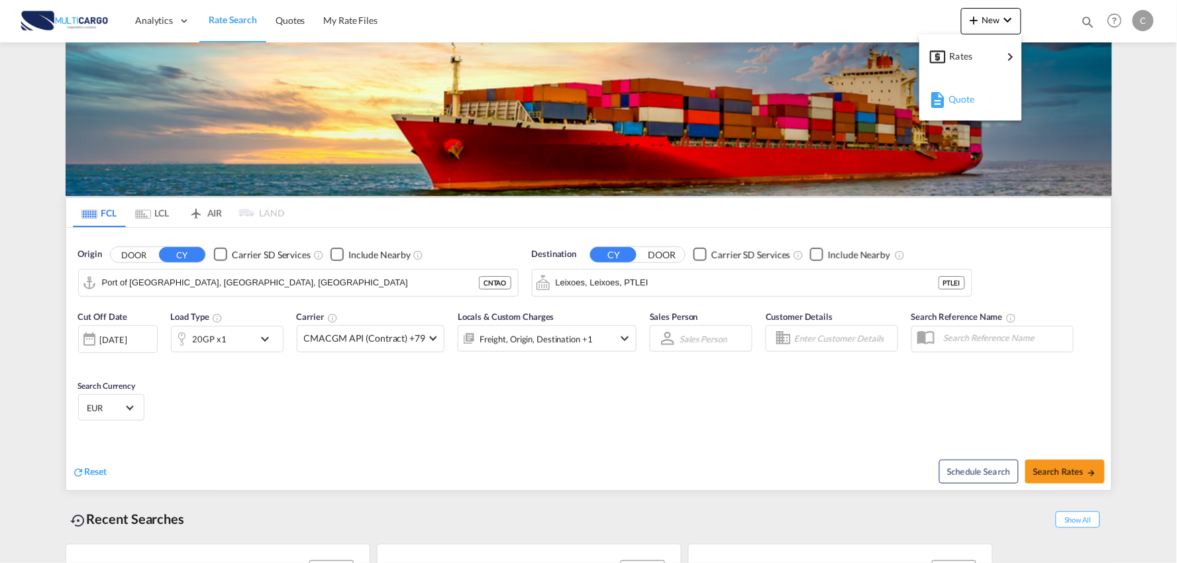
click at [963, 100] on span "Quote" at bounding box center [955, 99] width 15 height 26
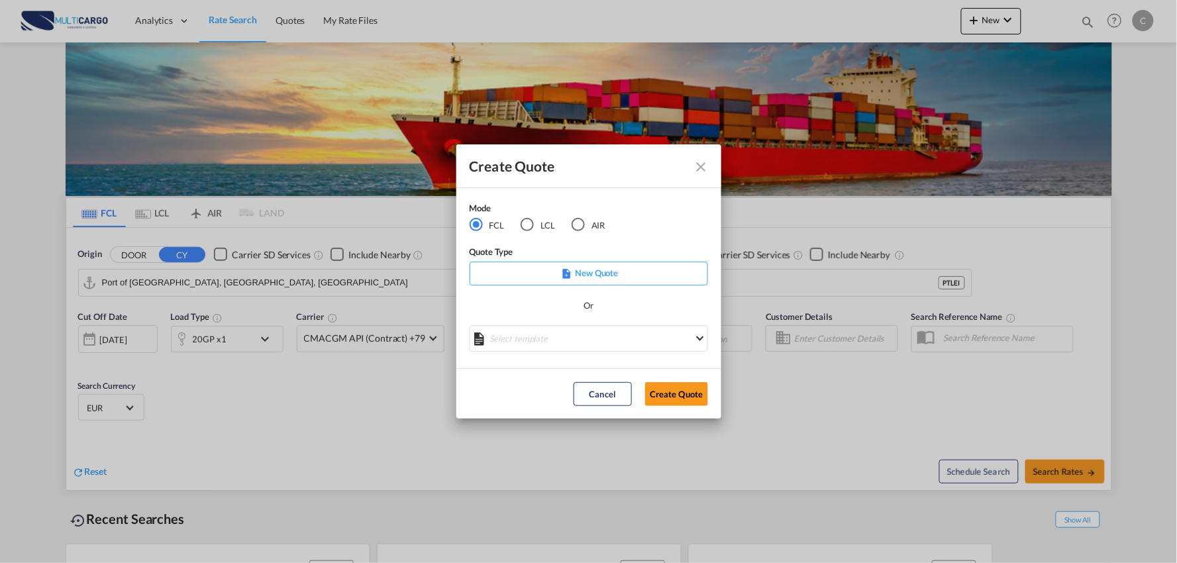
click at [574, 223] on div "AIR" at bounding box center [577, 224] width 13 height 13
click at [638, 334] on md-select "Select template [DATE] IMP_DAP_AIR_>500 [PERSON_NAME] | [DATE] [DATE]_IMP_DAP_A…" at bounding box center [588, 338] width 238 height 26
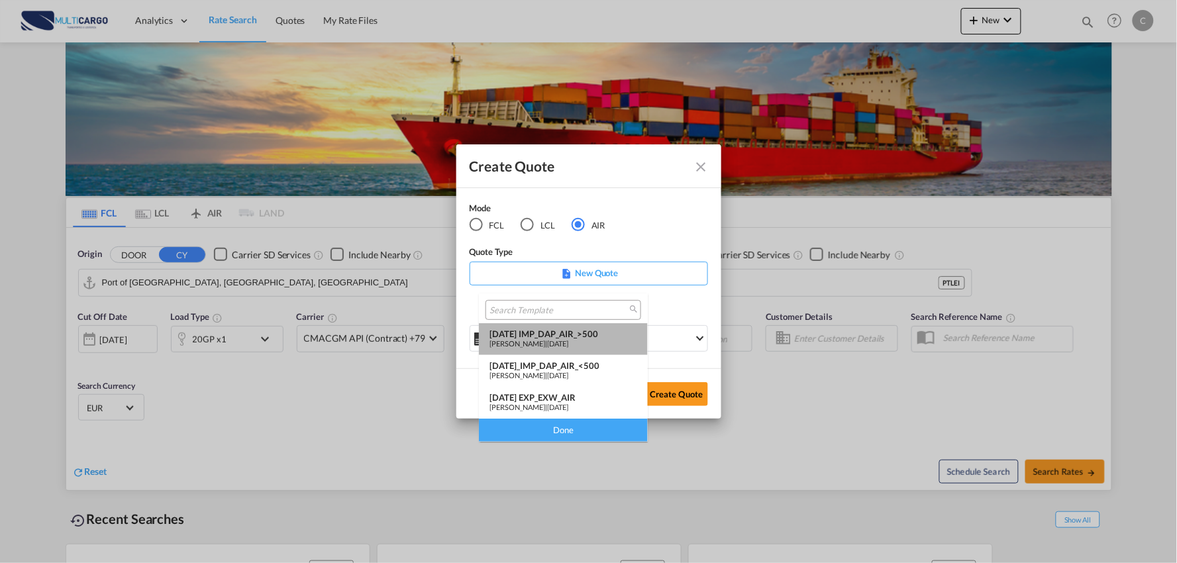
click at [585, 326] on md-option "[DATE] IMP_DAP_AIR_>500 [PERSON_NAME] | [DATE]" at bounding box center [563, 339] width 169 height 32
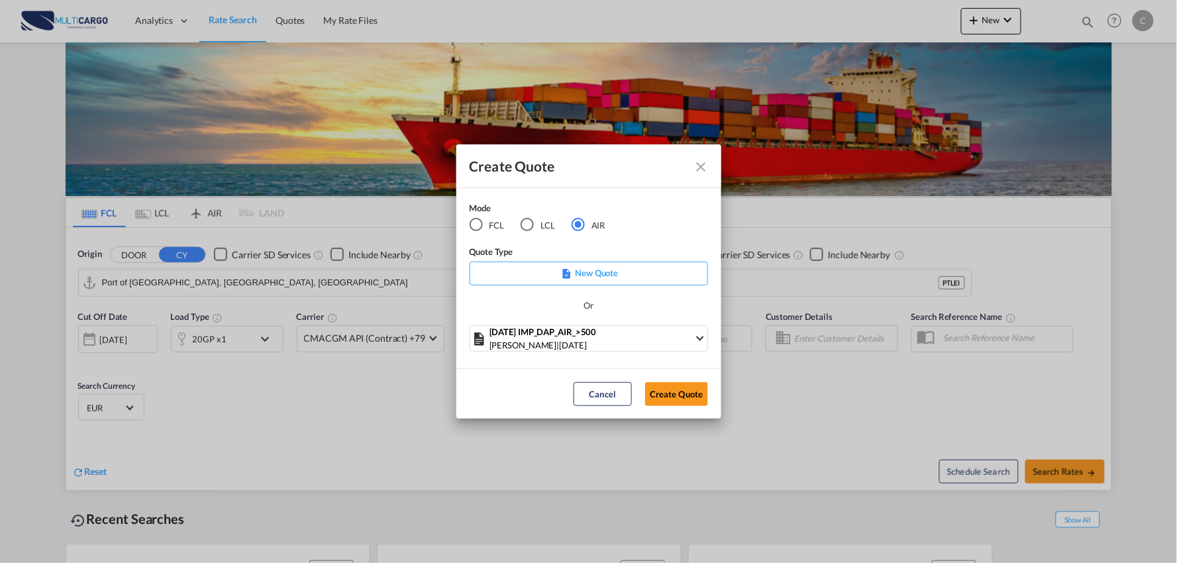
click at [673, 380] on md-dialog-actions "Cancel Create Quote" at bounding box center [588, 393] width 265 height 50
click at [673, 387] on button "Create Quote" at bounding box center [676, 394] width 63 height 24
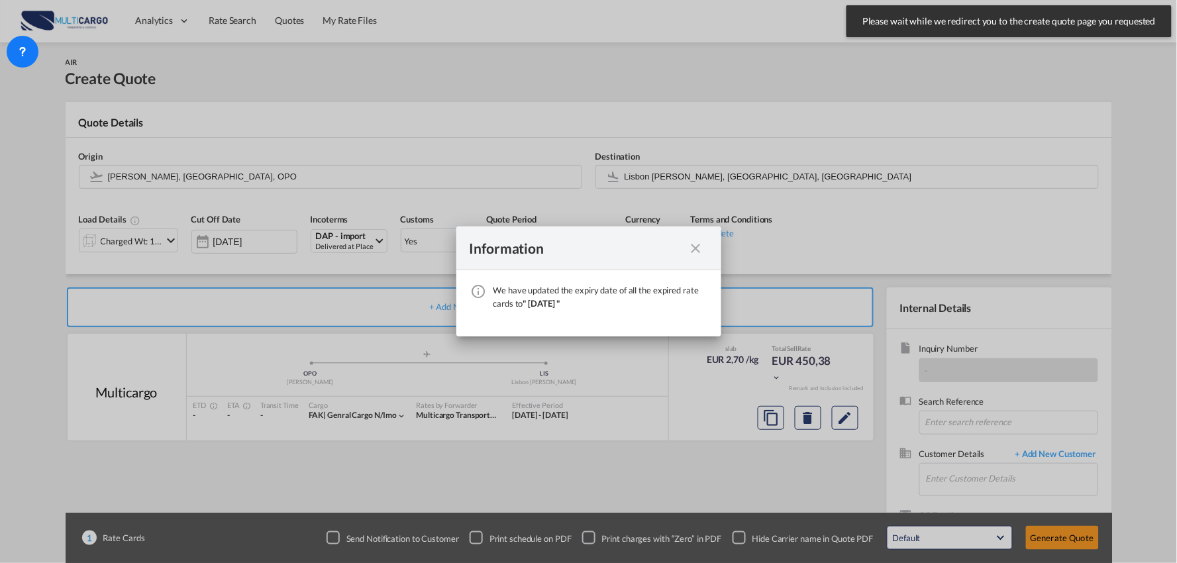
click at [689, 250] on md-icon "icon-close fg-AAA8AD cursor" at bounding box center [696, 248] width 16 height 16
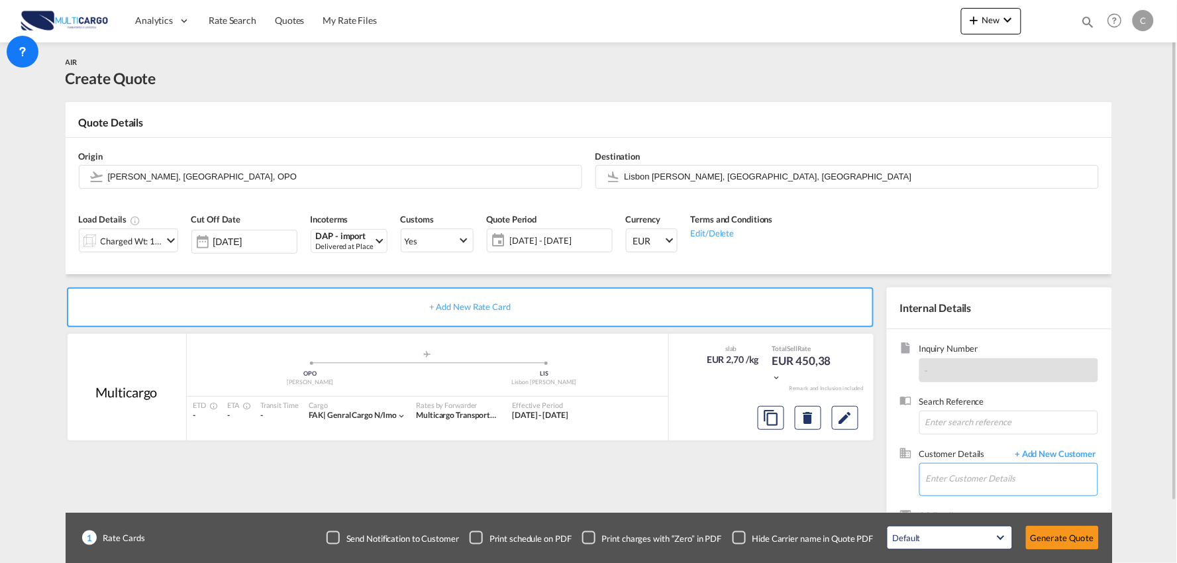
click at [1043, 467] on input "Enter Customer Details" at bounding box center [1012, 479] width 172 height 30
type input "<"
click at [977, 440] on div "[PERSON_NAME] [EMAIL_ADDRESS][DOMAIN_NAME] | CTS WUXI" at bounding box center [1011, 446] width 172 height 36
type input "CTS WUXI, [PERSON_NAME], [EMAIL_ADDRESS][DOMAIN_NAME]"
drag, startPoint x: 737, startPoint y: 538, endPoint x: 740, endPoint y: 513, distance: 24.6
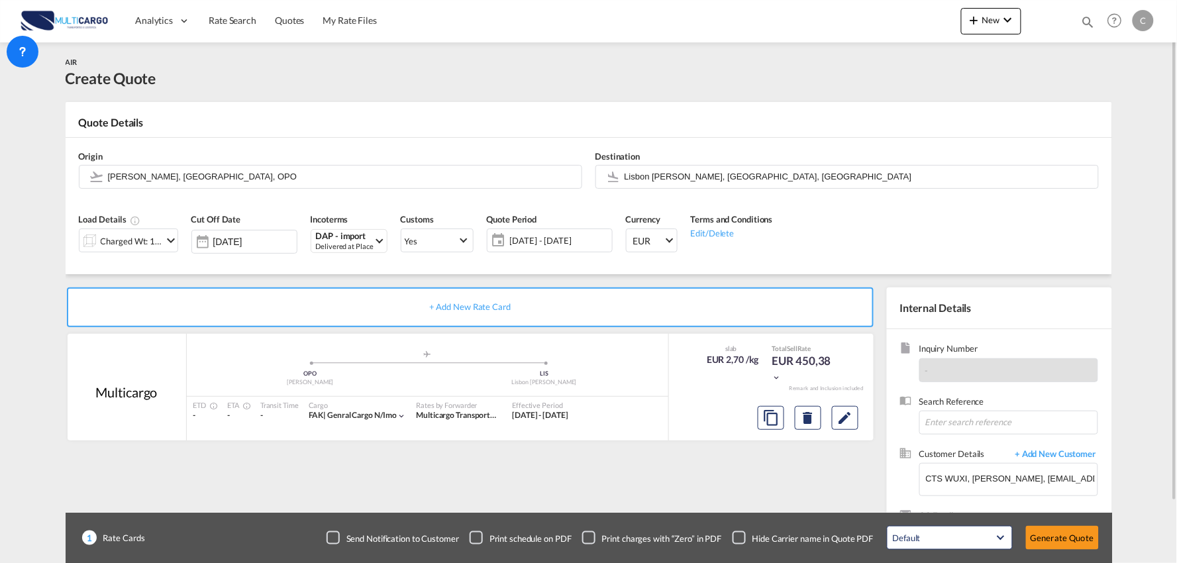
click at [738, 535] on div "Checkbox No Ink" at bounding box center [738, 537] width 13 height 13
click at [680, 493] on div "+ Add New Rate Card Multicargo added by you .a{fill:#aaa8ad;} .a{fill:#aaa8ad;}…" at bounding box center [473, 425] width 814 height 277
click at [207, 175] on input "[PERSON_NAME], [GEOGRAPHIC_DATA], OPO" at bounding box center [341, 176] width 467 height 23
click at [262, 171] on input "[PERSON_NAME], [GEOGRAPHIC_DATA], OPO" at bounding box center [341, 176] width 467 height 23
drag, startPoint x: 216, startPoint y: 179, endPoint x: 3, endPoint y: 167, distance: 212.9
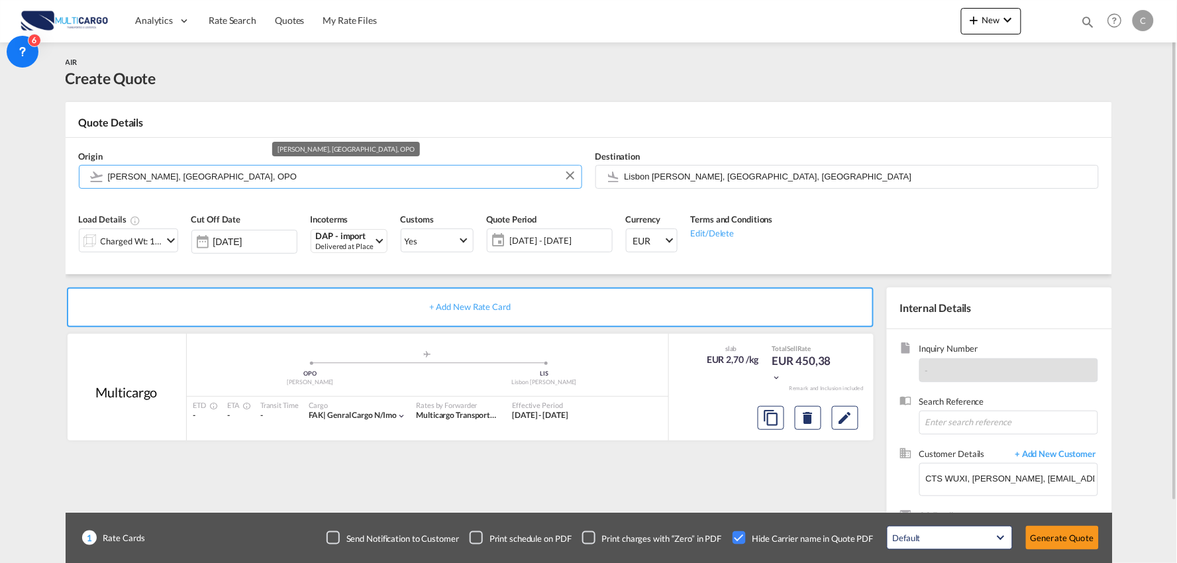
click at [9, 166] on md-content "Analytics Reports Dashboard Rate Search Quotes My Rate Files New Quotes" at bounding box center [588, 281] width 1177 height 563
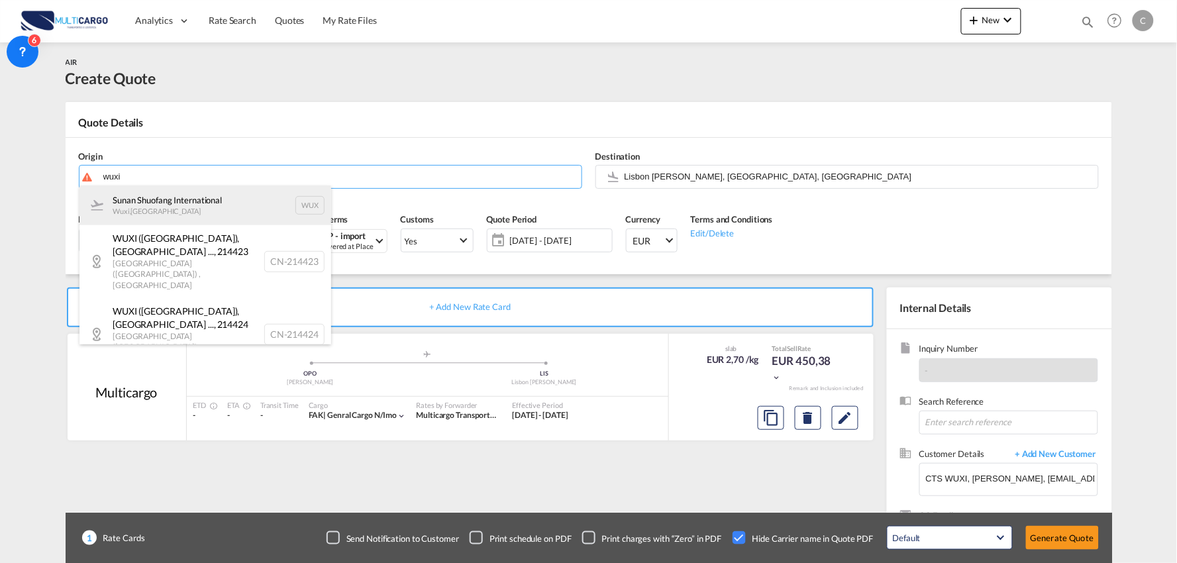
click at [171, 206] on div "[PERSON_NAME] International Wuxi , [GEOGRAPHIC_DATA] WUX" at bounding box center [205, 205] width 252 height 40
type input "Sunan Shuofang International, Wuxi, WUX"
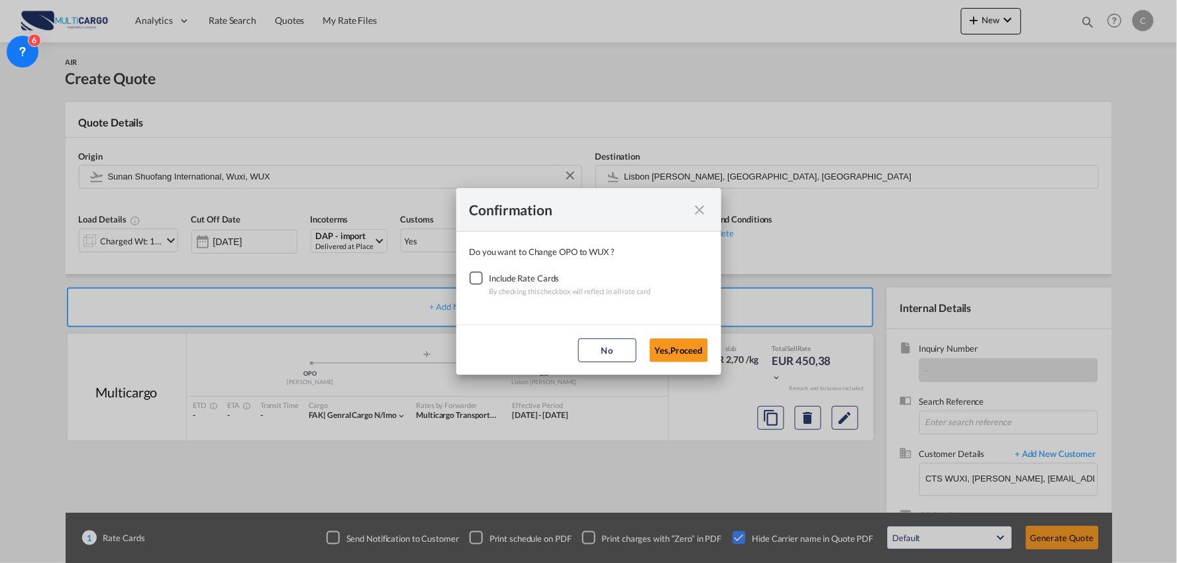
click at [473, 275] on div "Checkbox No Ink" at bounding box center [475, 277] width 13 height 13
click at [669, 350] on button "Yes,Proceed" at bounding box center [679, 350] width 58 height 24
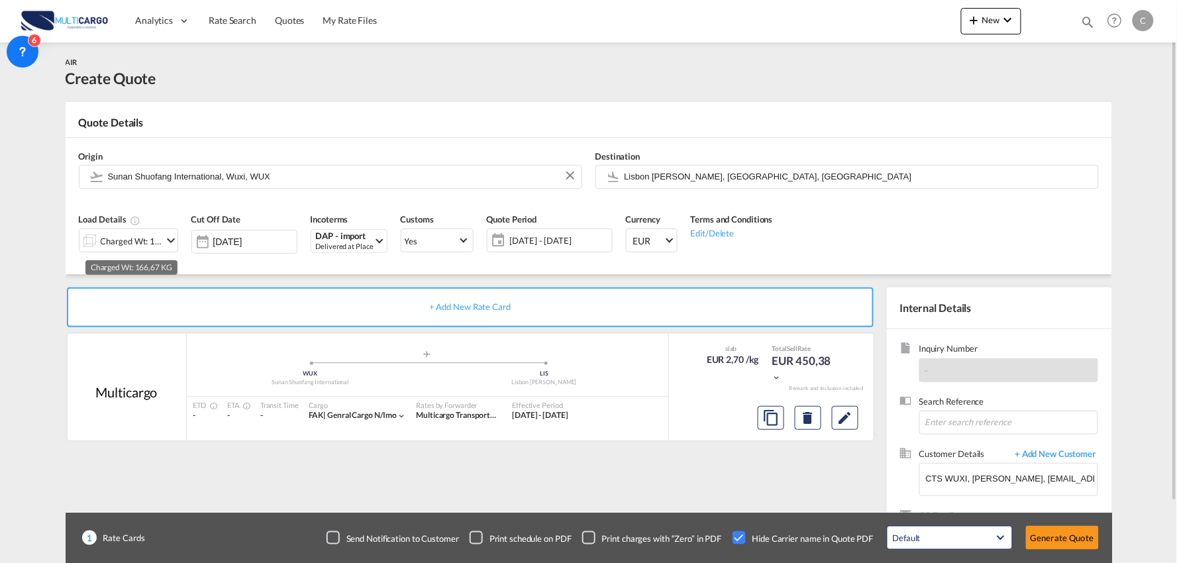
click at [123, 249] on div "Charged Wt: 166,67 KG" at bounding box center [132, 241] width 62 height 19
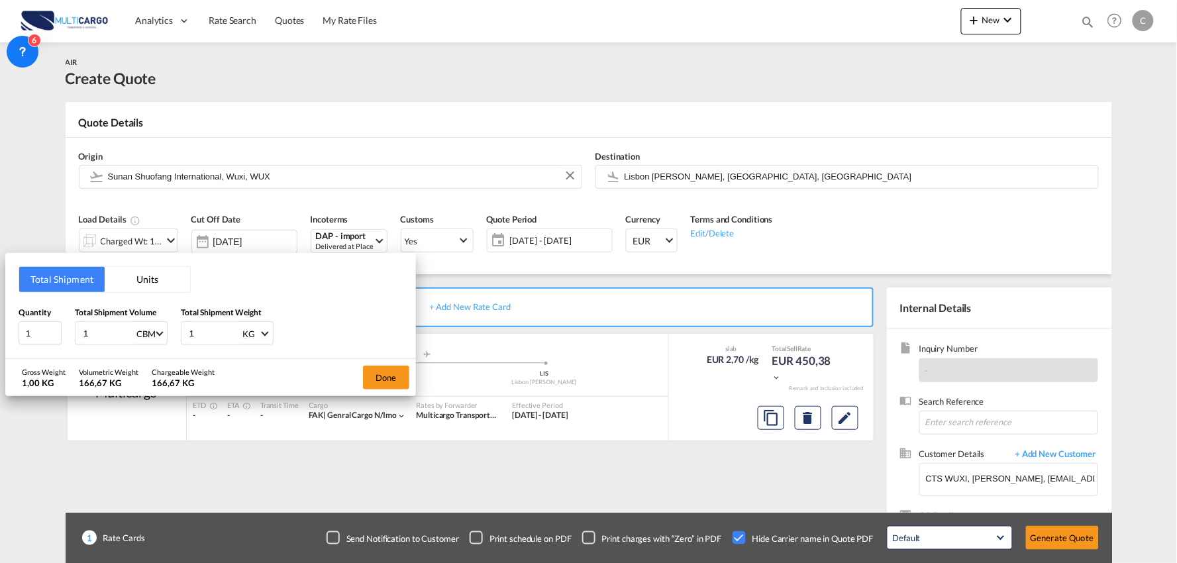
drag, startPoint x: 203, startPoint y: 327, endPoint x: 159, endPoint y: 336, distance: 44.5
click at [139, 335] on div "Quantity 1 Total Shipment Volume 1 CBM CBM CFT KG LB Total Shipment Weight 1 KG…" at bounding box center [211, 326] width 384 height 40
type input "3000"
drag, startPoint x: 108, startPoint y: 321, endPoint x: 72, endPoint y: 338, distance: 40.0
click at [44, 338] on div "Quantity 1 Total Shipment Volume 1 CBM CBM CFT KG LB Total Shipment Weight 3000…" at bounding box center [211, 326] width 384 height 40
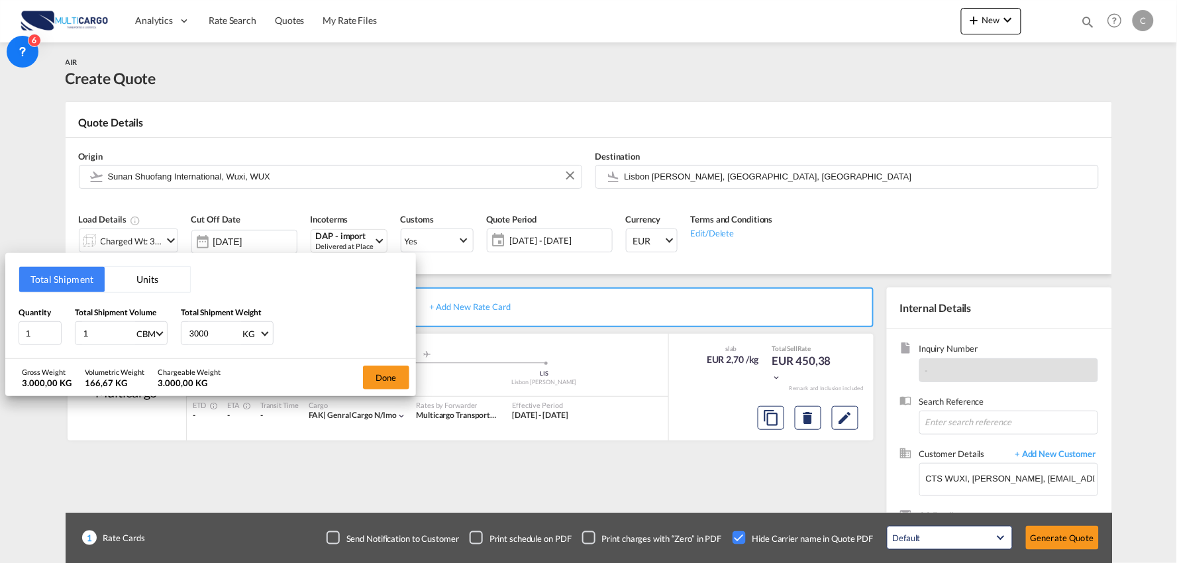
type input "0"
type input "0.43"
click at [38, 338] on input "1" at bounding box center [40, 333] width 43 height 24
type input "15"
click at [342, 348] on div "Total Shipment Units Quantity 15 Total Shipment Volume 0.43 CBM CBM CFT KG LB T…" at bounding box center [210, 306] width 411 height 106
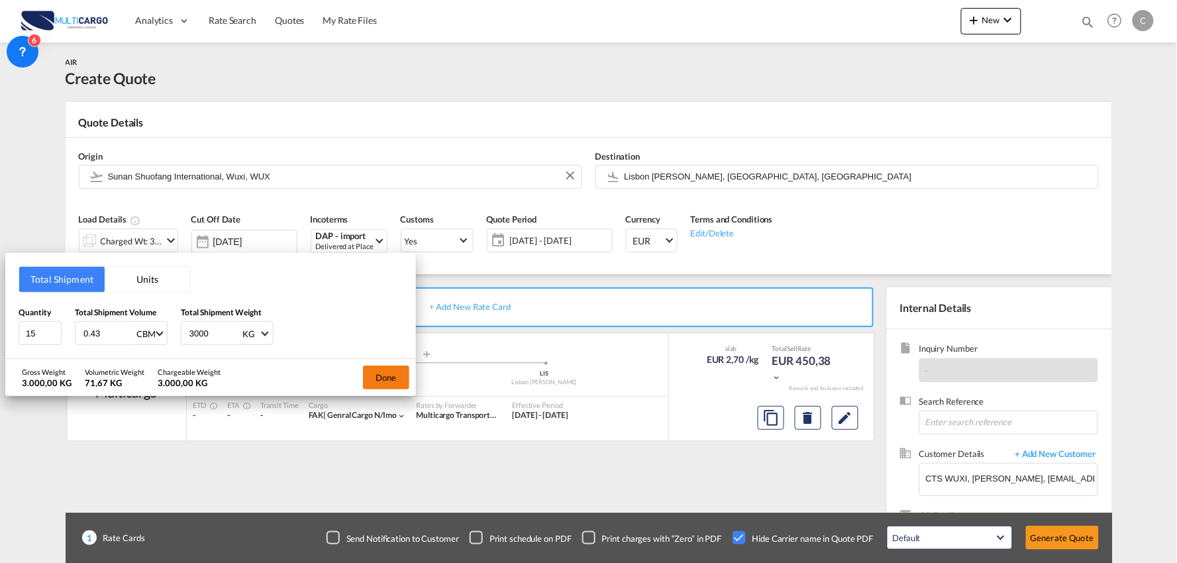
click at [403, 382] on button "Done" at bounding box center [386, 378] width 46 height 24
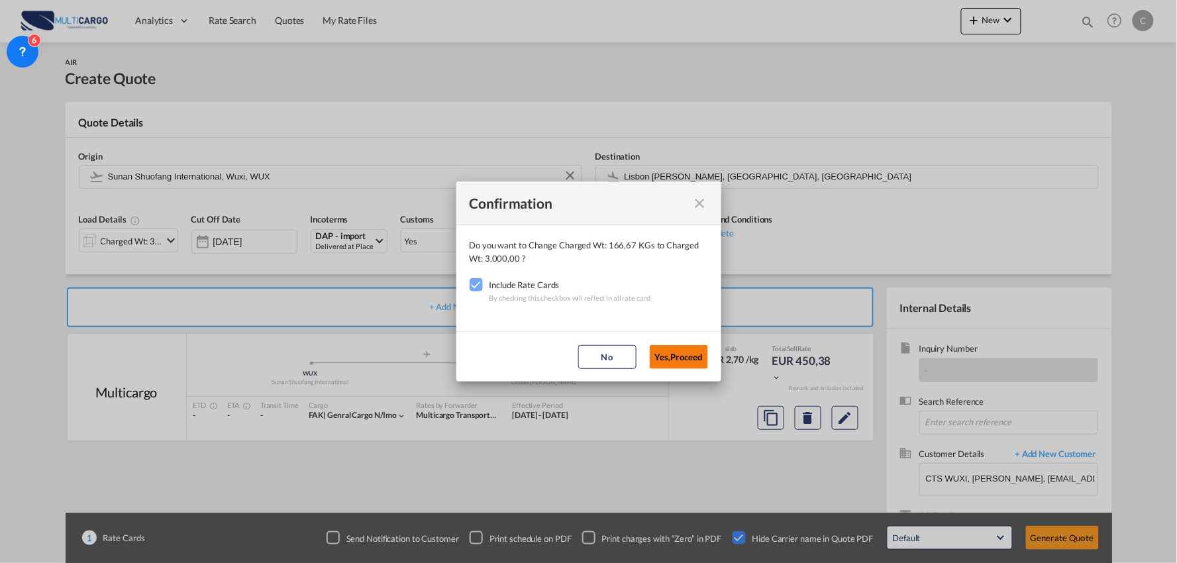
click at [684, 352] on button "Yes,Proceed" at bounding box center [679, 357] width 58 height 24
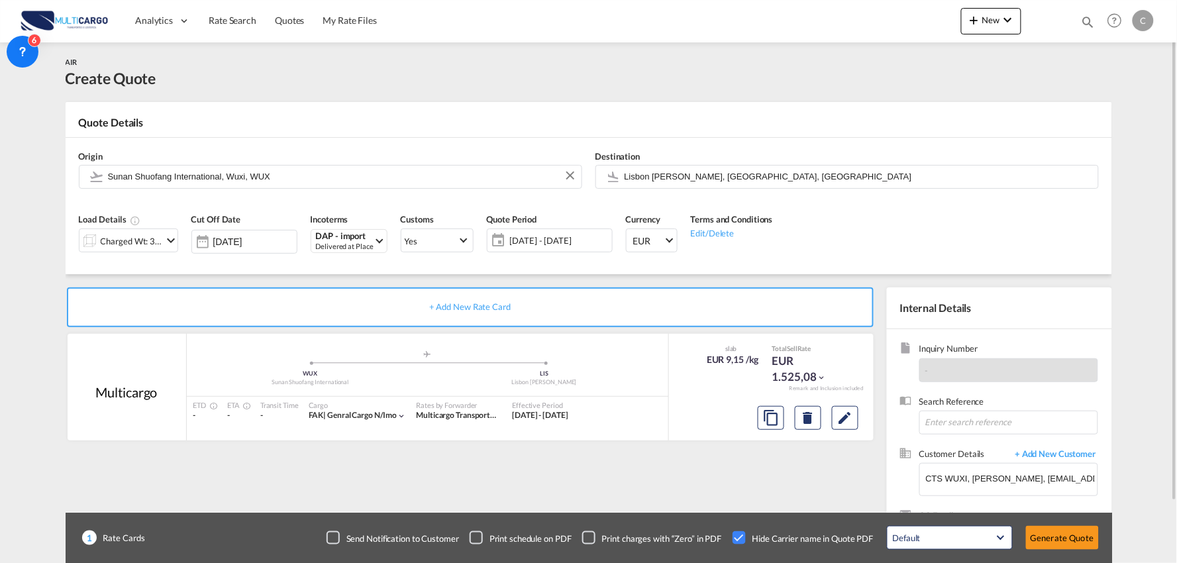
click at [499, 452] on div "Confirmation Do you want to Change Charged Wt: 3.000,00 KGs to Charged Wt: 3.00…" at bounding box center [588, 281] width 1177 height 563
click at [1084, 540] on button "Generate Quote" at bounding box center [1062, 538] width 73 height 24
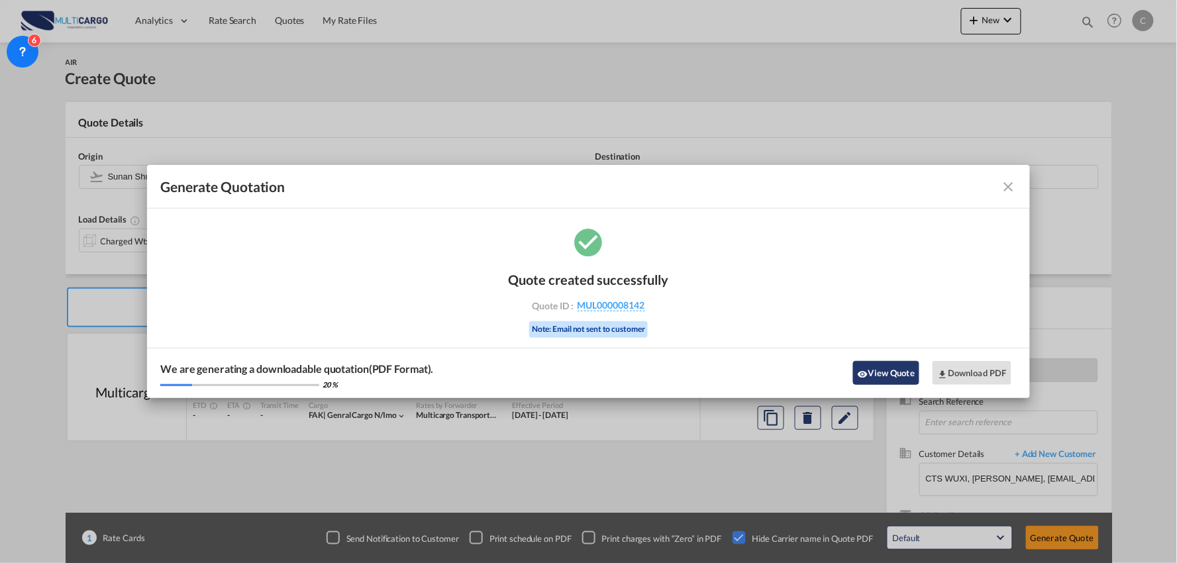
click at [901, 379] on button "View Quote" at bounding box center [886, 373] width 66 height 24
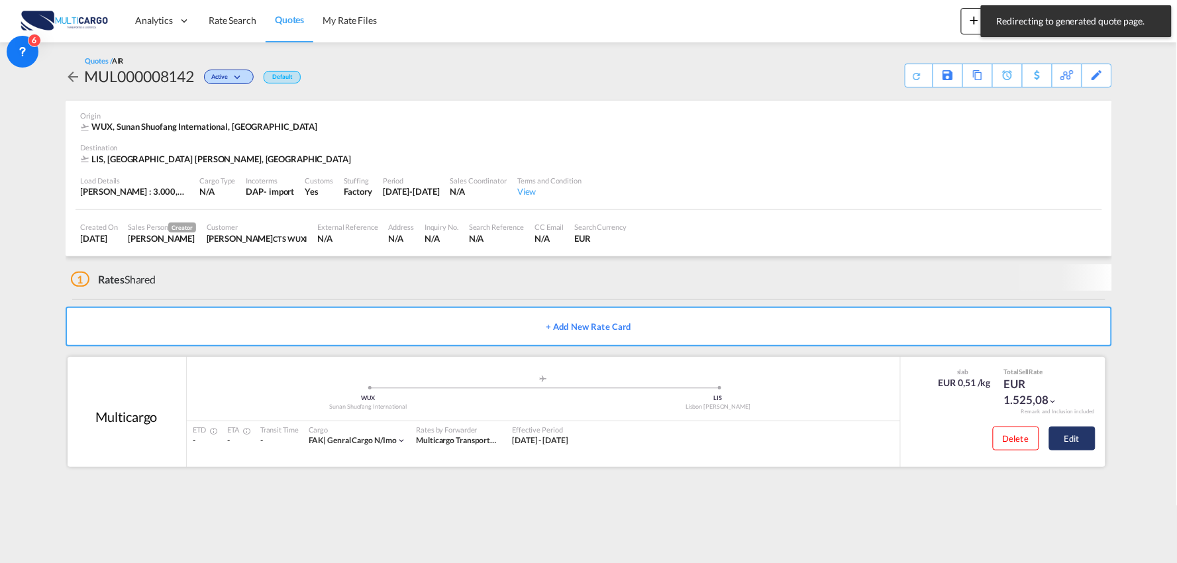
click at [1080, 441] on button "Edit" at bounding box center [1072, 438] width 46 height 24
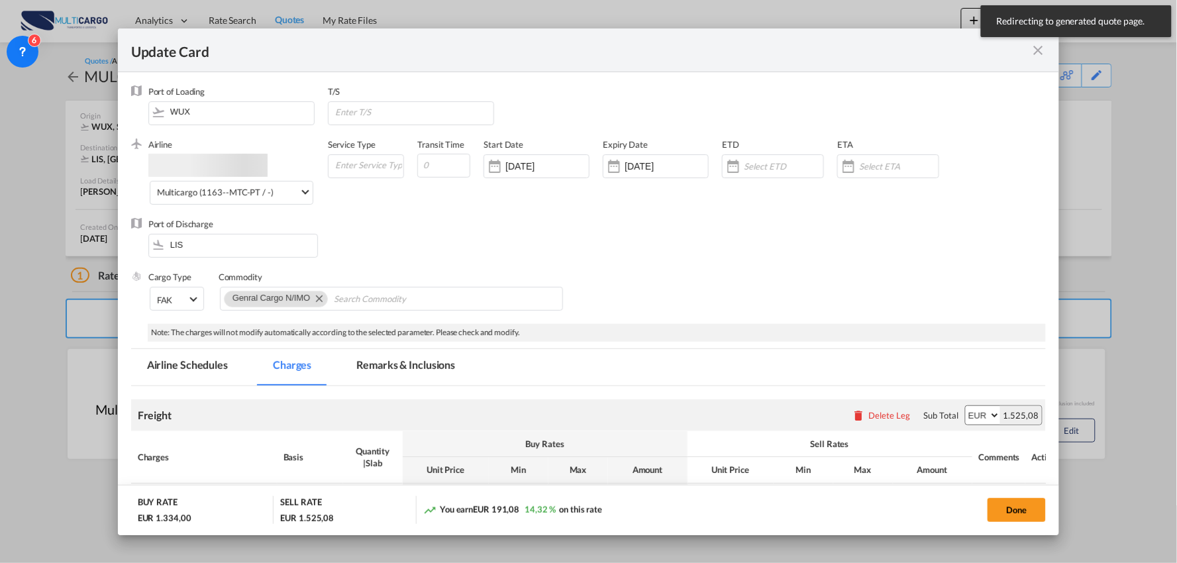
select select "per_bl"
select select "per_kg"
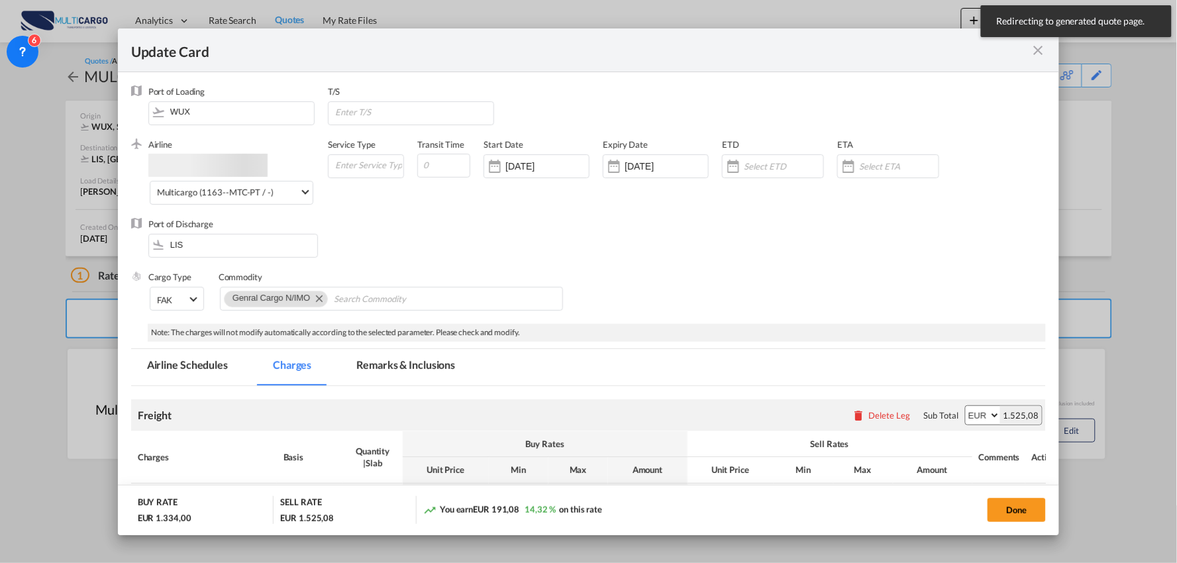
select select "per_shipment"
select select "per_bl"
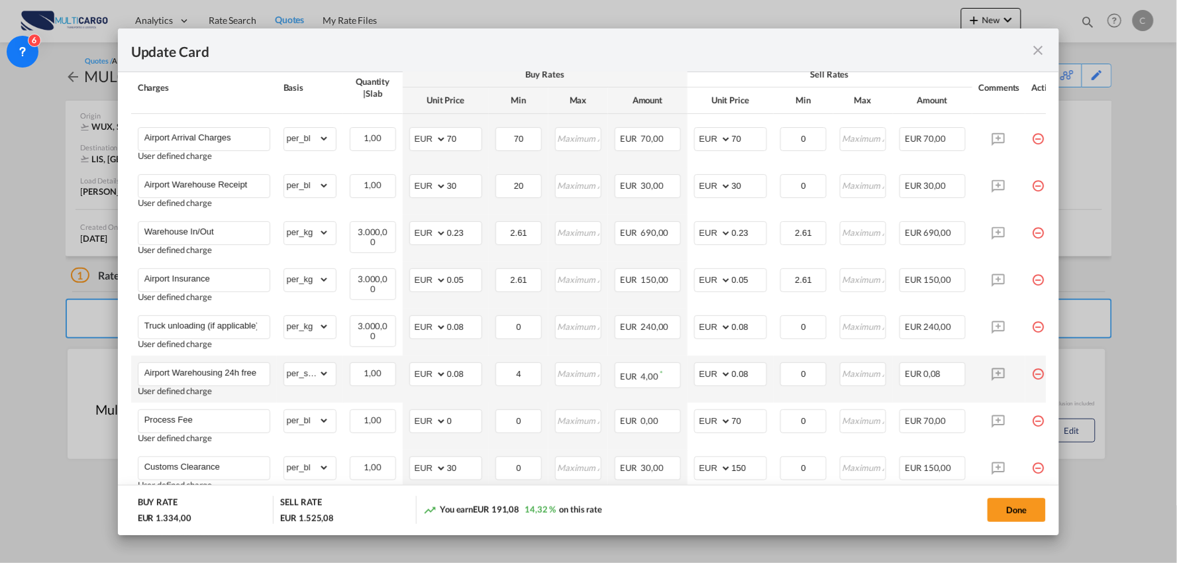
scroll to position [368, 0]
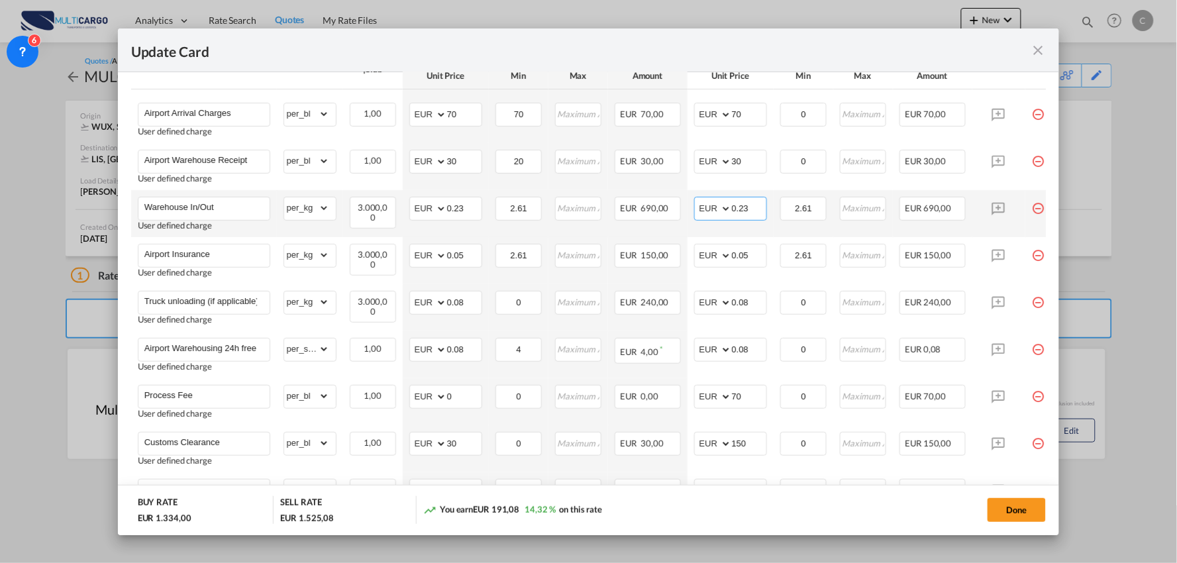
click at [762, 211] on input "0.23" at bounding box center [749, 207] width 34 height 20
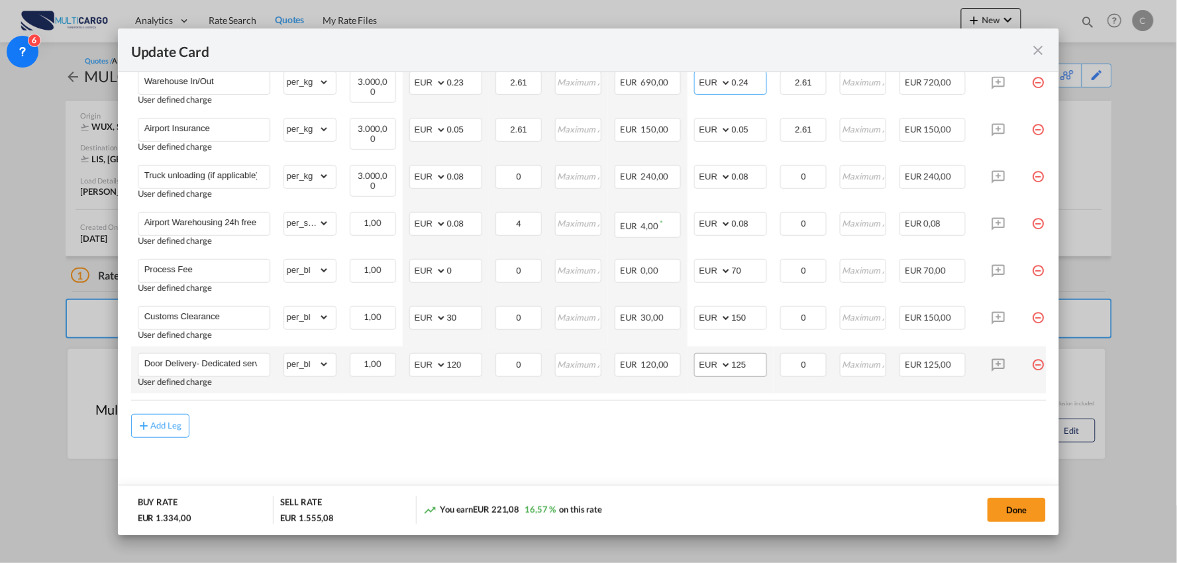
scroll to position [497, 0]
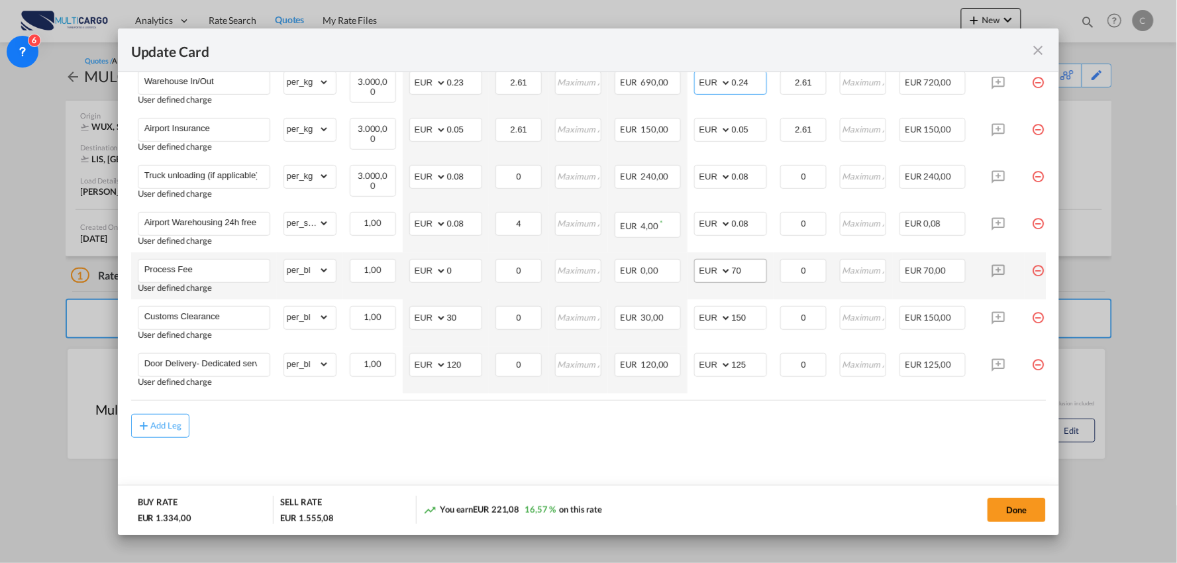
type input "0.24"
drag, startPoint x: 752, startPoint y: 265, endPoint x: 722, endPoint y: 268, distance: 29.9
click at [732, 268] on input "70" at bounding box center [749, 270] width 34 height 20
type input "90"
click at [713, 432] on div "Add Leg" at bounding box center [588, 426] width 915 height 24
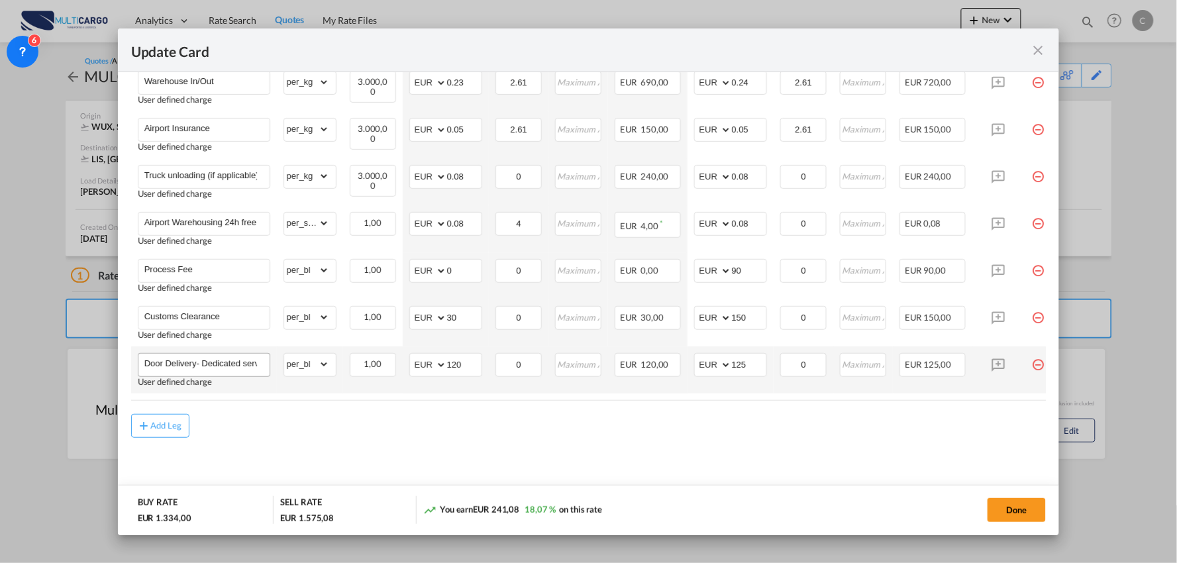
drag, startPoint x: 658, startPoint y: 444, endPoint x: 245, endPoint y: 365, distance: 420.0
click at [656, 444] on md-content "Freight Please enter leg name Leg Name Already Exists Delete Leg Sub Total AED …" at bounding box center [588, 183] width 915 height 635
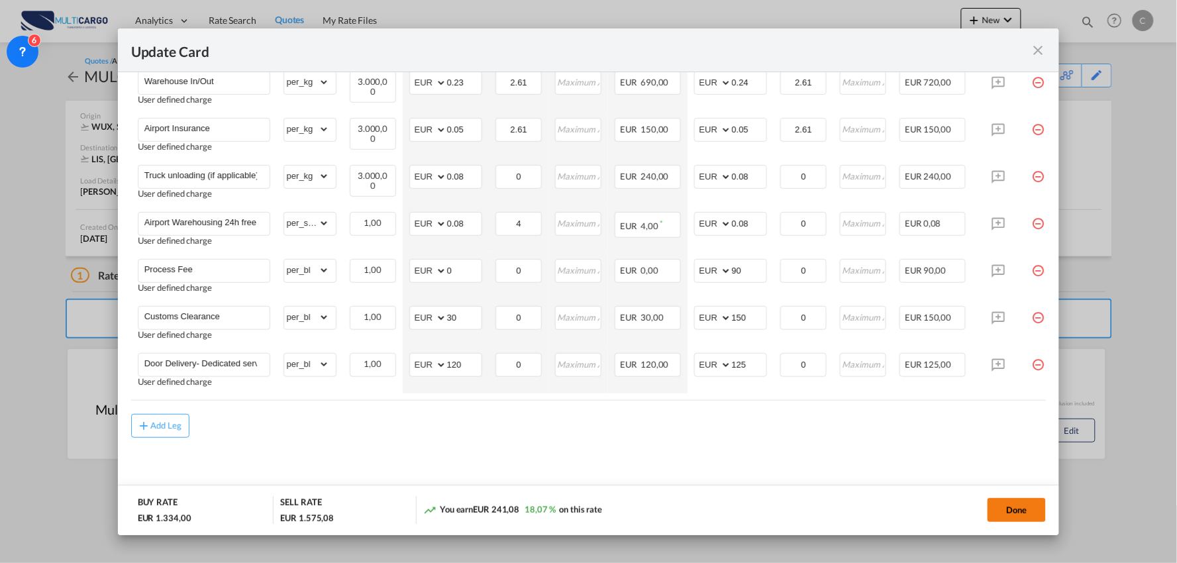
click at [1020, 511] on button "Done" at bounding box center [1016, 510] width 58 height 24
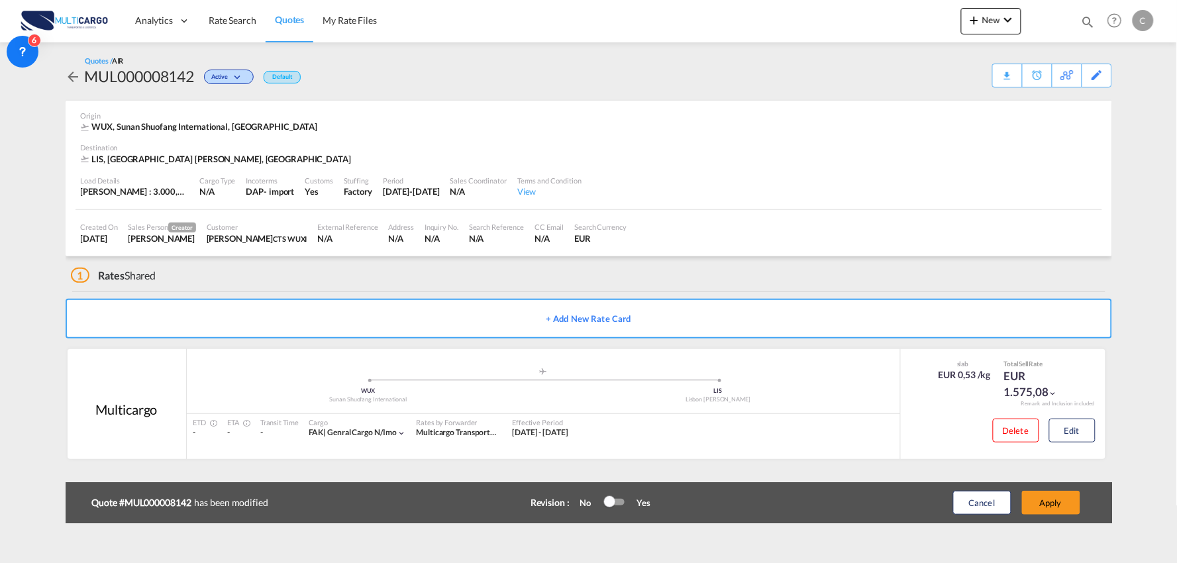
click at [242, 283] on div "1 Rates Shared" at bounding box center [591, 272] width 1041 height 32
click at [398, 269] on div "1 Rates Shared" at bounding box center [591, 272] width 1041 height 32
click at [334, 272] on div "1 Rates Shared" at bounding box center [591, 272] width 1041 height 32
click at [998, 73] on div "Download Quote" at bounding box center [982, 74] width 68 height 21
click at [611, 62] on div "Quotes / AIR MUL000008142 Active Default Download Quote Copy Quote Set Reminder…" at bounding box center [589, 72] width 1046 height 32
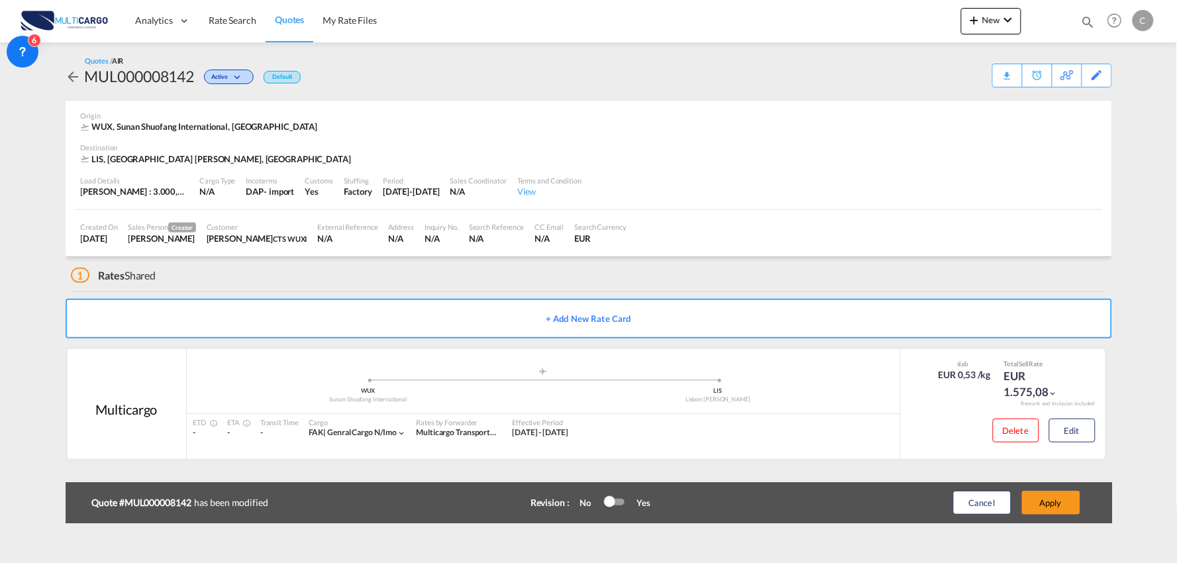
drag, startPoint x: 232, startPoint y: 272, endPoint x: 13, endPoint y: 332, distance: 226.5
click at [232, 272] on div "1 Rates Shared" at bounding box center [591, 272] width 1041 height 32
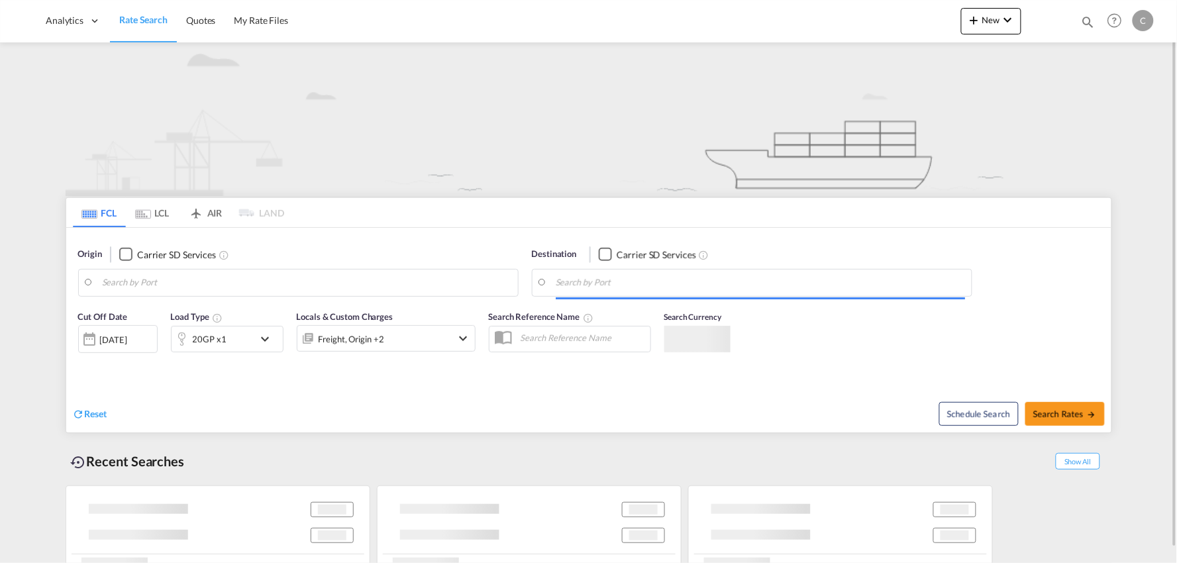
type input "Port of [GEOGRAPHIC_DATA], [GEOGRAPHIC_DATA], [GEOGRAPHIC_DATA]"
type input "Leixoes, Leixoes, PTLEI"
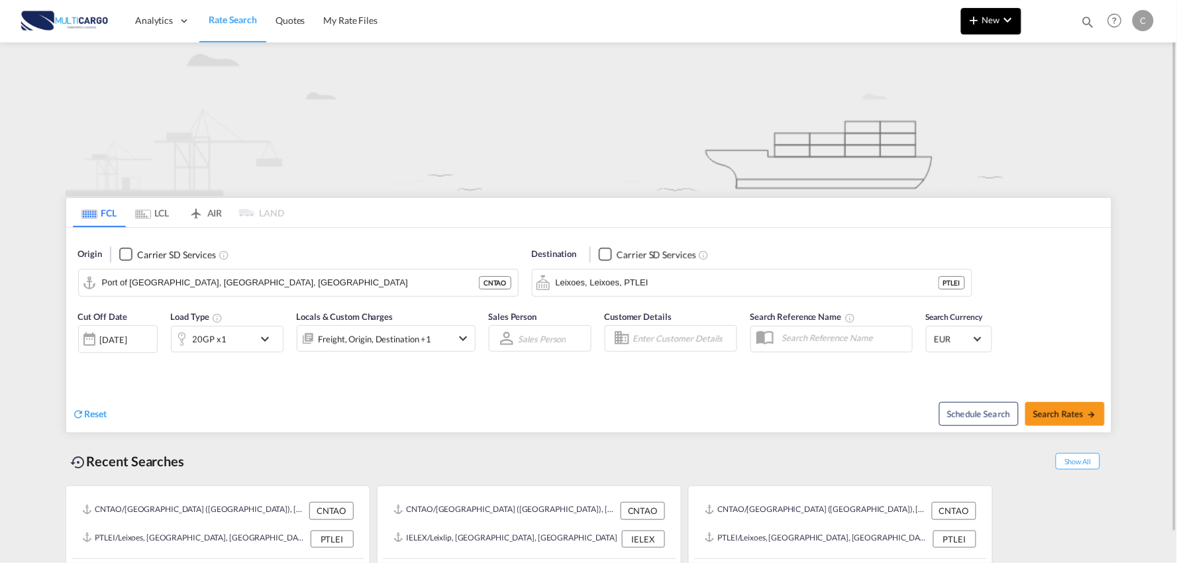
click at [999, 21] on span "New" at bounding box center [991, 20] width 50 height 11
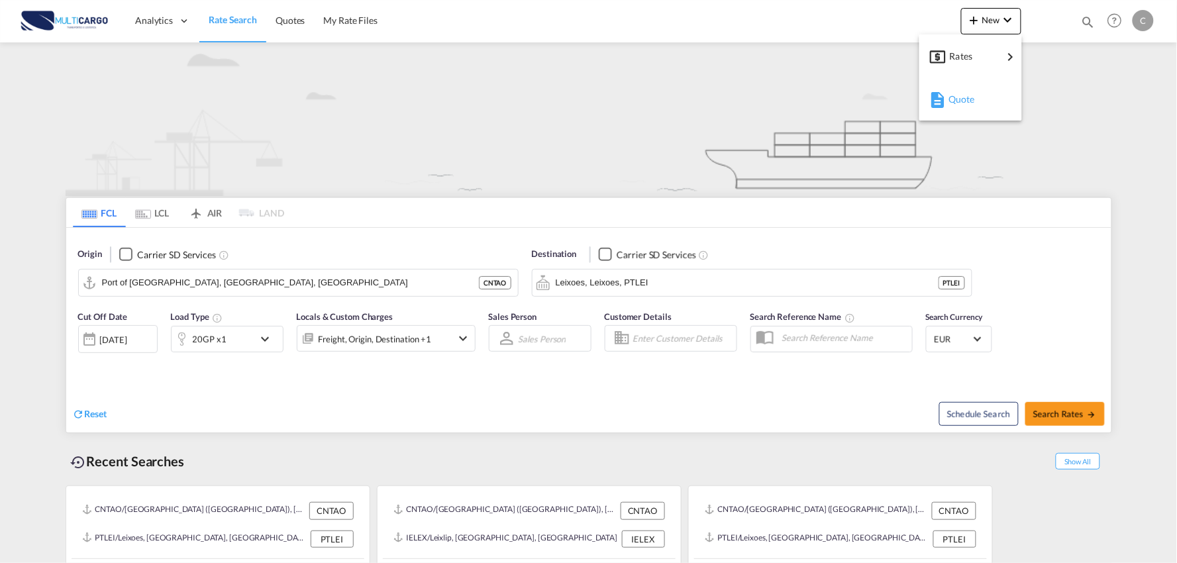
click at [958, 98] on span "Quote" at bounding box center [955, 99] width 15 height 26
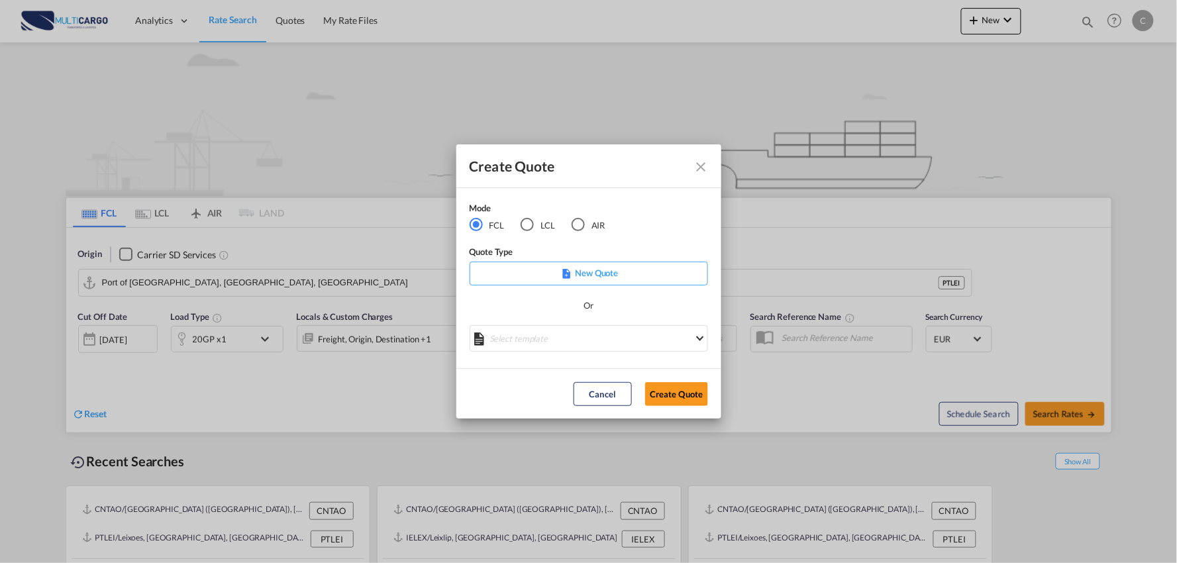
click at [578, 227] on div "AIR" at bounding box center [577, 224] width 13 height 13
click at [568, 340] on md-select "Select template [DATE] IMP_DAP_AIR_>500 [PERSON_NAME] | [DATE] [DATE]_IMP_DAP_A…" at bounding box center [588, 338] width 238 height 26
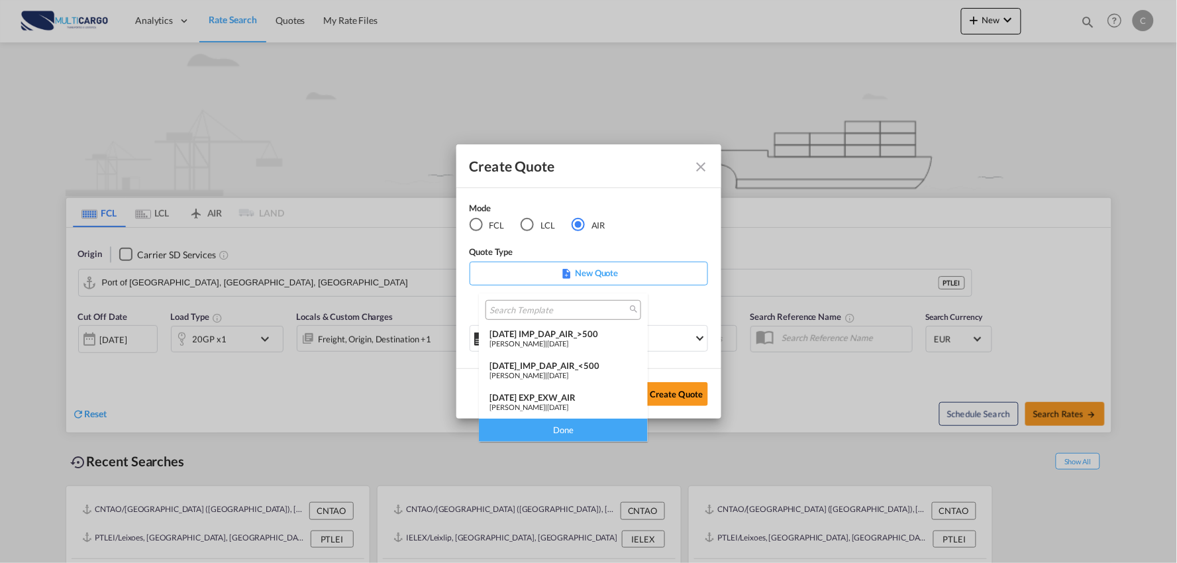
click at [583, 336] on div "[DATE] IMP_DAP_AIR_>500" at bounding box center [563, 333] width 148 height 11
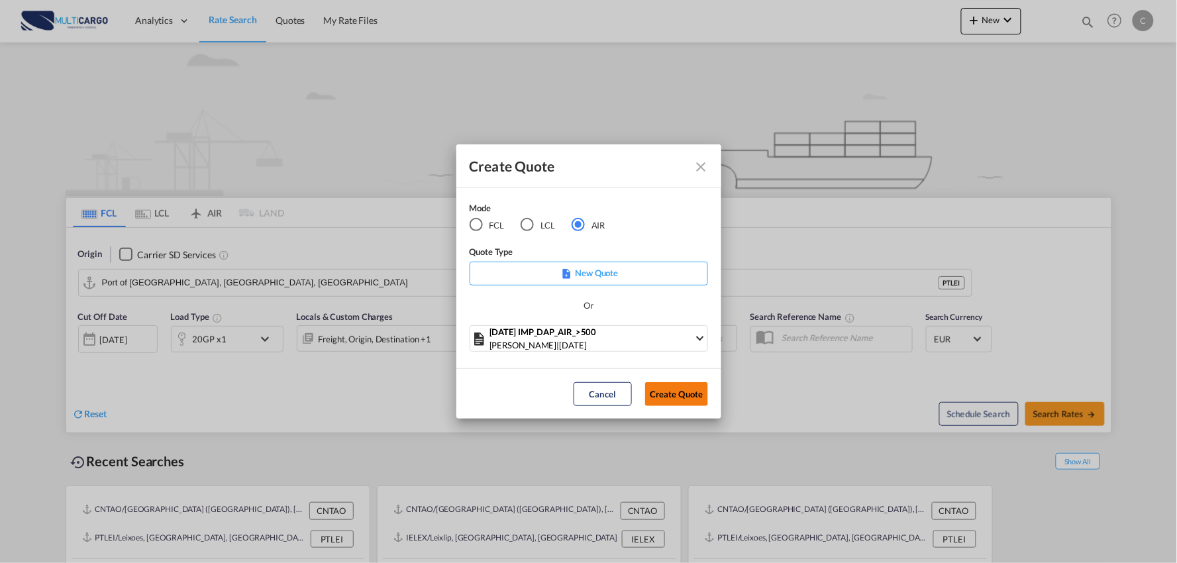
click at [679, 394] on button "Create Quote" at bounding box center [676, 394] width 63 height 24
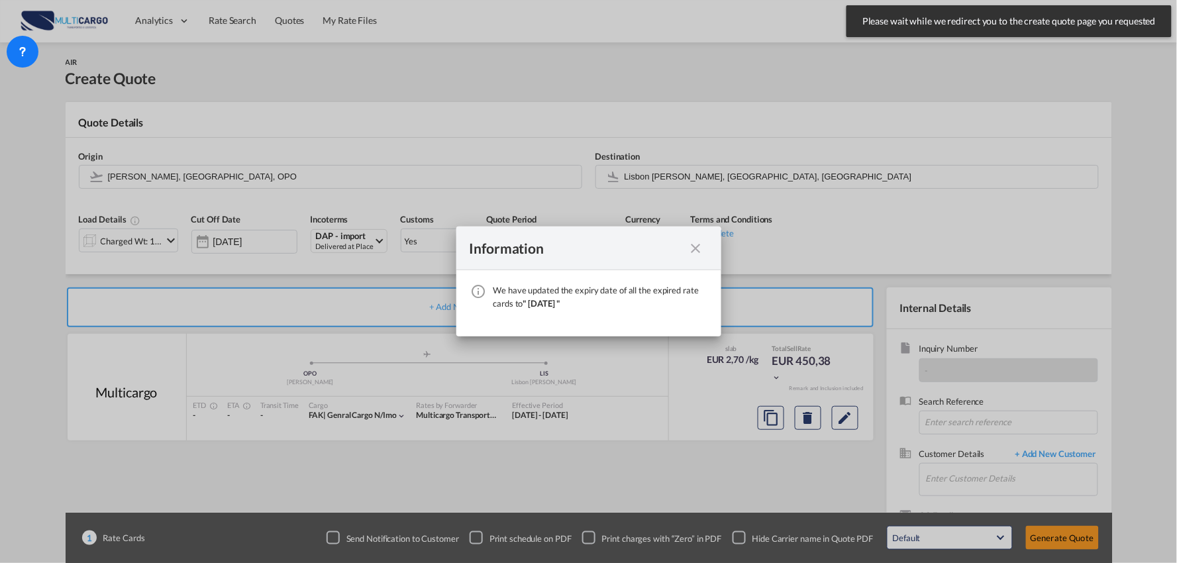
click at [694, 245] on md-icon "icon-close fg-AAA8AD cursor" at bounding box center [696, 248] width 16 height 16
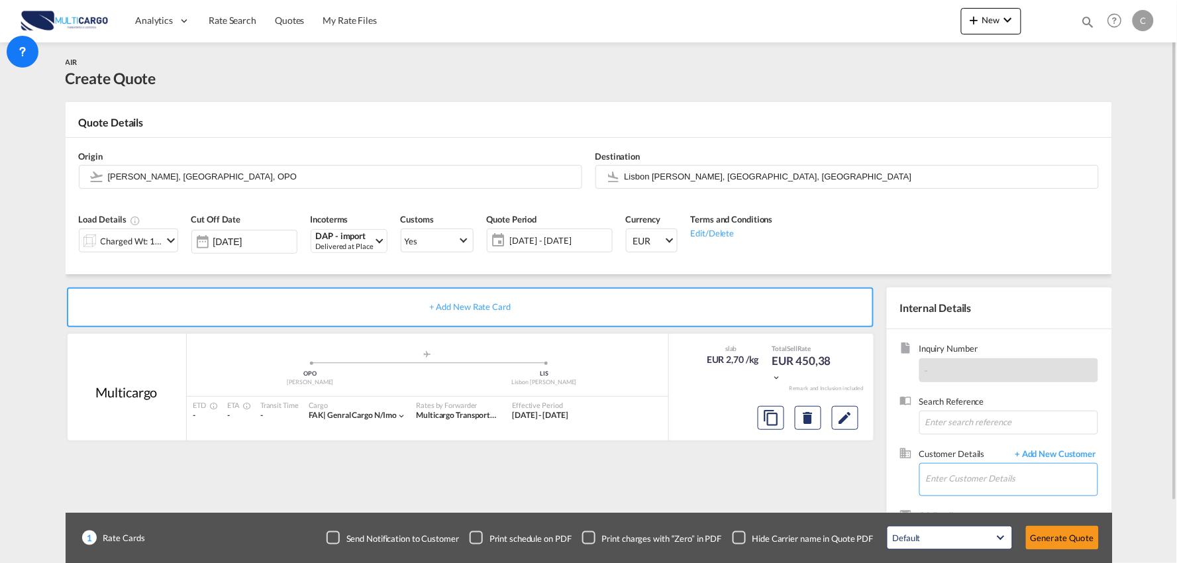
click at [978, 466] on input "Enter Customer Details" at bounding box center [1012, 479] width 172 height 30
click at [997, 477] on body "Analytics Reports Dashboard Rate Search Quotes My Rate Files Analytics" at bounding box center [588, 281] width 1177 height 563
click at [997, 479] on body "Analytics Reports Dashboard Rate Search Quotes My Rate Files Analytics" at bounding box center [588, 281] width 1177 height 563
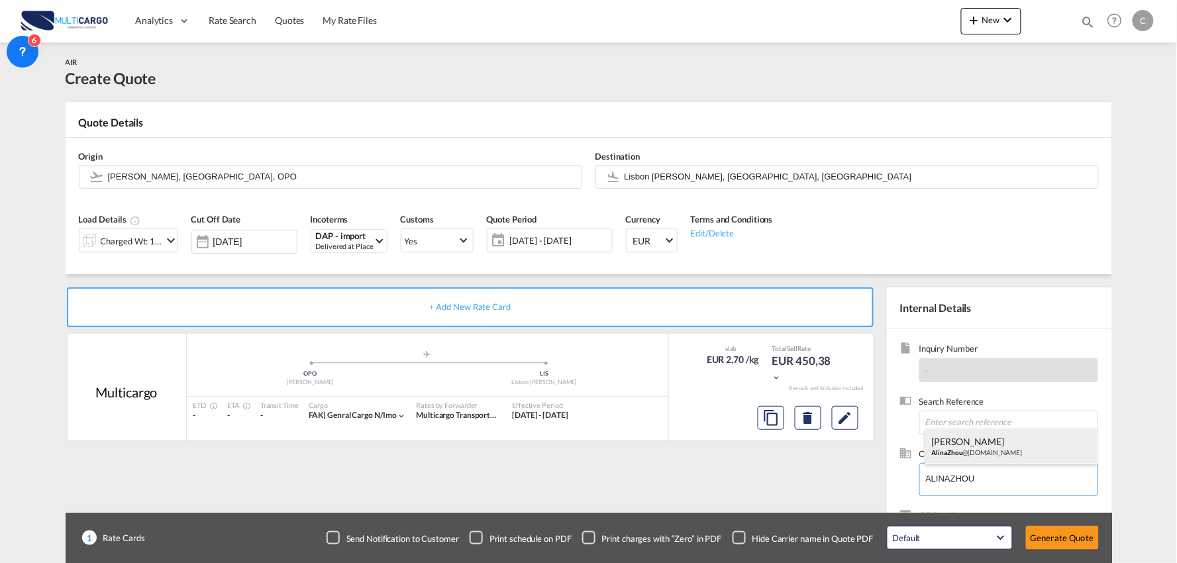
click at [977, 446] on div "[PERSON_NAME] @[DOMAIN_NAME]" at bounding box center [1011, 446] width 172 height 36
type input "Qingdao DSI Logistics Co.,Ltd., [PERSON_NAME], [EMAIL_ADDRESS][DOMAIN_NAME]"
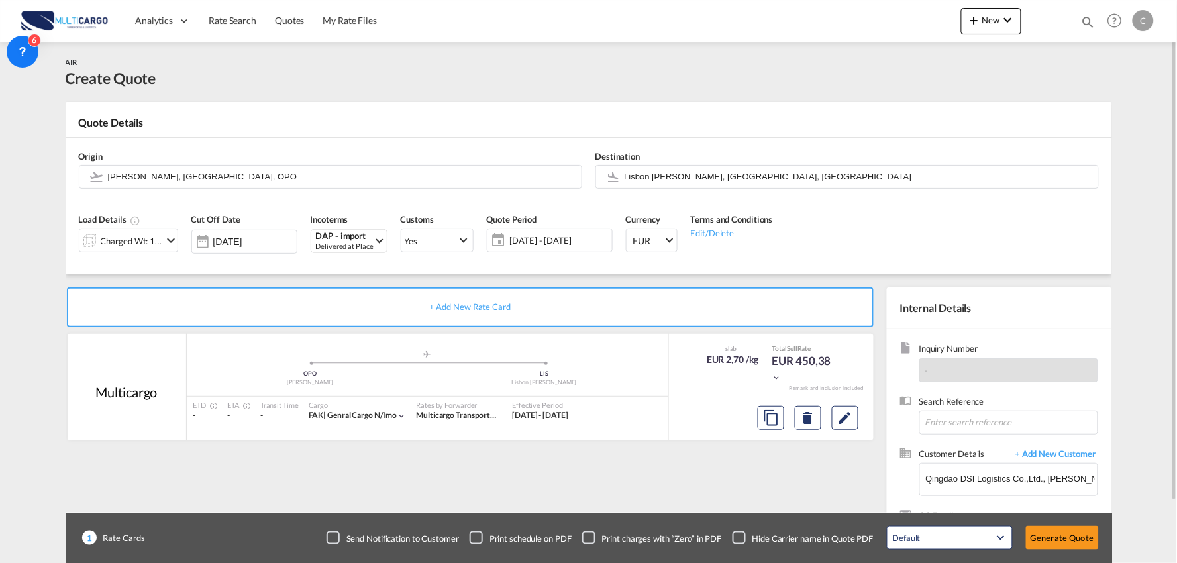
click at [691, 473] on div "+ Add New Rate Card Multicargo added by you .a{fill:#aaa8ad;} .a{fill:#aaa8ad;}…" at bounding box center [473, 425] width 814 height 277
click at [699, 179] on input "Lisbon [PERSON_NAME], [GEOGRAPHIC_DATA], [GEOGRAPHIC_DATA]" at bounding box center [857, 176] width 467 height 23
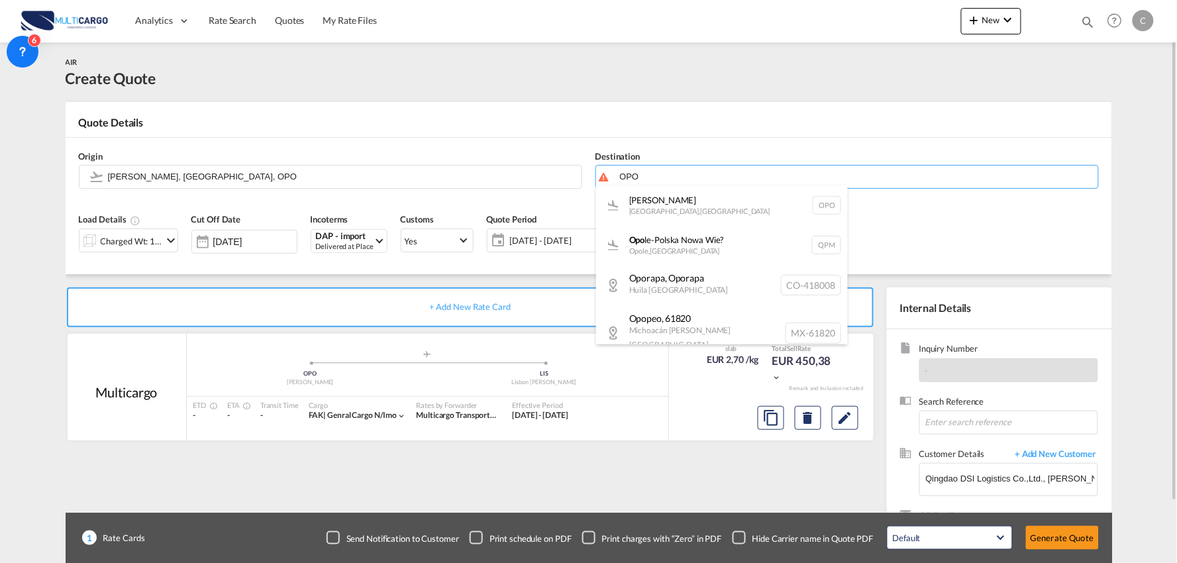
click at [654, 212] on div "[PERSON_NAME][GEOGRAPHIC_DATA] , [GEOGRAPHIC_DATA] OPO" at bounding box center [722, 205] width 252 height 40
type input "[PERSON_NAME], [GEOGRAPHIC_DATA], OPO"
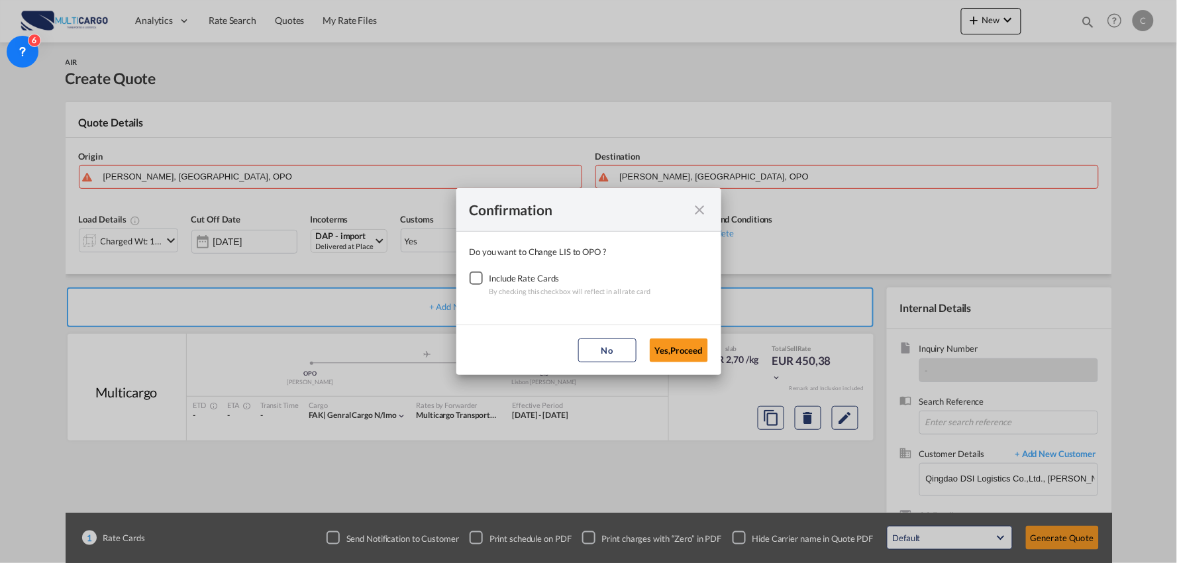
click at [477, 279] on div "Checkbox No Ink" at bounding box center [475, 277] width 13 height 13
click at [675, 350] on button "Yes,Proceed" at bounding box center [679, 350] width 58 height 24
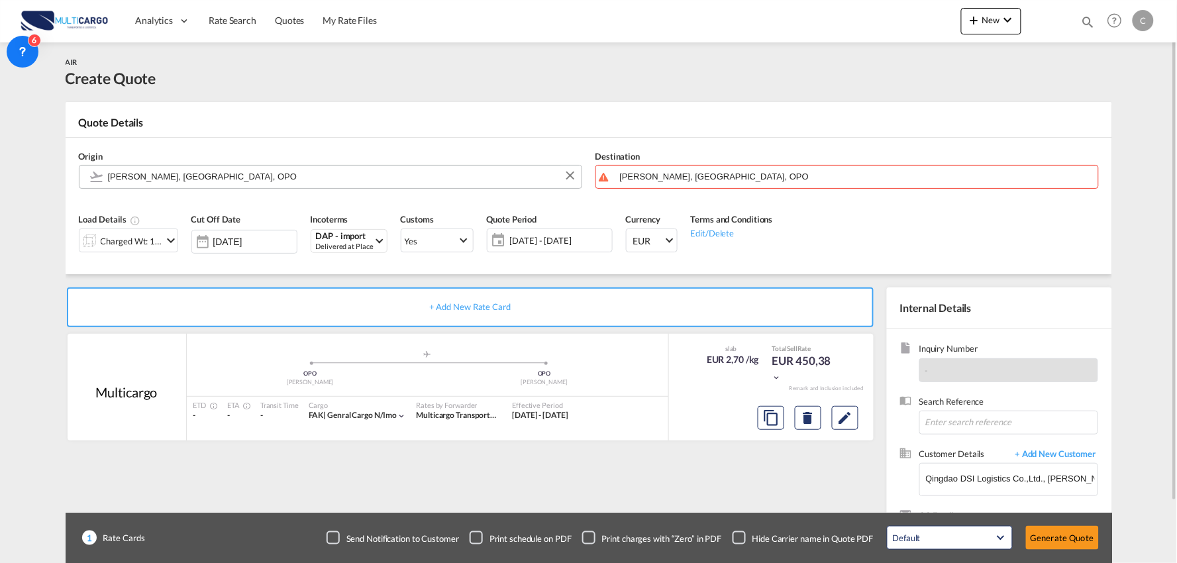
click at [212, 172] on input "[PERSON_NAME], [GEOGRAPHIC_DATA], OPO" at bounding box center [341, 176] width 467 height 23
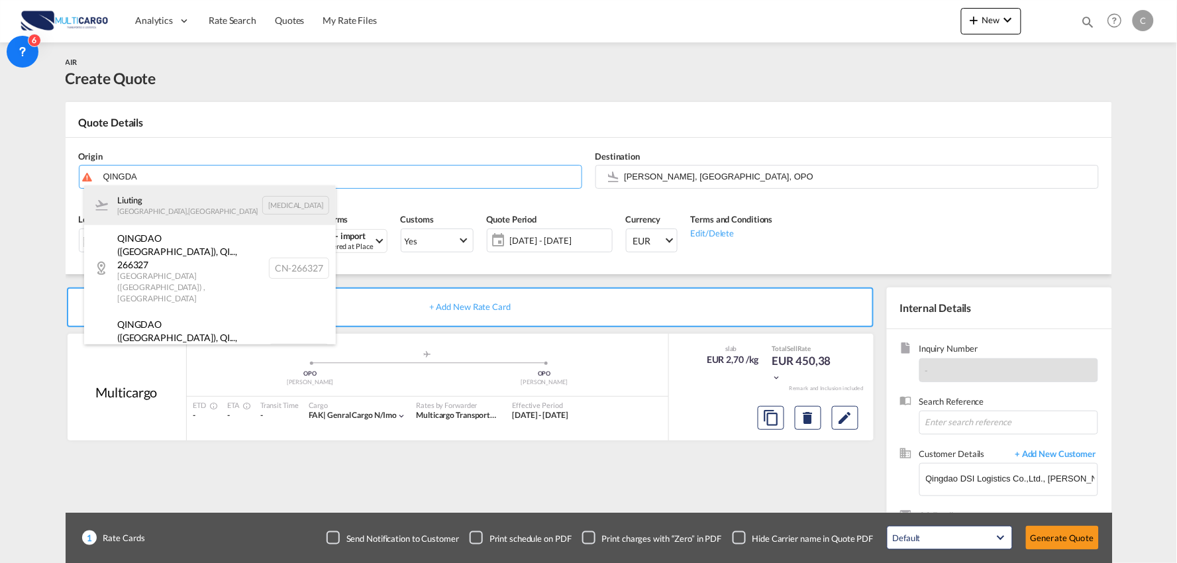
click at [171, 199] on div "[PERSON_NAME][GEOGRAPHIC_DATA] , [GEOGRAPHIC_DATA][PERSON_NAME][MEDICAL_DATA]" at bounding box center [210, 205] width 252 height 40
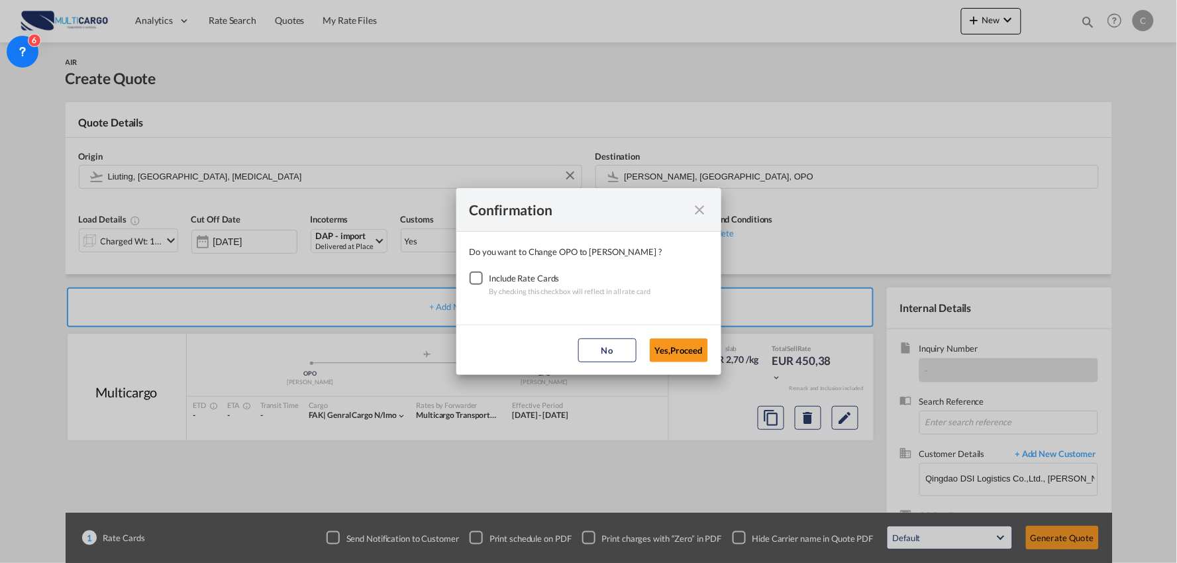
click at [698, 208] on md-icon "icon-close fg-AAA8AD cursor" at bounding box center [700, 210] width 16 height 16
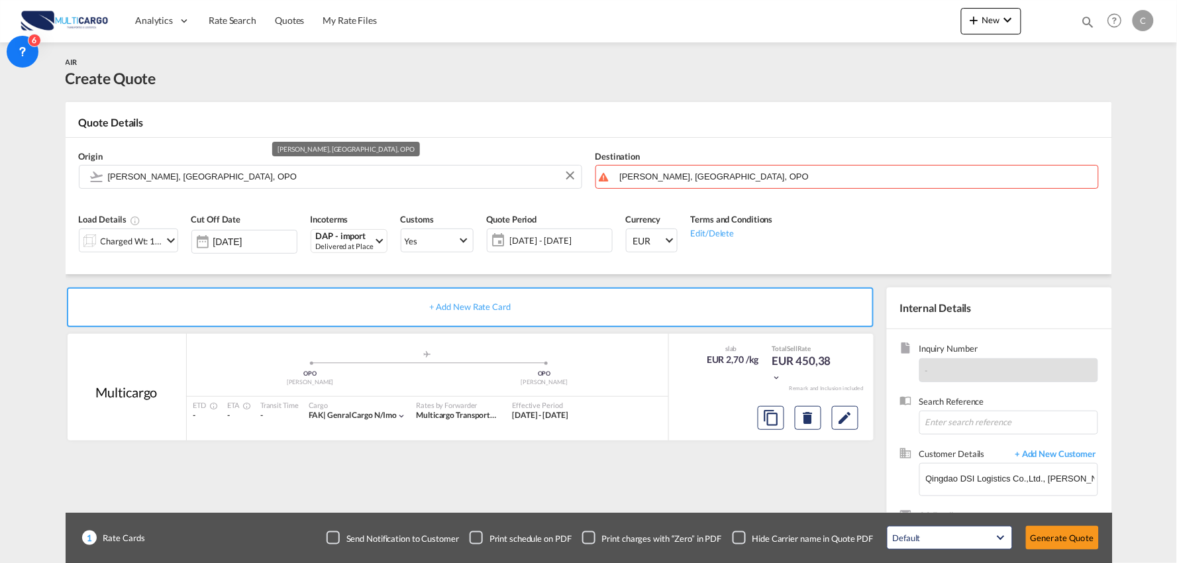
click at [234, 175] on input "[PERSON_NAME], [GEOGRAPHIC_DATA], OPO" at bounding box center [341, 176] width 467 height 23
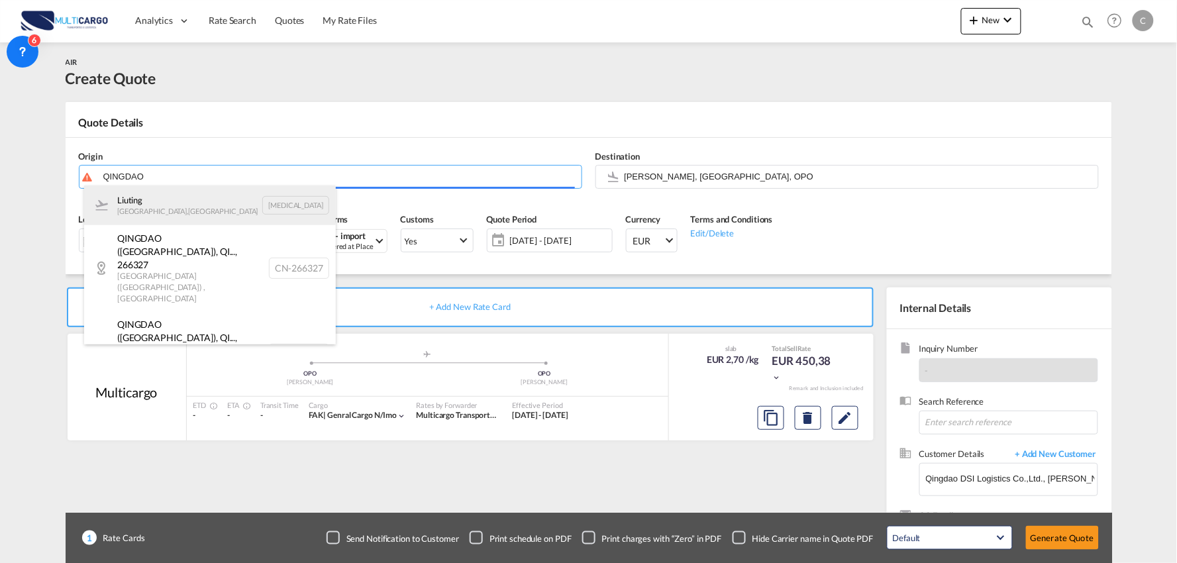
click at [205, 202] on div "[PERSON_NAME][GEOGRAPHIC_DATA] , [GEOGRAPHIC_DATA][PERSON_NAME][MEDICAL_DATA]" at bounding box center [210, 205] width 252 height 40
type input "Liuting, [GEOGRAPHIC_DATA], [MEDICAL_DATA]"
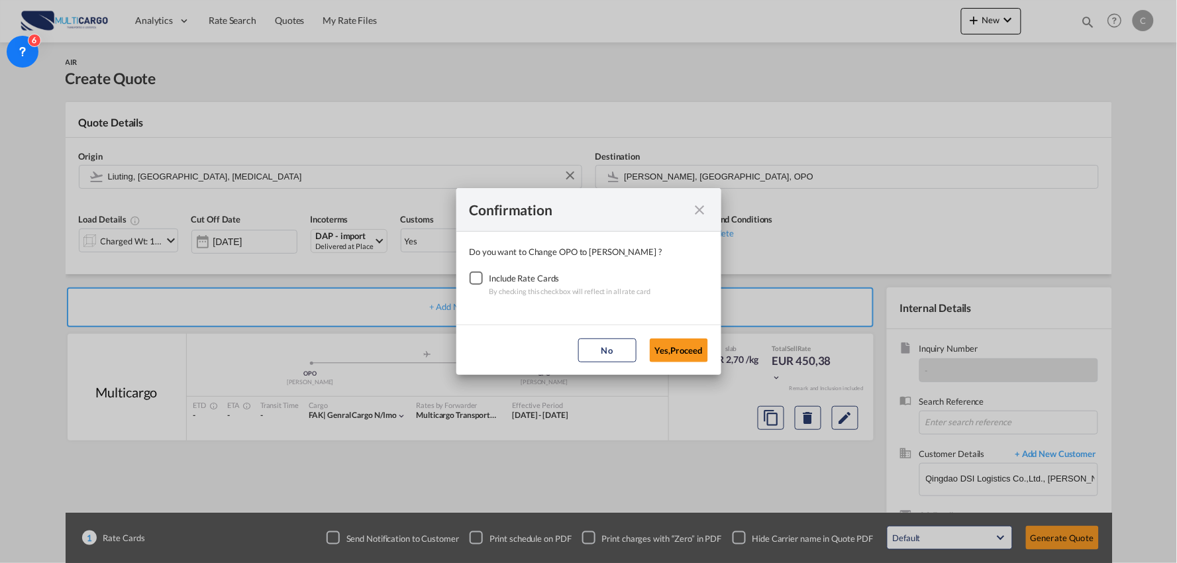
click at [481, 275] on div "Checkbox No Ink" at bounding box center [475, 277] width 13 height 13
click at [652, 349] on button "Yes,Proceed" at bounding box center [679, 350] width 58 height 24
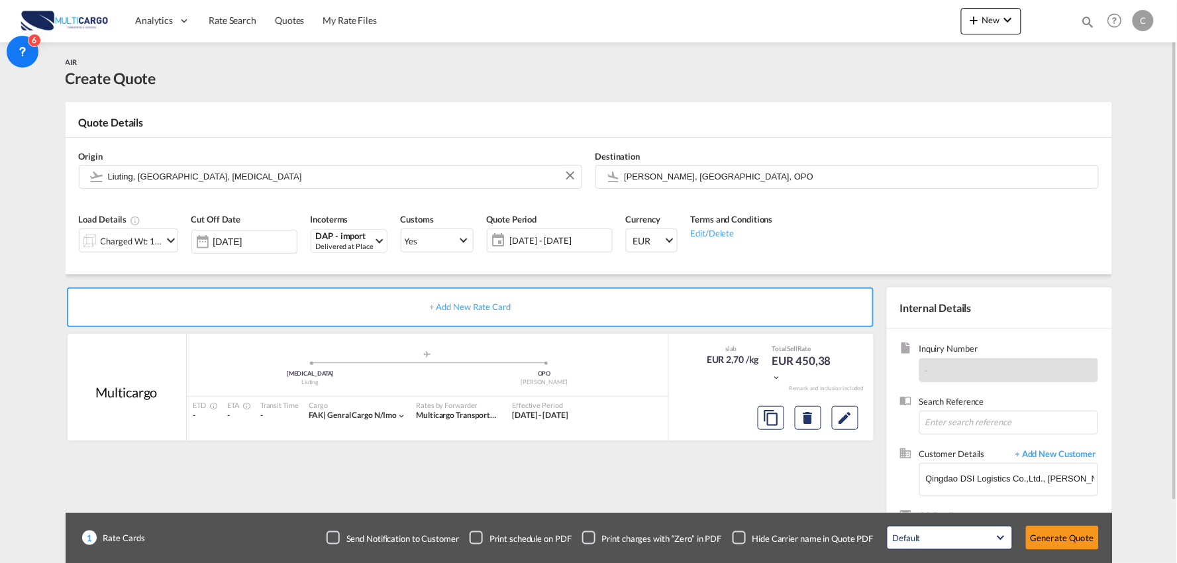
click at [117, 222] on span "Load Details" at bounding box center [110, 219] width 62 height 11
click at [154, 246] on div "Charged Wt: 166,67 KG" at bounding box center [132, 241] width 62 height 19
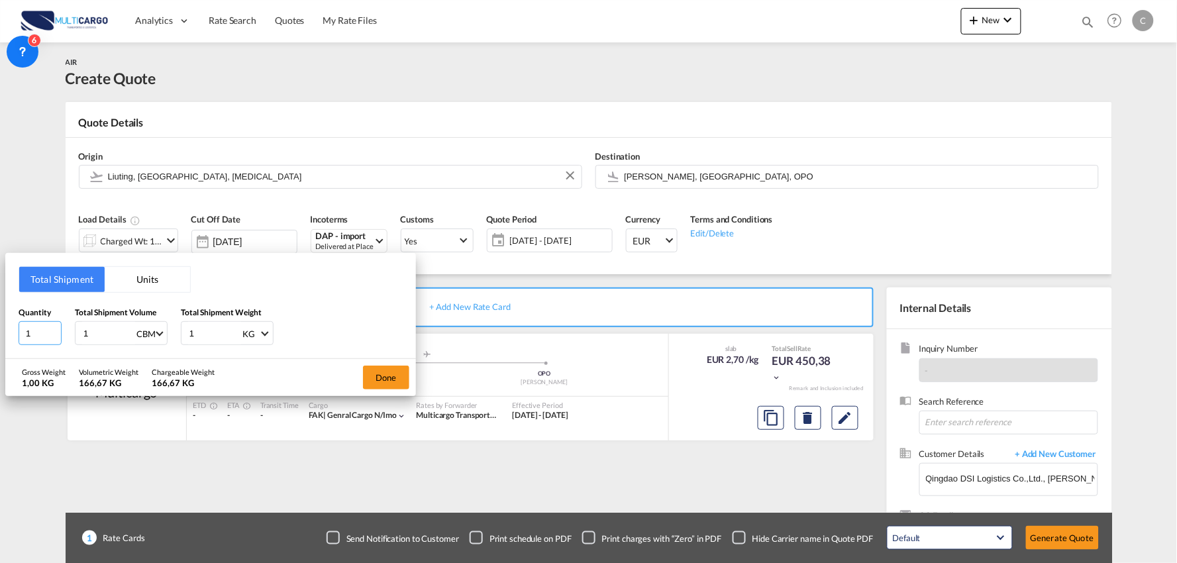
drag, startPoint x: 32, startPoint y: 333, endPoint x: -5, endPoint y: 333, distance: 36.4
click at [0, 333] on html "Analytics Reports Dashboard Rate Search Quotes My Rate Files" at bounding box center [588, 281] width 1177 height 563
type input "2"
drag, startPoint x: 115, startPoint y: 334, endPoint x: 62, endPoint y: 334, distance: 53.0
click at [65, 334] on div "Quantity 2 Total Shipment Volume 1 CBM CBM CFT KG LB Total Shipment Weight 1 KG…" at bounding box center [211, 326] width 384 height 40
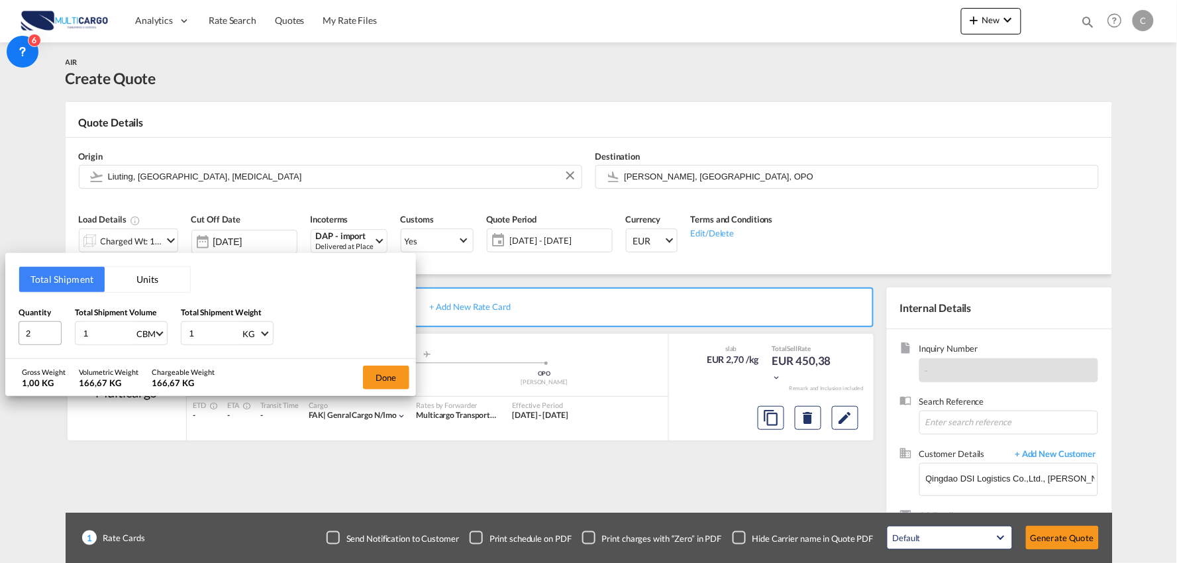
type input "3"
type input "3.3"
drag, startPoint x: 201, startPoint y: 334, endPoint x: 181, endPoint y: 334, distance: 19.9
click at [181, 334] on div "1 KG KG LB" at bounding box center [227, 333] width 93 height 24
type input "500"
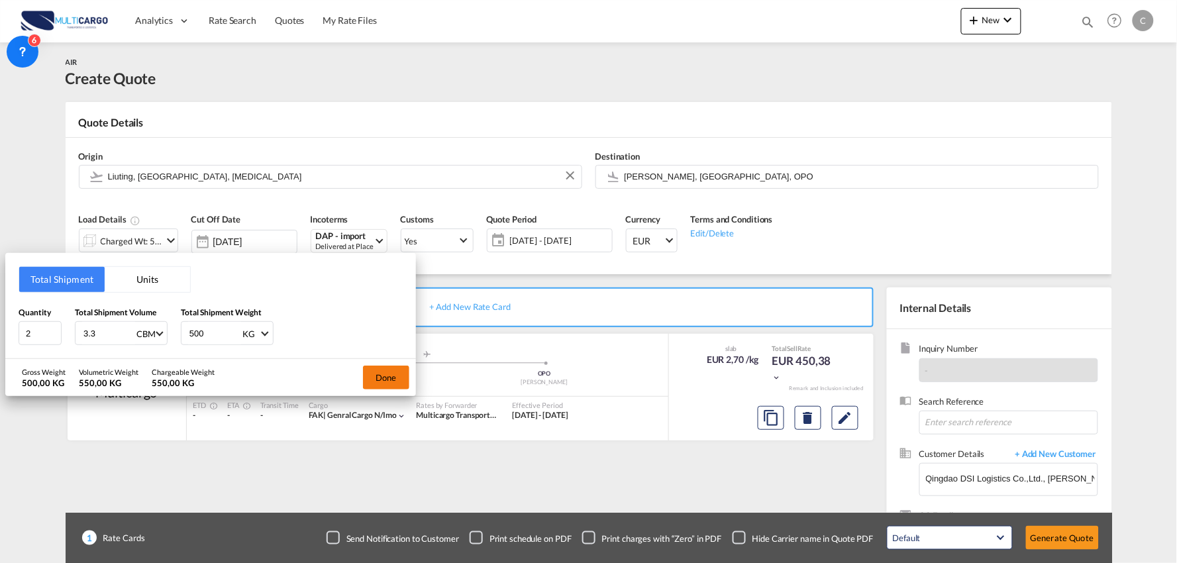
click at [387, 374] on button "Done" at bounding box center [386, 378] width 46 height 24
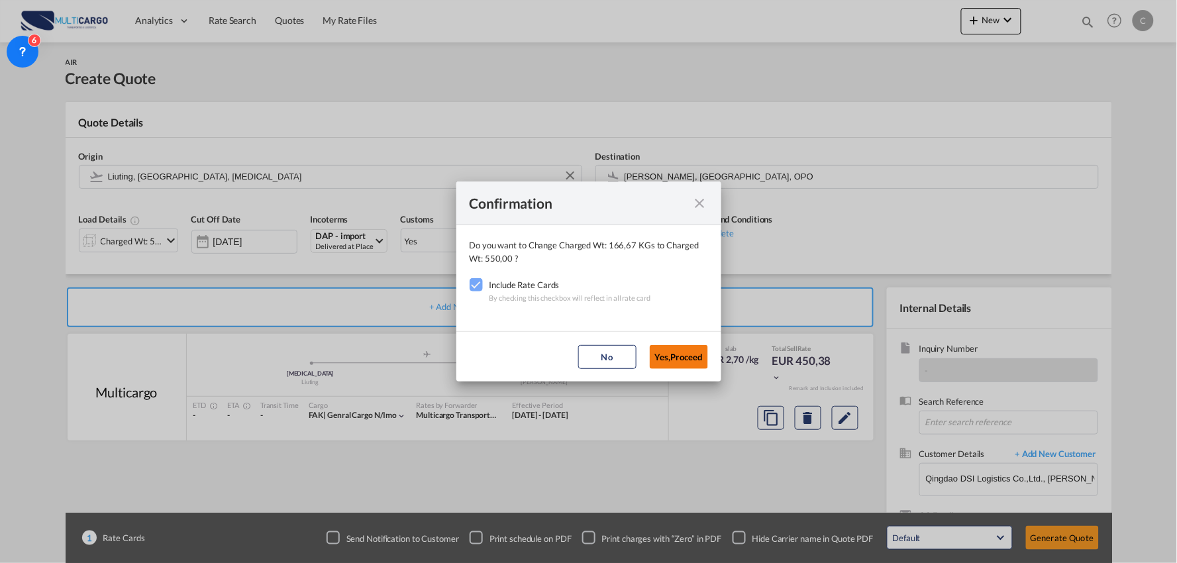
click at [699, 362] on button "Yes,Proceed" at bounding box center [679, 357] width 58 height 24
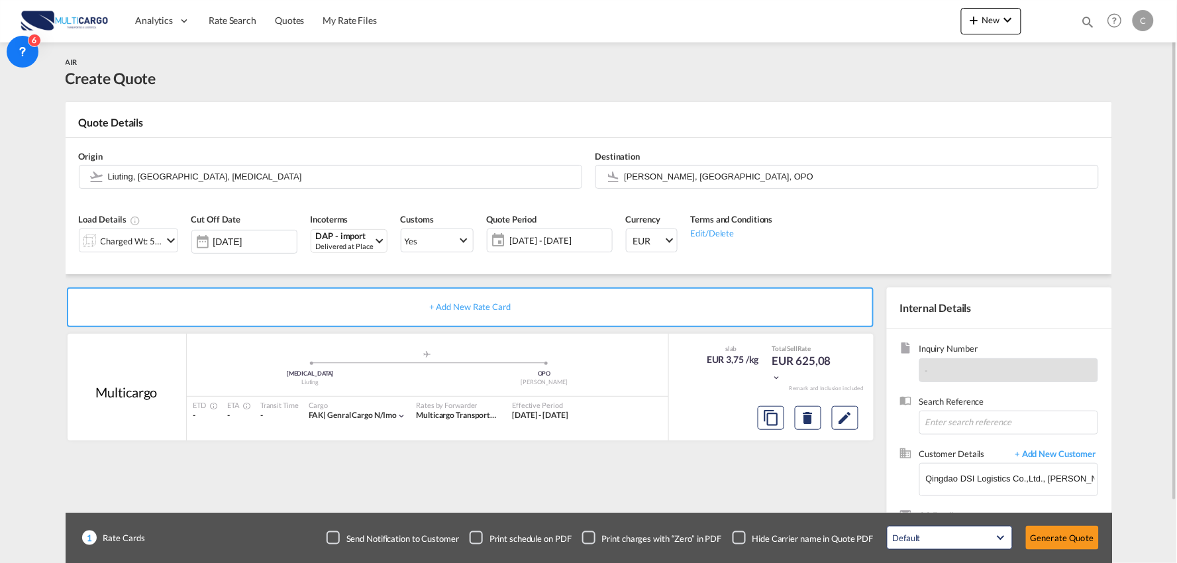
click at [738, 537] on div "Checkbox No Ink" at bounding box center [738, 537] width 13 height 13
click at [821, 489] on div "+ Add New Rate Card Multicargo added by you .a{fill:#aaa8ad;} .a{fill:#aaa8ad;}…" at bounding box center [473, 425] width 814 height 277
click at [1069, 536] on button "Generate Quote" at bounding box center [1062, 538] width 73 height 24
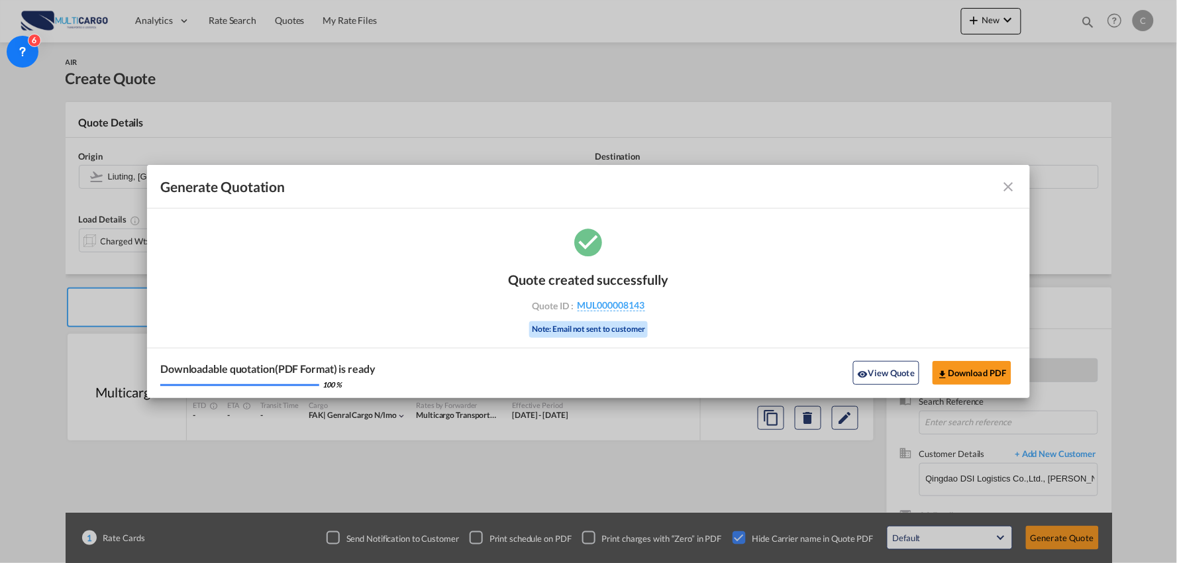
drag, startPoint x: 899, startPoint y: 380, endPoint x: 815, endPoint y: 380, distance: 84.1
click at [899, 380] on button "View Quote" at bounding box center [886, 373] width 66 height 24
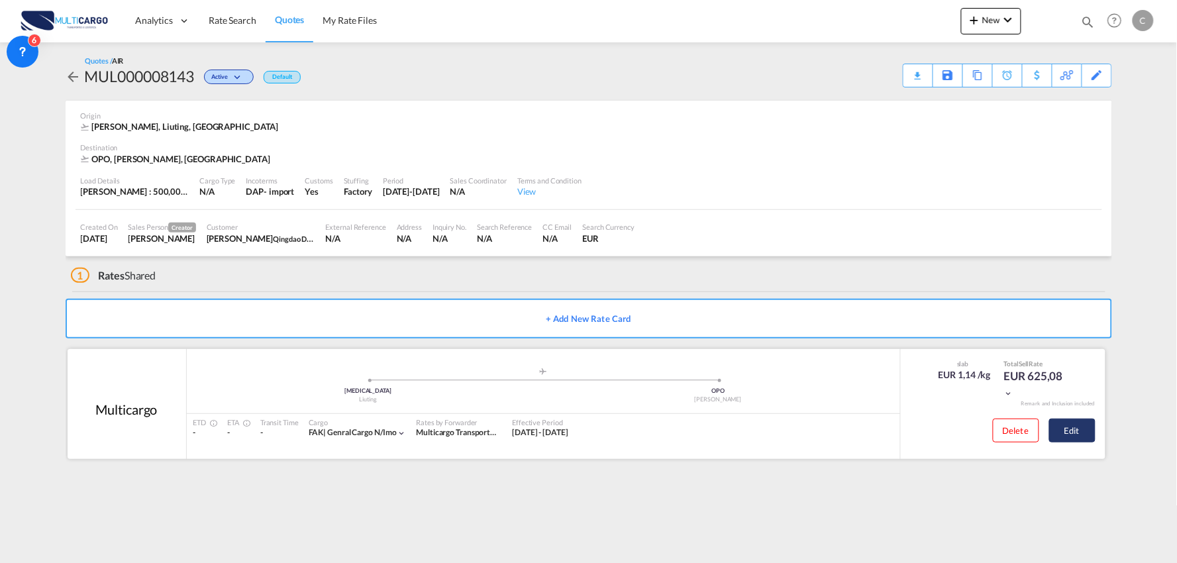
click at [1067, 426] on button "Edit" at bounding box center [1072, 430] width 46 height 24
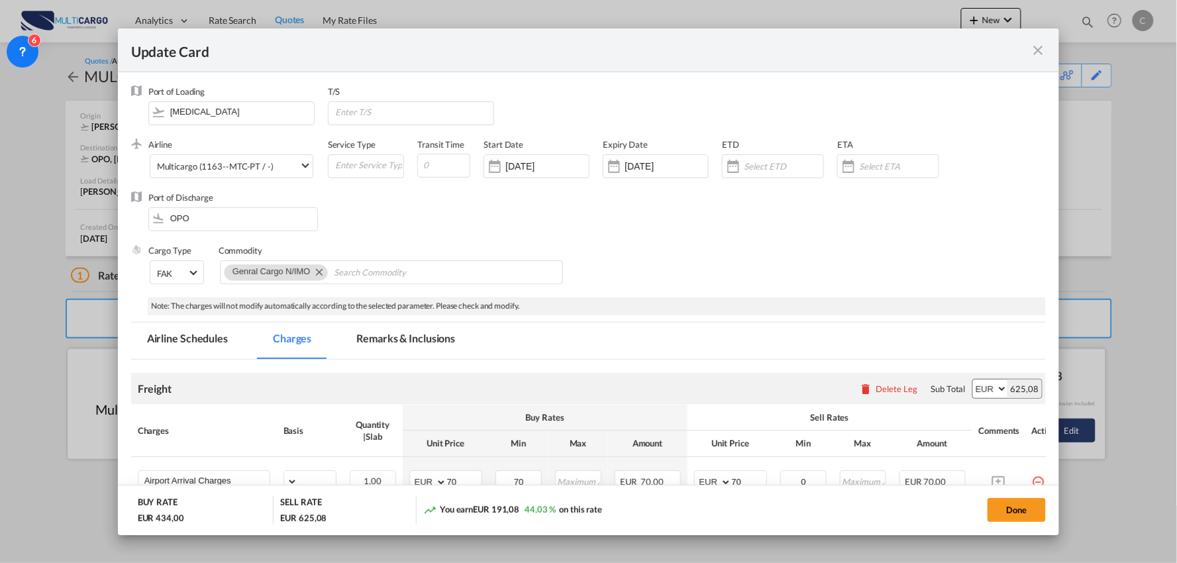
select select "per_bl"
select select "per_kg"
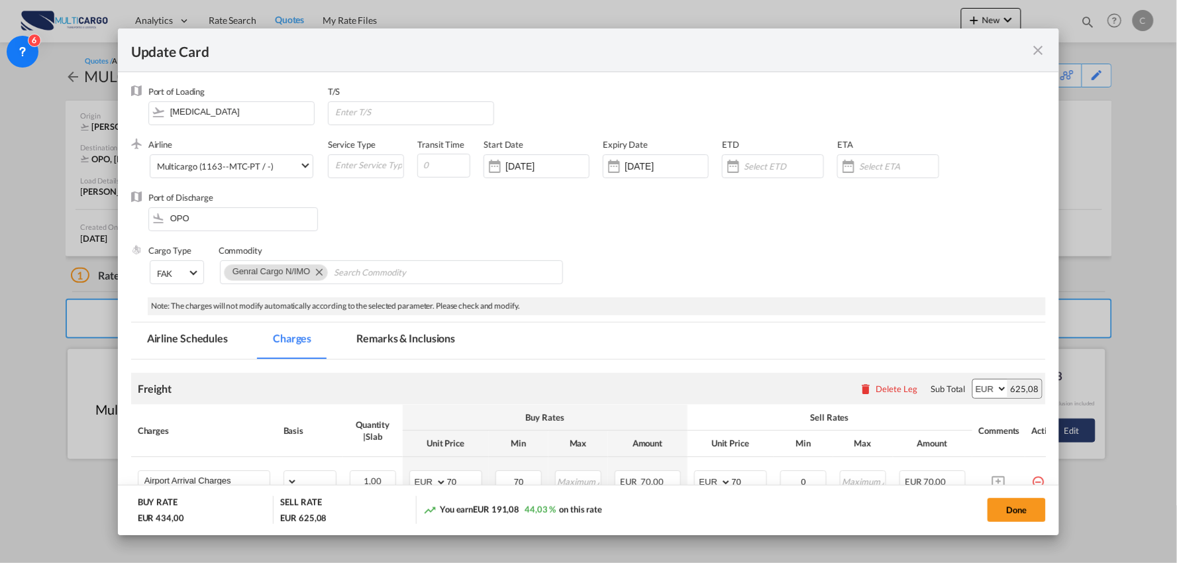
select select "per_shipment"
select select "per_bl"
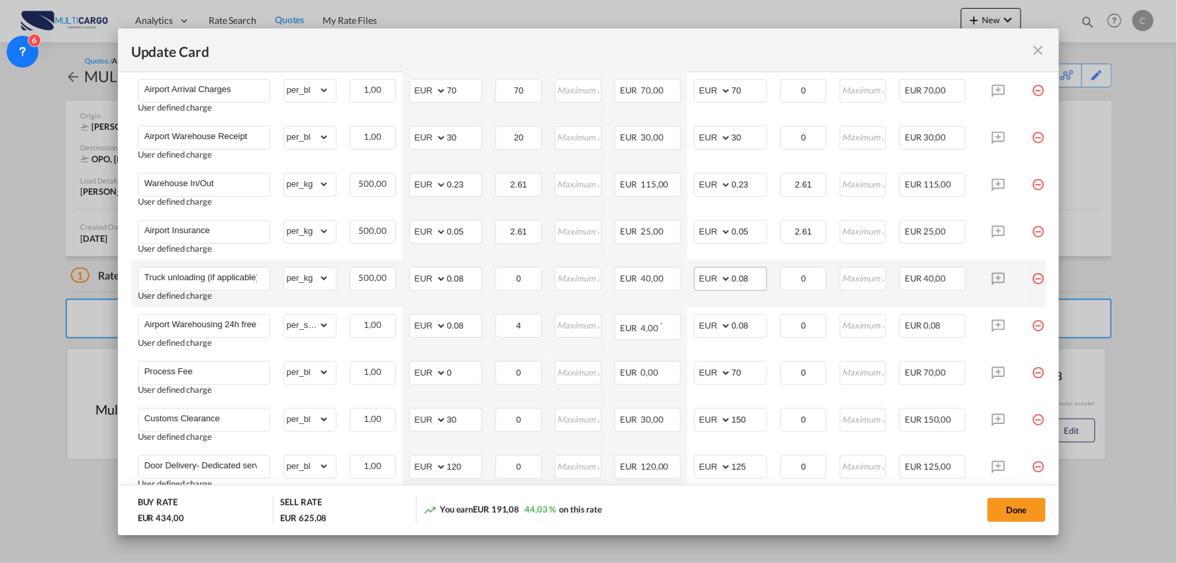
scroll to position [368, 0]
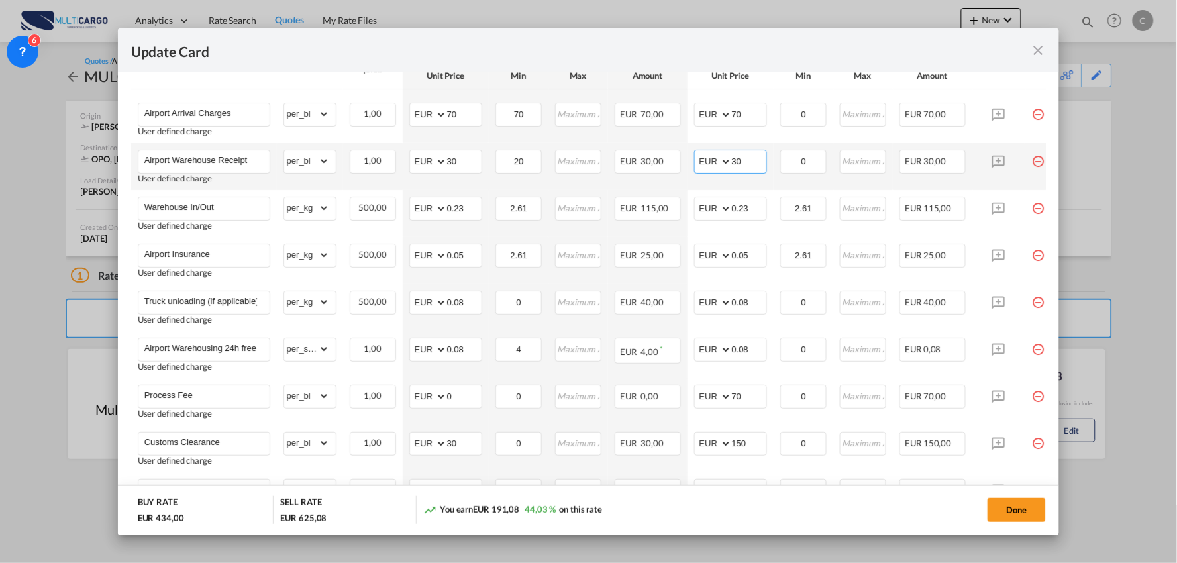
drag, startPoint x: 747, startPoint y: 160, endPoint x: 683, endPoint y: 174, distance: 65.1
click at [687, 173] on td "AED AFN ALL AMD ANG AOA ARS AUD AWG AZN BAM BBD BDT BGN BHD BIF BMD BND [PERSON…" at bounding box center [730, 166] width 86 height 47
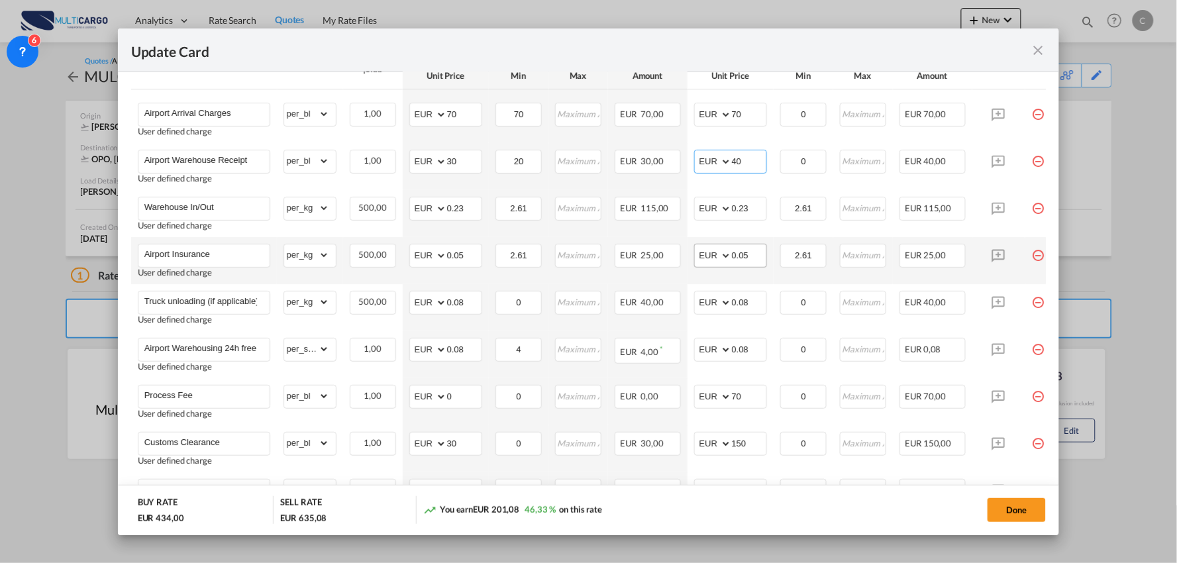
type input "40"
click at [749, 254] on input "0.05" at bounding box center [749, 254] width 34 height 20
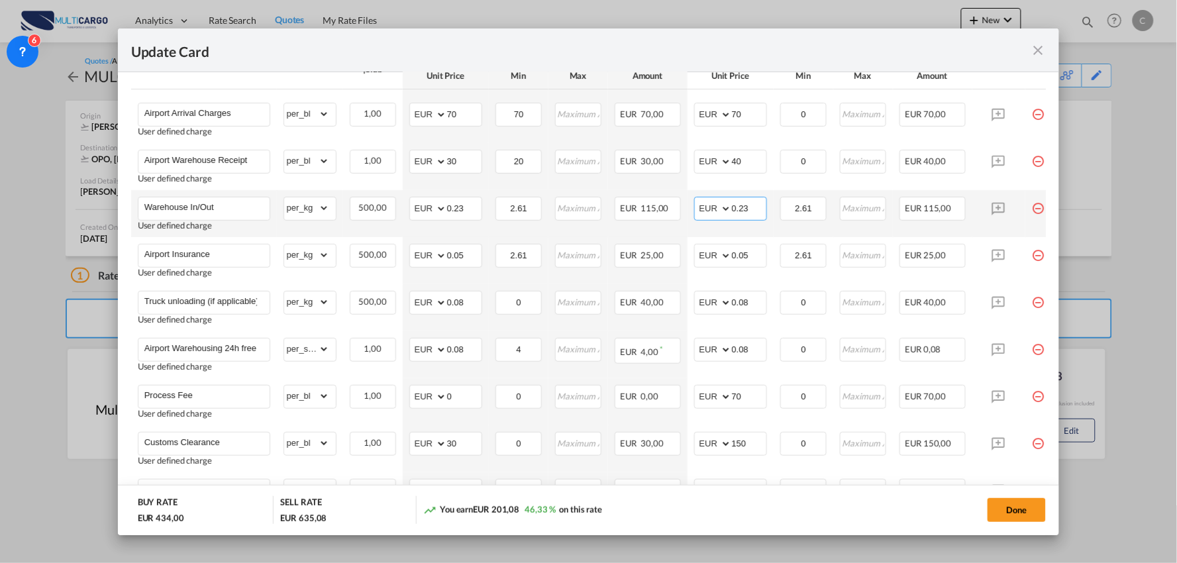
click at [756, 204] on input "0.23" at bounding box center [749, 207] width 34 height 20
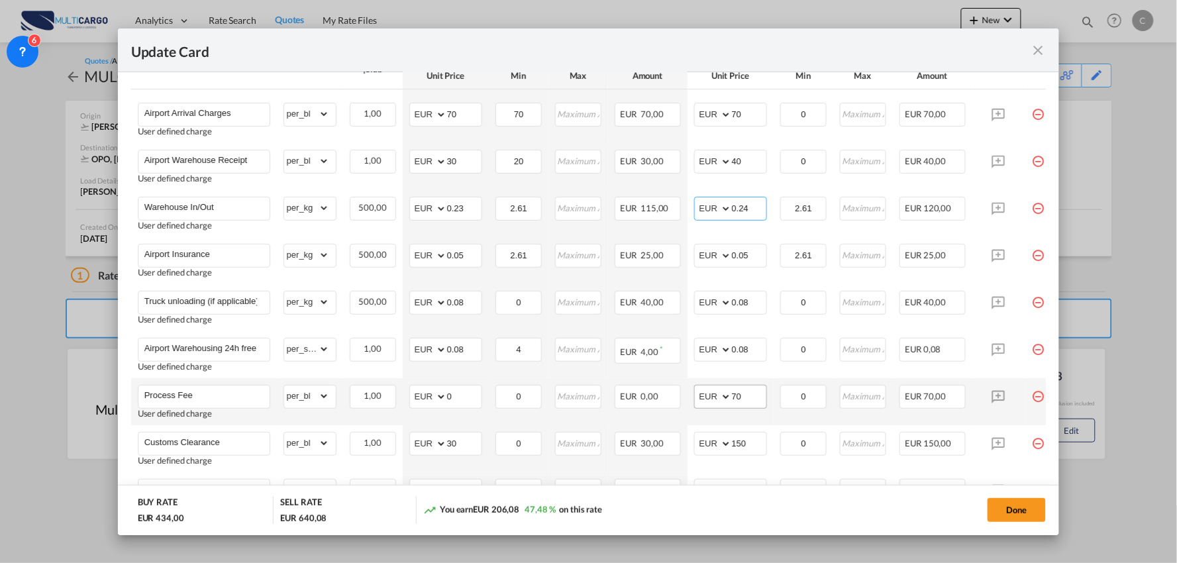
type input "0.24"
drag, startPoint x: 750, startPoint y: 403, endPoint x: 704, endPoint y: 403, distance: 46.4
click at [705, 403] on md-input-container "AED AFN ALL AMD ANG AOA ARS AUD AWG AZN BAM BBD BDT BGN BHD BIF BMD BND [PERSON…" at bounding box center [730, 397] width 73 height 24
type input "90"
click at [701, 492] on md-dialog-actions "BUY RATE EUR 434,00 SELL RATE EUR 660,08 You earn EUR 226,08 52,09 % on this ra…" at bounding box center [589, 510] width 942 height 50
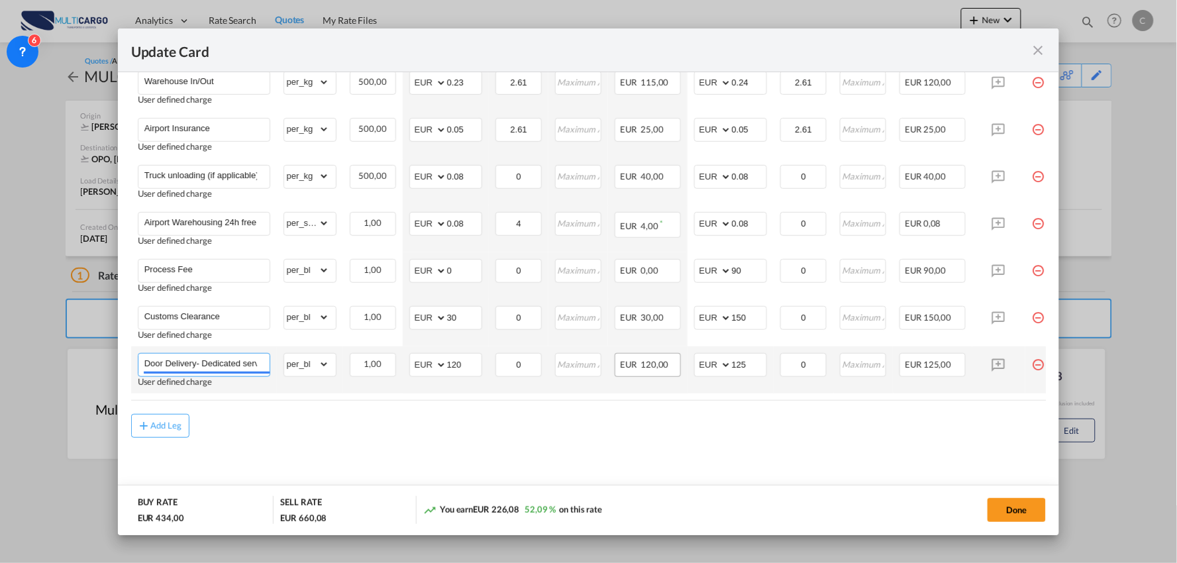
scroll to position [0, 11]
drag, startPoint x: 197, startPoint y: 356, endPoint x: 663, endPoint y: 355, distance: 465.5
click at [663, 355] on tr "Door Delivery- Dedicated service User defined charge Please Enter Already Exist…" at bounding box center [600, 369] width 938 height 47
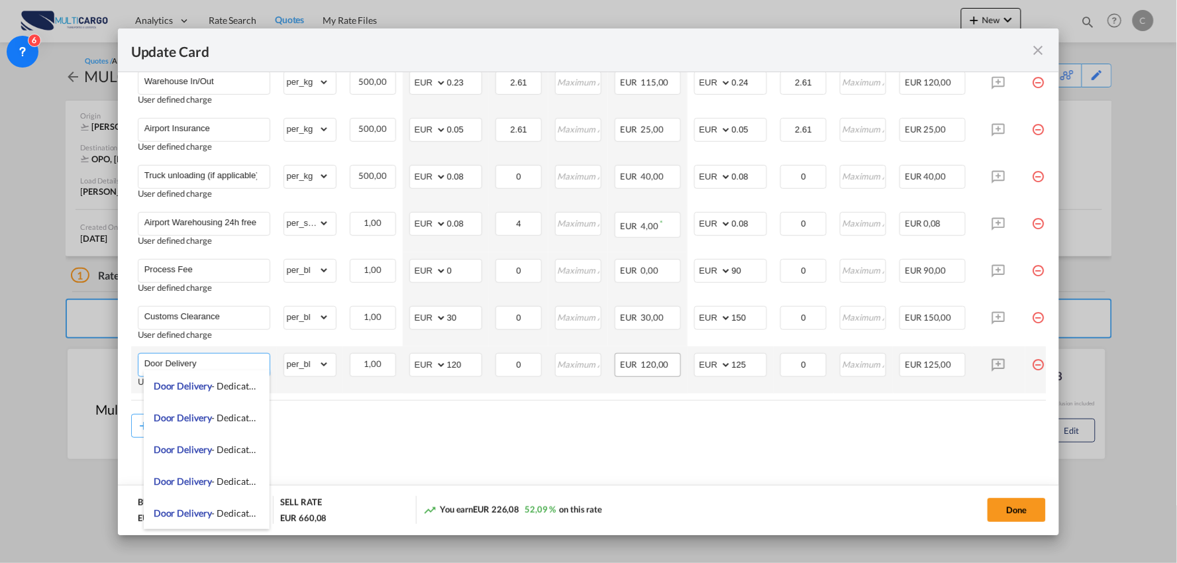
scroll to position [0, 0]
type input "Door Delivery"
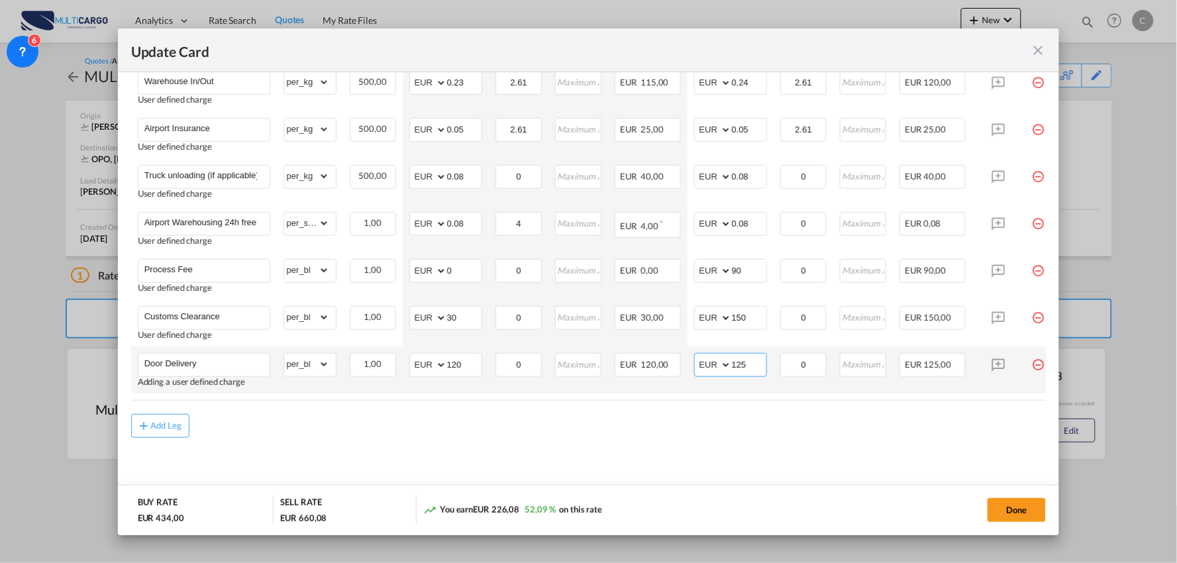
drag, startPoint x: 750, startPoint y: 360, endPoint x: 713, endPoint y: 363, distance: 37.2
click at [711, 362] on md-input-container "AED AFN ALL AMD ANG AOA ARS AUD AWG AZN BAM BBD BDT BGN BHD BIF BMD BND [PERSON…" at bounding box center [730, 365] width 73 height 24
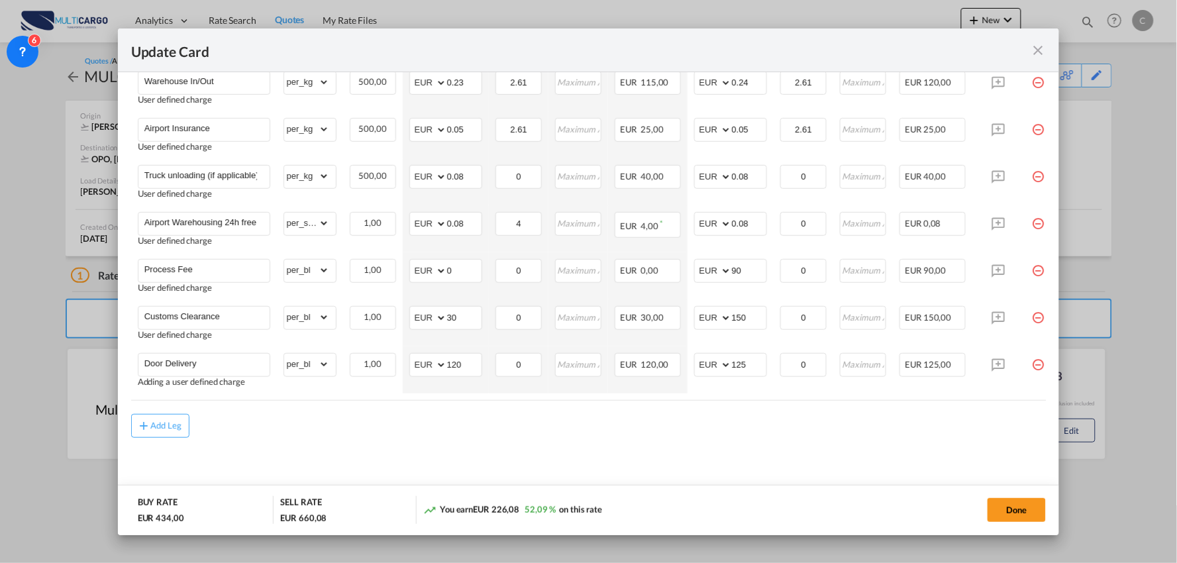
click at [680, 424] on div "Add Leg" at bounding box center [588, 426] width 915 height 24
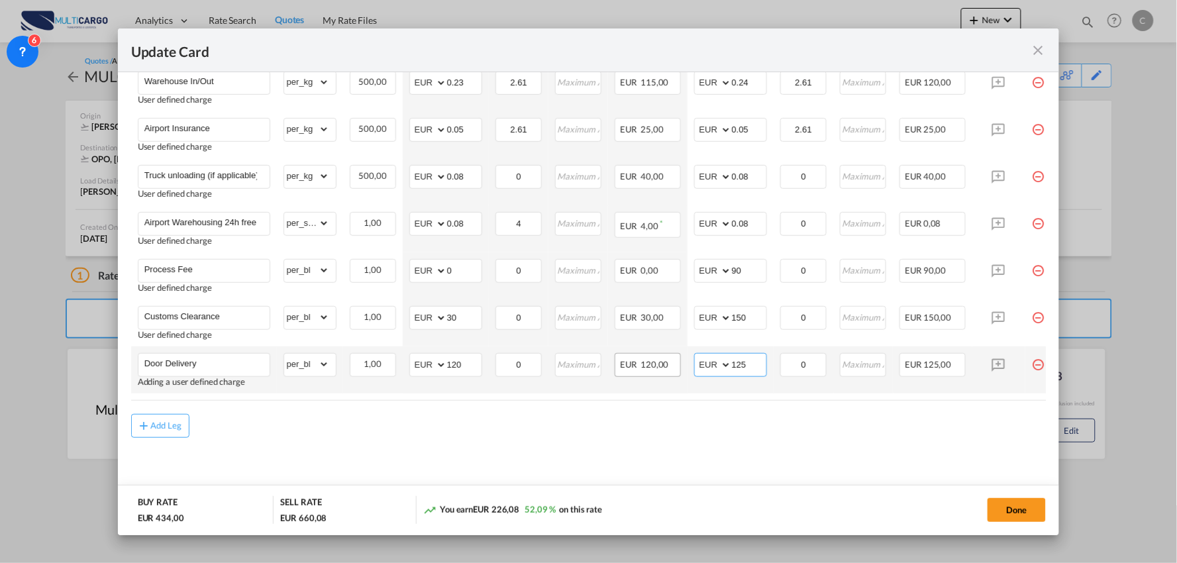
drag, startPoint x: 750, startPoint y: 367, endPoint x: 665, endPoint y: 366, distance: 84.8
click at [690, 366] on td "AED AFN ALL AMD ANG AOA ARS AUD AWG AZN BAM BBD BDT BGN BHD BIF BMD BND [PERSON…" at bounding box center [730, 369] width 86 height 47
type input "120"
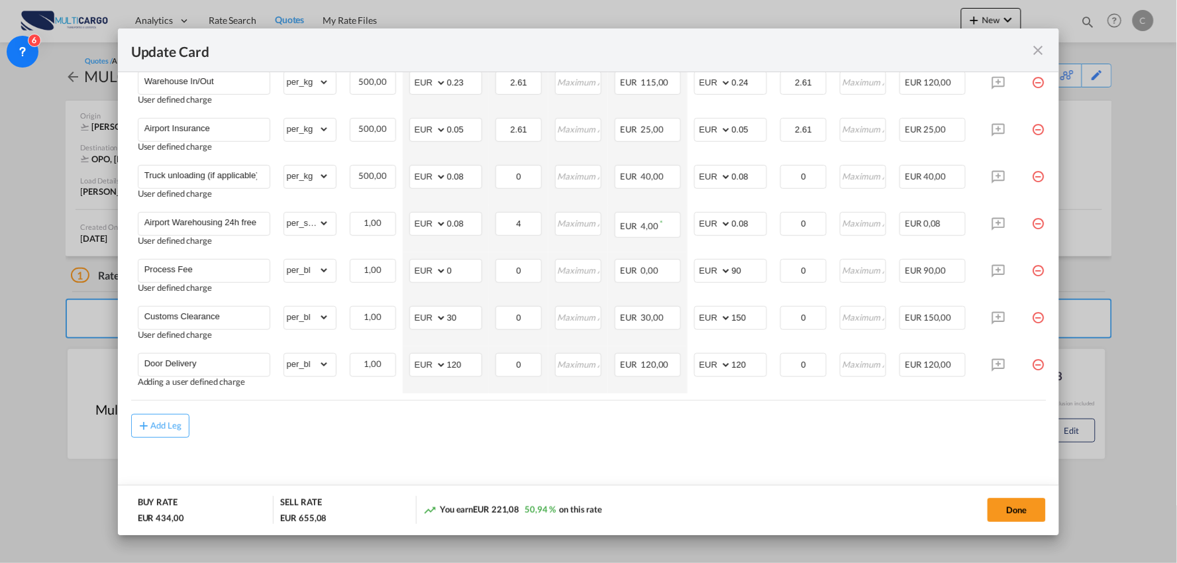
click at [658, 442] on md-content "Freight Please enter leg name Leg Name Already Exists Delete Leg Sub Total AED …" at bounding box center [588, 183] width 915 height 635
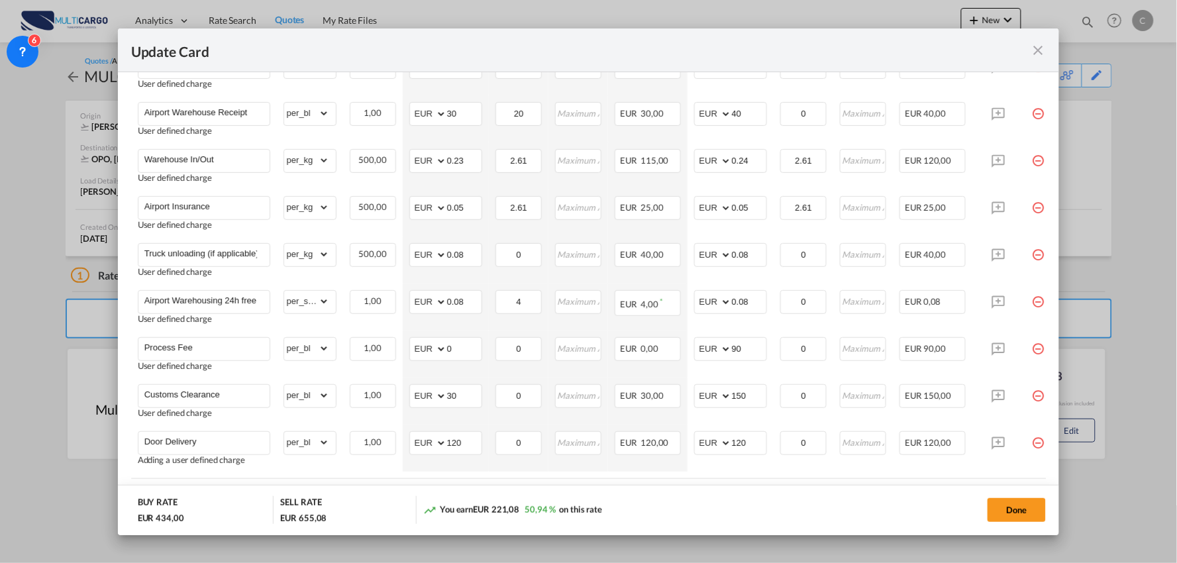
scroll to position [422, 0]
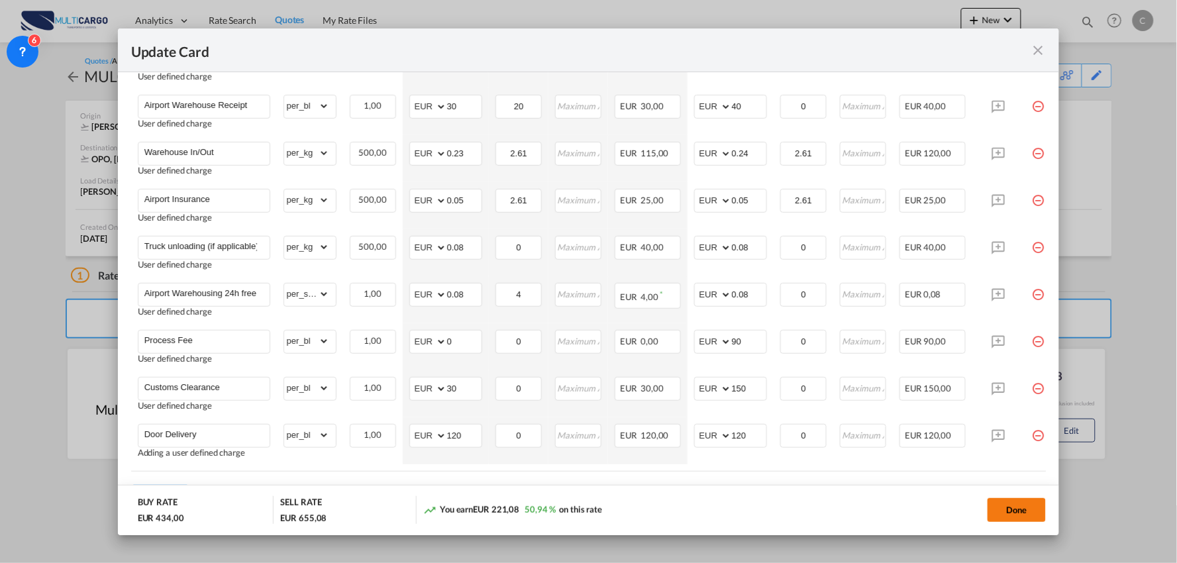
click at [1016, 508] on button "Done" at bounding box center [1016, 510] width 58 height 24
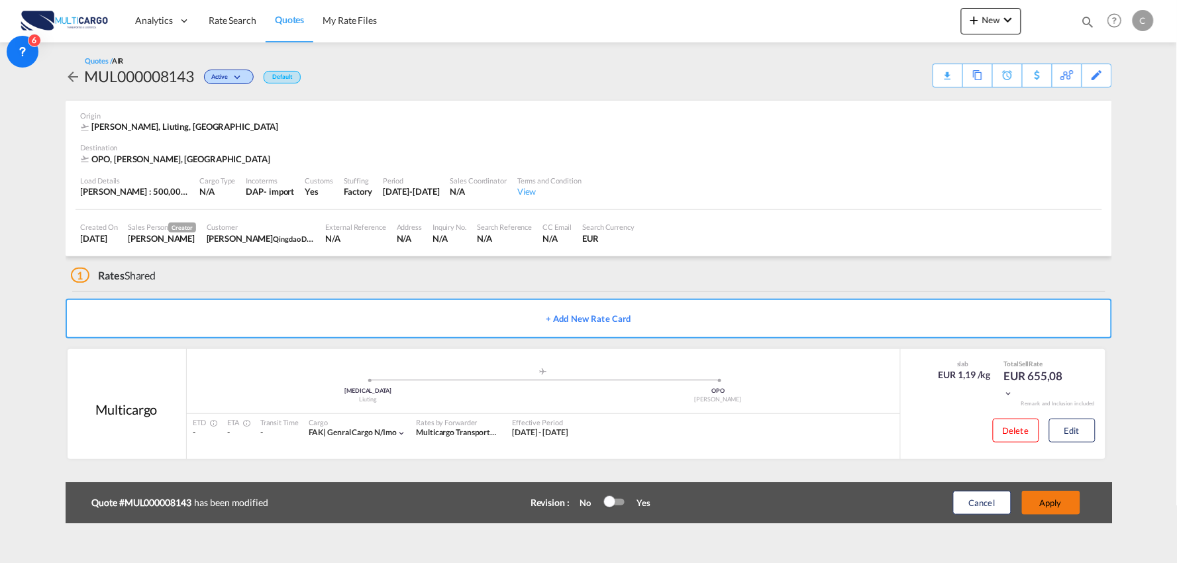
click at [1057, 503] on button "Apply" at bounding box center [1051, 503] width 58 height 24
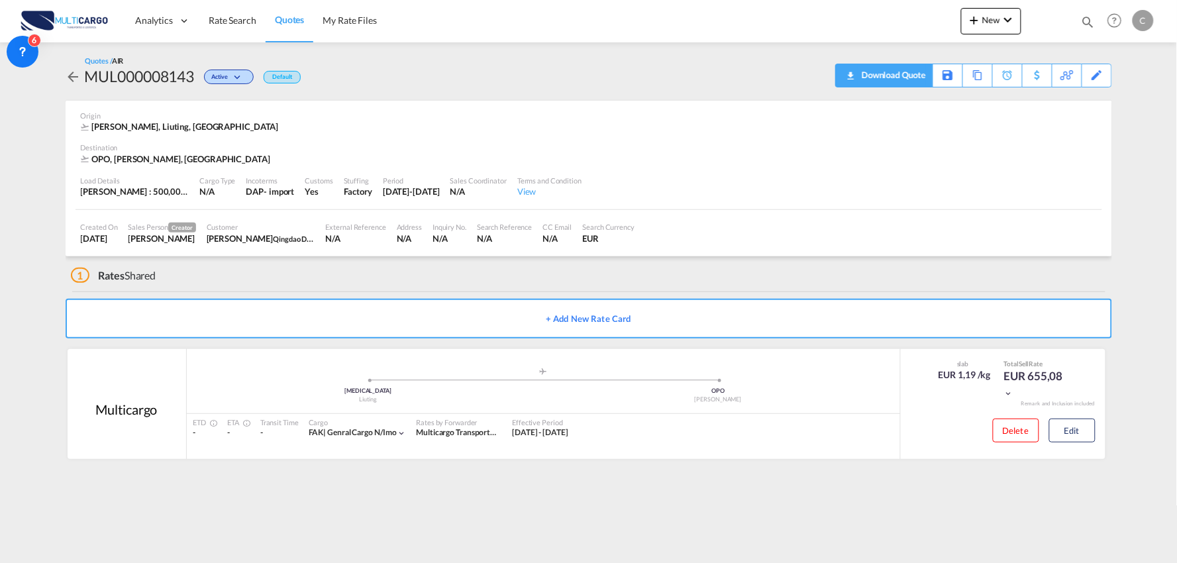
click at [923, 86] on download-pdf "Download Quote" at bounding box center [883, 75] width 83 height 23
click at [908, 74] on div "Download Quote" at bounding box center [892, 74] width 68 height 21
click at [1085, 434] on button "Edit" at bounding box center [1072, 430] width 46 height 24
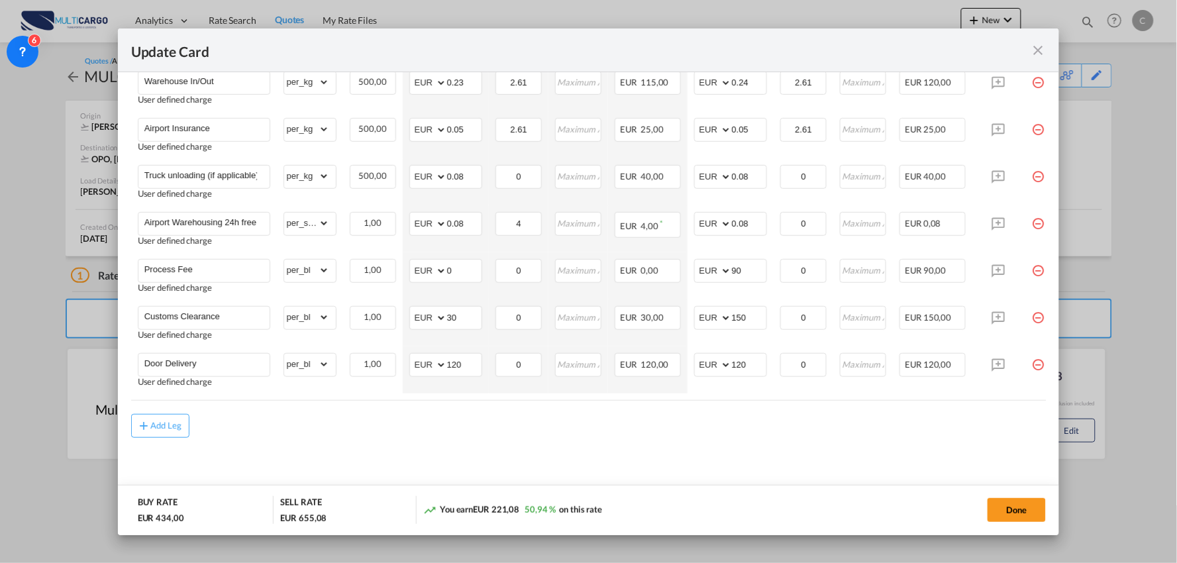
scroll to position [497, 0]
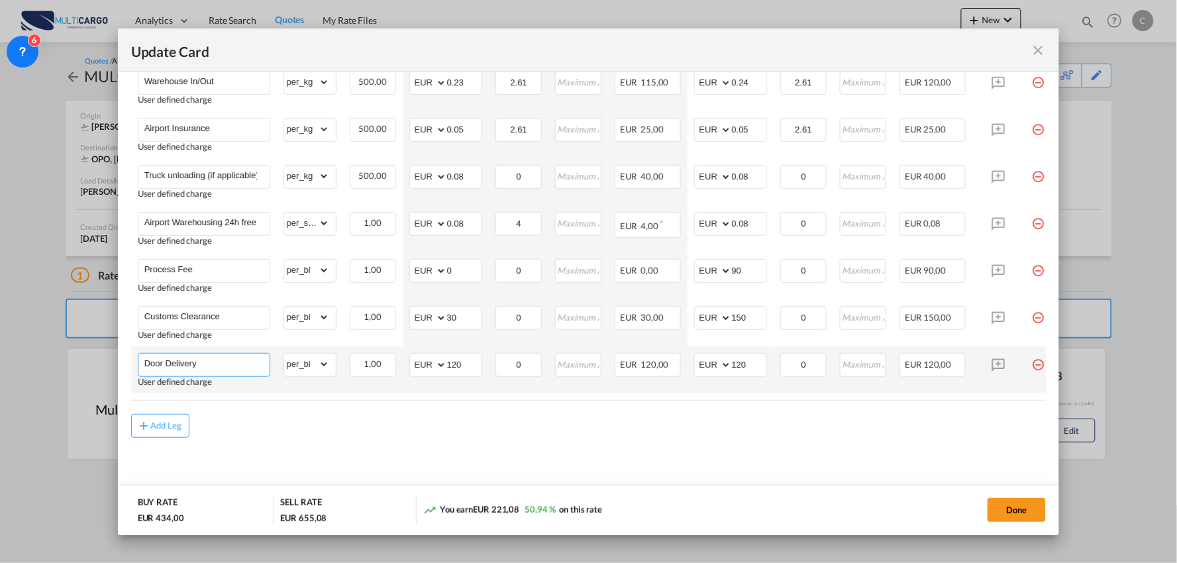
click at [244, 362] on input "Door Delivery" at bounding box center [206, 364] width 125 height 20
type input "Door Delivery (48h)"
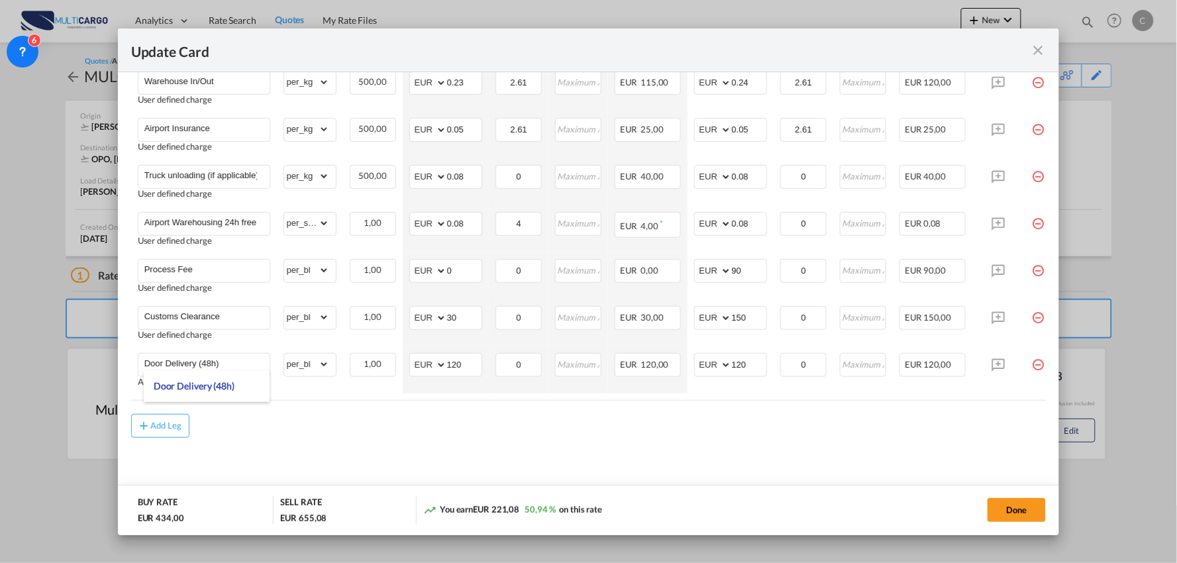
click at [690, 475] on md-content "Freight Please enter leg name Leg Name Already Exists Delete Leg Sub Total AED …" at bounding box center [588, 183] width 915 height 635
click at [1018, 500] on button "Done" at bounding box center [1016, 510] width 58 height 24
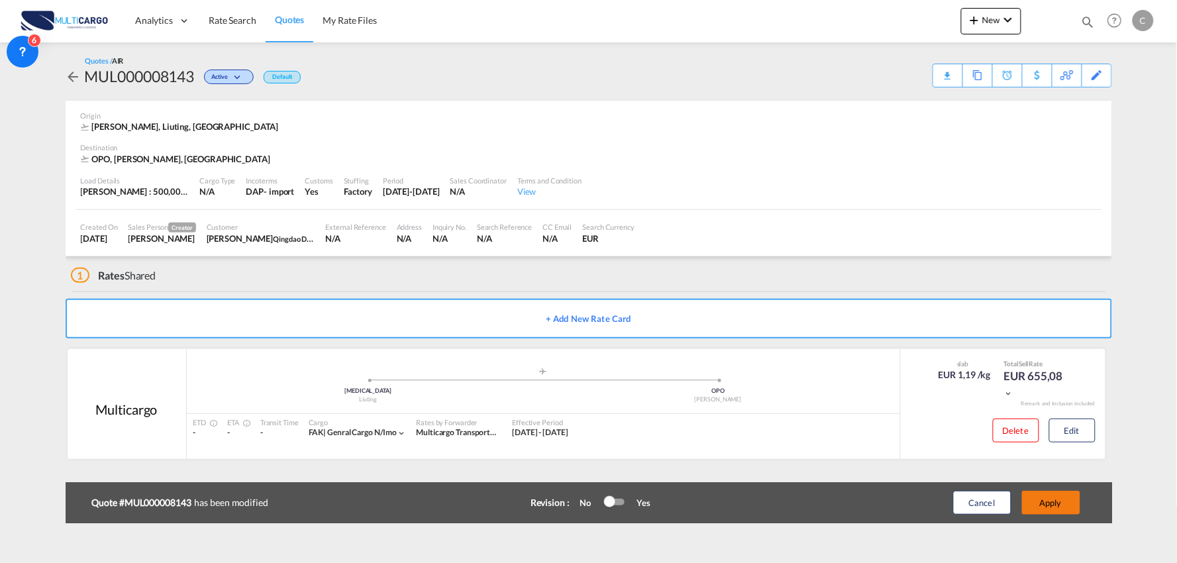
click at [1073, 508] on button "Apply" at bounding box center [1051, 503] width 58 height 24
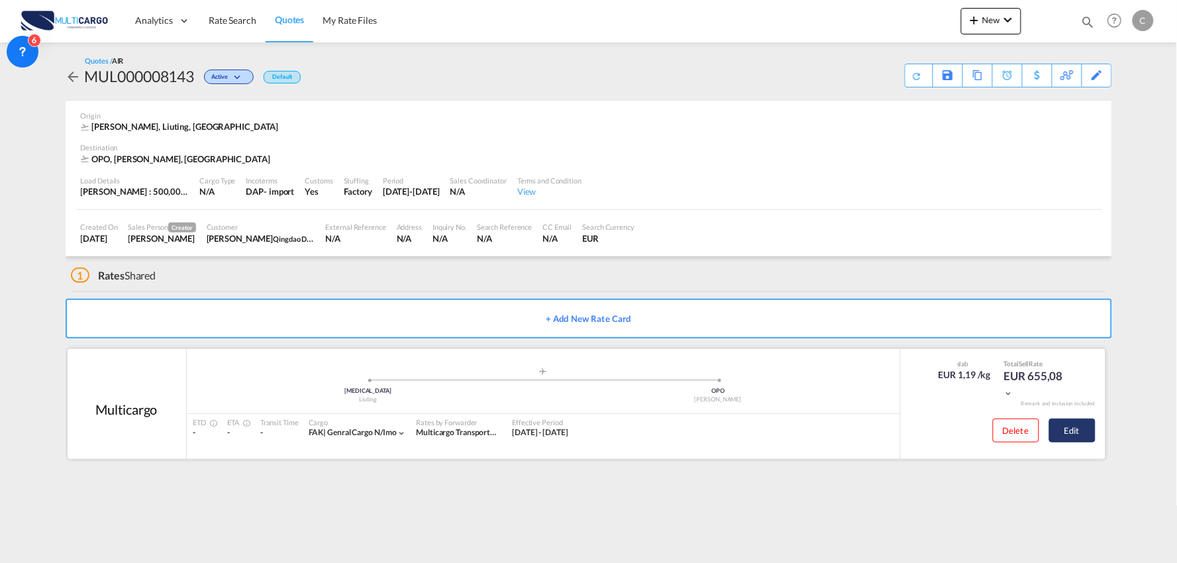
click at [1058, 427] on button "Edit" at bounding box center [1072, 430] width 46 height 24
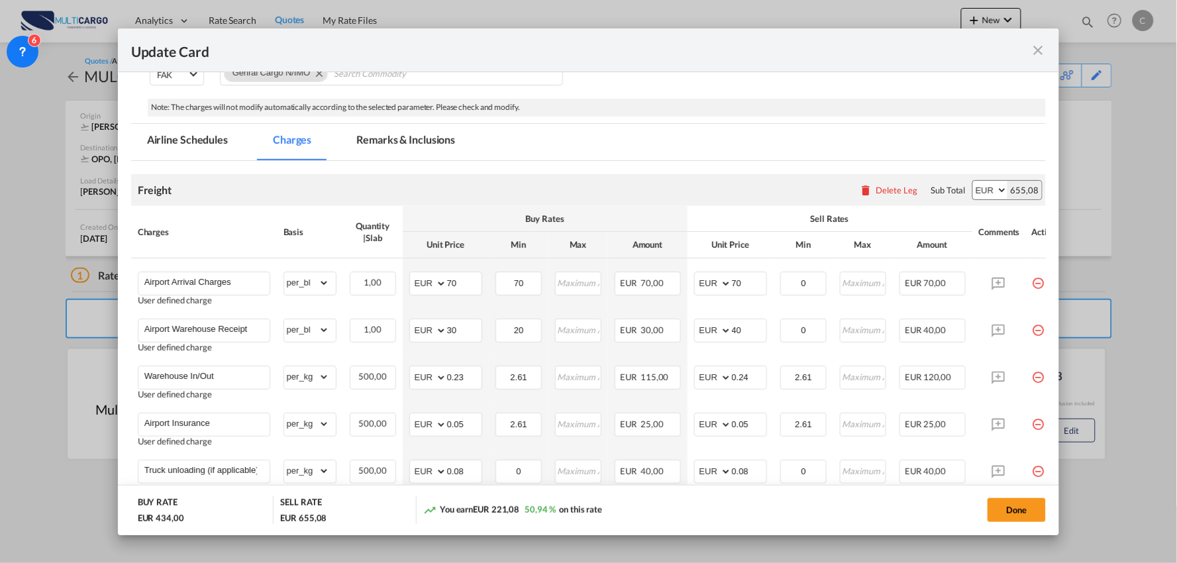
scroll to position [74, 0]
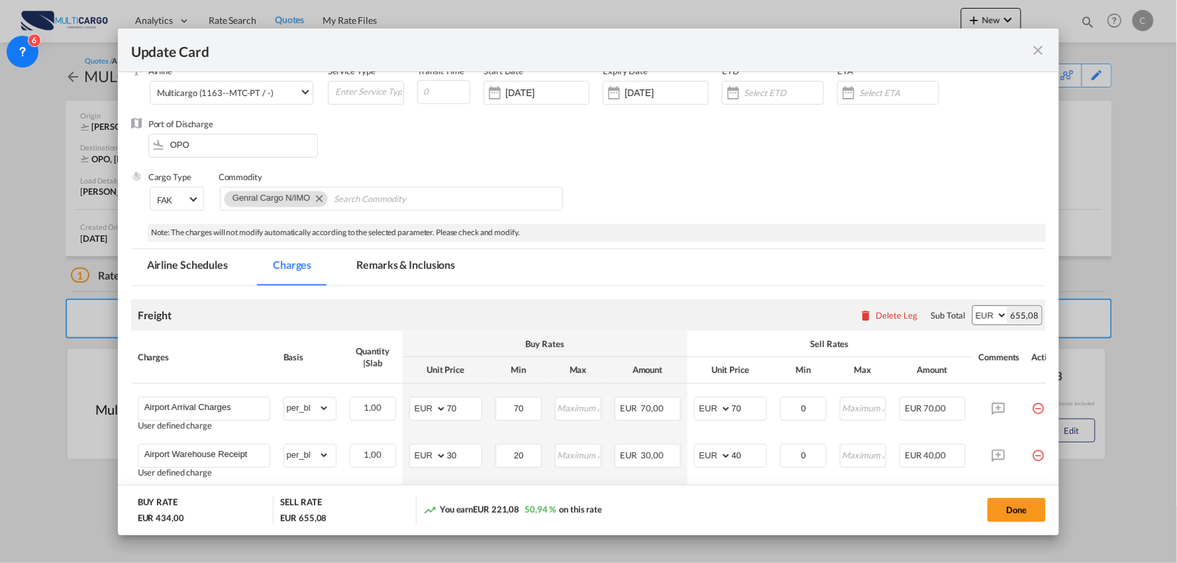
click at [394, 270] on md-tab-item "Remarks & Inclusions" at bounding box center [405, 267] width 130 height 36
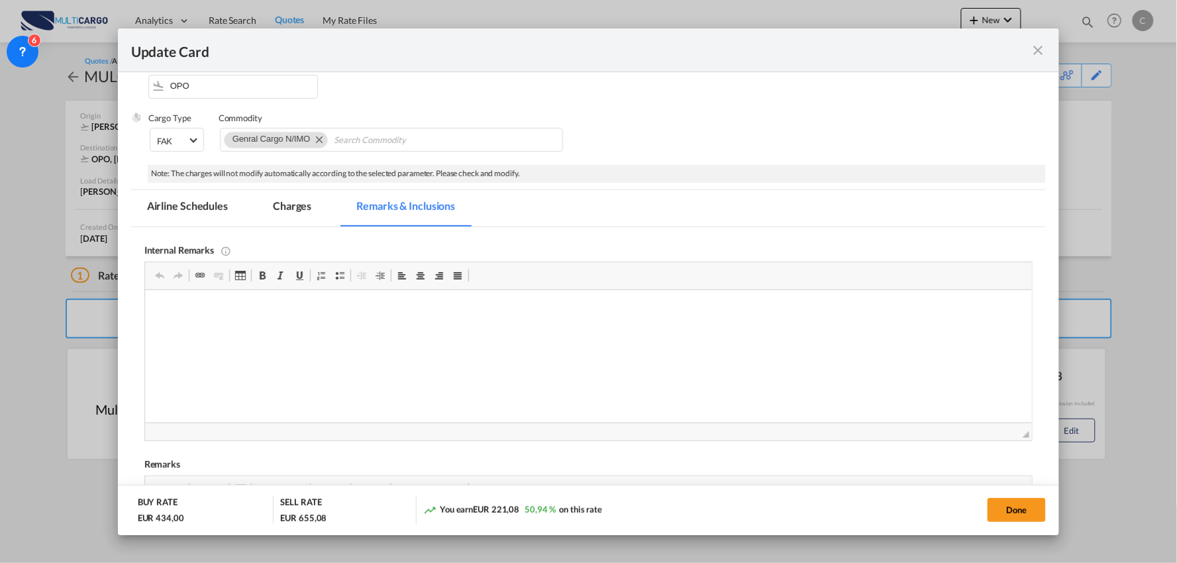
scroll to position [426, 0]
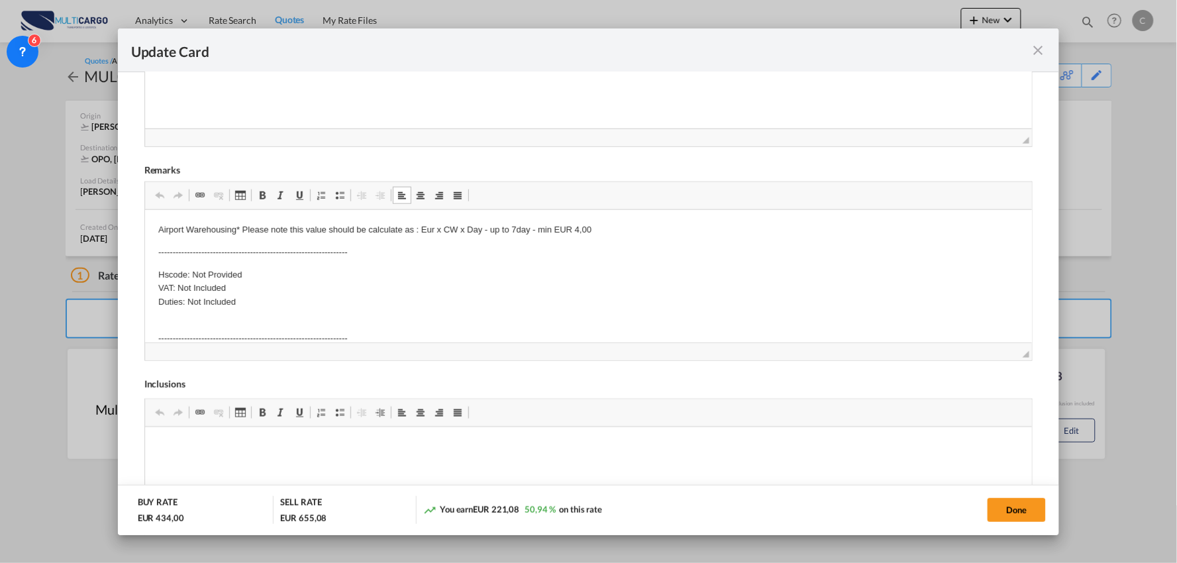
drag, startPoint x: 252, startPoint y: 275, endPoint x: 180, endPoint y: 275, distance: 72.2
click at [244, 272] on p "Hscode: Not Provided VAT: Not Included Duties: Not Included" at bounding box center [588, 288] width 861 height 41
drag, startPoint x: 246, startPoint y: 271, endPoint x: 191, endPoint y: 273, distance: 55.7
click at [191, 273] on p "Hscode: Not Provided VAT: Not Included Duties: Not Included" at bounding box center [588, 288] width 861 height 41
click at [231, 285] on p "Hscode: 540490 VAT: Not Included Duties: Not Included" at bounding box center [588, 288] width 861 height 41
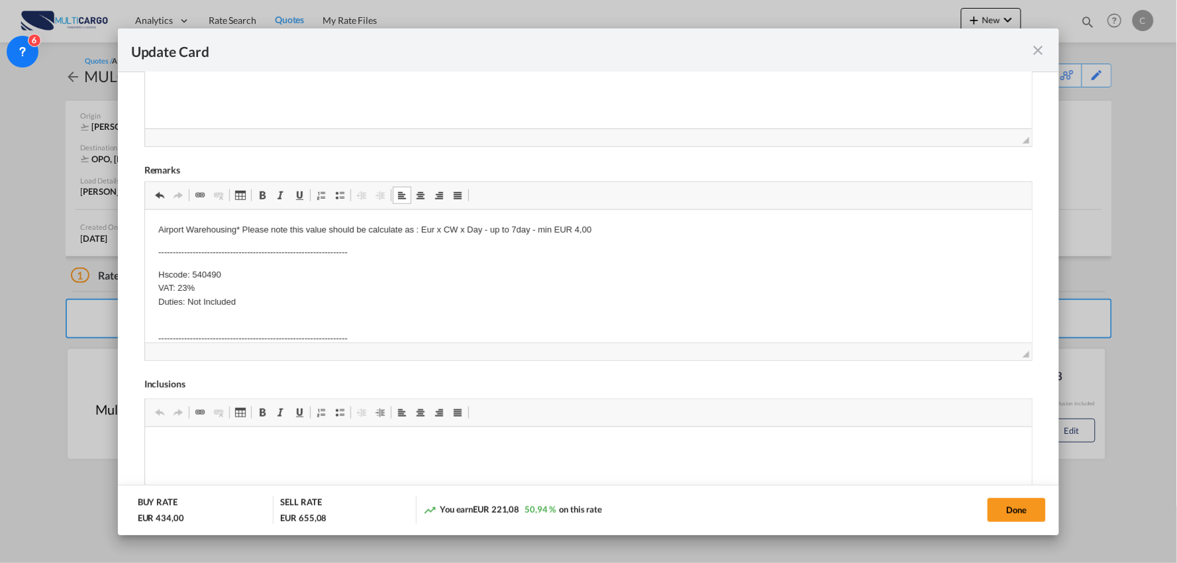
click at [240, 303] on p "Hscode: 540490 VAT: 23% Duties: Not Included" at bounding box center [588, 288] width 861 height 41
click at [241, 303] on p "Hscode: 540490 VAT: 23% Duties: 4.00%" at bounding box center [588, 288] width 861 height 41
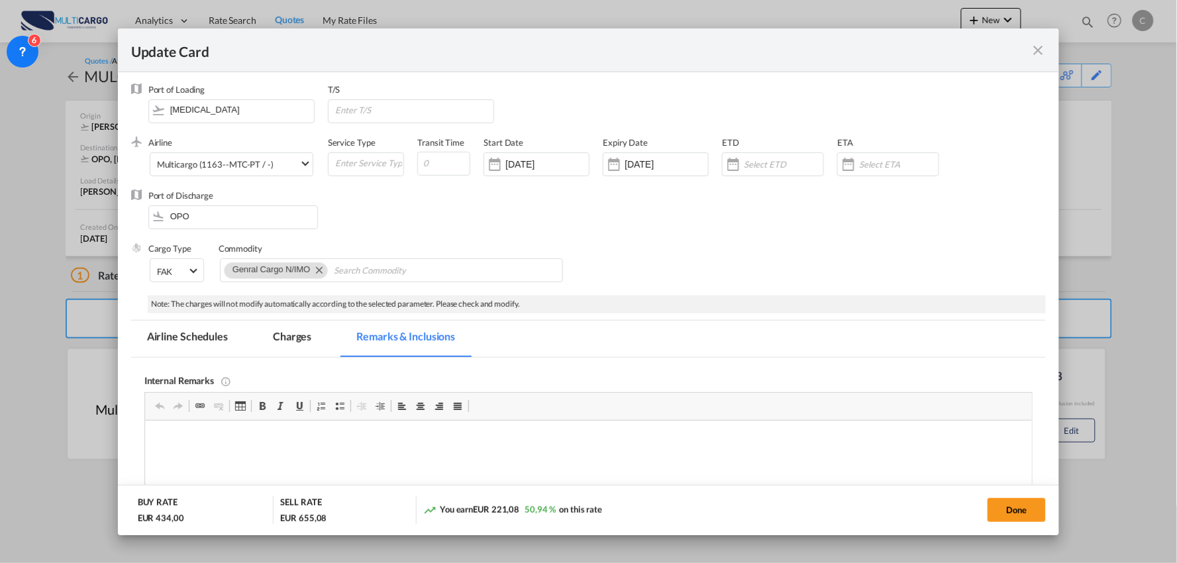
scroll to position [0, 0]
click at [293, 338] on md-tab-item "Charges" at bounding box center [292, 340] width 70 height 36
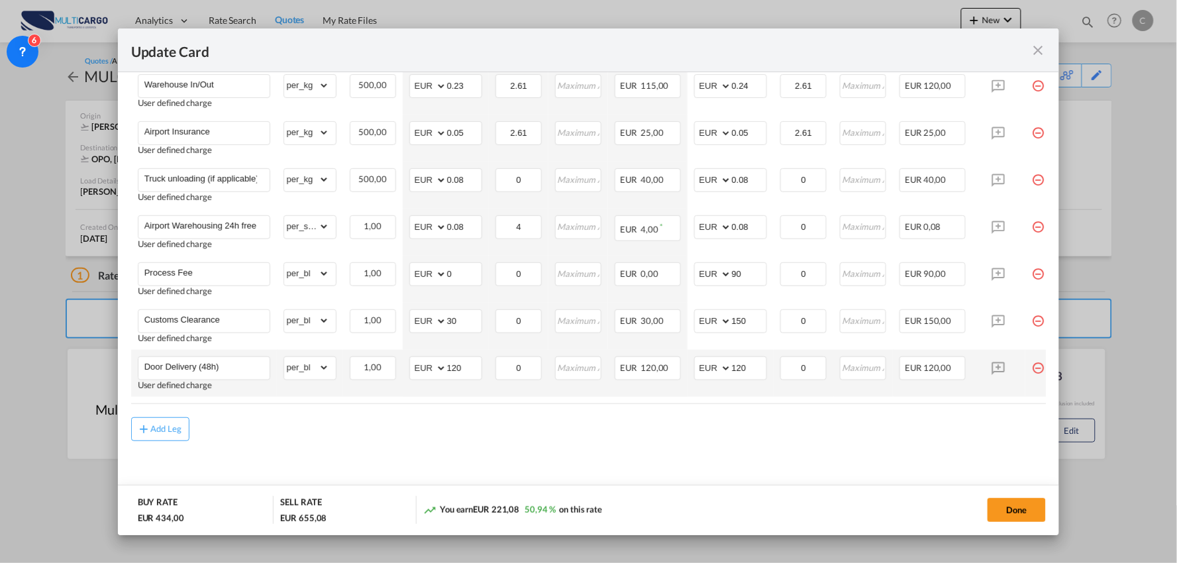
scroll to position [497, 0]
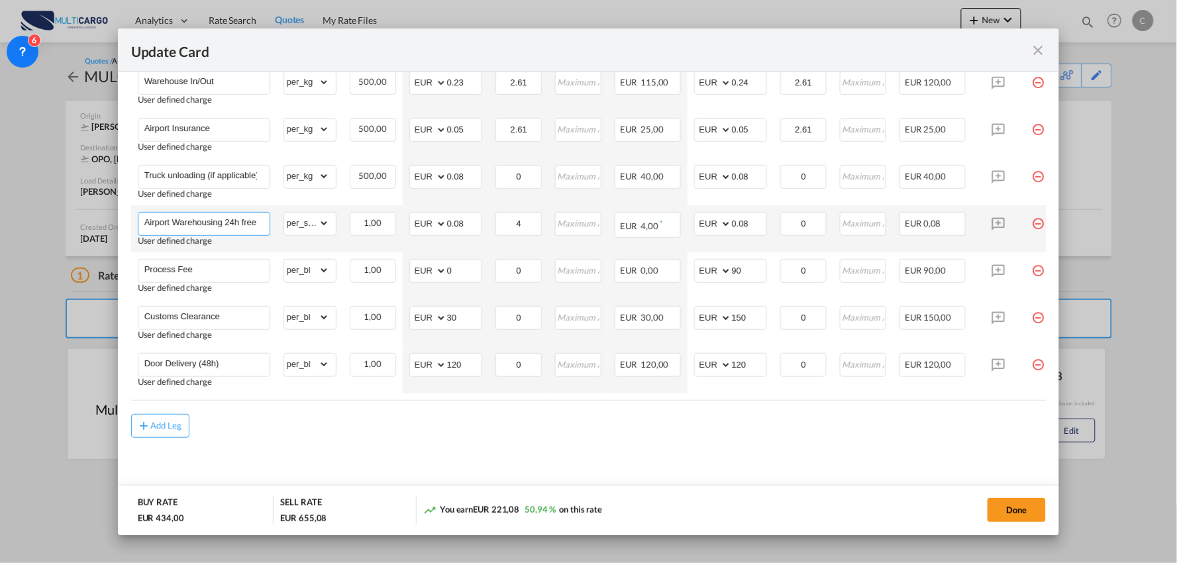
drag, startPoint x: 256, startPoint y: 217, endPoint x: 262, endPoint y: 253, distance: 36.4
click at [255, 217] on input "Airport Warehousing 24h free *Eur x CW x Day - up to 7day - min EUR 4,00" at bounding box center [206, 223] width 125 height 20
click at [230, 217] on input "Airport Warehousing 24h free *Eur x CW x Day - up to 7day - min EUR 4,00" at bounding box center [206, 223] width 125 height 20
type input "Airport Warehousing *Eur x CW x Day - up to 7day - min EUR 4,00"
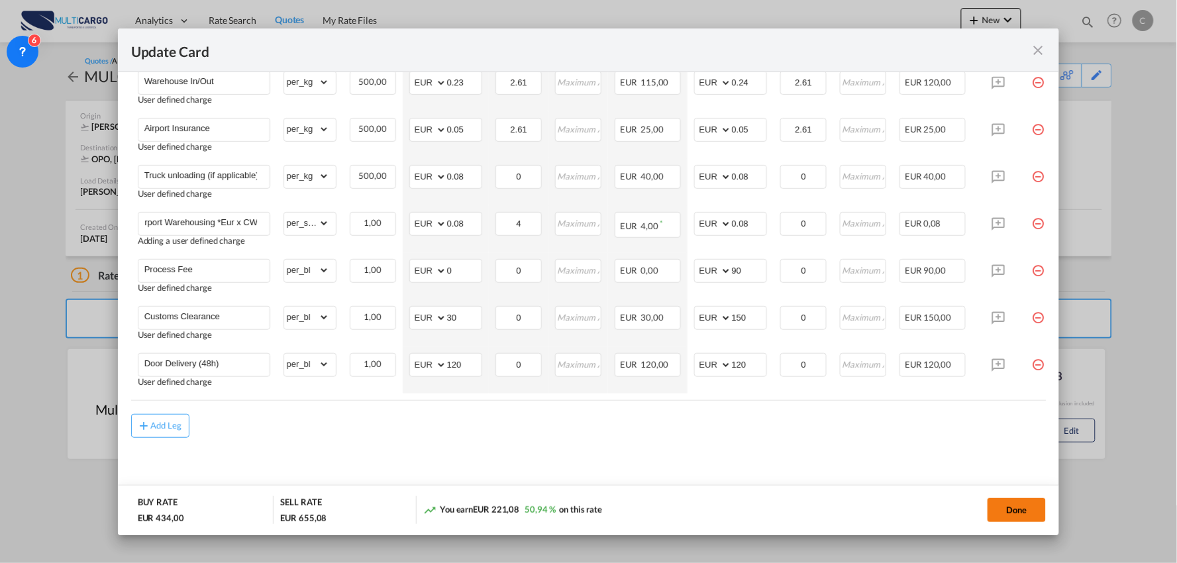
click at [1015, 513] on button "Done" at bounding box center [1016, 510] width 58 height 24
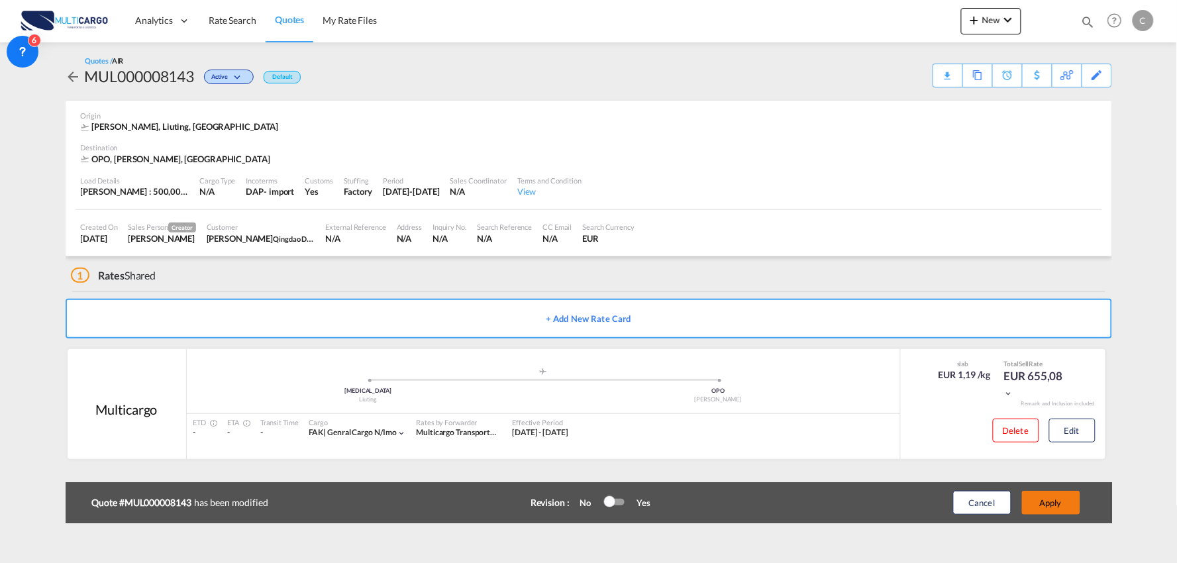
click at [1073, 504] on div "Update Card Port of [GEOGRAPHIC_DATA] [MEDICAL_DATA] T/S .a{fill:#aaa8ad;} Airl…" at bounding box center [588, 281] width 1177 height 563
click at [1067, 506] on button "Apply" at bounding box center [1051, 503] width 58 height 24
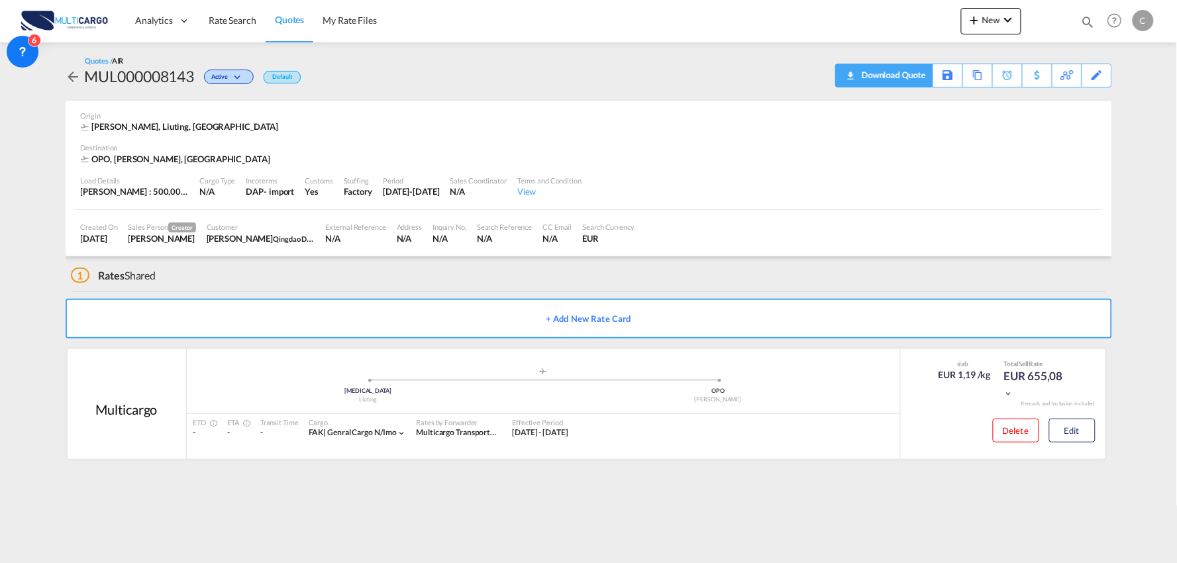
click at [905, 80] on div "Download Quote" at bounding box center [892, 74] width 68 height 21
